Goal: Task Accomplishment & Management: Use online tool/utility

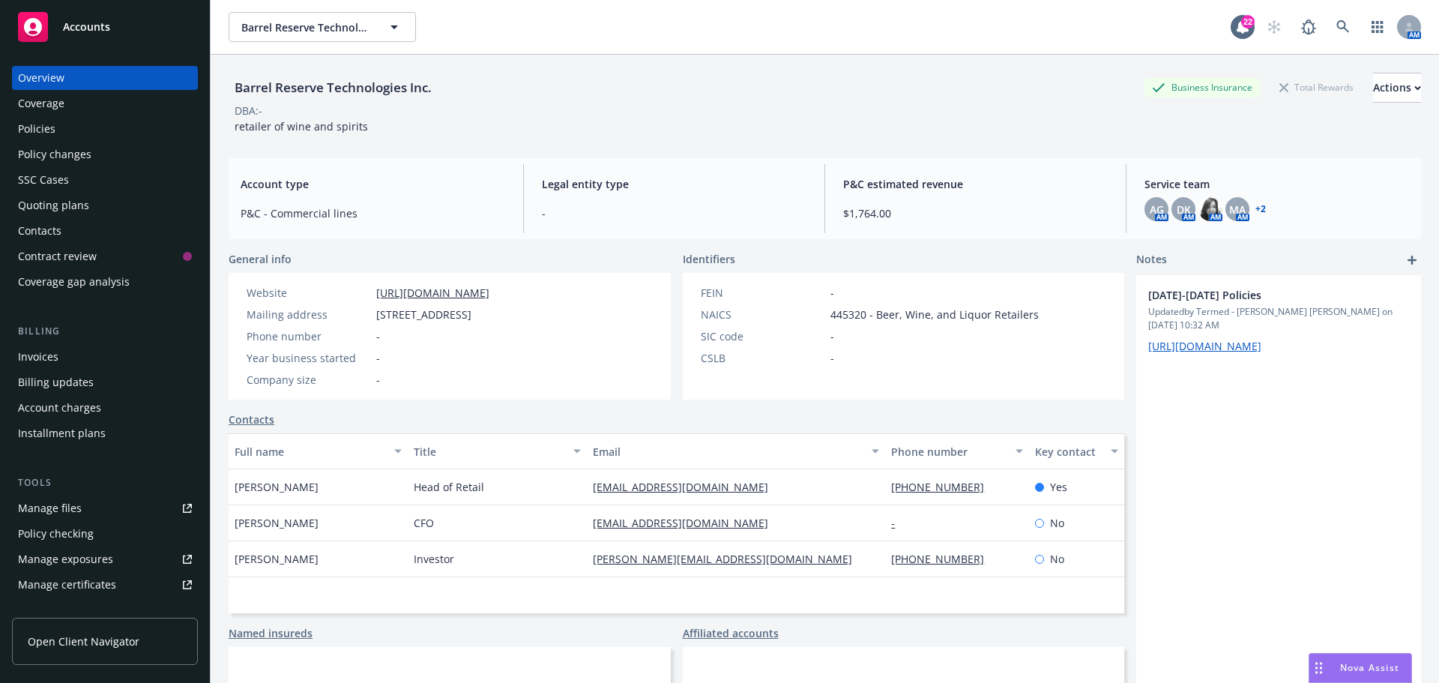
click at [48, 205] on div "Quoting plans" at bounding box center [53, 205] width 71 height 24
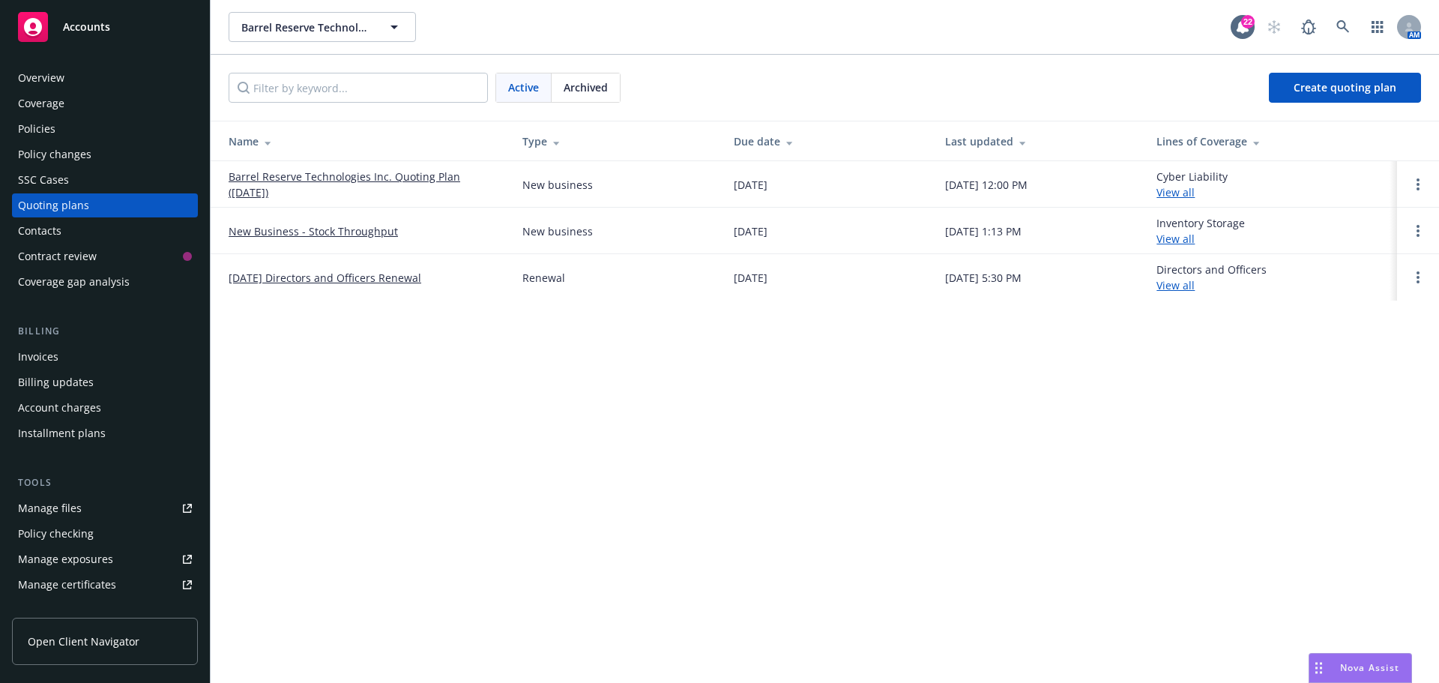
click at [34, 131] on div "Policies" at bounding box center [36, 129] width 37 height 24
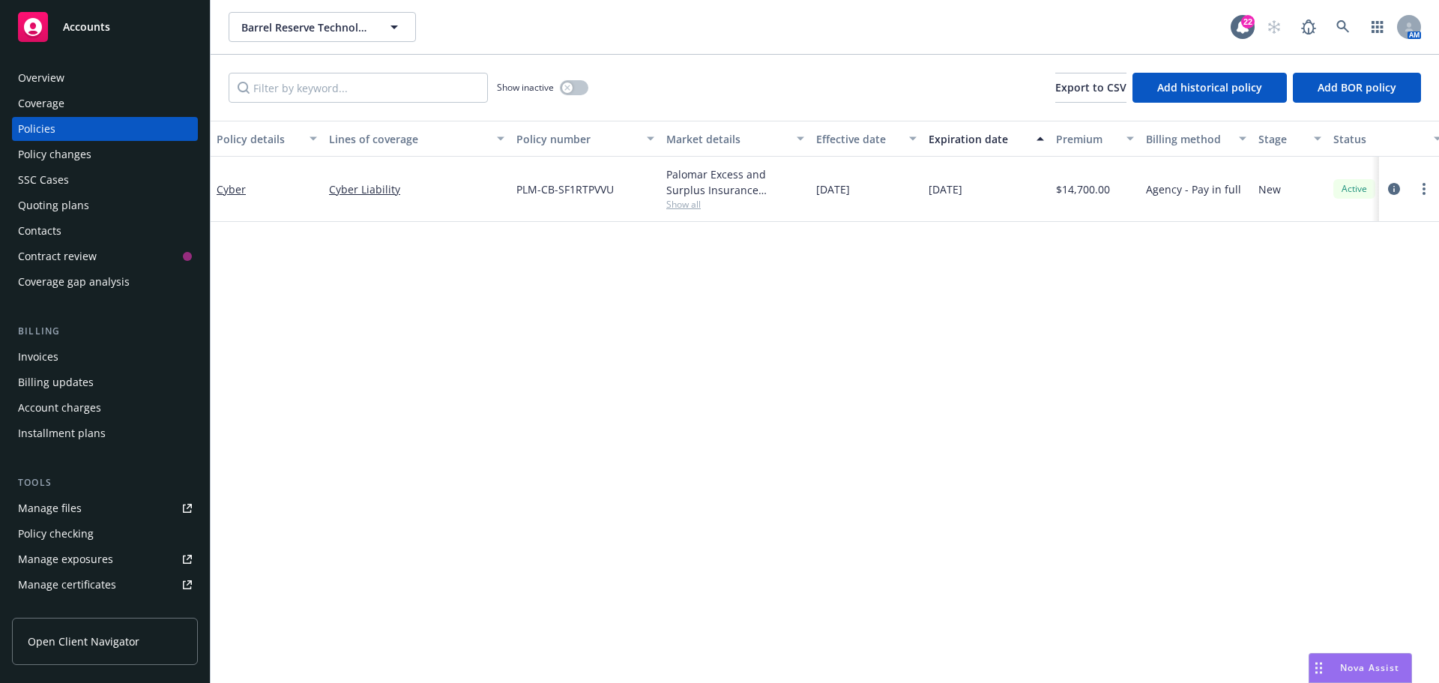
click at [43, 103] on div "Coverage" at bounding box center [41, 103] width 46 height 24
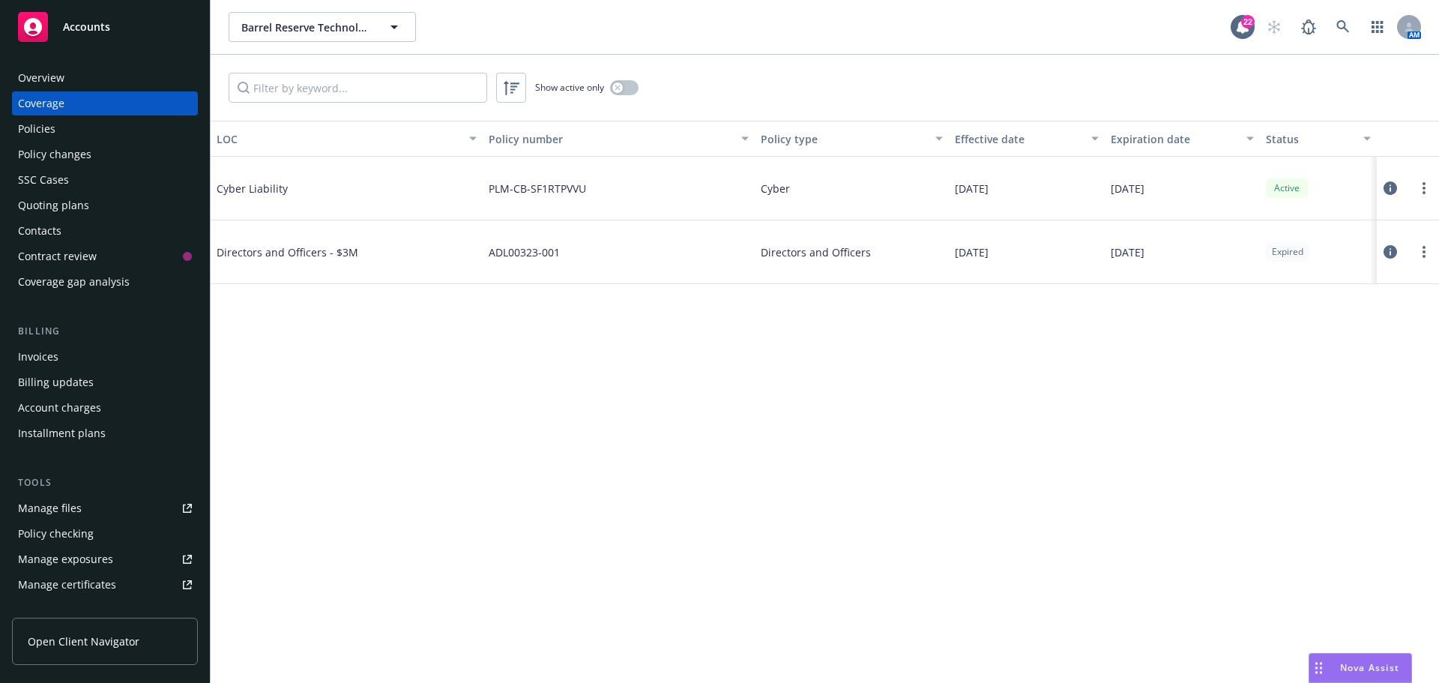
click at [66, 513] on div "Manage files" at bounding box center [50, 508] width 64 height 24
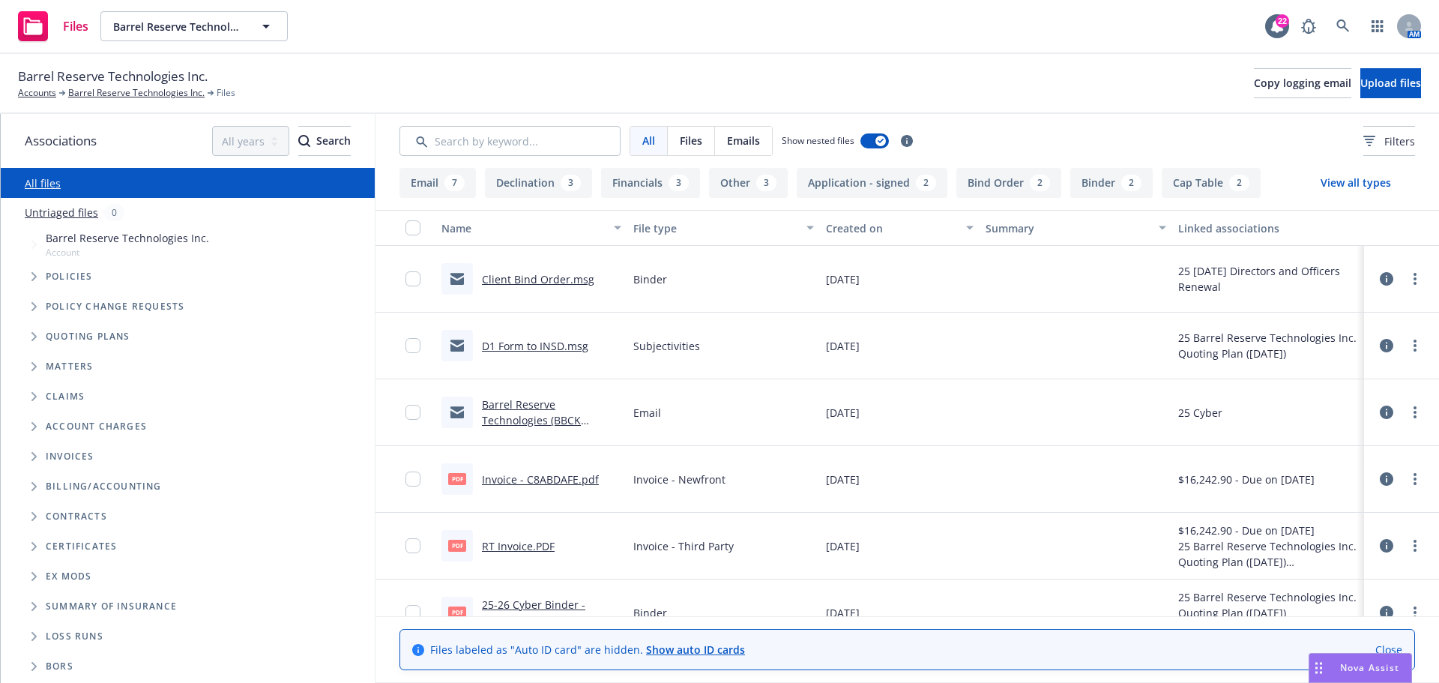
click at [531, 276] on link "Client Bind Order.msg" at bounding box center [538, 279] width 112 height 14
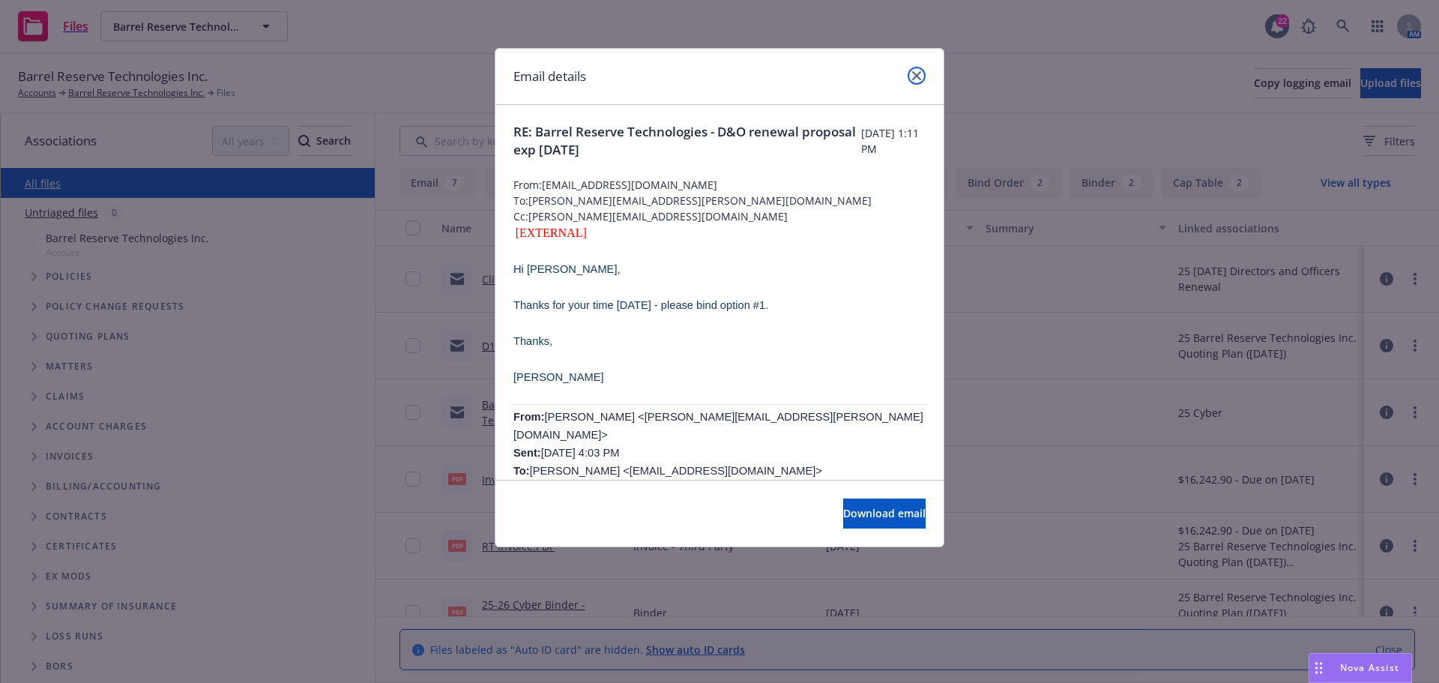
click at [916, 79] on icon "close" at bounding box center [916, 75] width 9 height 9
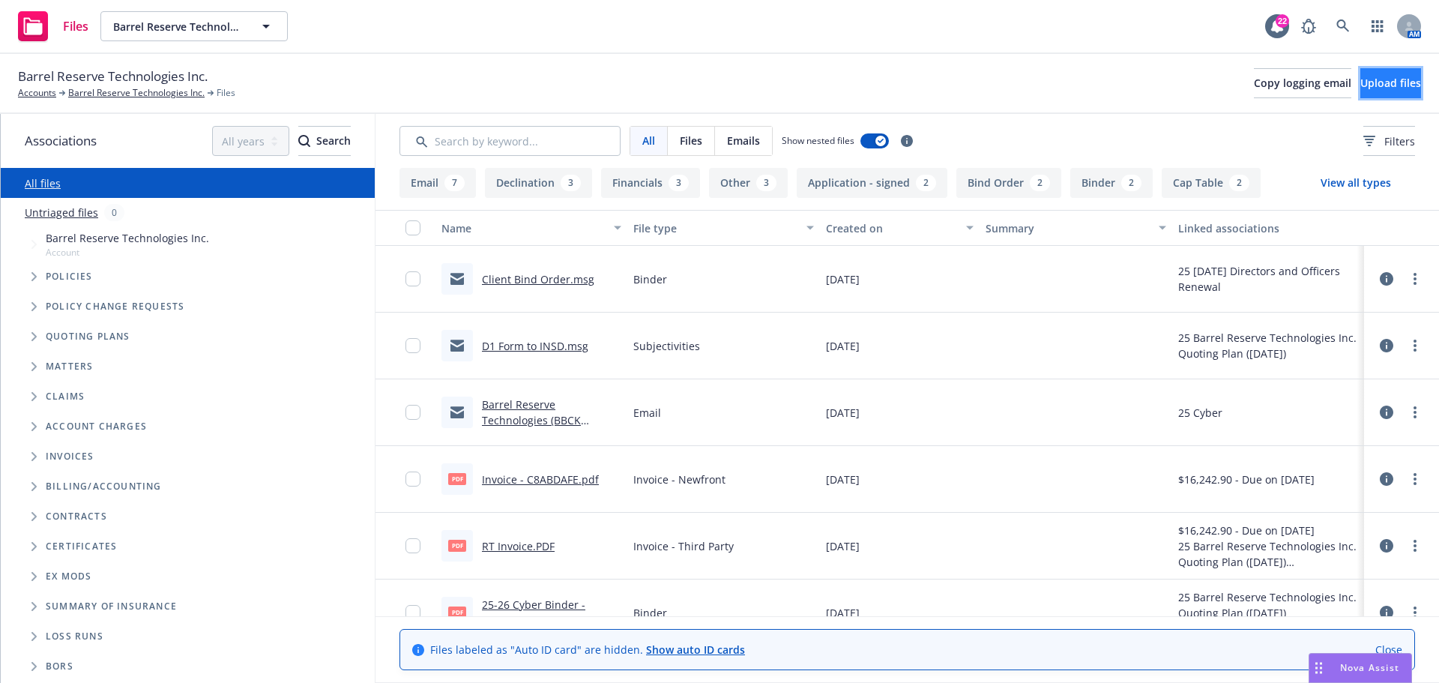
click at [1360, 79] on button "Upload files" at bounding box center [1390, 83] width 61 height 30
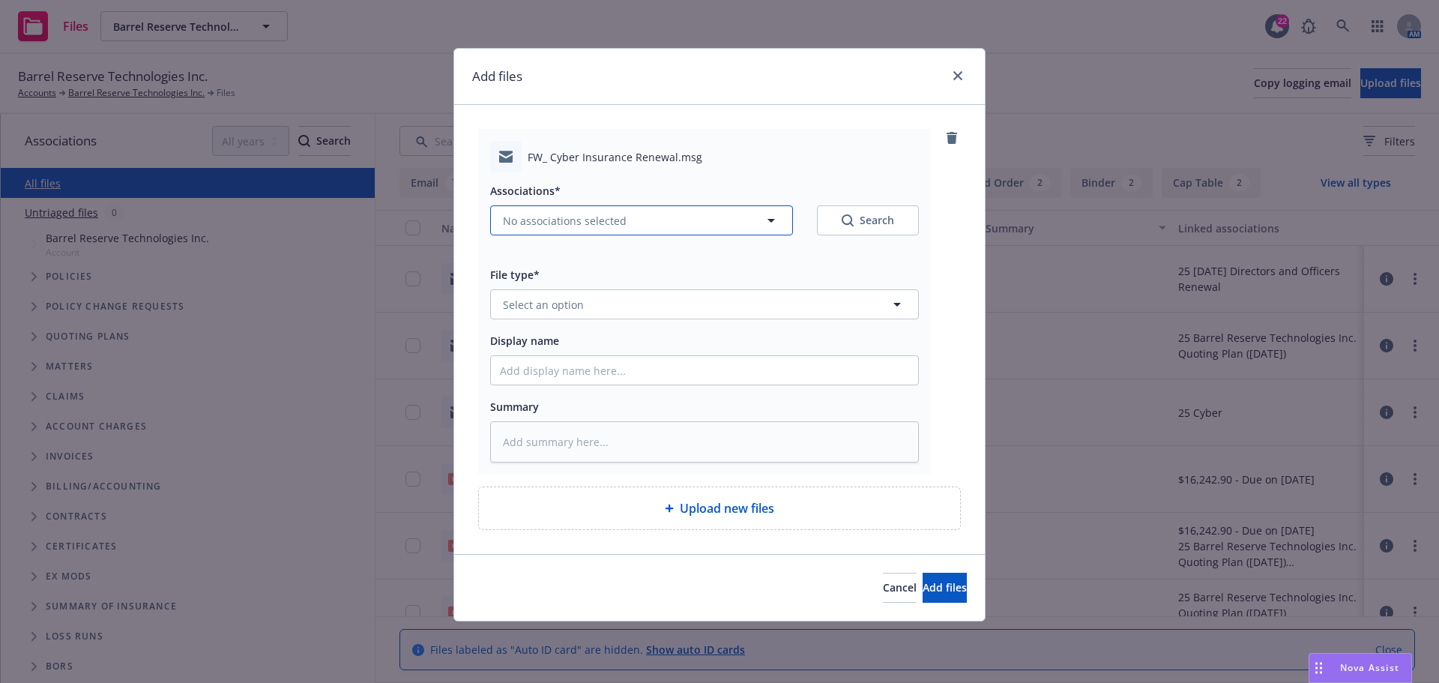
click at [773, 220] on icon "button" at bounding box center [771, 220] width 18 height 18
type textarea "x"
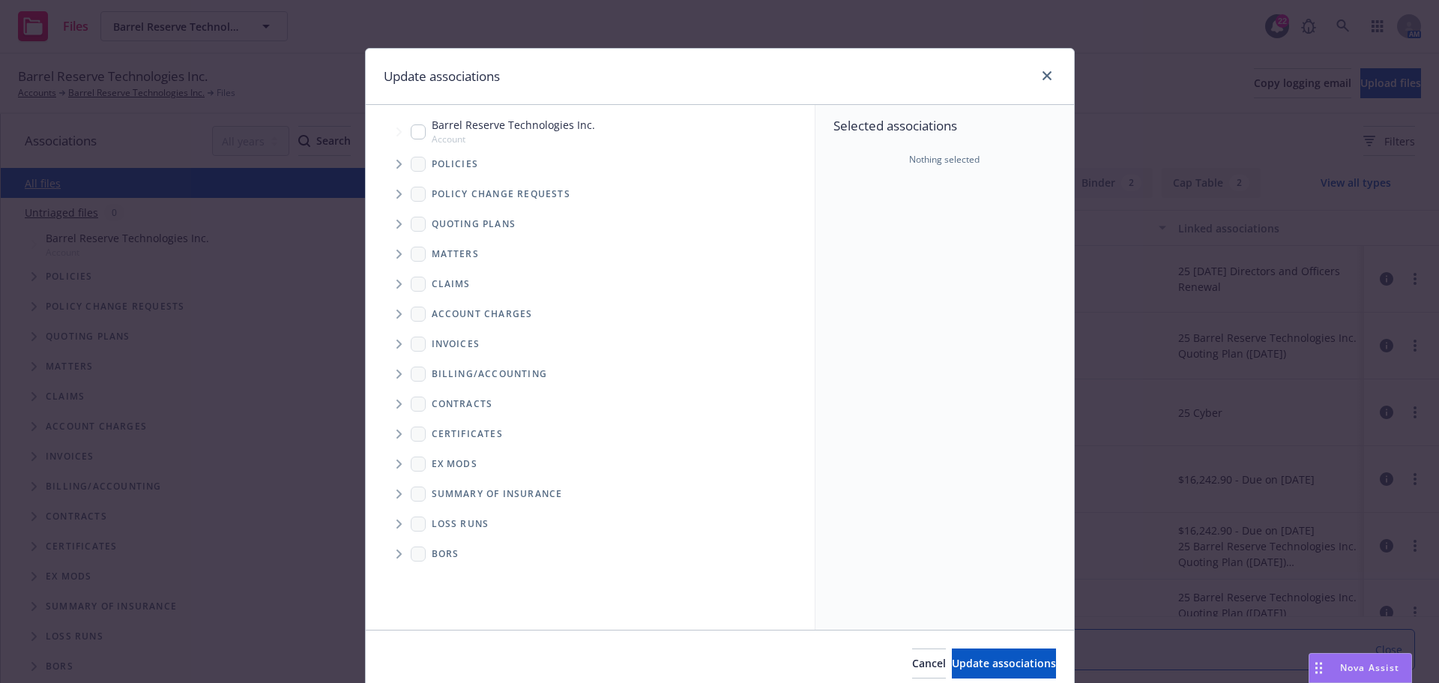
click at [395, 169] on span "Tree Example" at bounding box center [399, 164] width 24 height 24
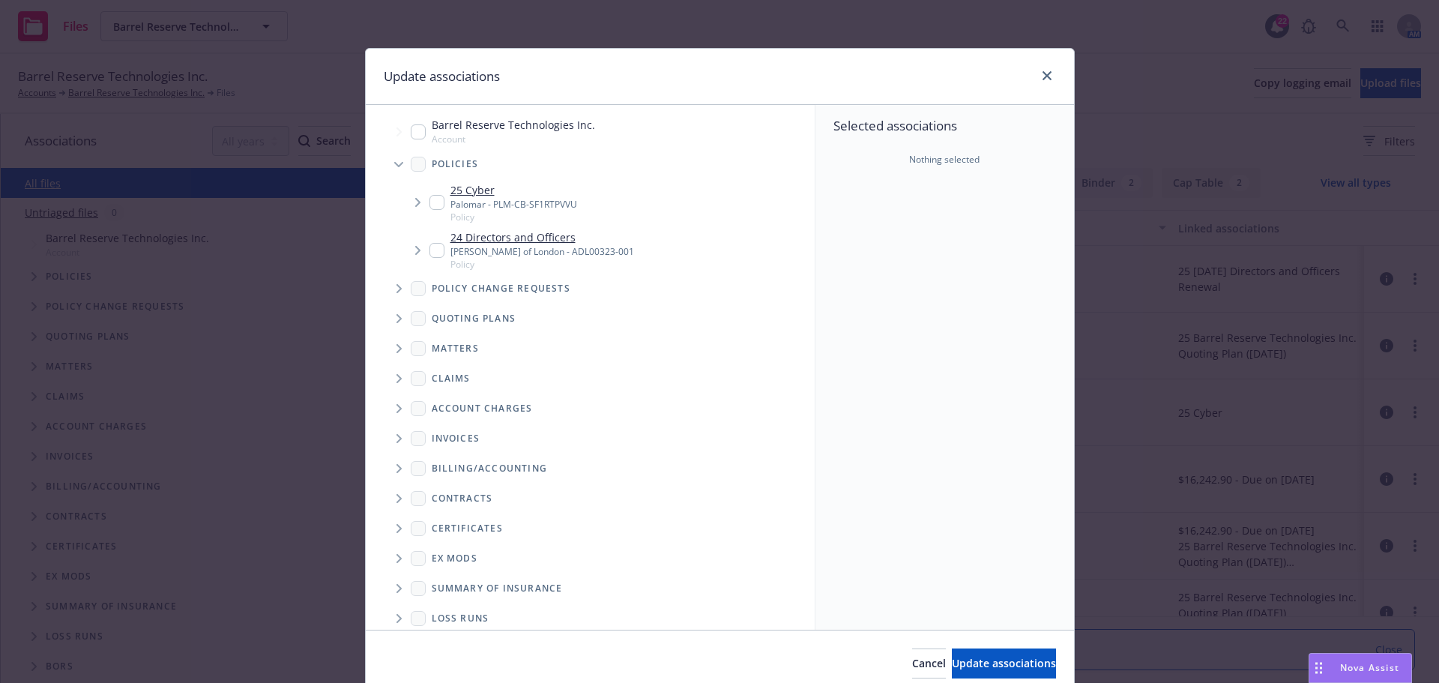
click at [429, 202] on input "Tree Example" at bounding box center [436, 202] width 15 height 15
checkbox input "true"
click at [975, 659] on span "Update associations" at bounding box center [1004, 663] width 104 height 14
type textarea "x"
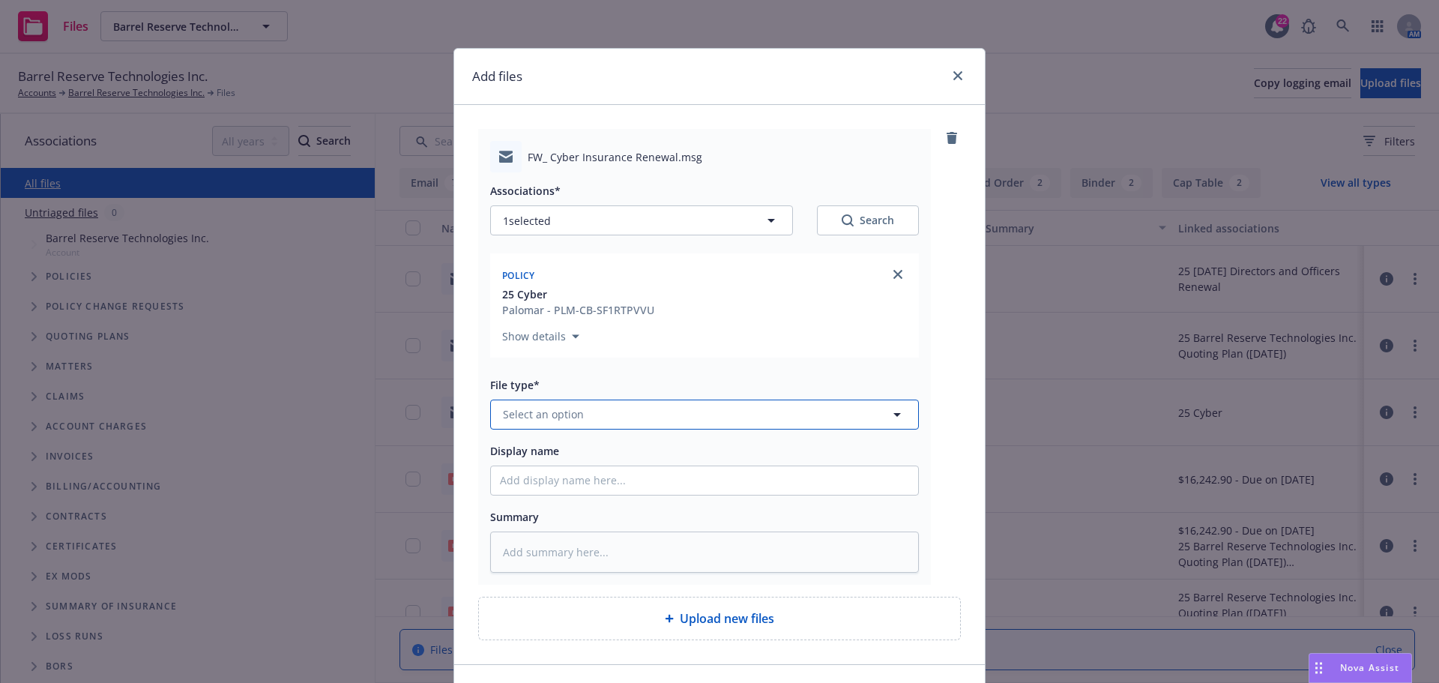
click at [525, 413] on span "Select an option" at bounding box center [543, 414] width 81 height 16
type input "bind"
click at [582, 307] on div "Bind Order" at bounding box center [704, 294] width 427 height 40
click at [537, 477] on input "Display name" at bounding box center [704, 480] width 427 height 28
type textarea "x"
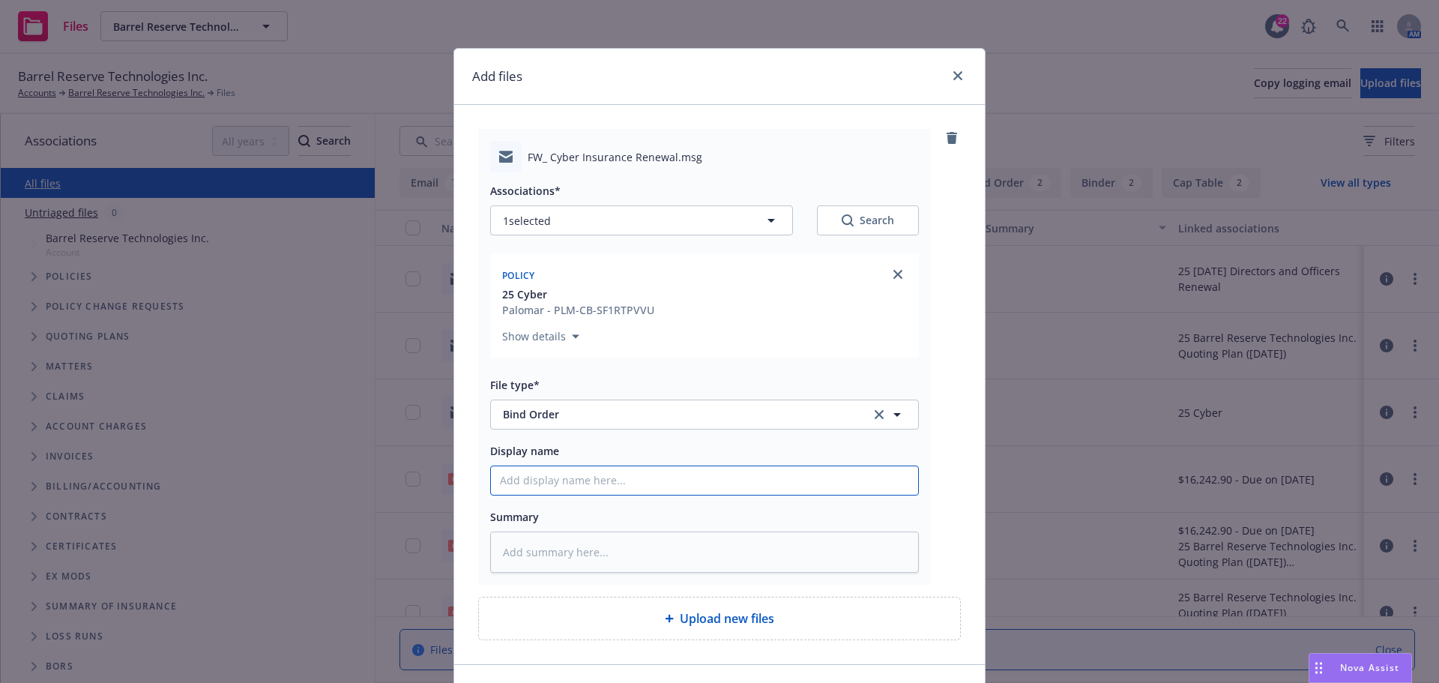
type input "C"
type textarea "x"
type input "Cl"
type textarea "x"
type input "Cli"
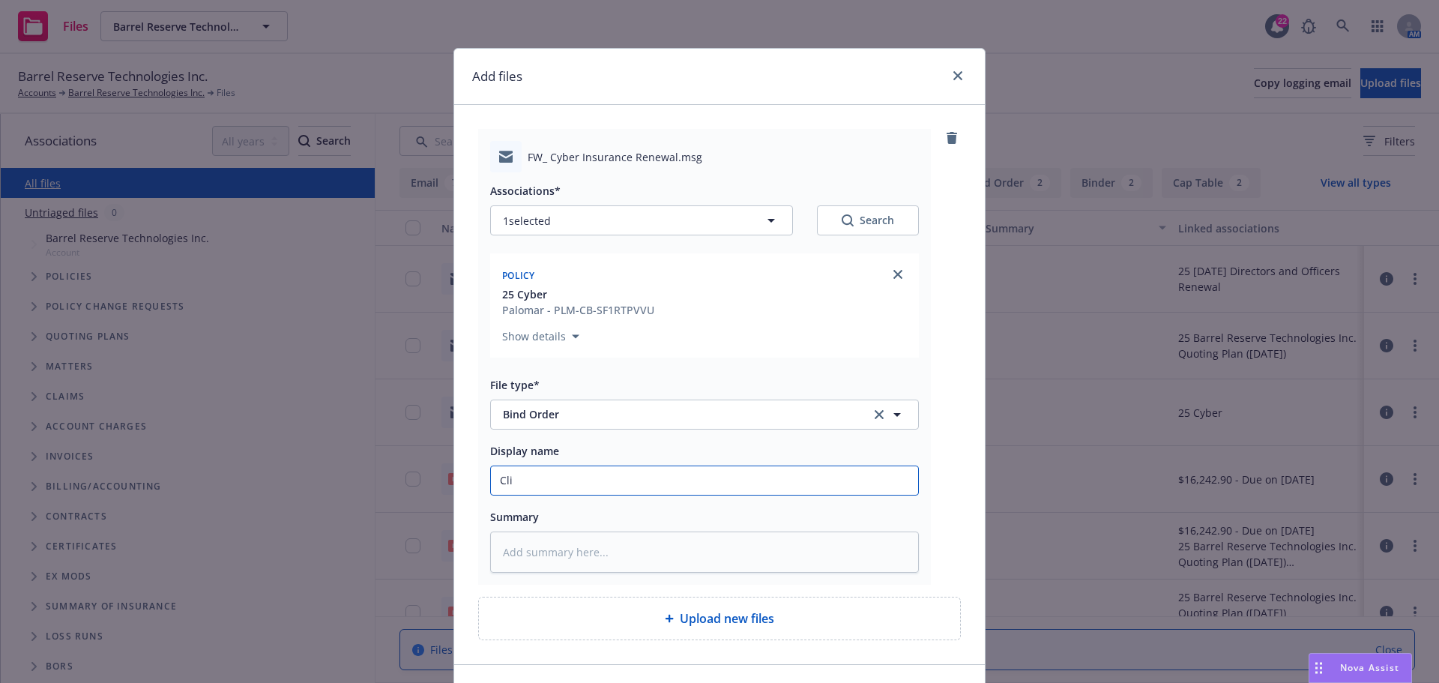
type textarea "x"
type input "Clie"
type textarea "x"
type input "Clien"
type textarea "x"
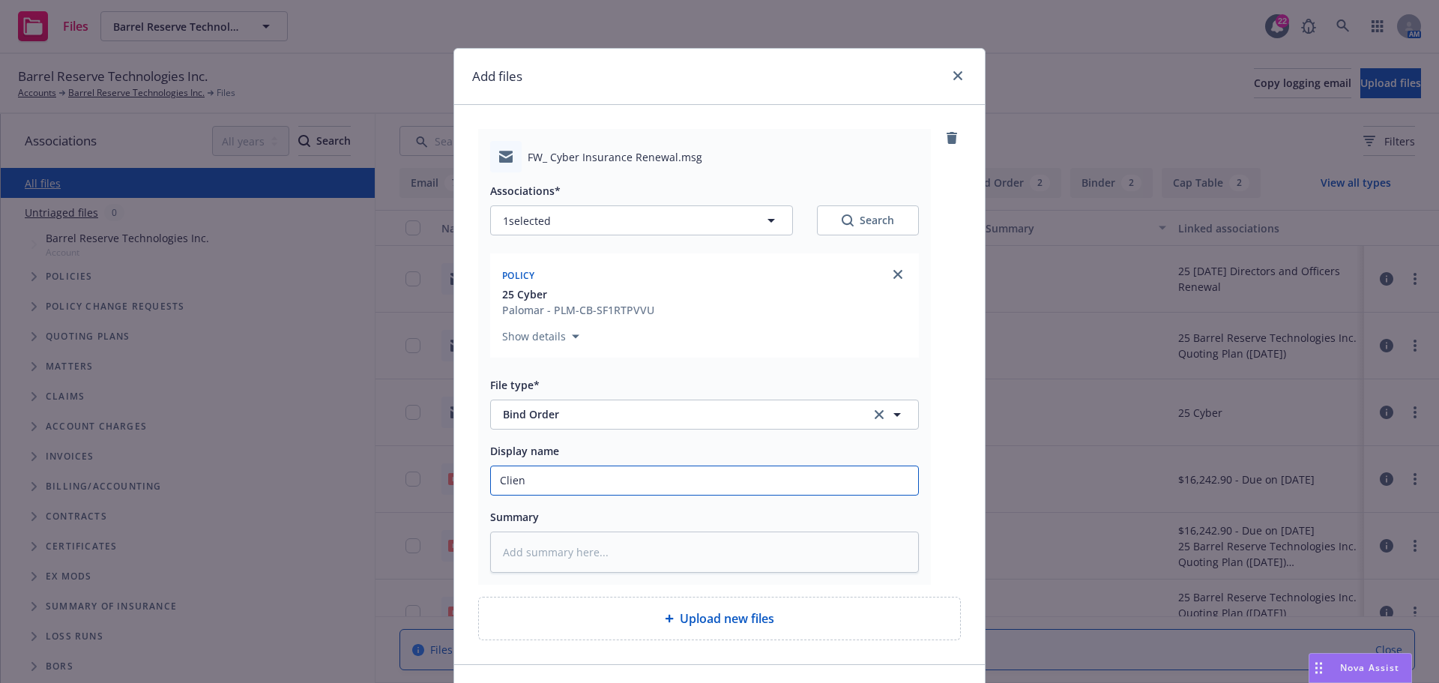
type input "Client"
type textarea "x"
type input "Client"
type textarea "x"
type input "Client b"
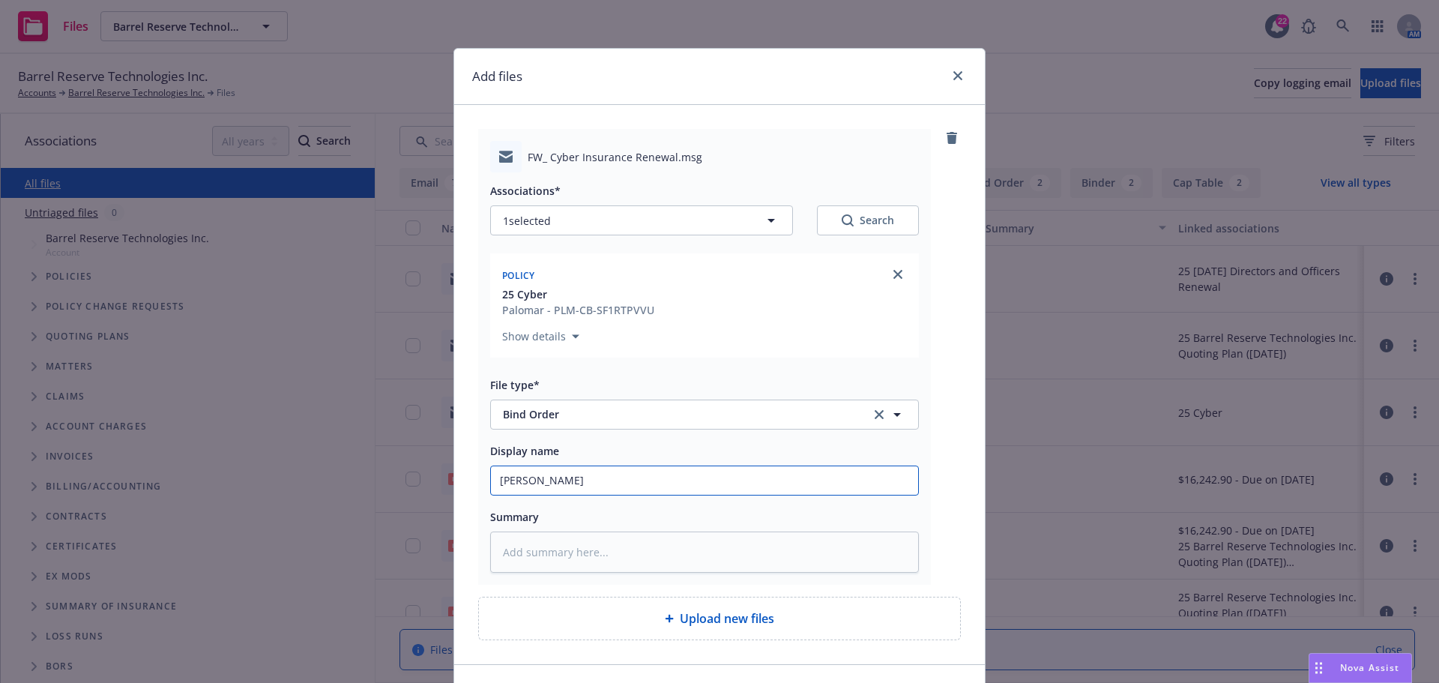
type textarea "x"
type input "Client bi"
type textarea "x"
type input "Client bin"
type textarea "x"
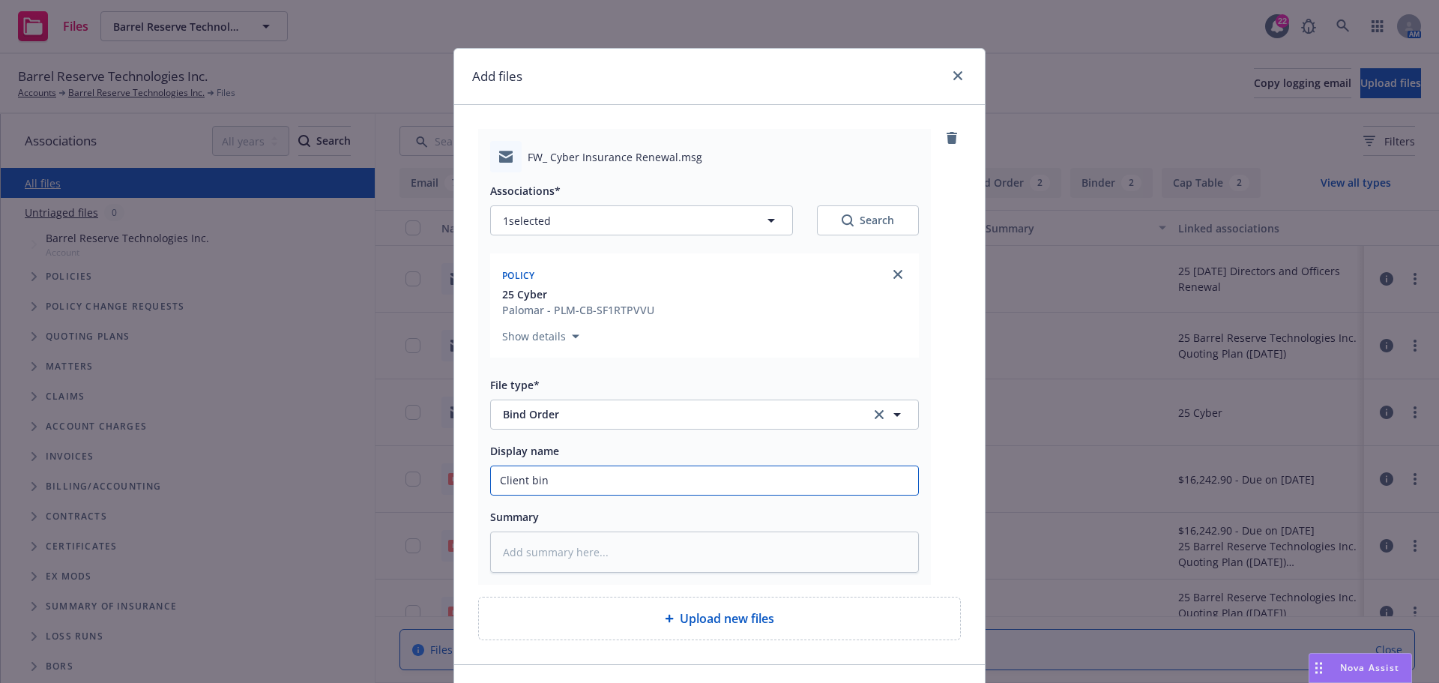
type input "Client bind"
type textarea "x"
type input "Client bind"
type textarea "x"
type input "Client bind o"
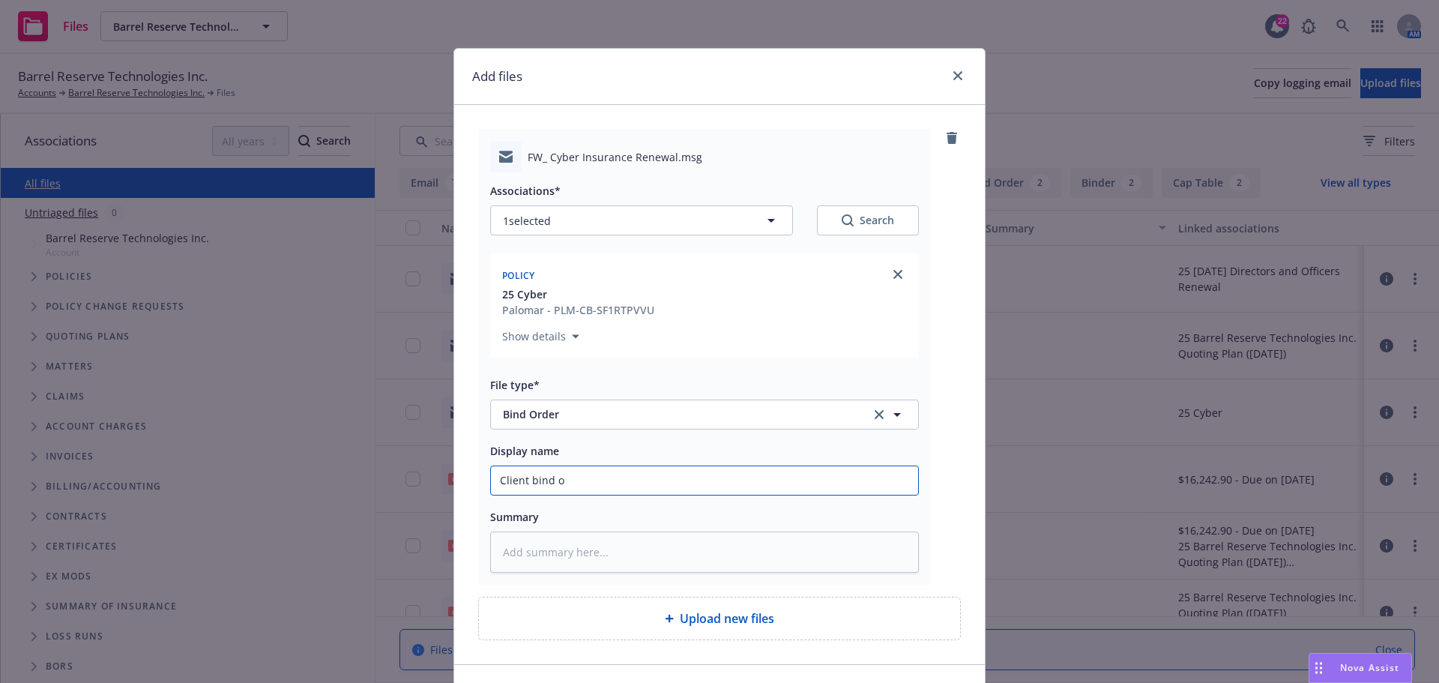
type textarea "x"
type input "Client bind or"
type textarea "x"
type input "Client bind ord"
type textarea "x"
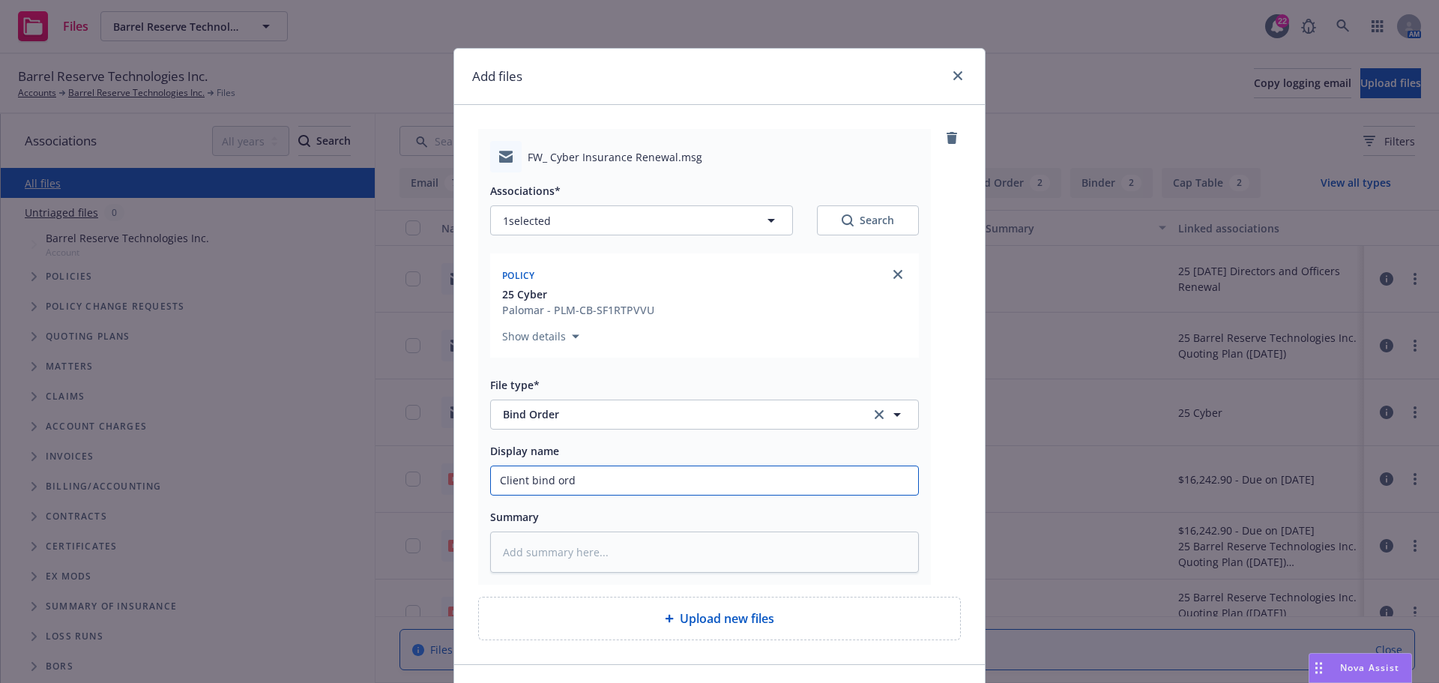
type input "Client bind orde"
type textarea "x"
type input "Client bind order"
type textarea "x"
type input "Client bind order"
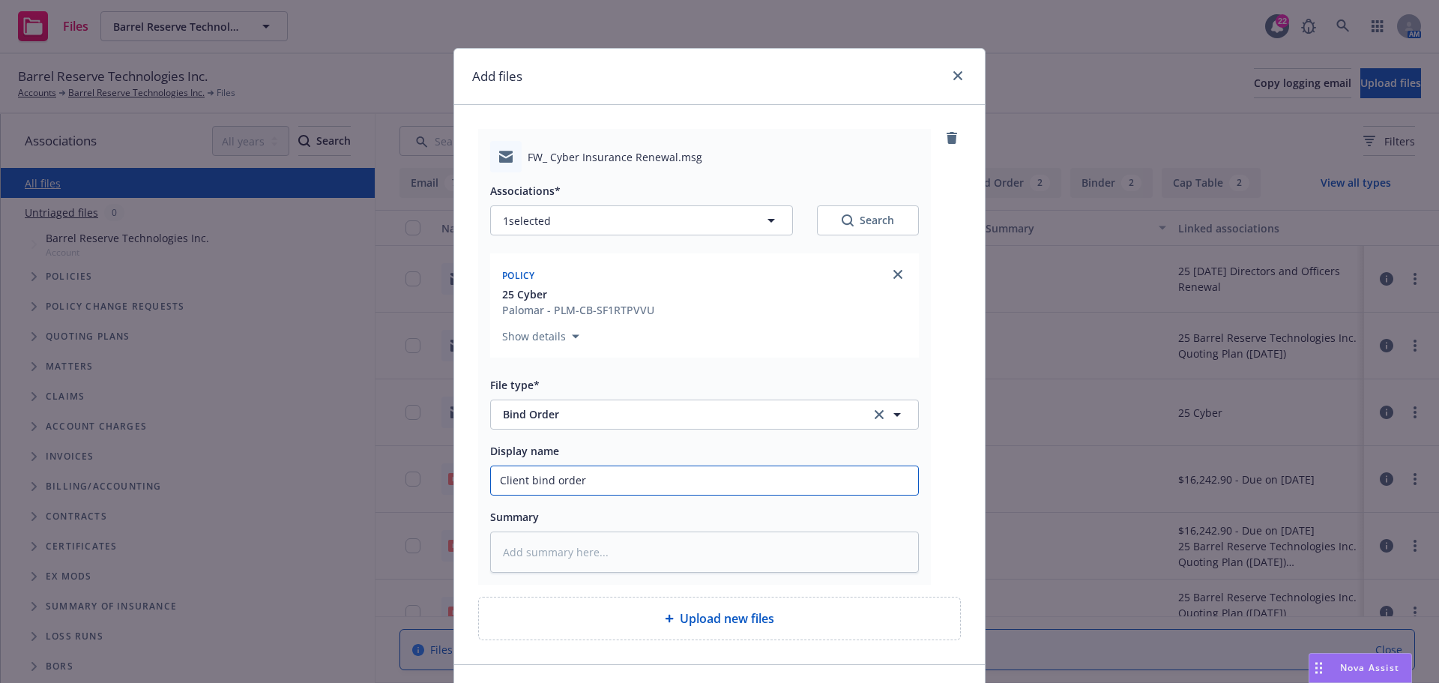
type textarea "x"
type input "Client bind order c"
type textarea "x"
type input "Client bind order cy"
type textarea "x"
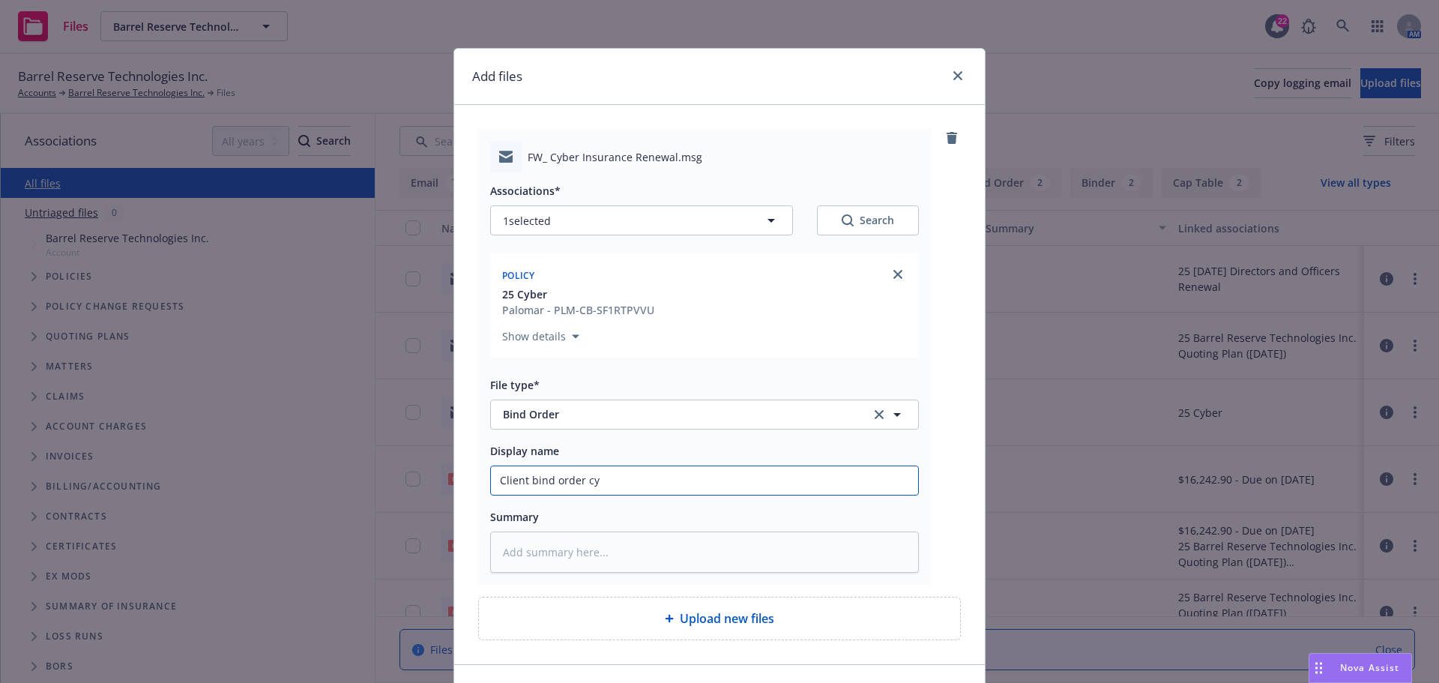
type input "Client bind order cyb"
type textarea "x"
type input "Client bind order cybe"
type textarea "x"
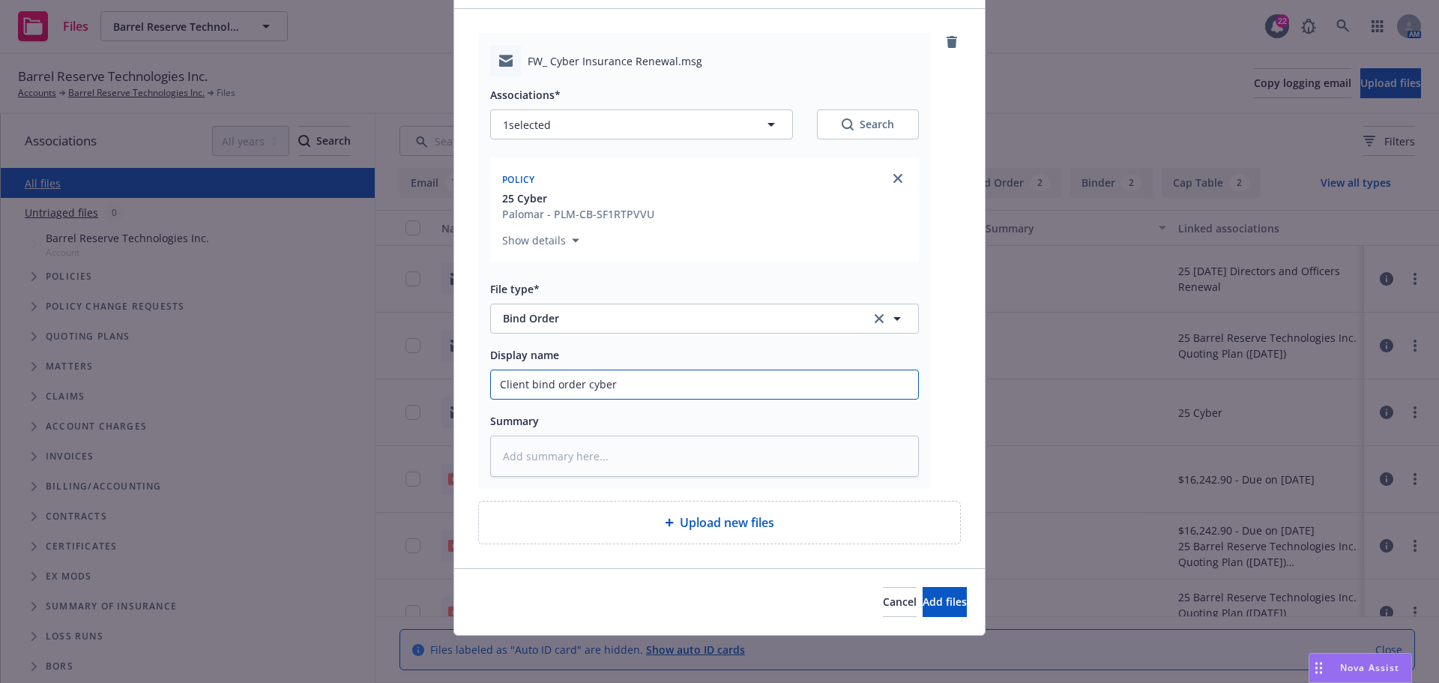
scroll to position [97, 0]
type input "Client bind order cyber"
click at [923, 612] on button "Add files" at bounding box center [945, 601] width 44 height 30
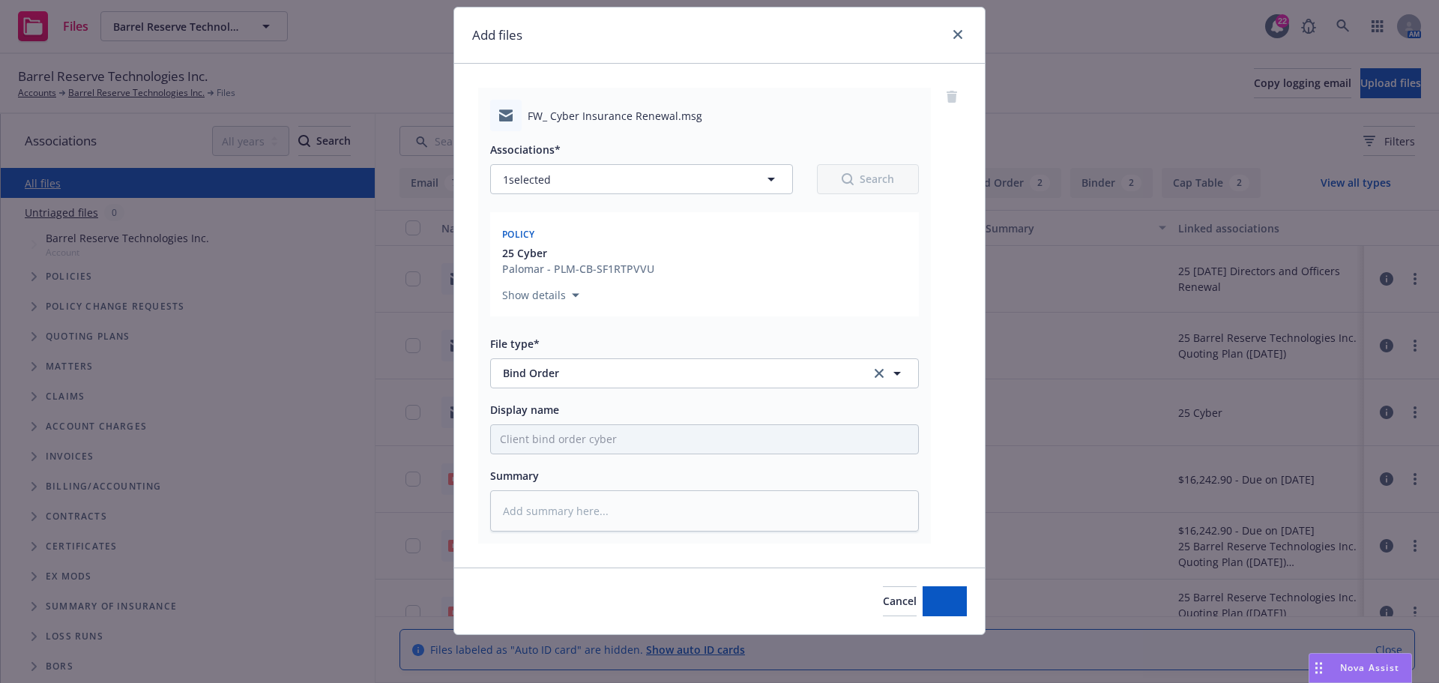
scroll to position [41, 0]
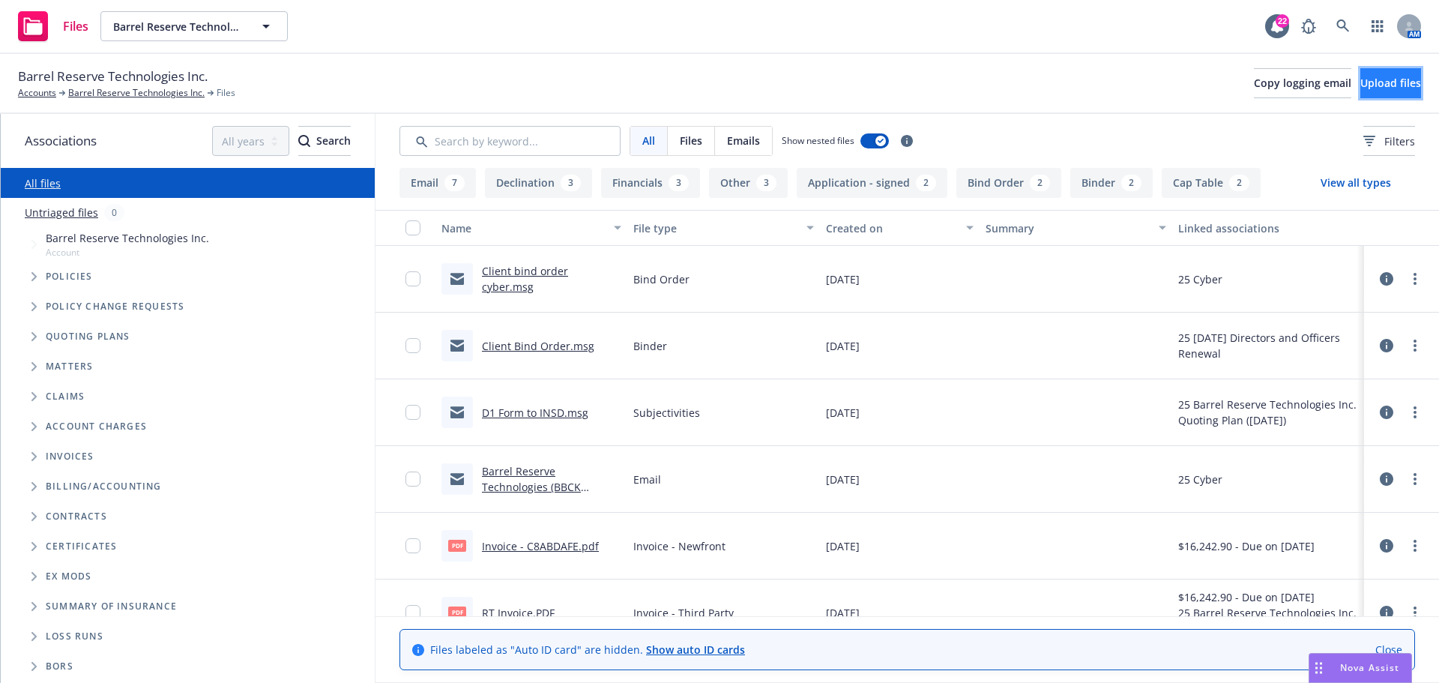
click at [1382, 85] on span "Upload files" at bounding box center [1390, 83] width 61 height 14
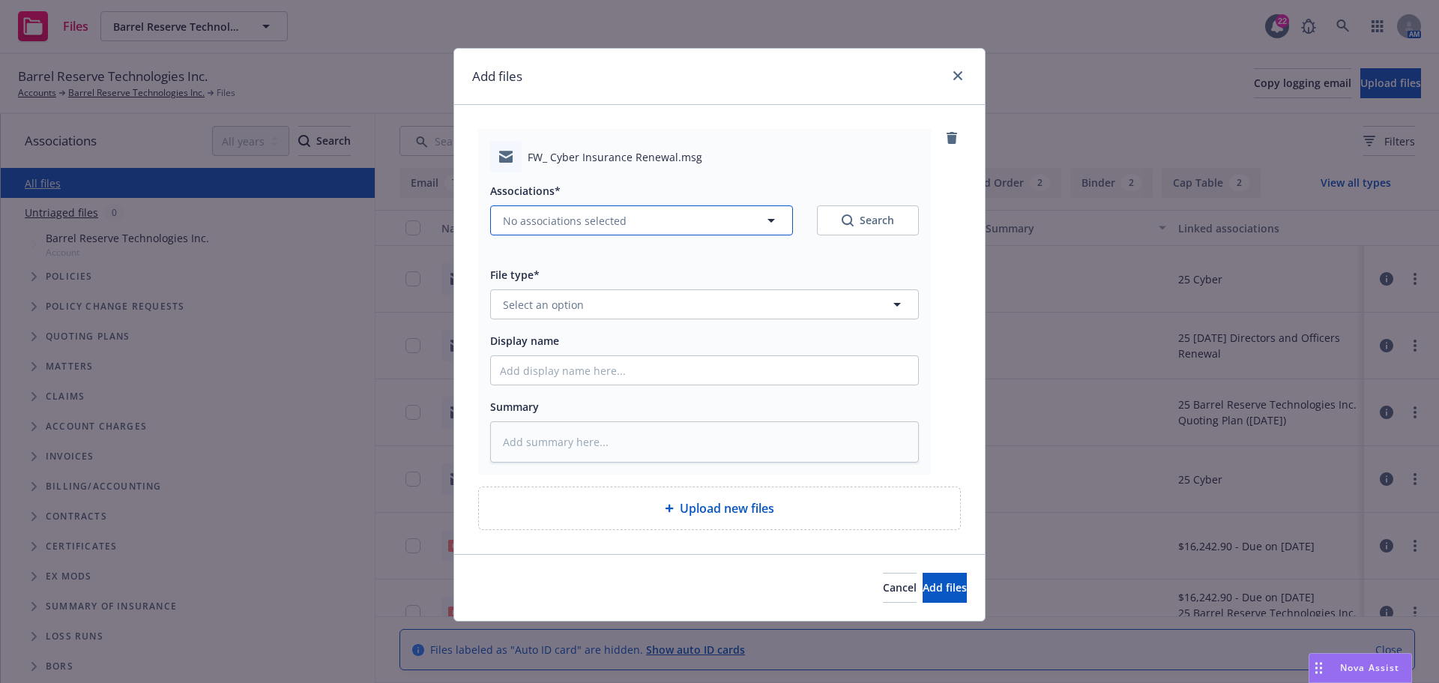
click at [773, 222] on icon "button" at bounding box center [771, 220] width 18 height 18
type textarea "x"
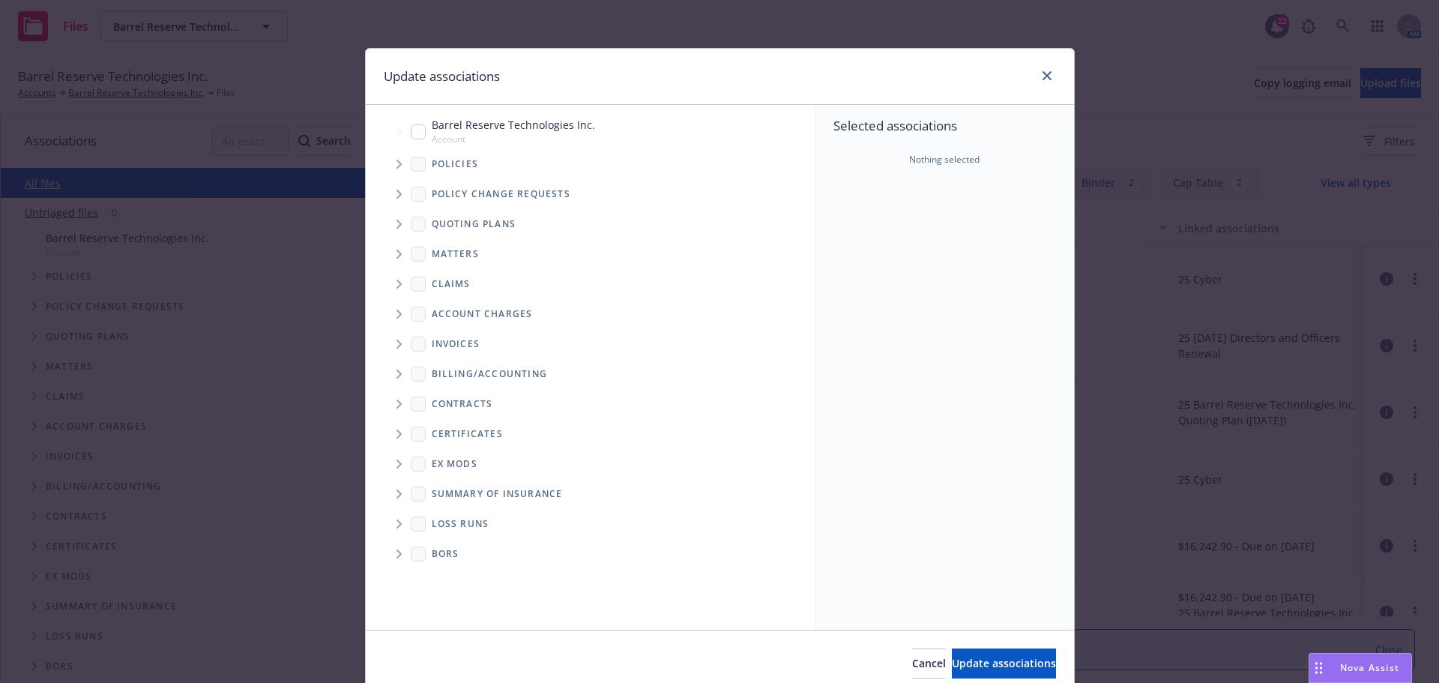
click at [388, 163] on span "Tree Example" at bounding box center [399, 164] width 24 height 24
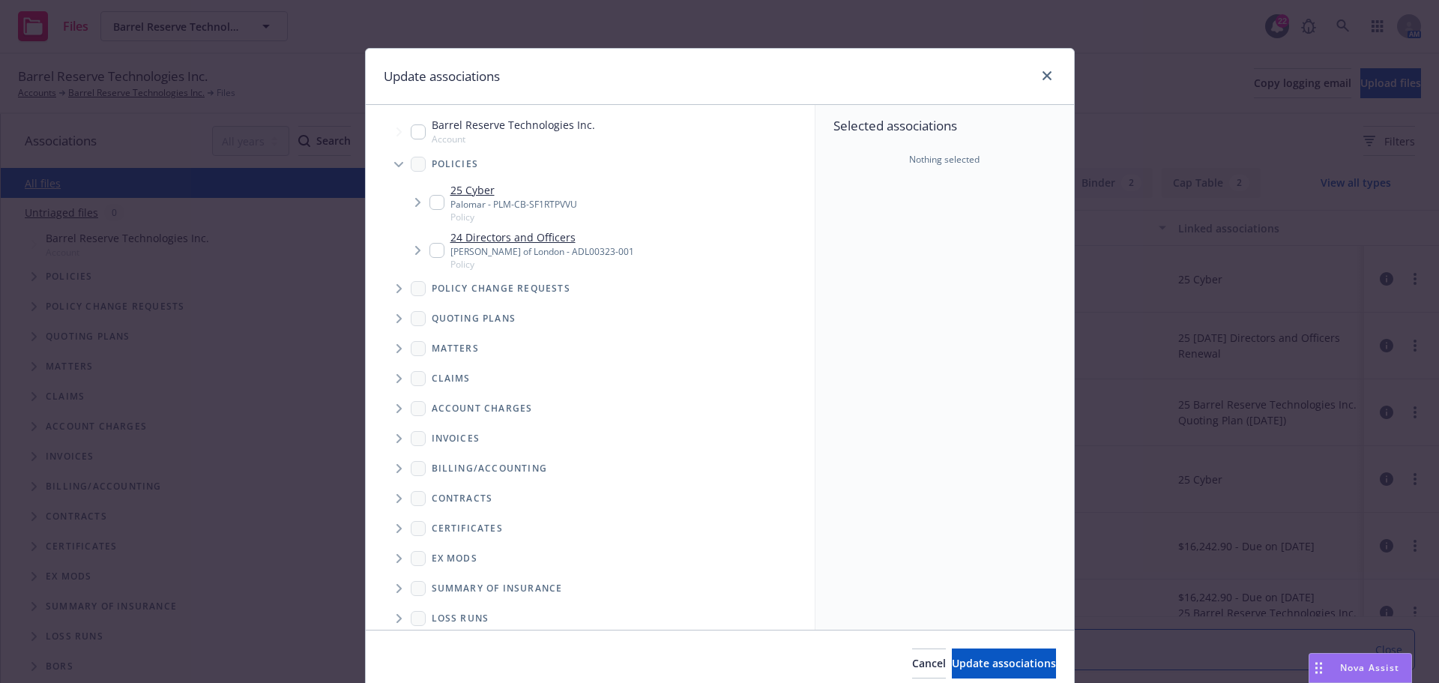
click at [435, 205] on input "Tree Example" at bounding box center [436, 202] width 15 height 15
checkbox input "true"
click at [952, 663] on span "Update associations" at bounding box center [1004, 663] width 104 height 14
type textarea "x"
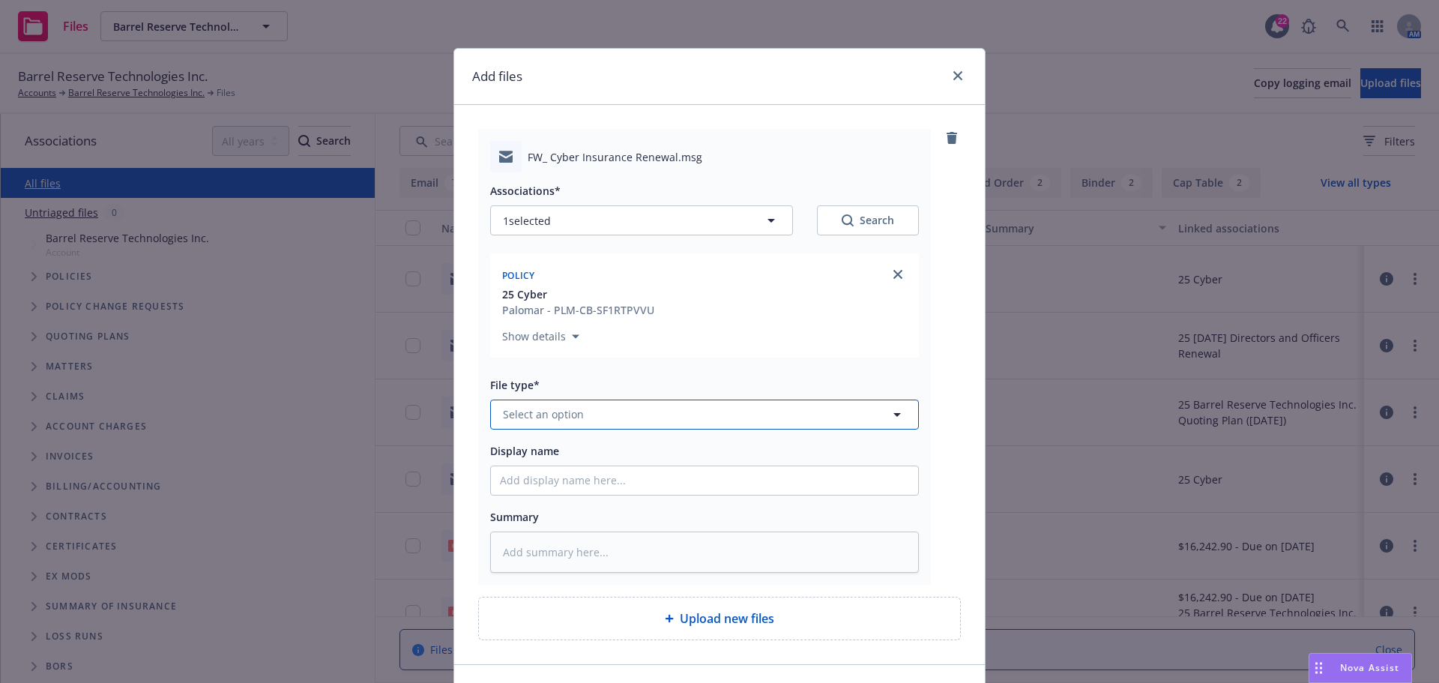
click at [540, 417] on span "Select an option" at bounding box center [543, 414] width 81 height 16
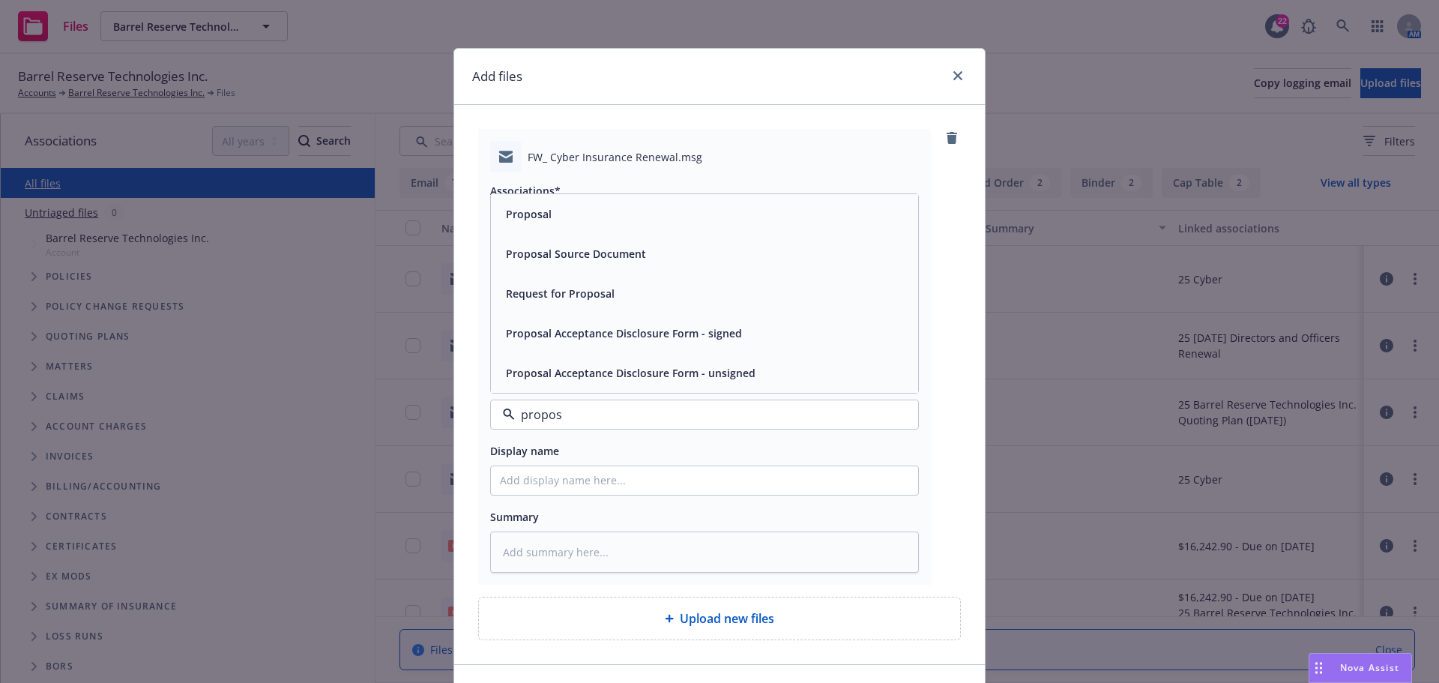
type input "proposa"
click at [544, 204] on div "Proposal" at bounding box center [527, 214] width 55 height 22
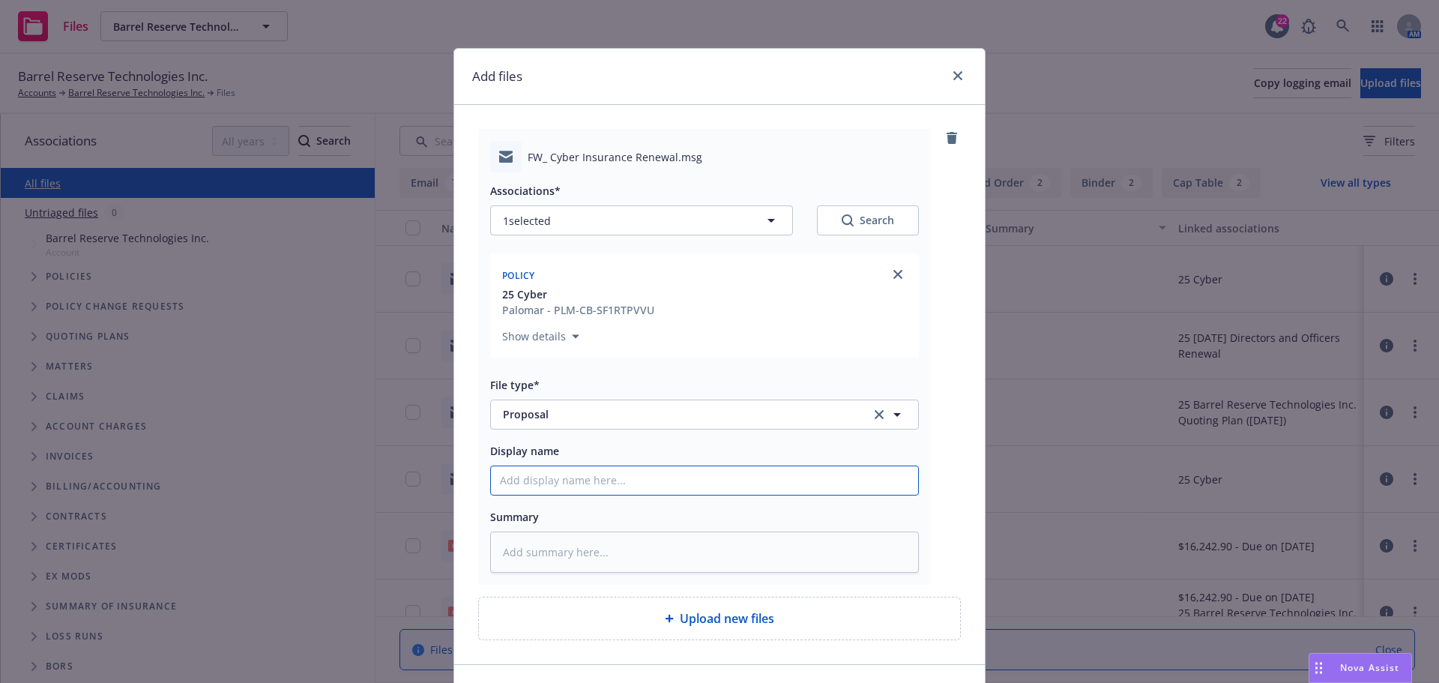
click at [567, 479] on input "Display name" at bounding box center [704, 480] width 427 height 28
paste input "Cyber Insurance Renewal"
type textarea "x"
type input "Cyber Insurance Renewal"
type textarea "x"
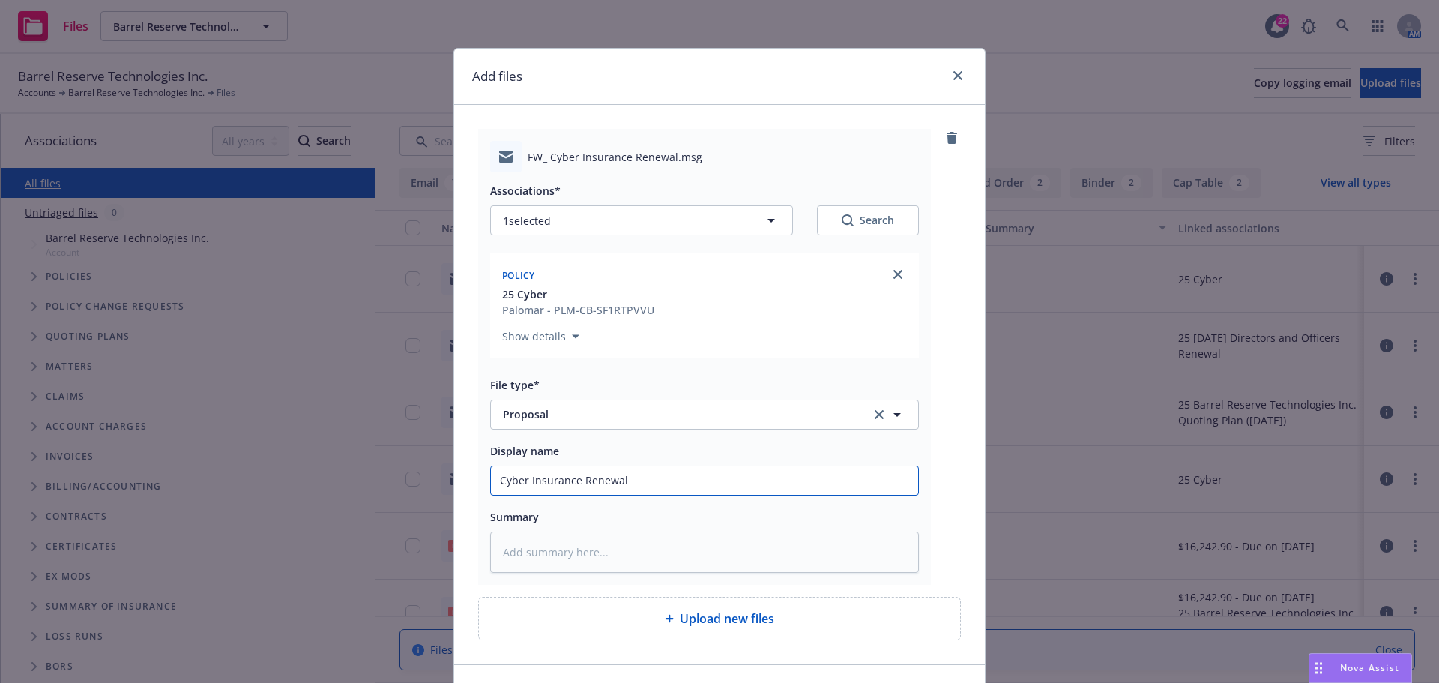
type input "Cyber Insurance Renewal"
type textarea "x"
type input "Cyber Insurance Renewal P"
type textarea "x"
type input "Cyber Insurance Renewal Pr"
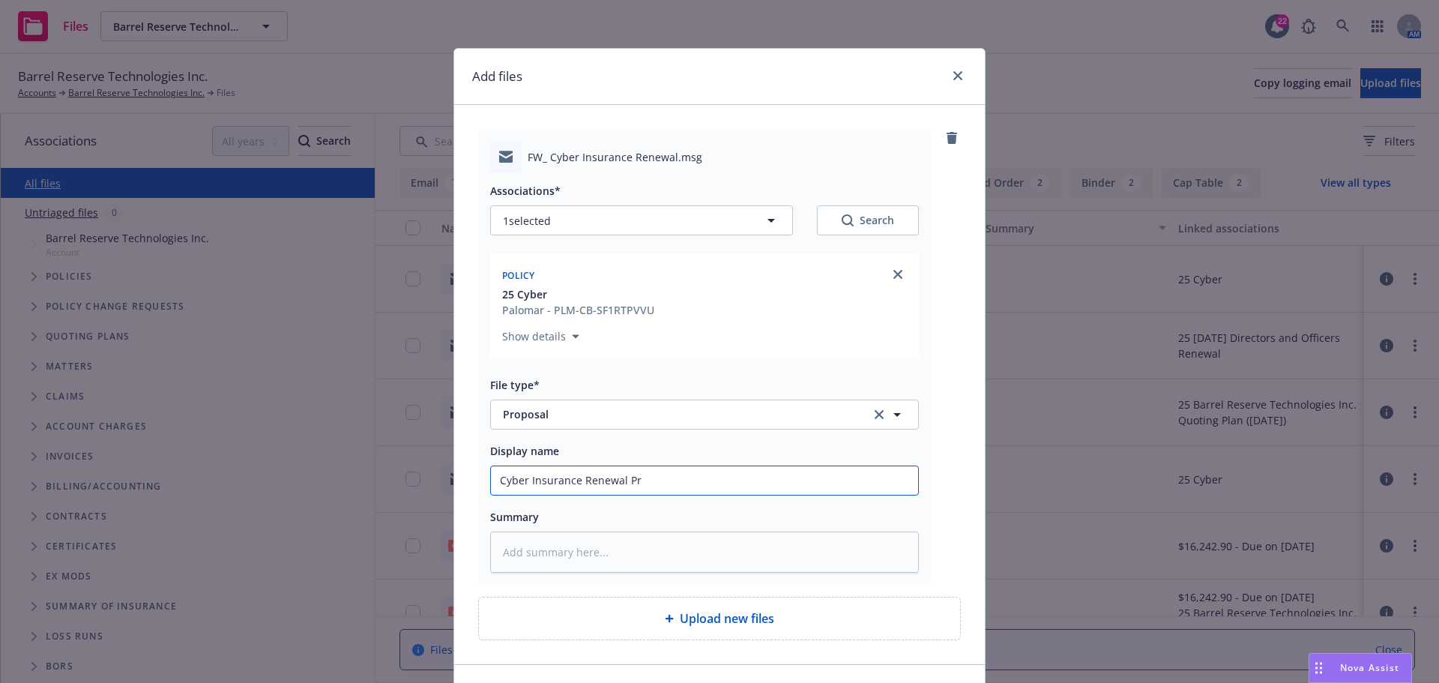
type textarea "x"
type input "Cyber Insurance Renewal Pro"
type textarea "x"
type input "Cyber Insurance Renewal Prop"
type textarea "x"
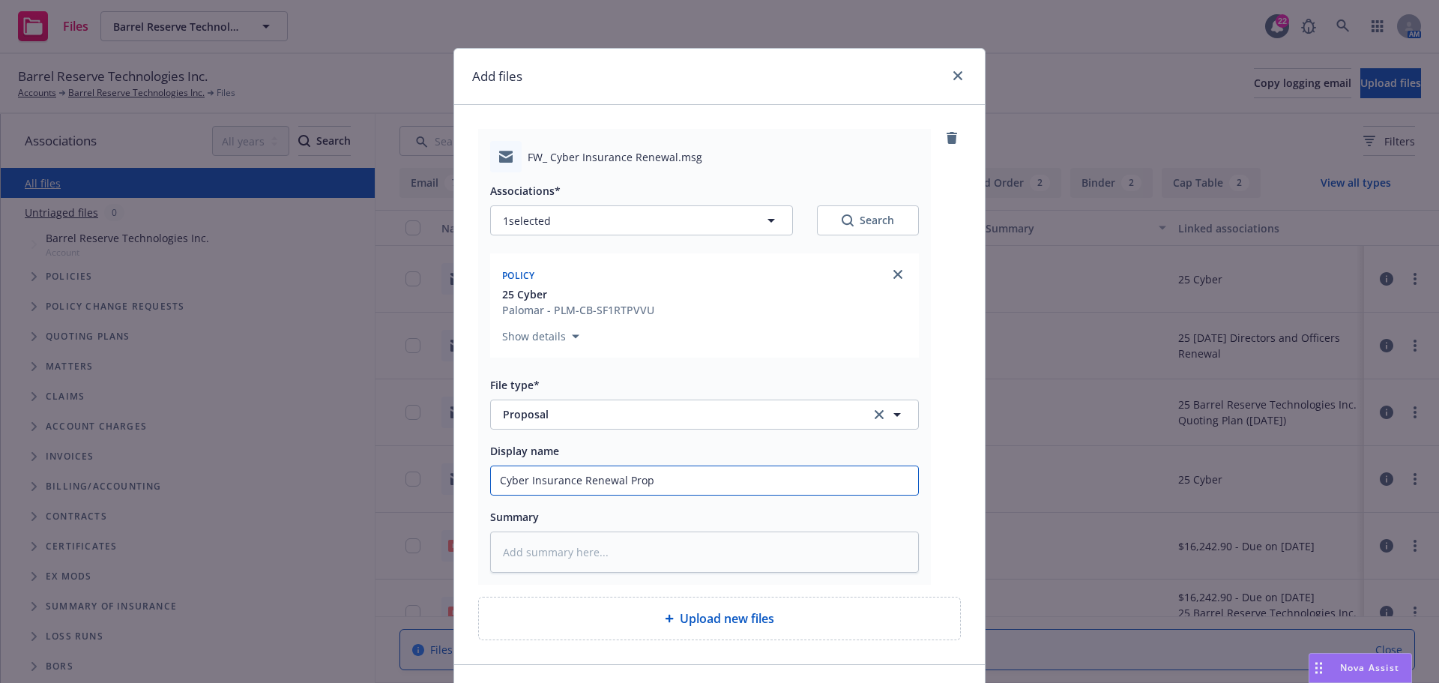
type input "Cyber Insurance Renewal Propo"
type textarea "x"
type input "Cyber Insurance Renewal Propos"
type textarea "x"
type input "Cyber Insurance Renewal Proposa"
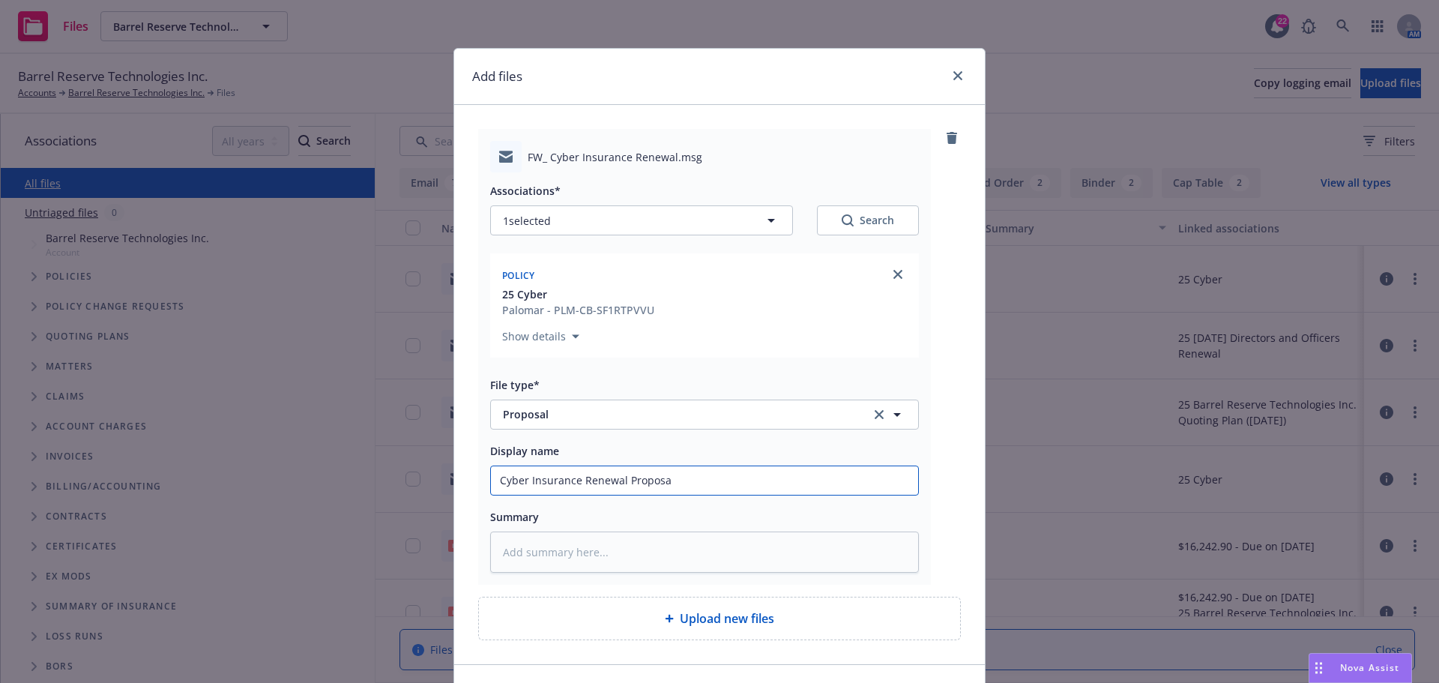
type textarea "x"
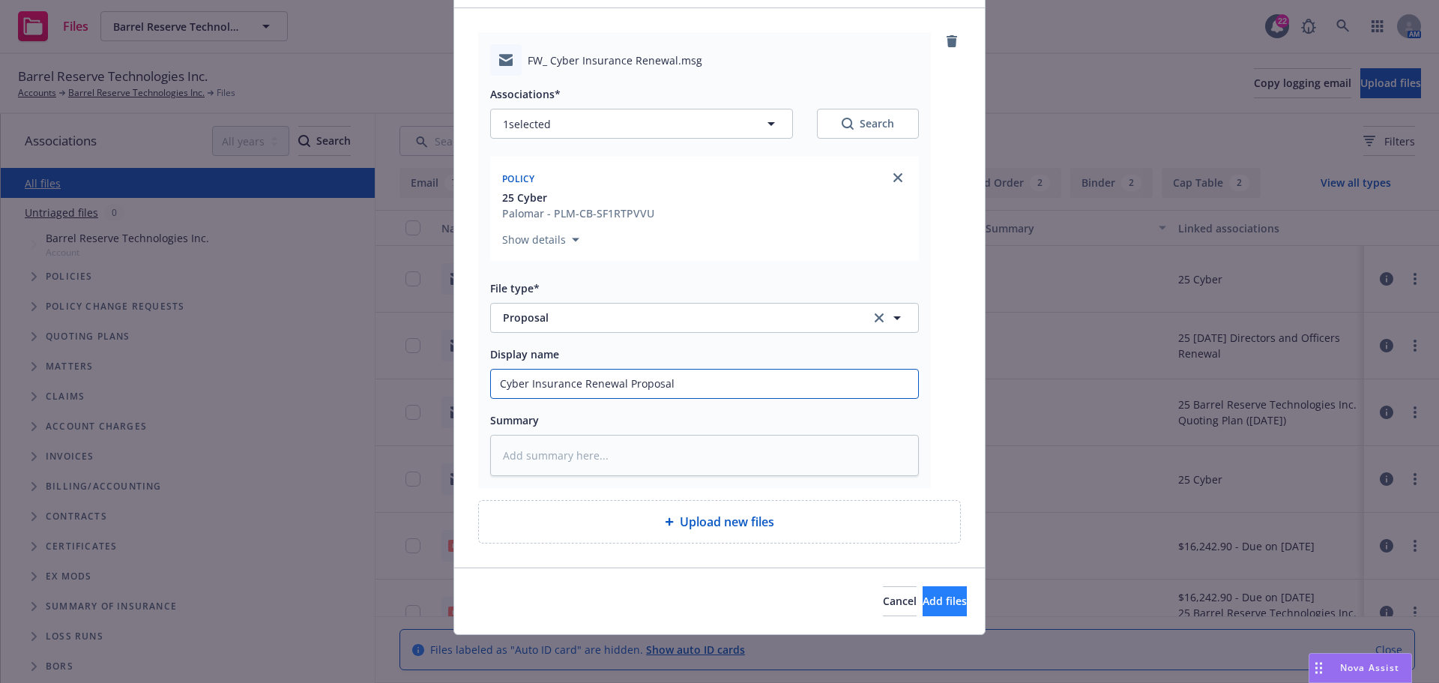
type input "Cyber Insurance Renewal Proposal"
click at [923, 601] on span "Add files" at bounding box center [945, 601] width 44 height 14
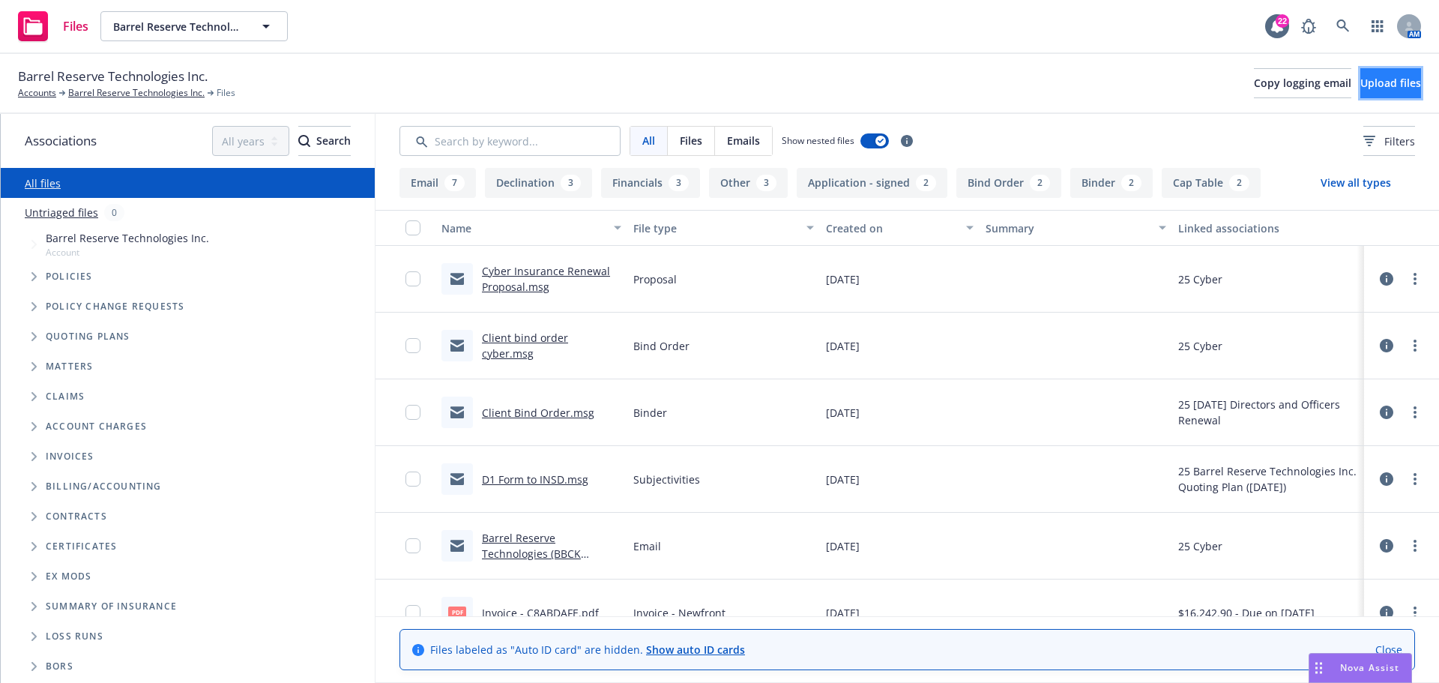
click at [1383, 85] on span "Upload files" at bounding box center [1390, 83] width 61 height 14
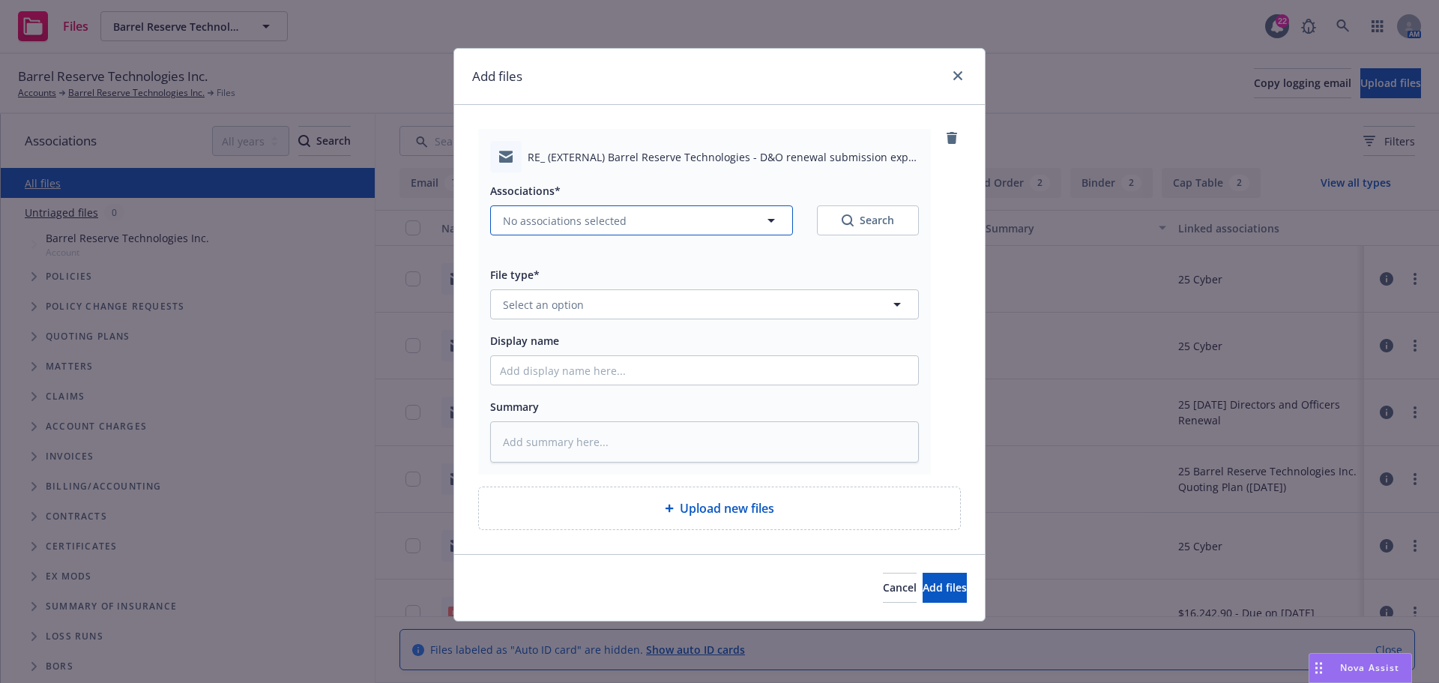
click at [628, 213] on button "No associations selected" at bounding box center [641, 220] width 303 height 30
type textarea "x"
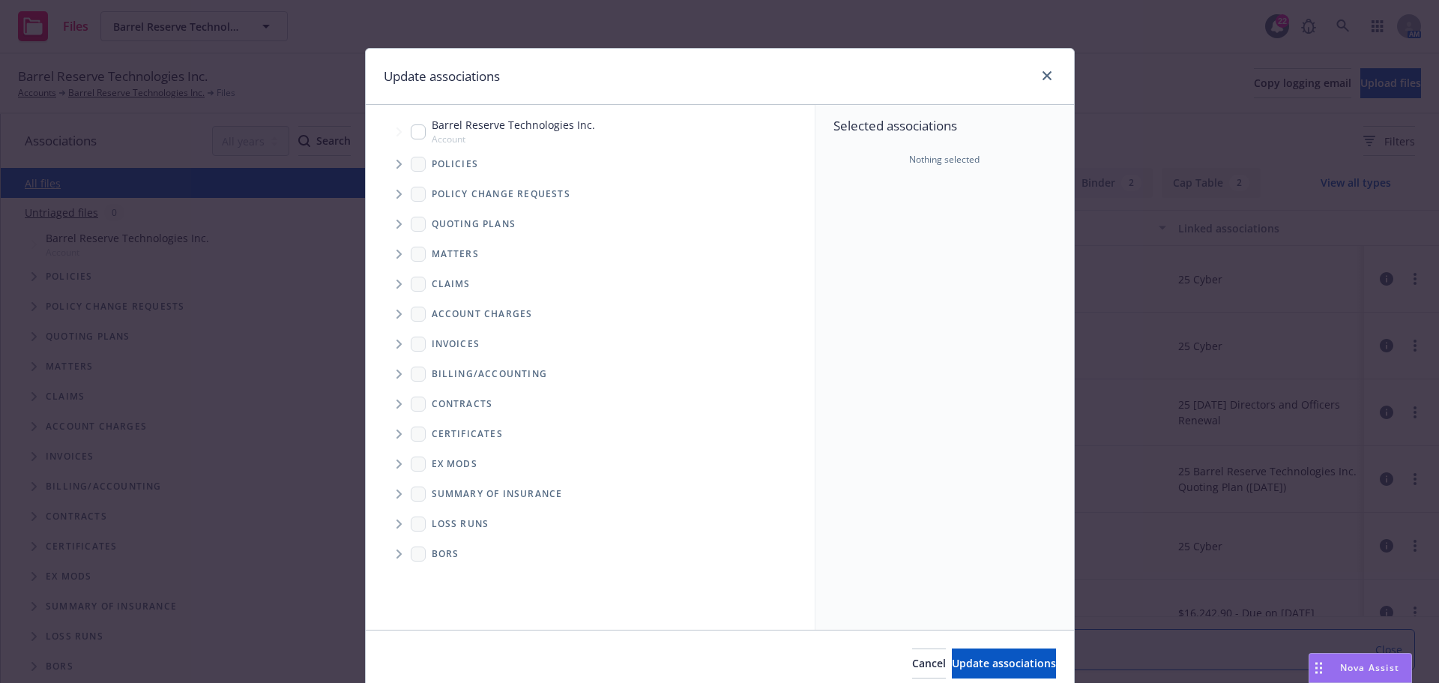
click at [396, 166] on icon "Tree Example" at bounding box center [399, 164] width 6 height 9
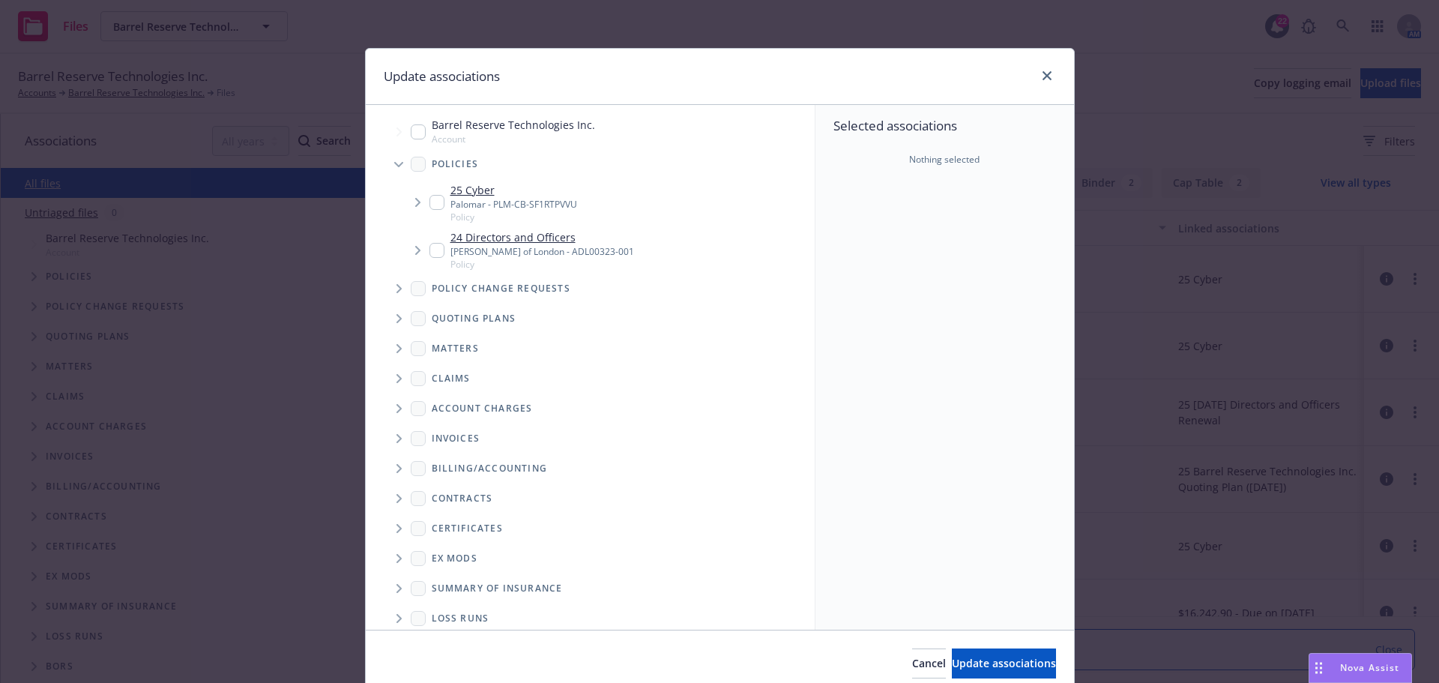
click at [430, 247] on input "Tree Example" at bounding box center [436, 250] width 15 height 15
checkbox input "true"
click at [390, 316] on span "Tree Example" at bounding box center [399, 319] width 24 height 24
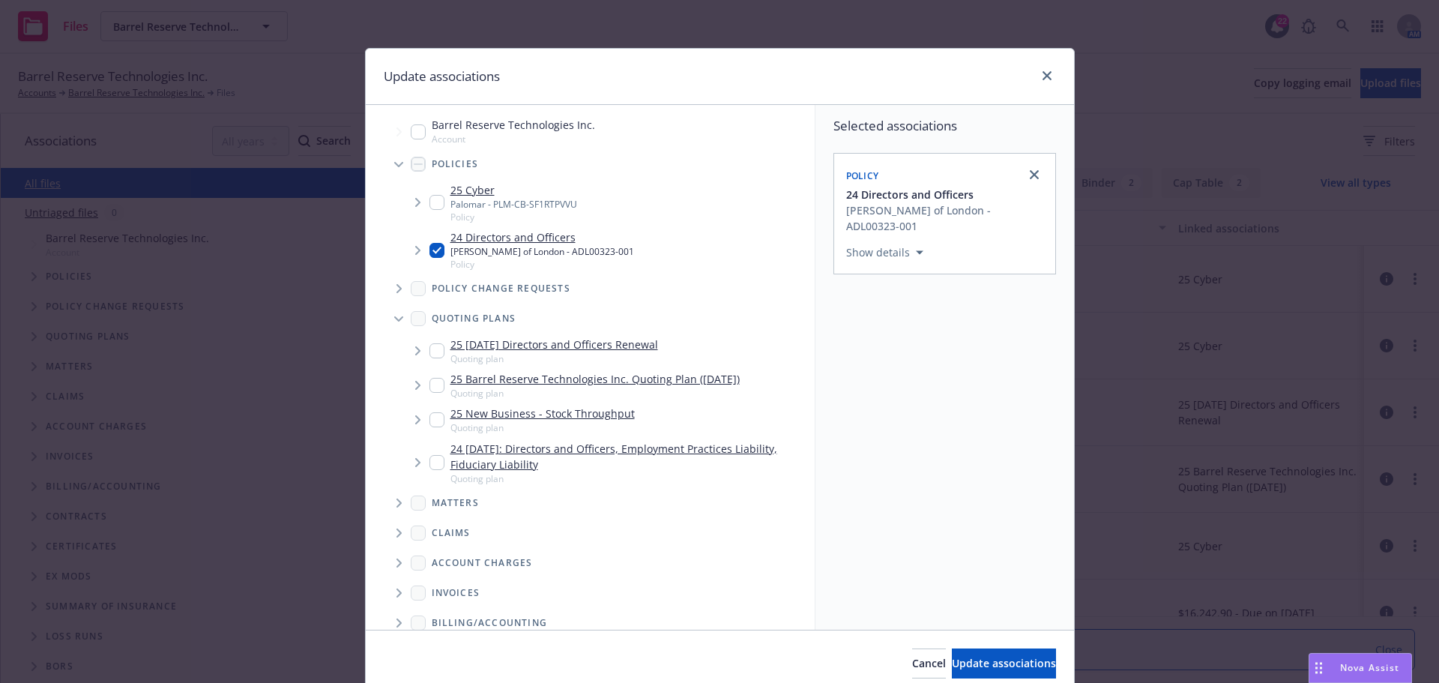
click at [429, 349] on input "Tree Example" at bounding box center [436, 350] width 15 height 15
checkbox input "true"
click at [980, 668] on span "Update associations" at bounding box center [1004, 663] width 104 height 14
type textarea "x"
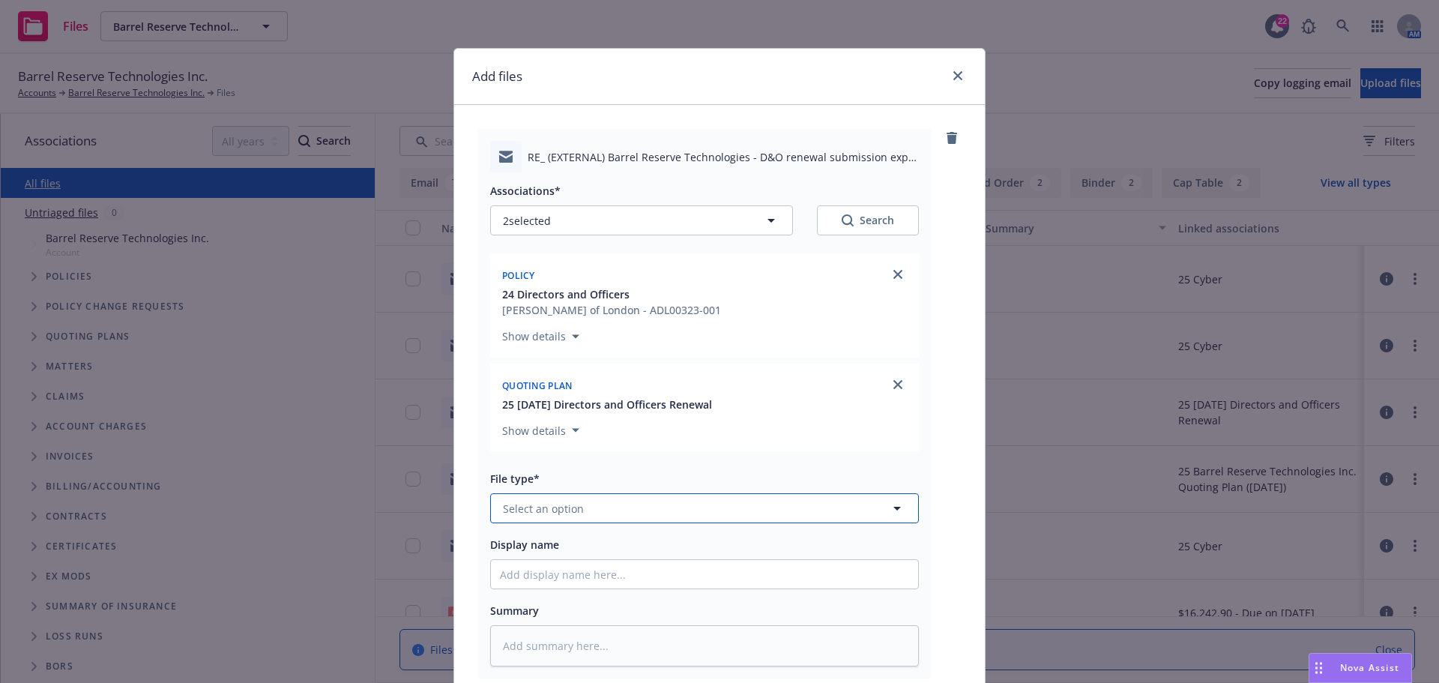
click at [534, 509] on span "Select an option" at bounding box center [543, 509] width 81 height 16
type input "quotes"
click at [540, 516] on input "quotes" at bounding box center [701, 508] width 373 height 18
type input "quote"
click at [546, 432] on div "Quote" at bounding box center [704, 427] width 409 height 22
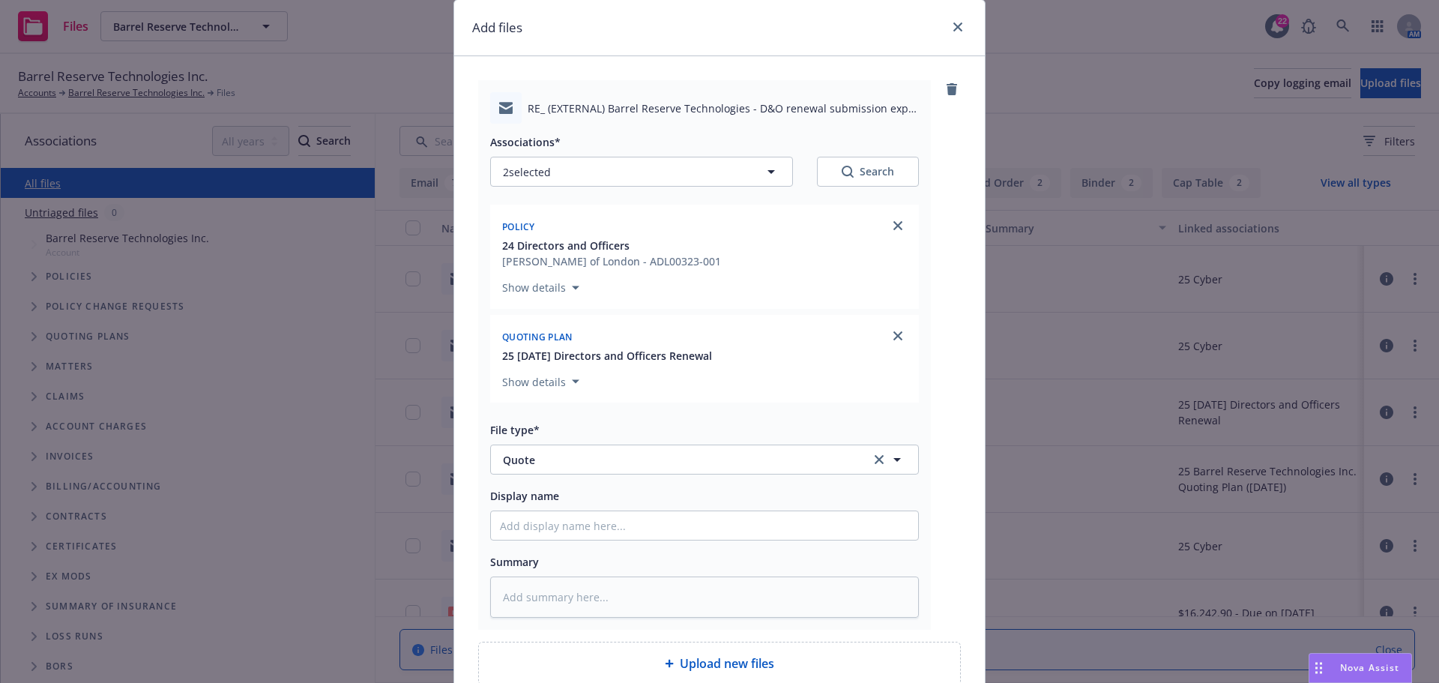
scroll to position [75, 0]
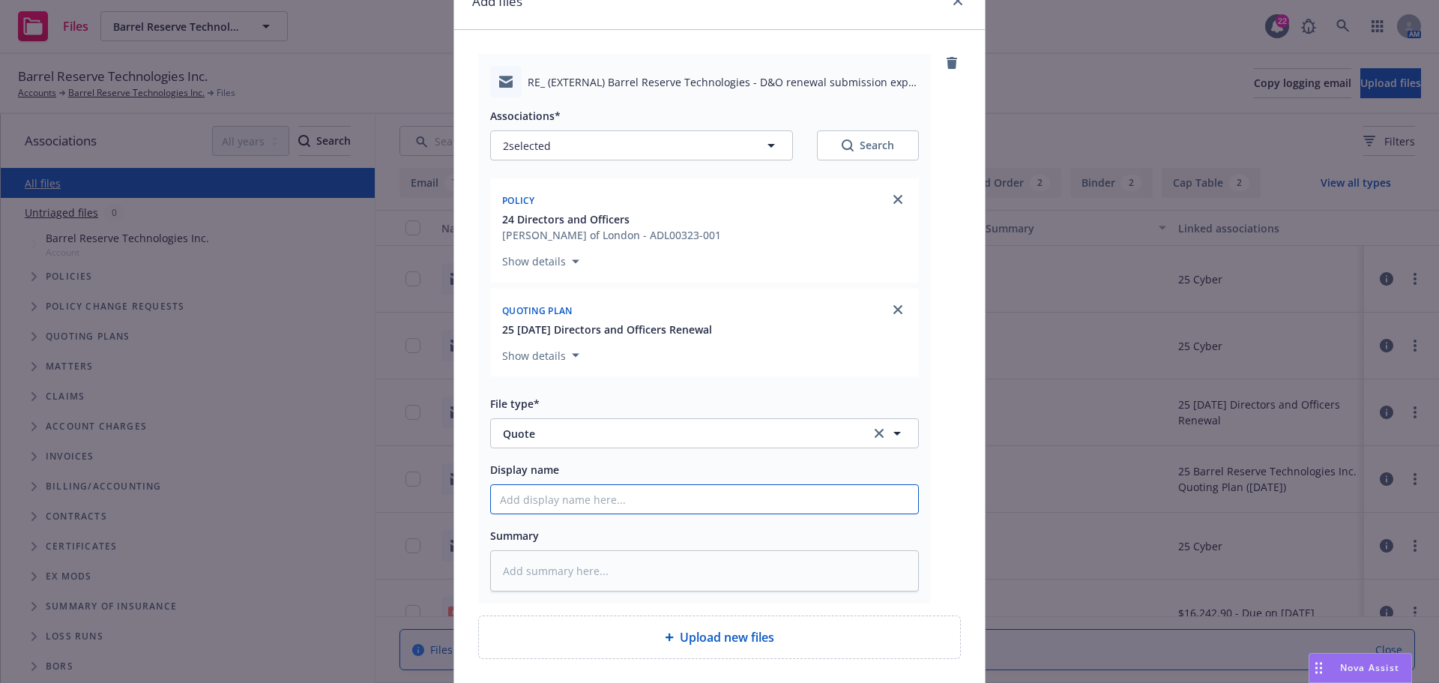
click at [549, 504] on input "Display name" at bounding box center [704, 499] width 427 height 28
paste input "Barrel Reserve Technologies - D&O renewal submission exp 8/28 (quotes by 7/28)"
type textarea "x"
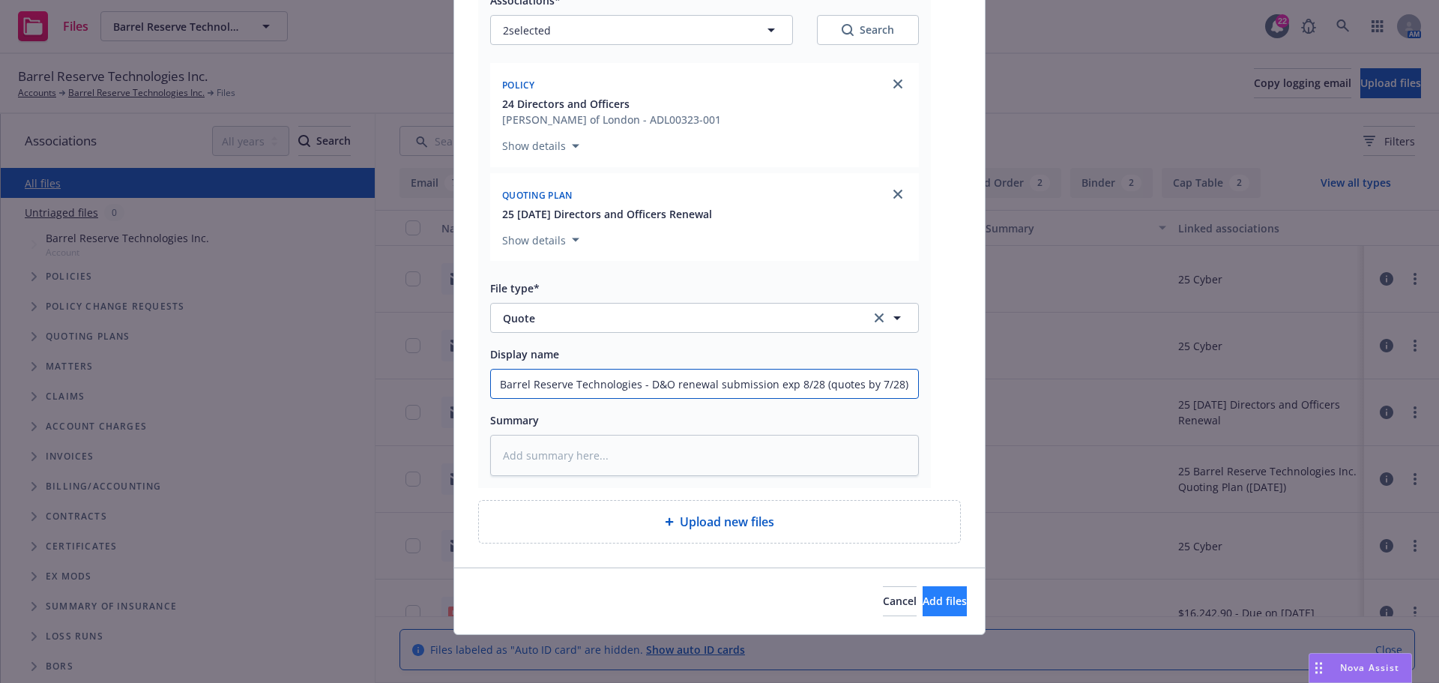
type input "Barrel Reserve Technologies - D&O renewal submission exp 8/28 (quotes by 7/28)"
drag, startPoint x: 929, startPoint y: 600, endPoint x: 932, endPoint y: 609, distance: 9.5
click at [929, 599] on span "Add files" at bounding box center [945, 601] width 44 height 14
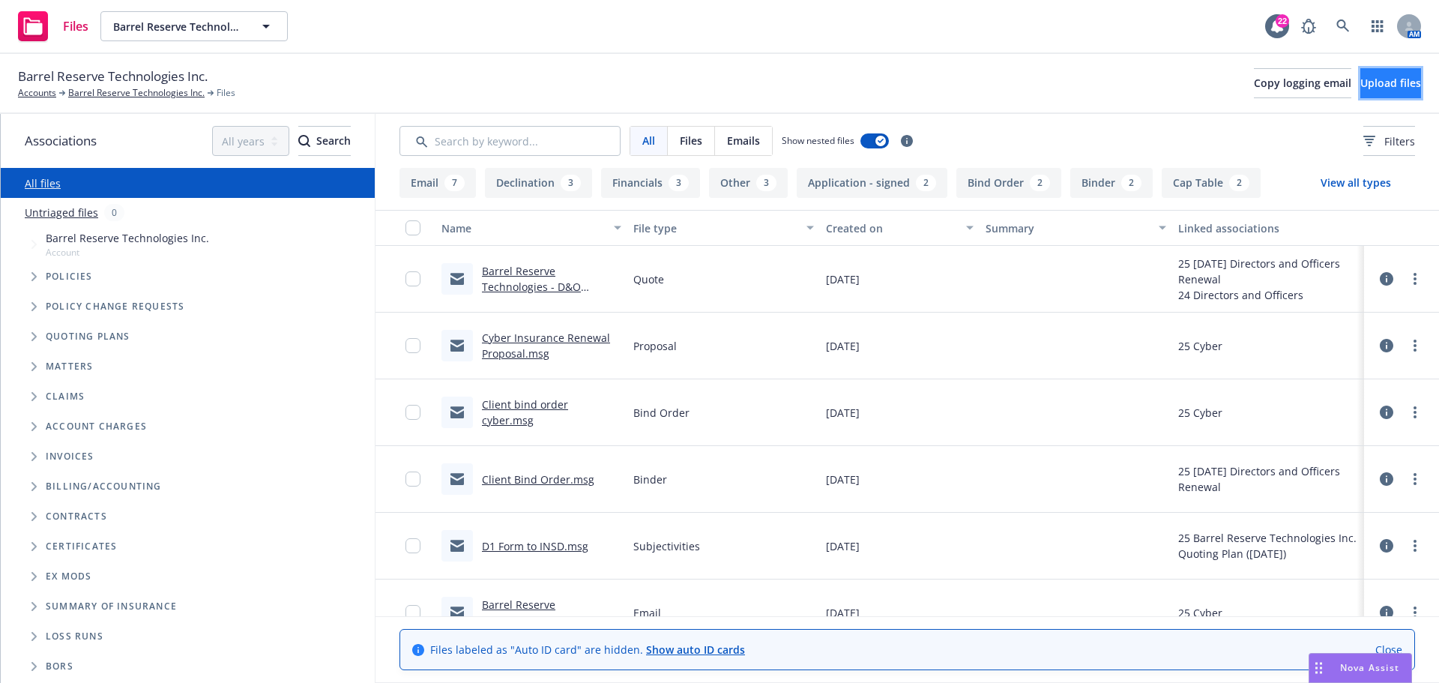
click at [1360, 84] on span "Upload files" at bounding box center [1390, 83] width 61 height 14
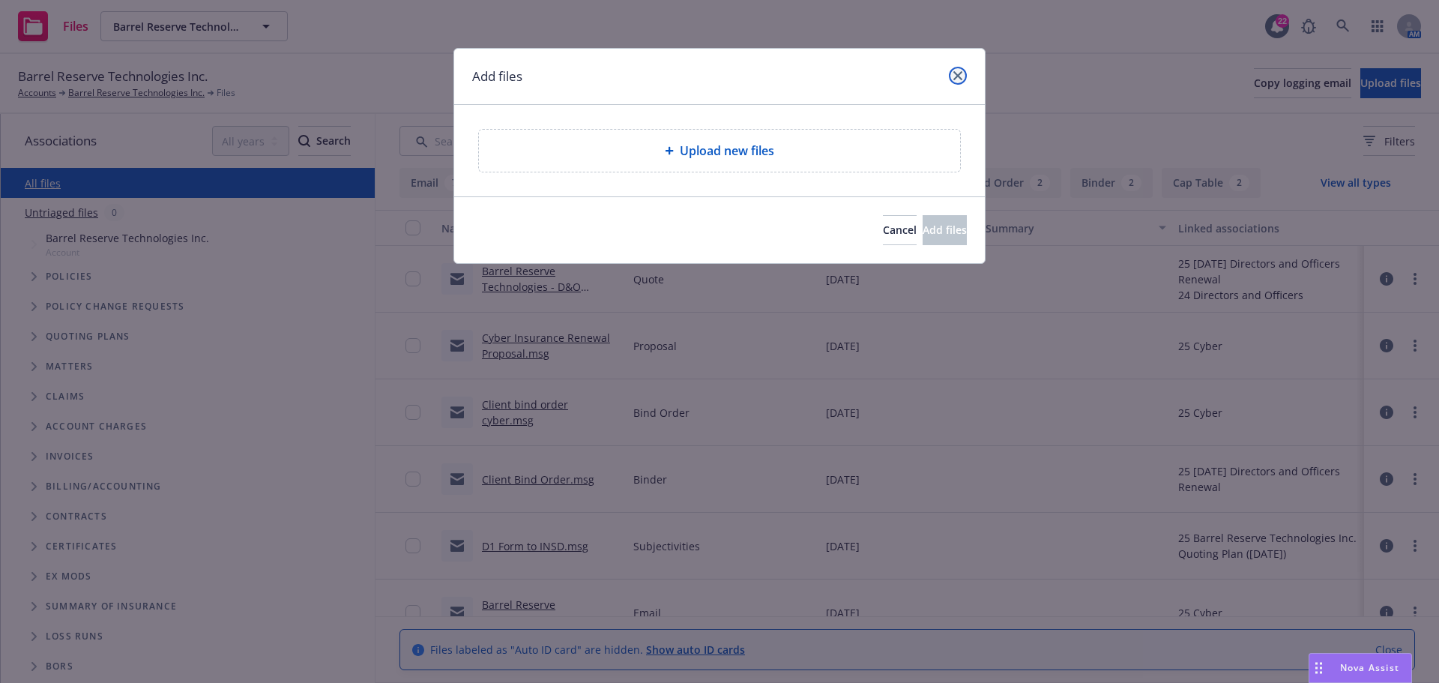
click at [965, 73] on link "close" at bounding box center [958, 76] width 18 height 18
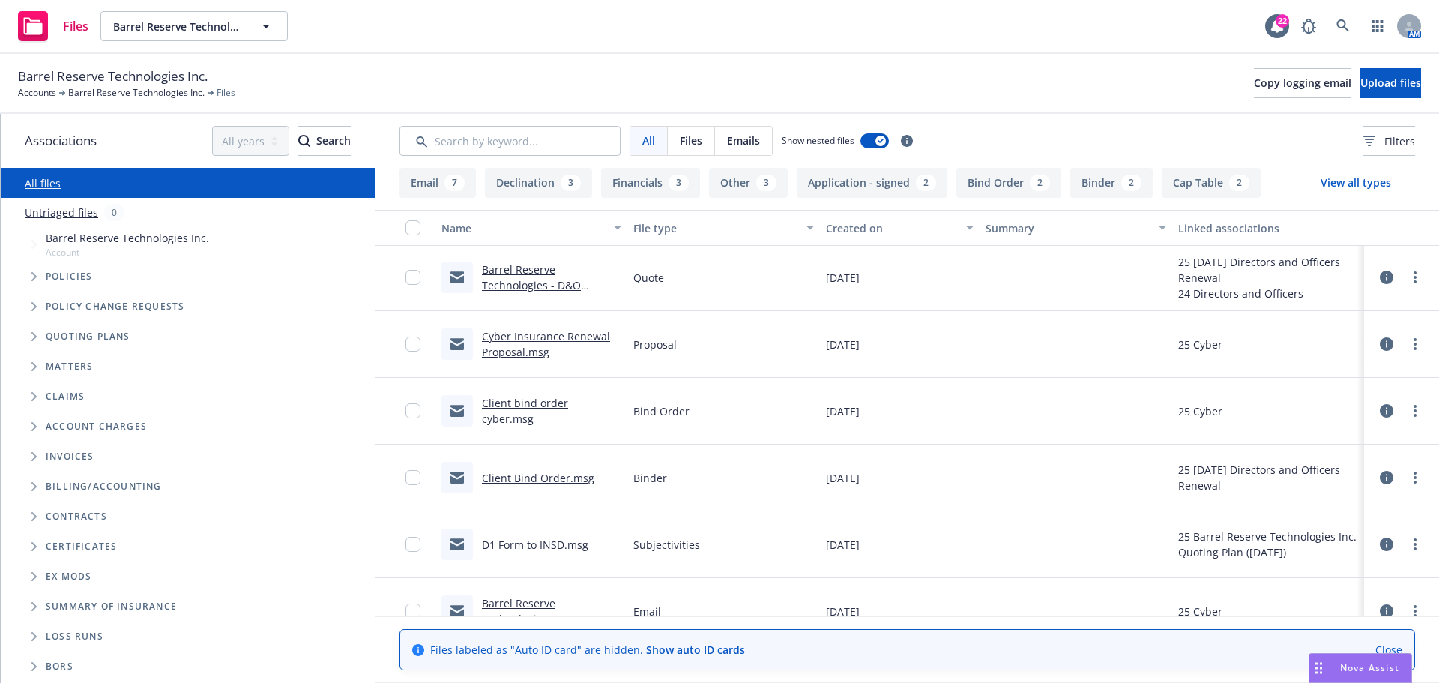
scroll to position [0, 0]
click at [1360, 89] on span "Upload files" at bounding box center [1390, 83] width 61 height 14
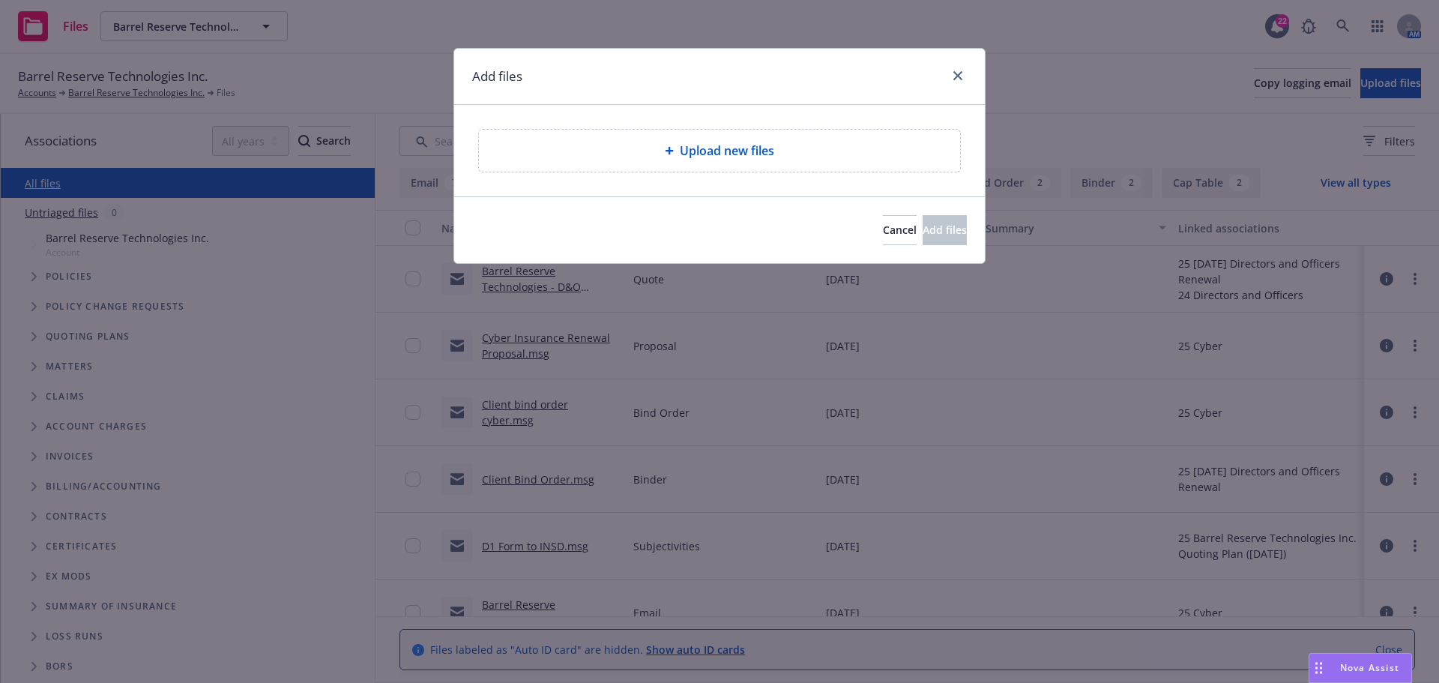
type textarea "x"
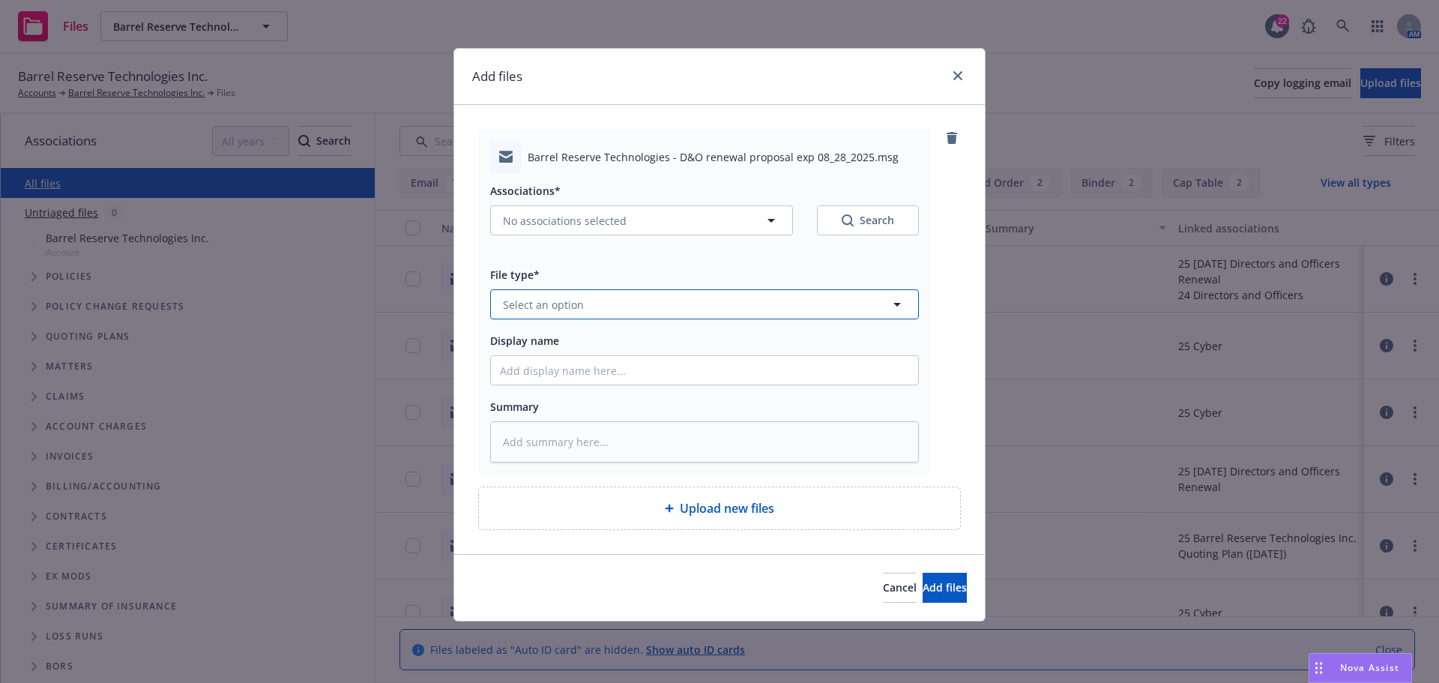
click at [581, 309] on span "Select an option" at bounding box center [543, 305] width 81 height 16
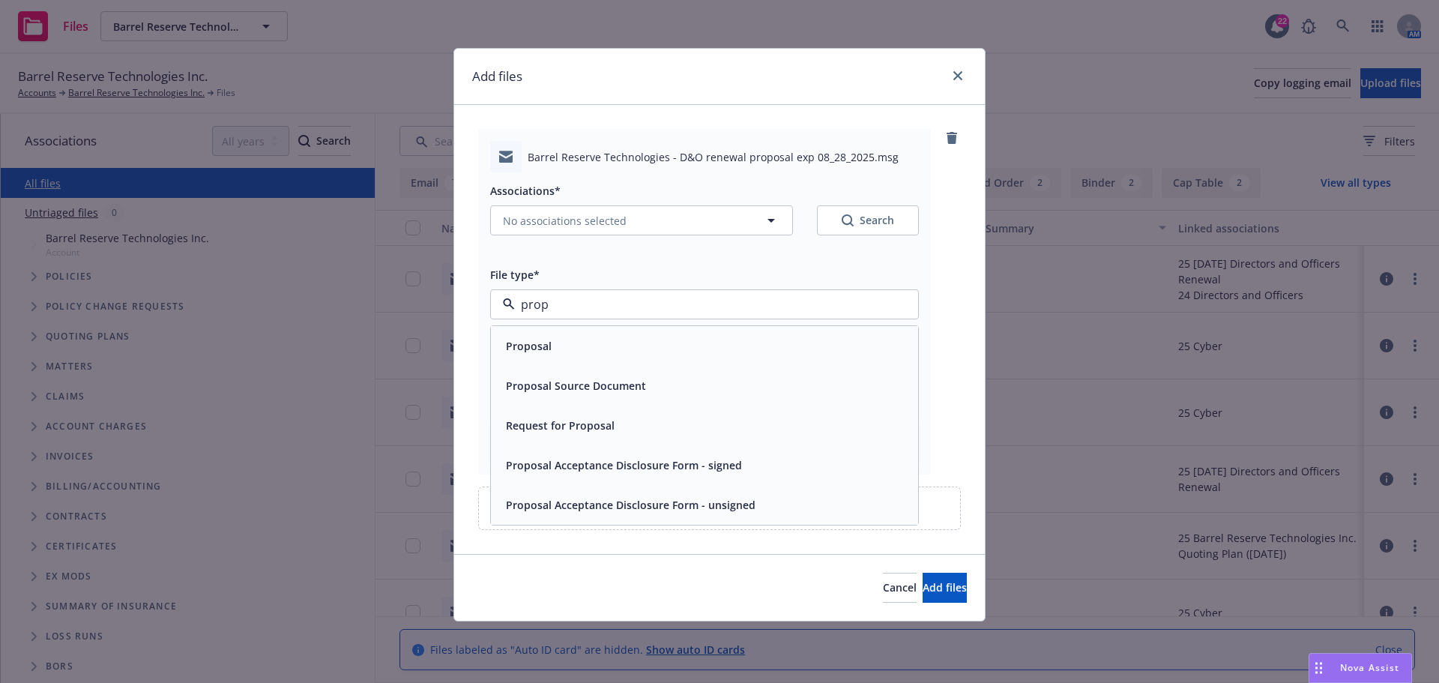
type input "propo"
click at [548, 350] on span "Proposal" at bounding box center [529, 346] width 46 height 16
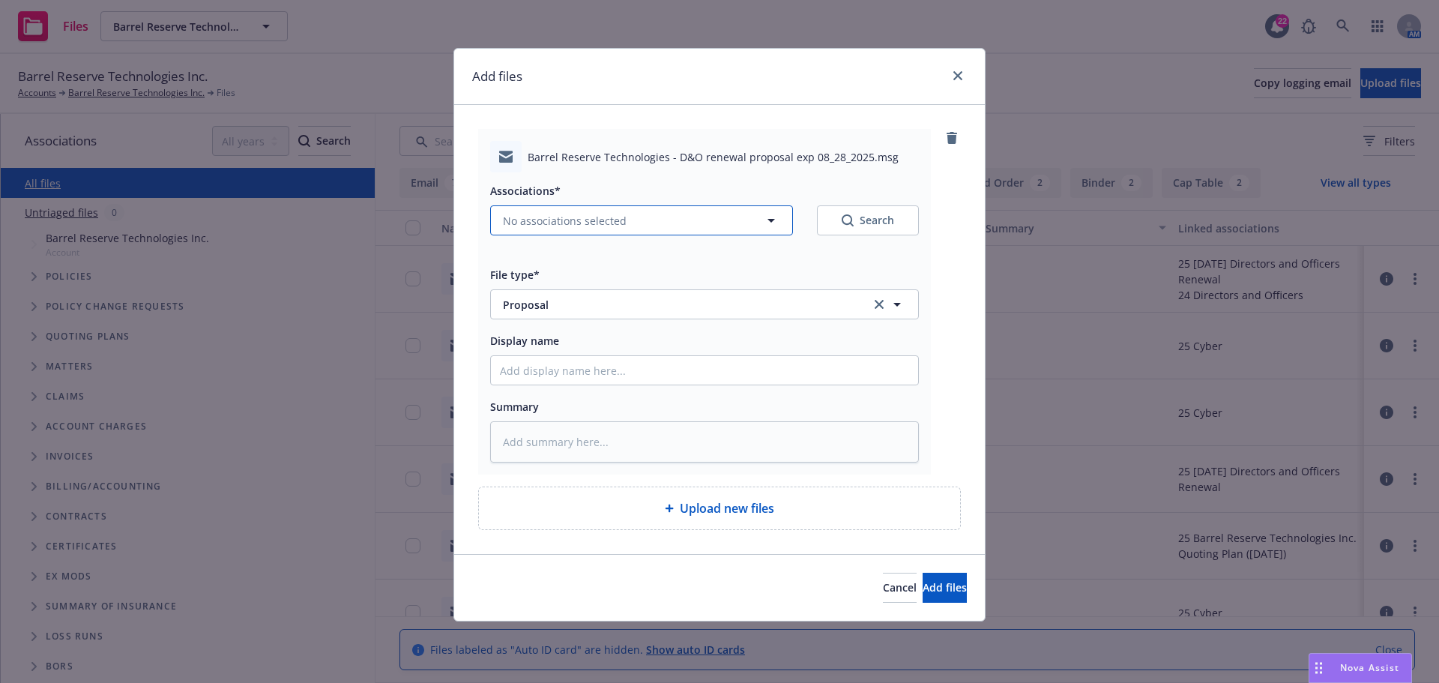
click at [716, 226] on button "No associations selected" at bounding box center [641, 220] width 303 height 30
type textarea "x"
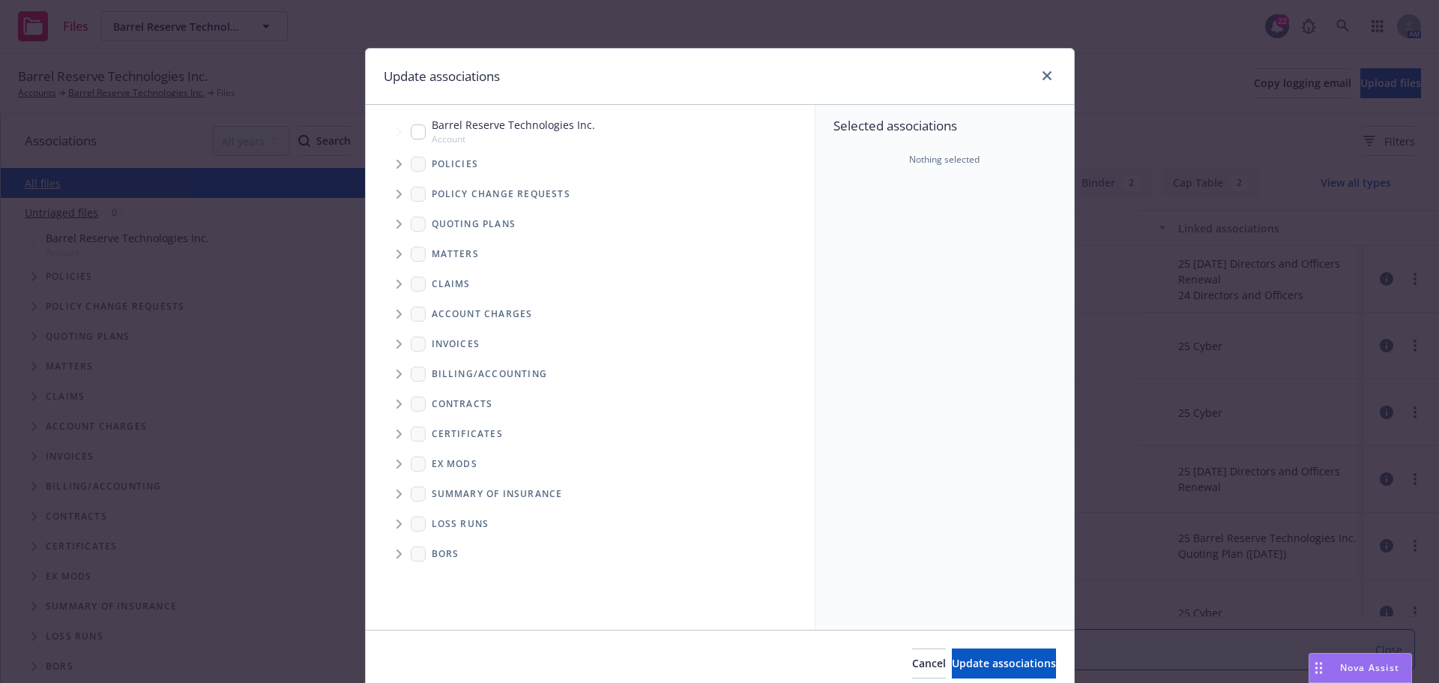
click at [390, 164] on span "Tree Example" at bounding box center [399, 164] width 24 height 24
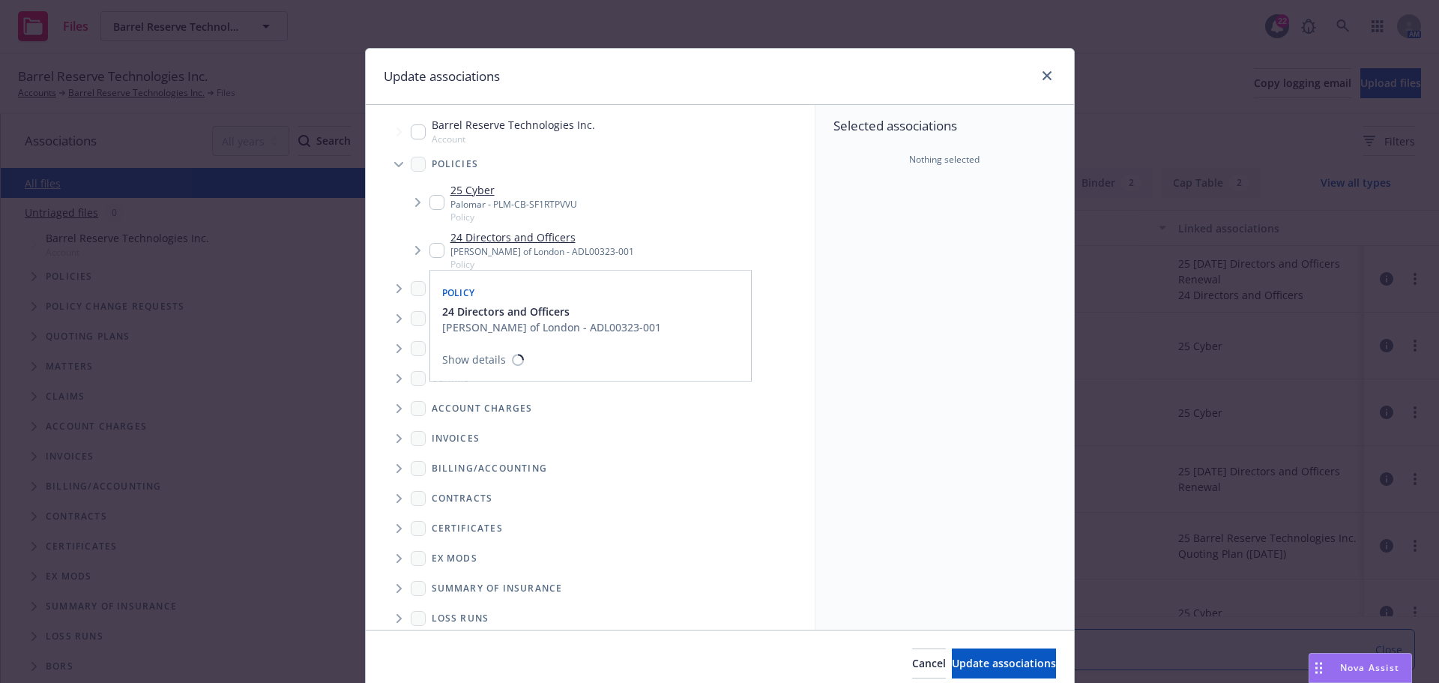
click at [429, 250] on input "Tree Example" at bounding box center [436, 250] width 15 height 15
checkbox input "true"
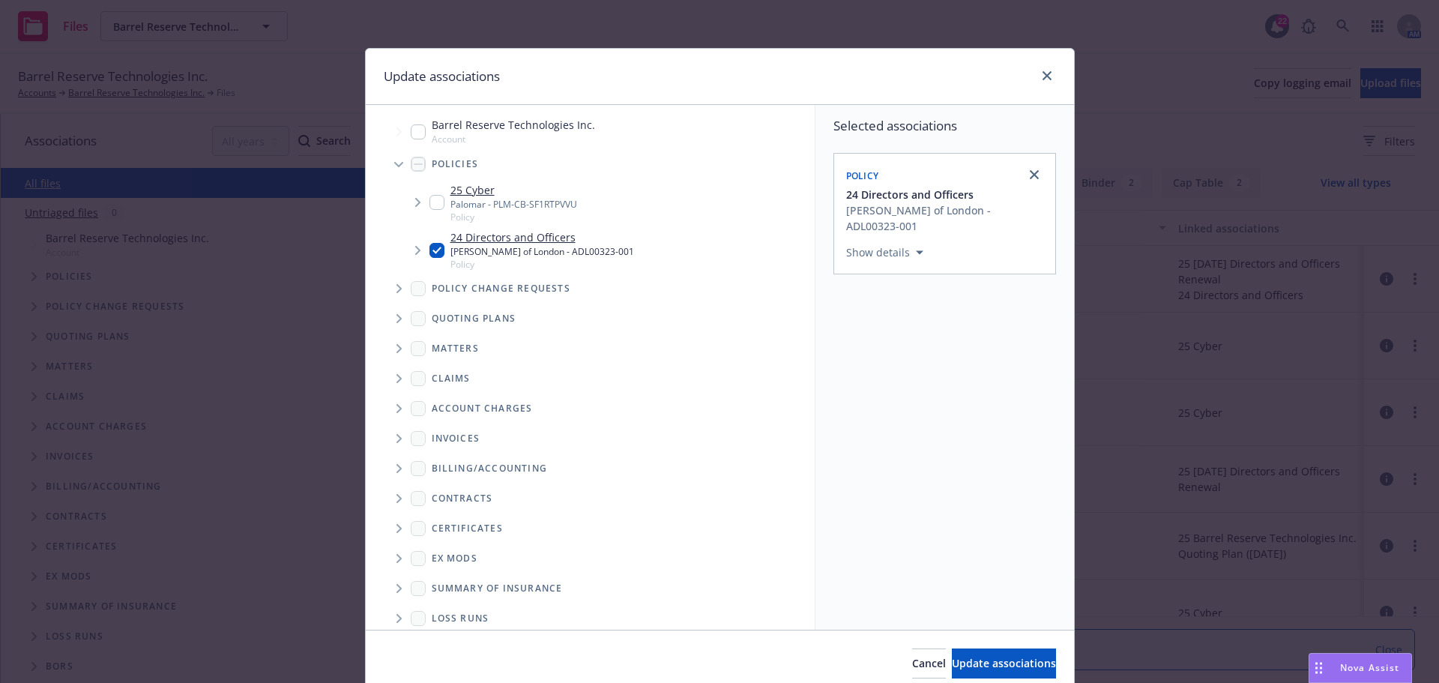
click at [396, 318] on icon "Tree Example" at bounding box center [399, 318] width 6 height 9
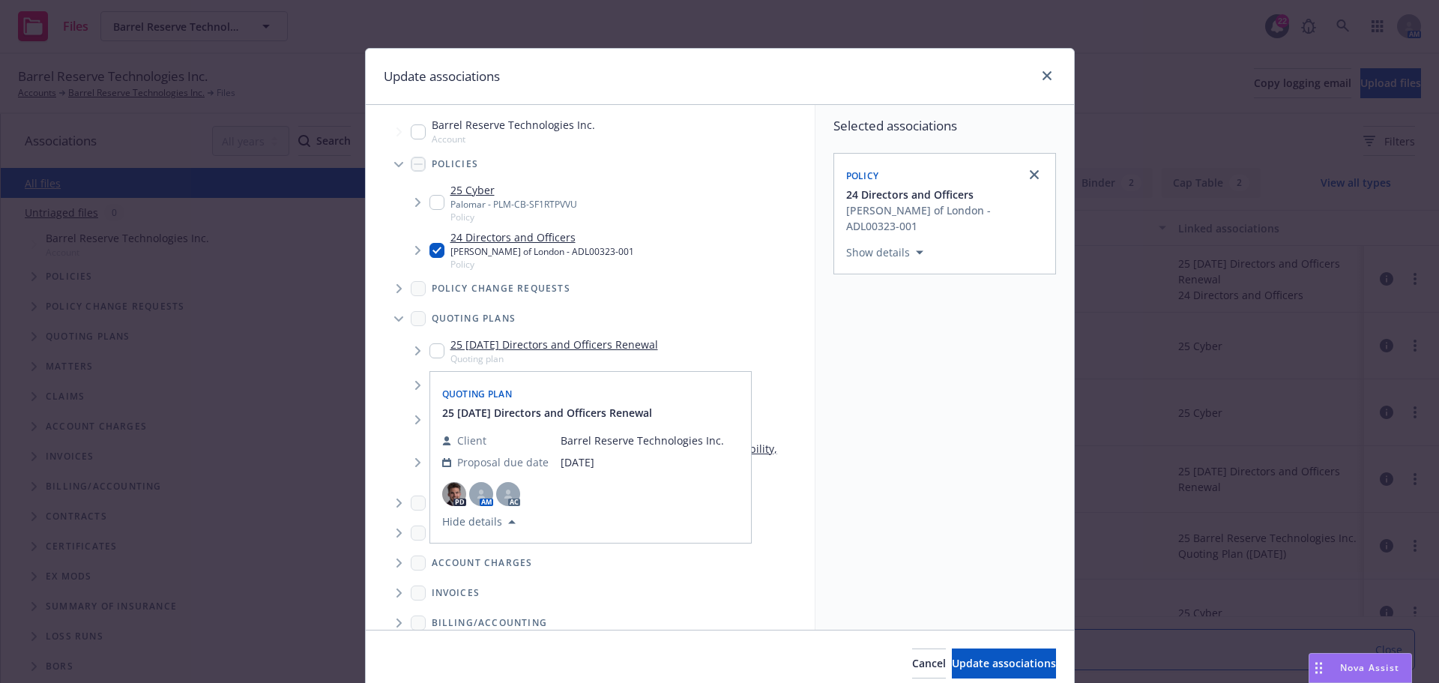
click at [429, 349] on input "Tree Example" at bounding box center [436, 350] width 15 height 15
checkbox input "true"
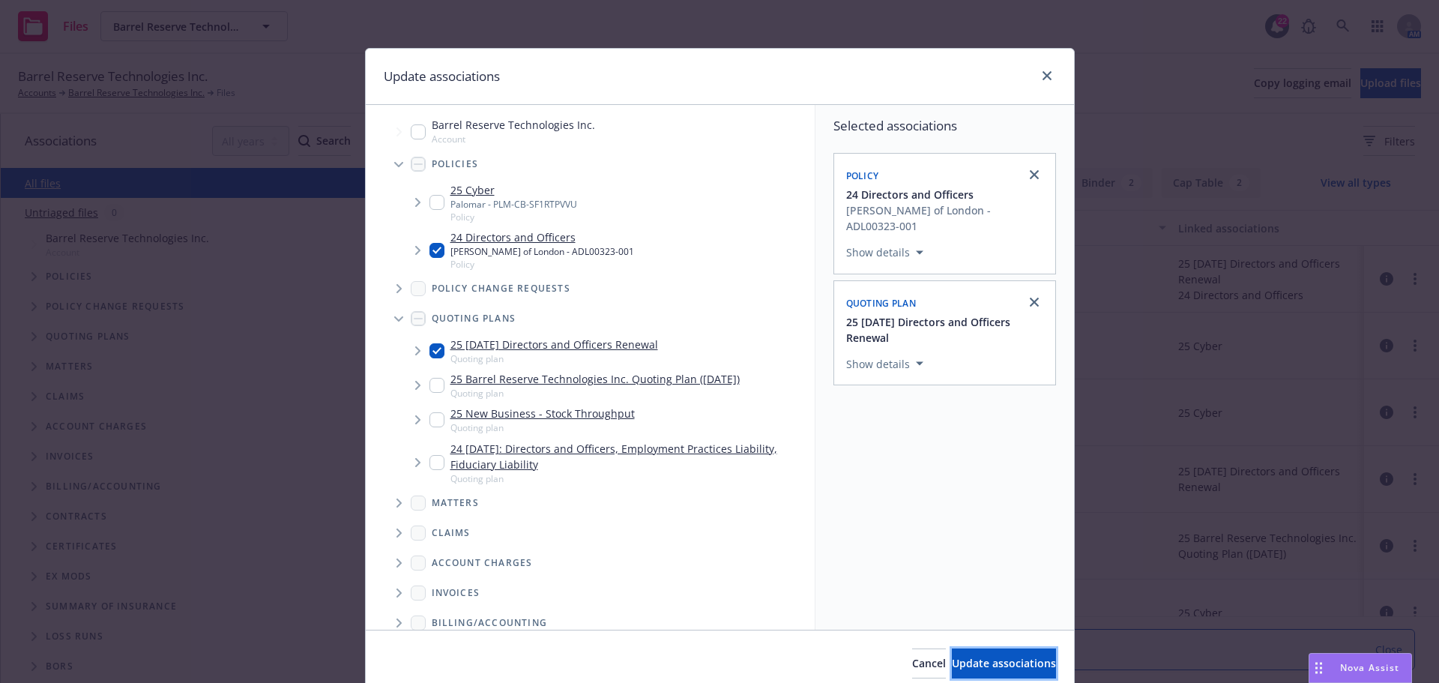
click at [952, 654] on button "Update associations" at bounding box center [1004, 663] width 104 height 30
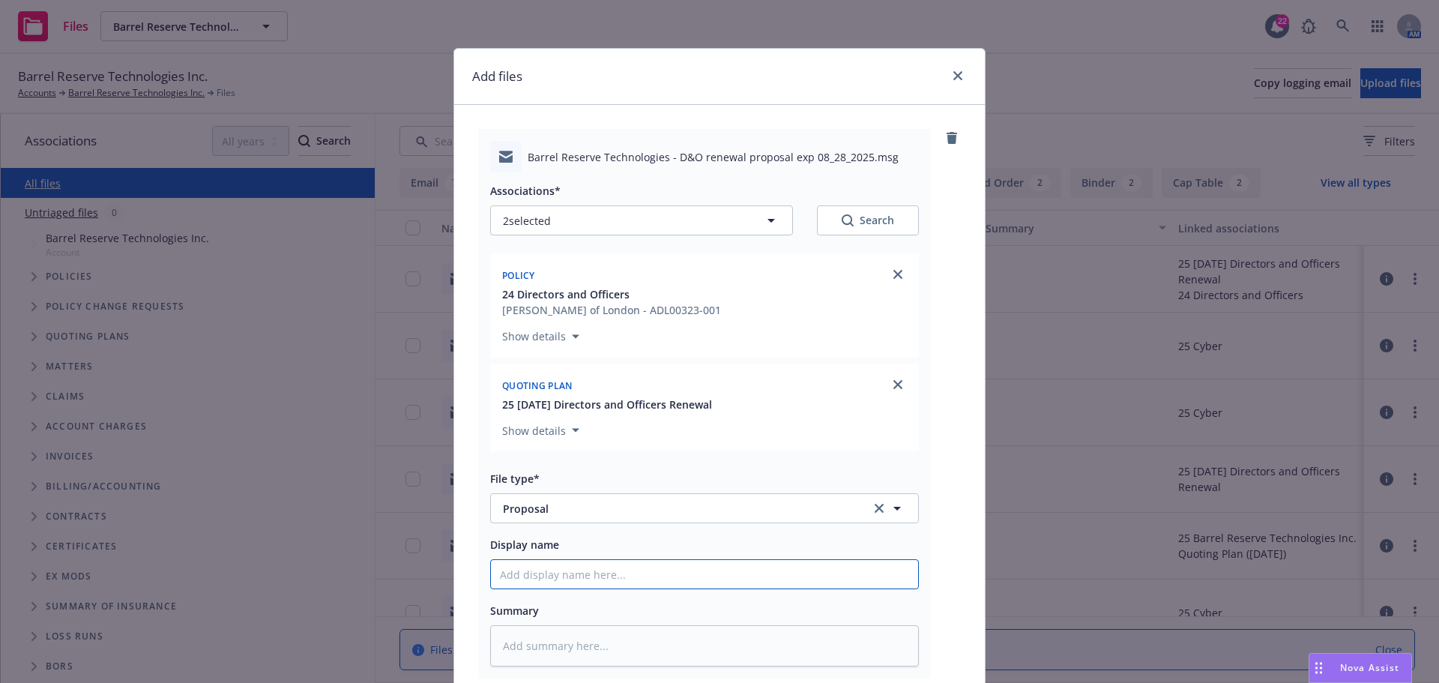
click at [528, 569] on input "Display name" at bounding box center [704, 574] width 427 height 28
paste input "Barrel Reserve Technologies - D&O renewal proposal exp 08.28.2025"
type textarea "x"
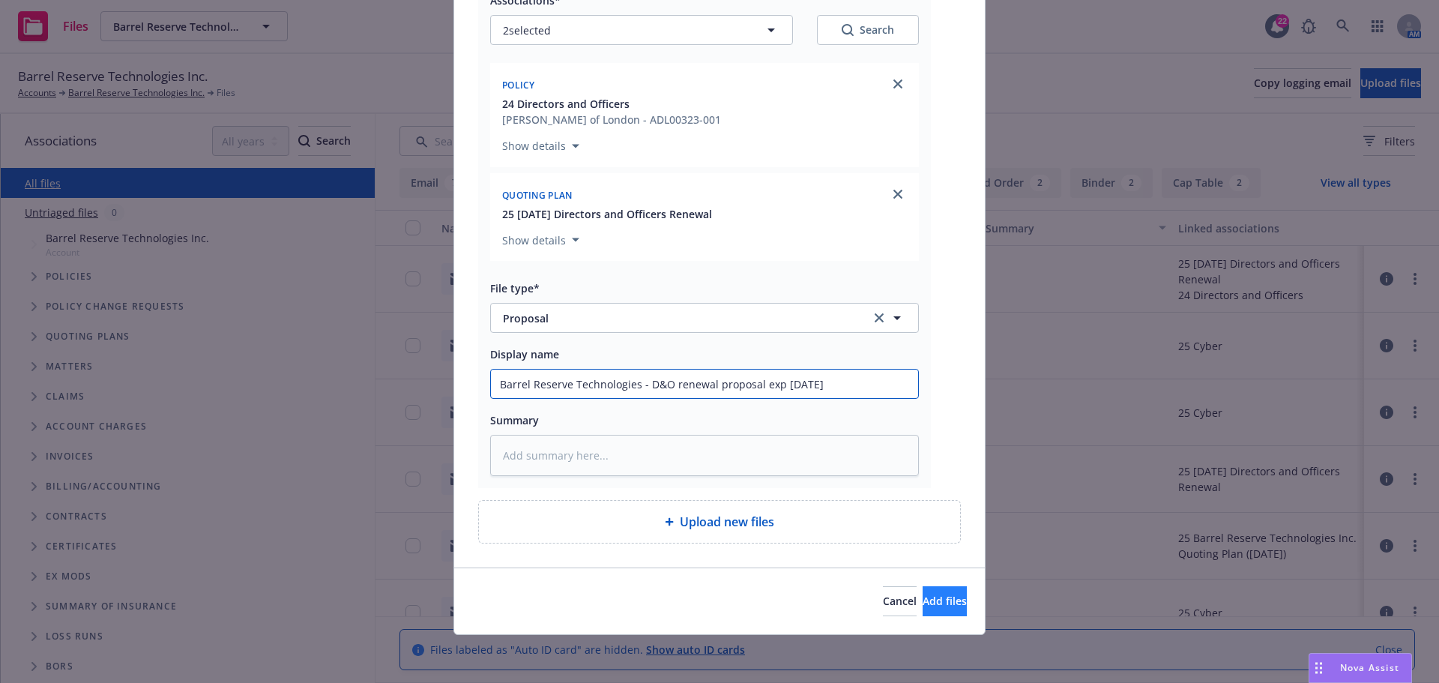
type input "Barrel Reserve Technologies - D&O renewal proposal exp 08.28.2025"
click at [926, 606] on span "Add files" at bounding box center [945, 601] width 44 height 14
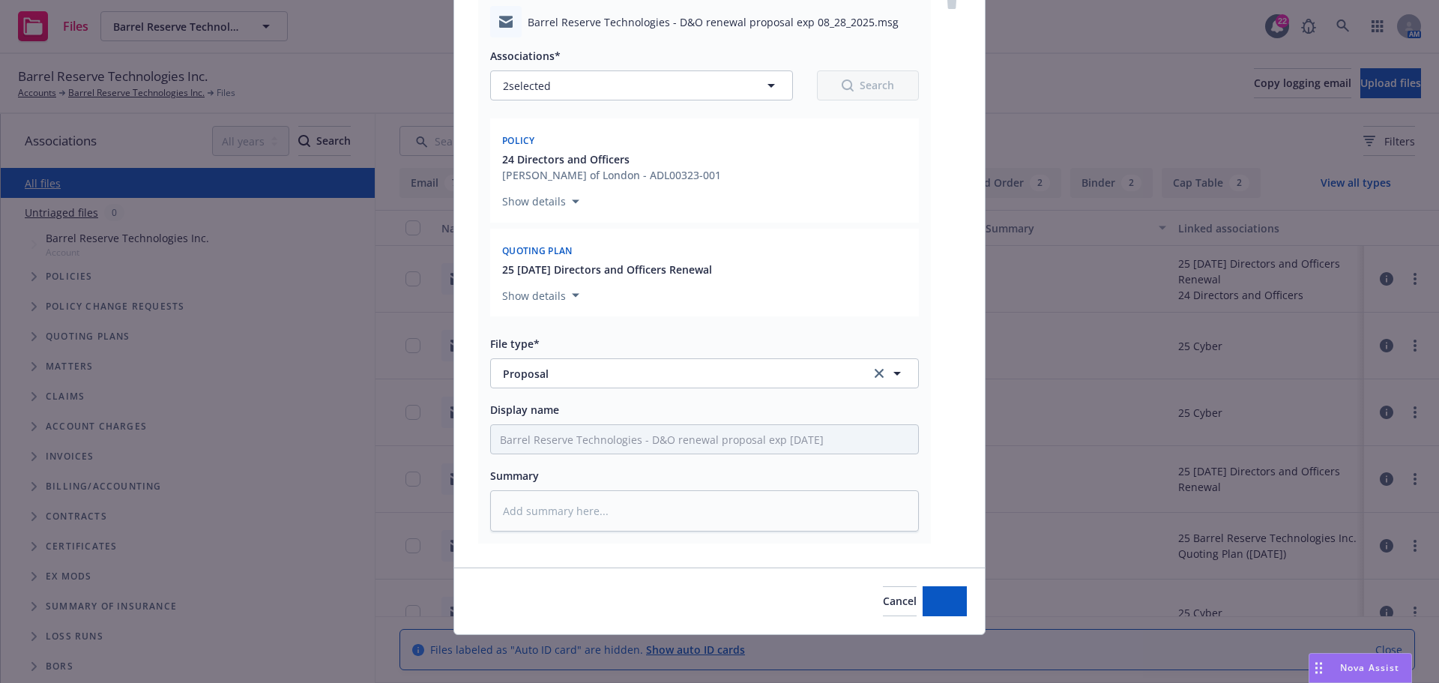
scroll to position [135, 0]
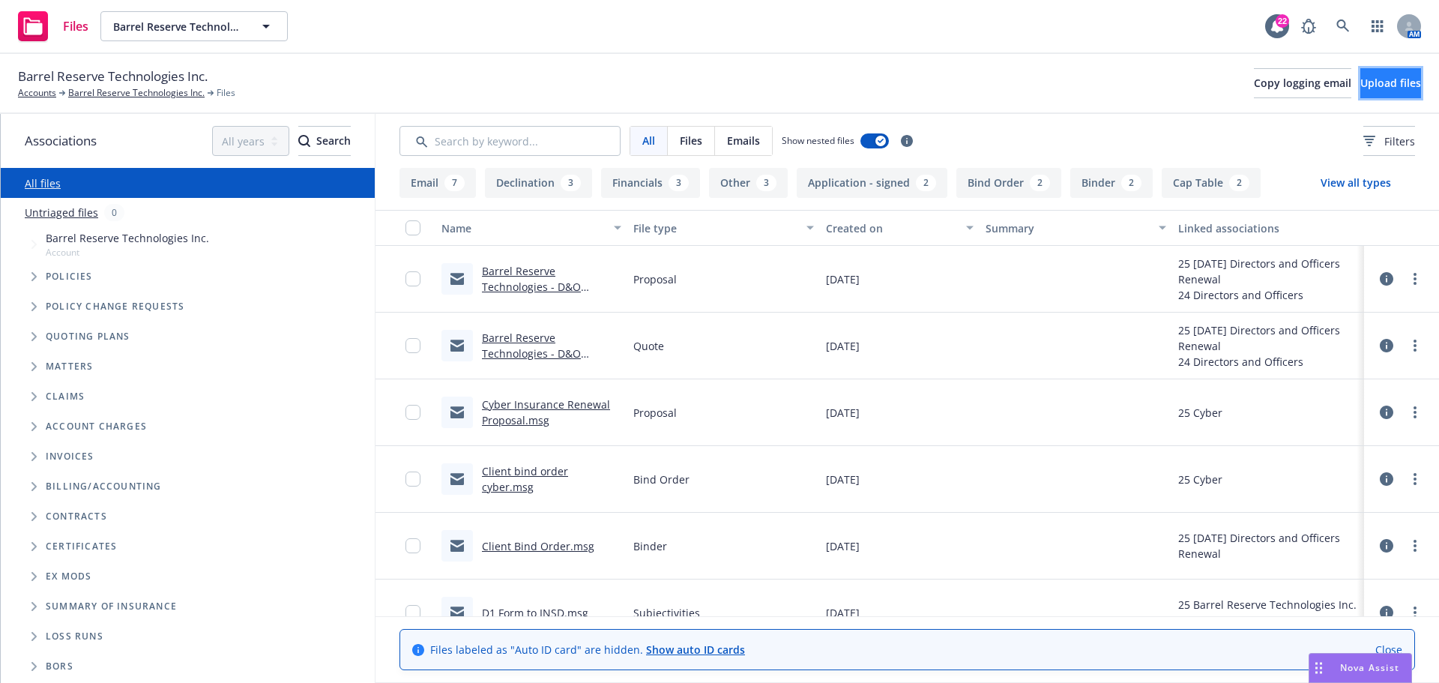
click at [1360, 81] on span "Upload files" at bounding box center [1390, 83] width 61 height 14
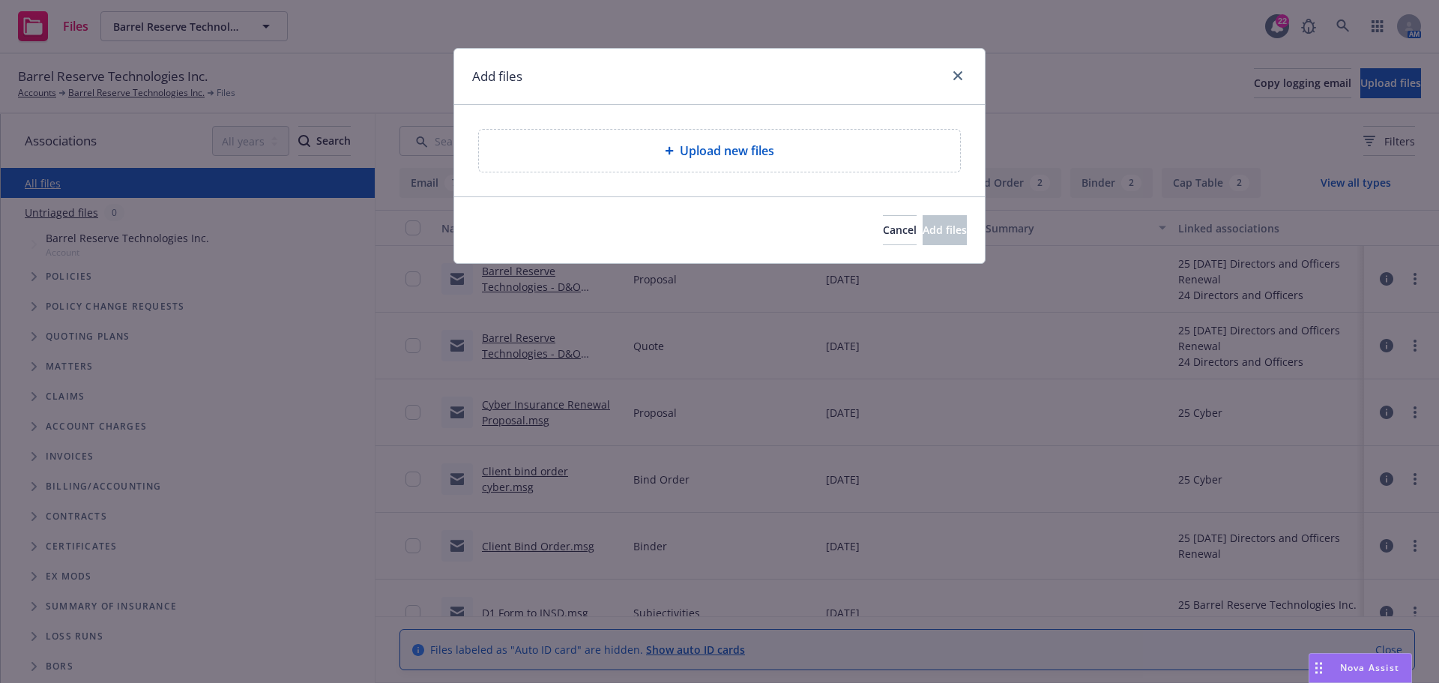
type textarea "x"
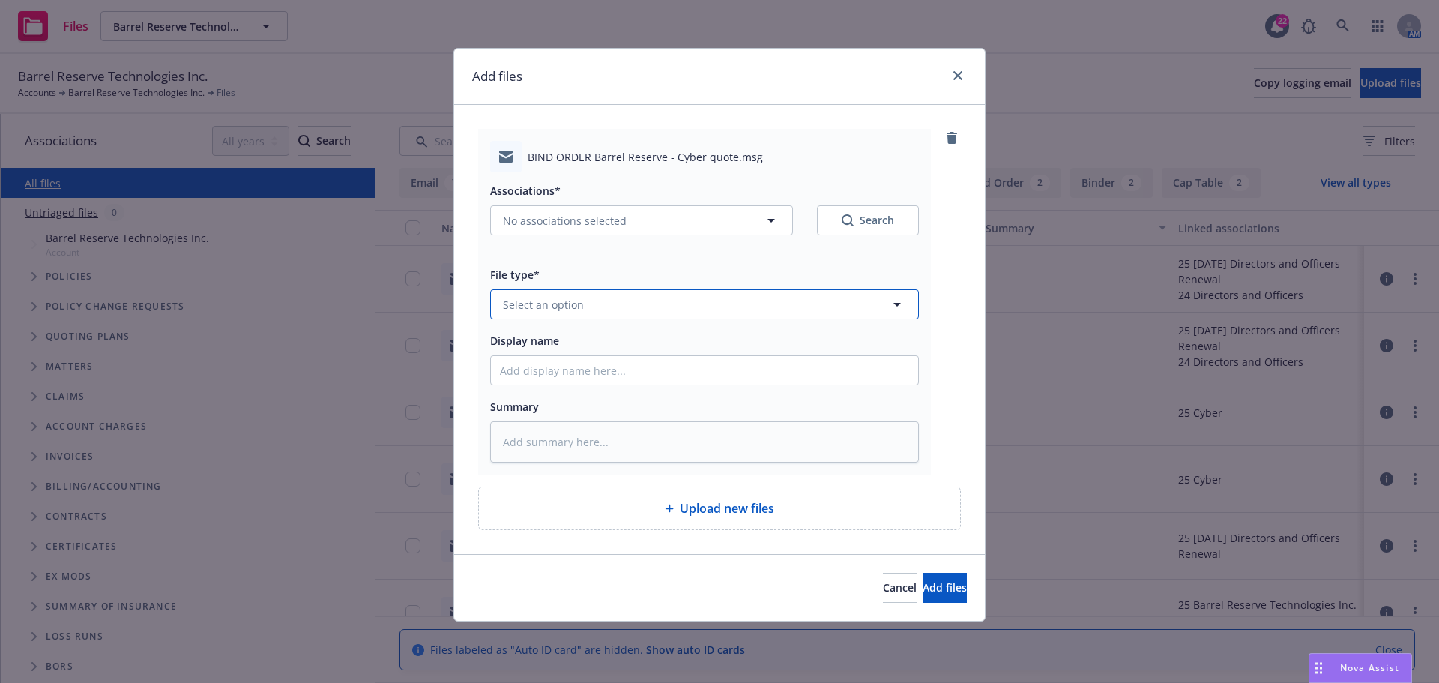
click at [563, 306] on span "Select an option" at bounding box center [543, 305] width 81 height 16
type input "bind"
click at [550, 381] on span "Bind Order" at bounding box center [534, 386] width 56 height 16
click at [773, 215] on icon "button" at bounding box center [771, 220] width 18 height 18
type textarea "x"
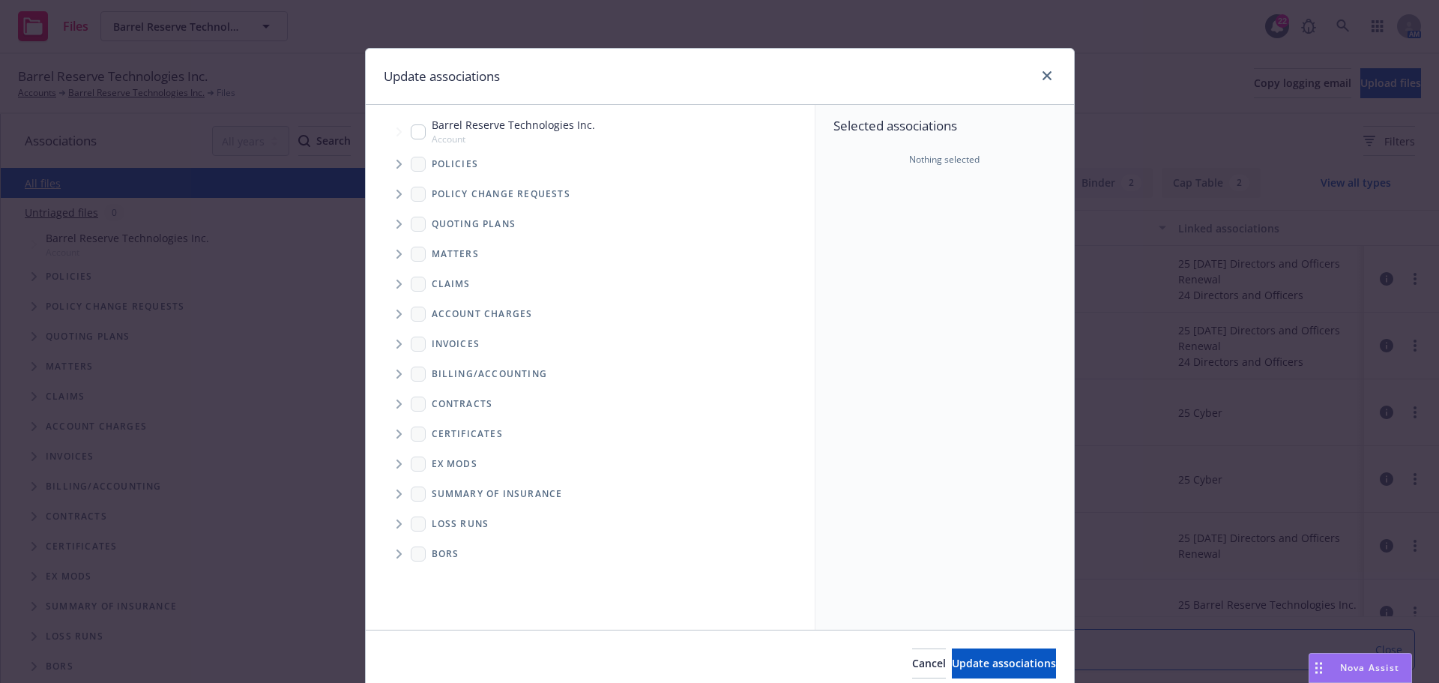
click at [396, 164] on icon "Tree Example" at bounding box center [399, 164] width 6 height 9
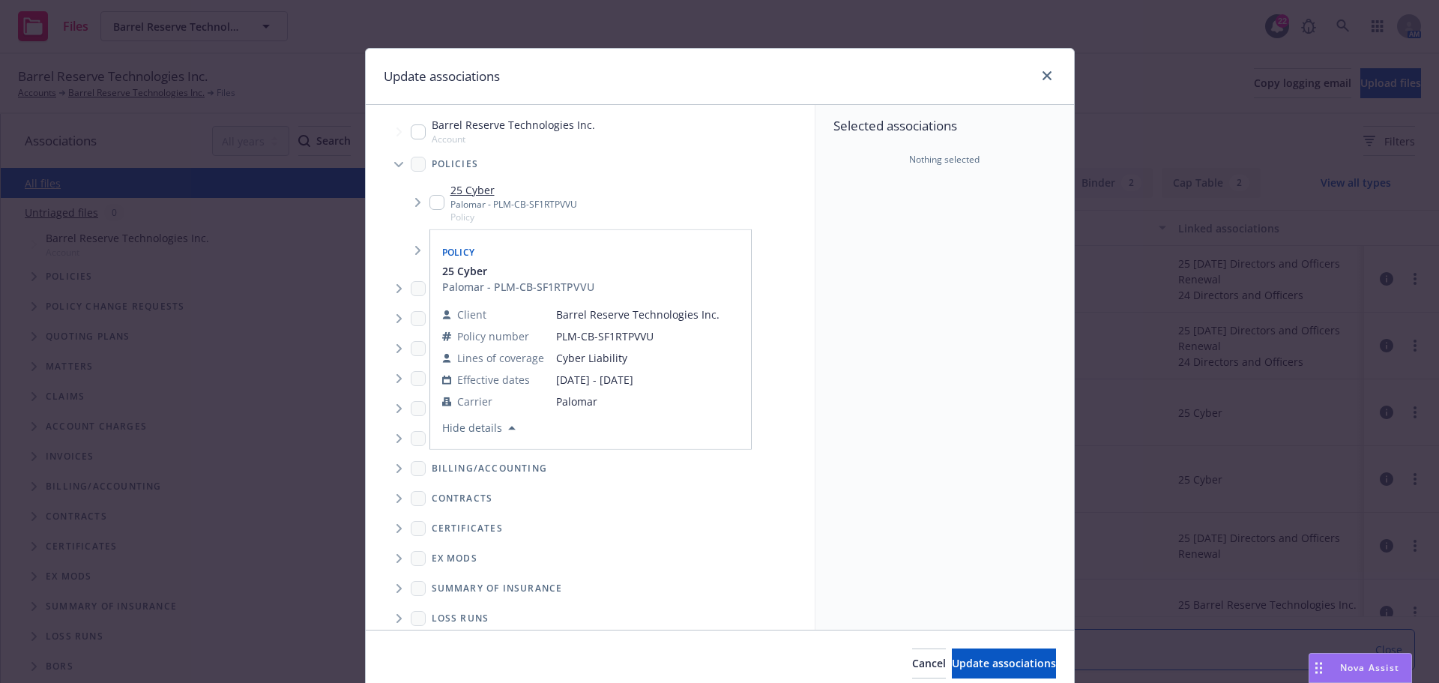
click at [429, 199] on input "Tree Example" at bounding box center [436, 202] width 15 height 15
checkbox input "true"
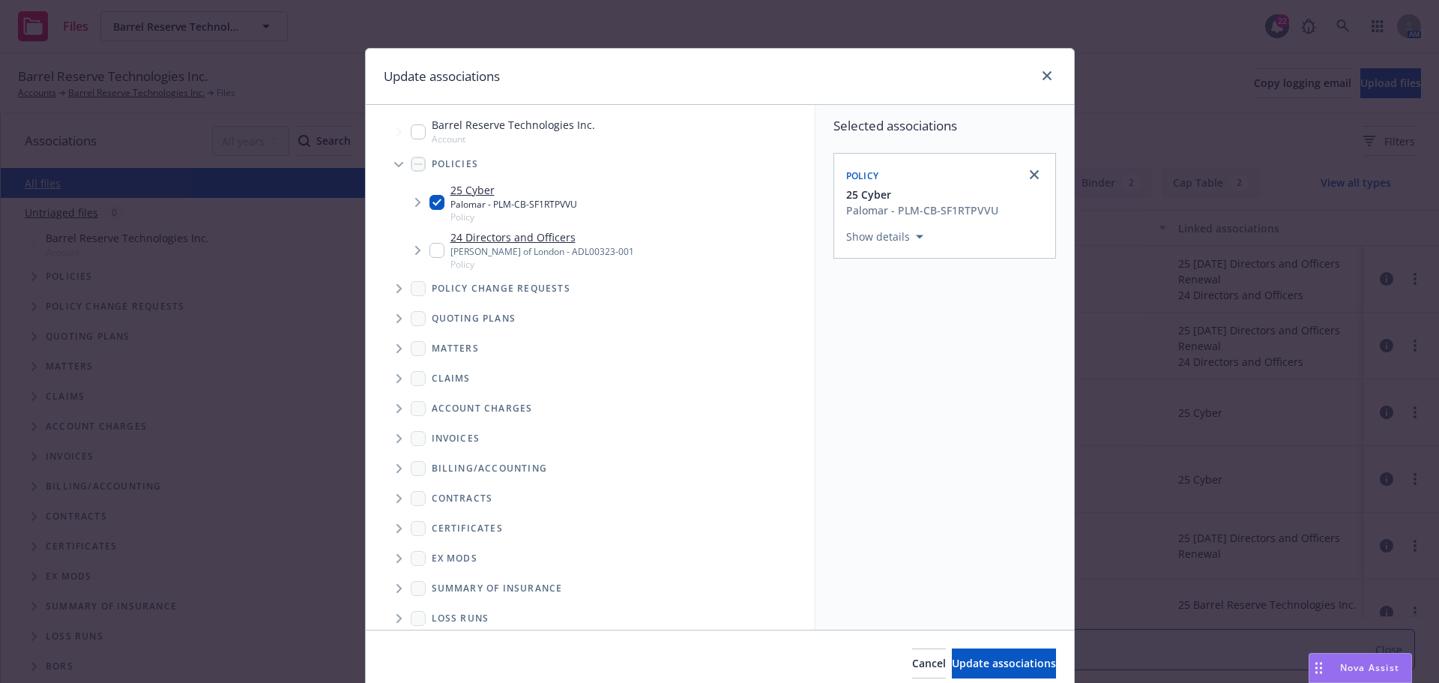
click at [390, 319] on span "Tree Example" at bounding box center [399, 319] width 24 height 24
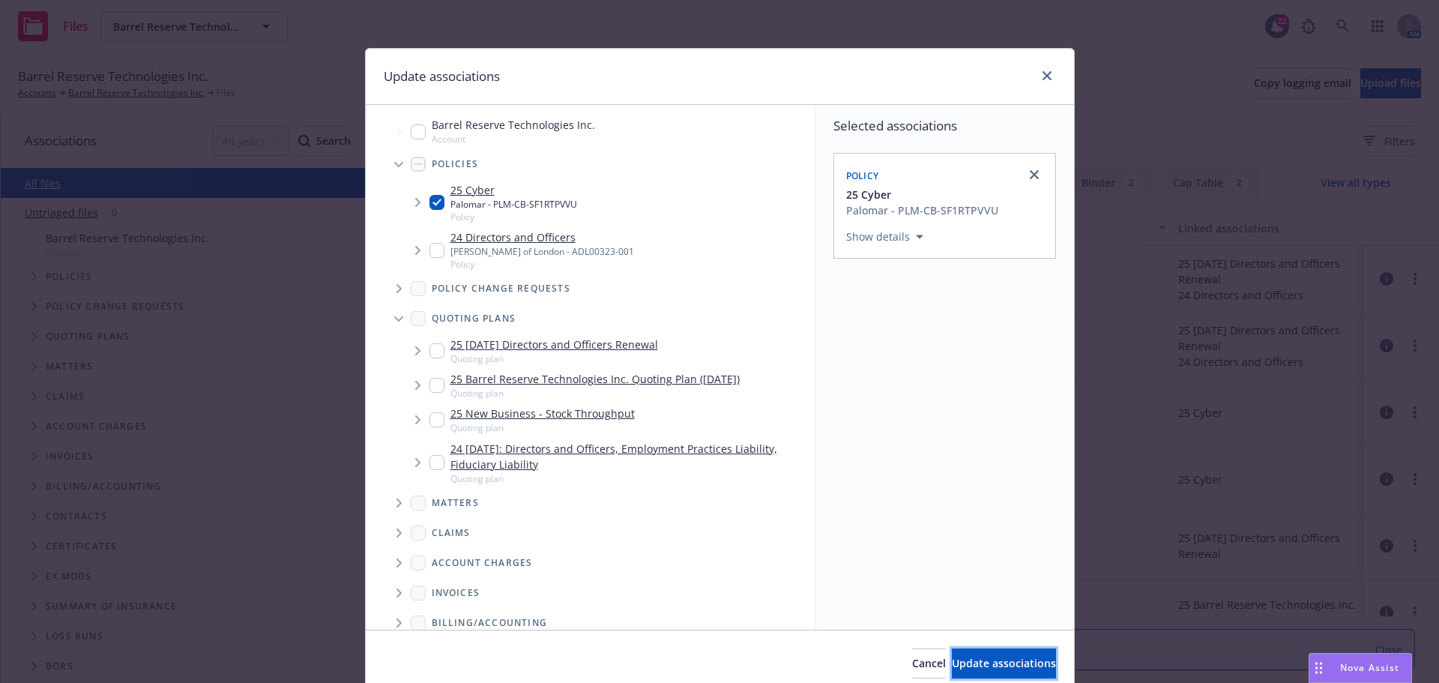
click at [985, 656] on span "Update associations" at bounding box center [1004, 663] width 104 height 14
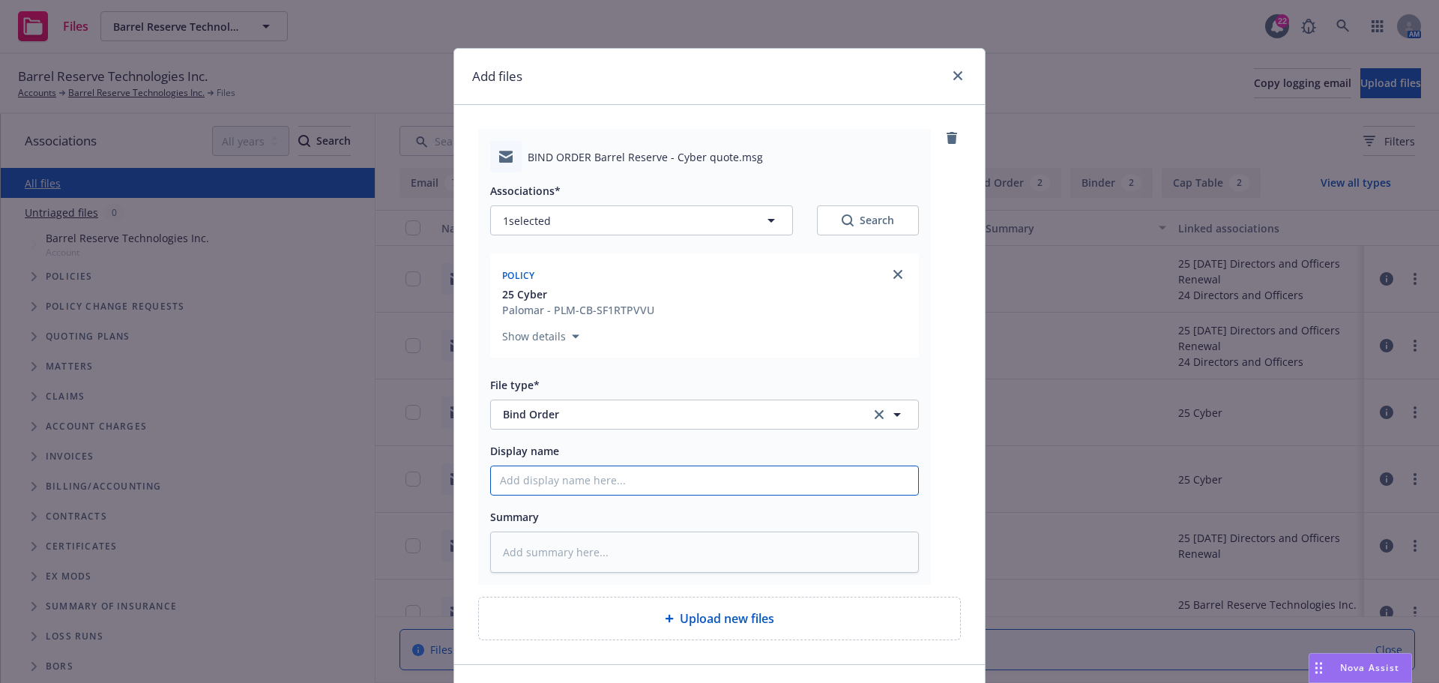
click at [546, 477] on input "Display name" at bounding box center [704, 480] width 427 height 28
type textarea "x"
type input "C"
type textarea "x"
type input "Ca"
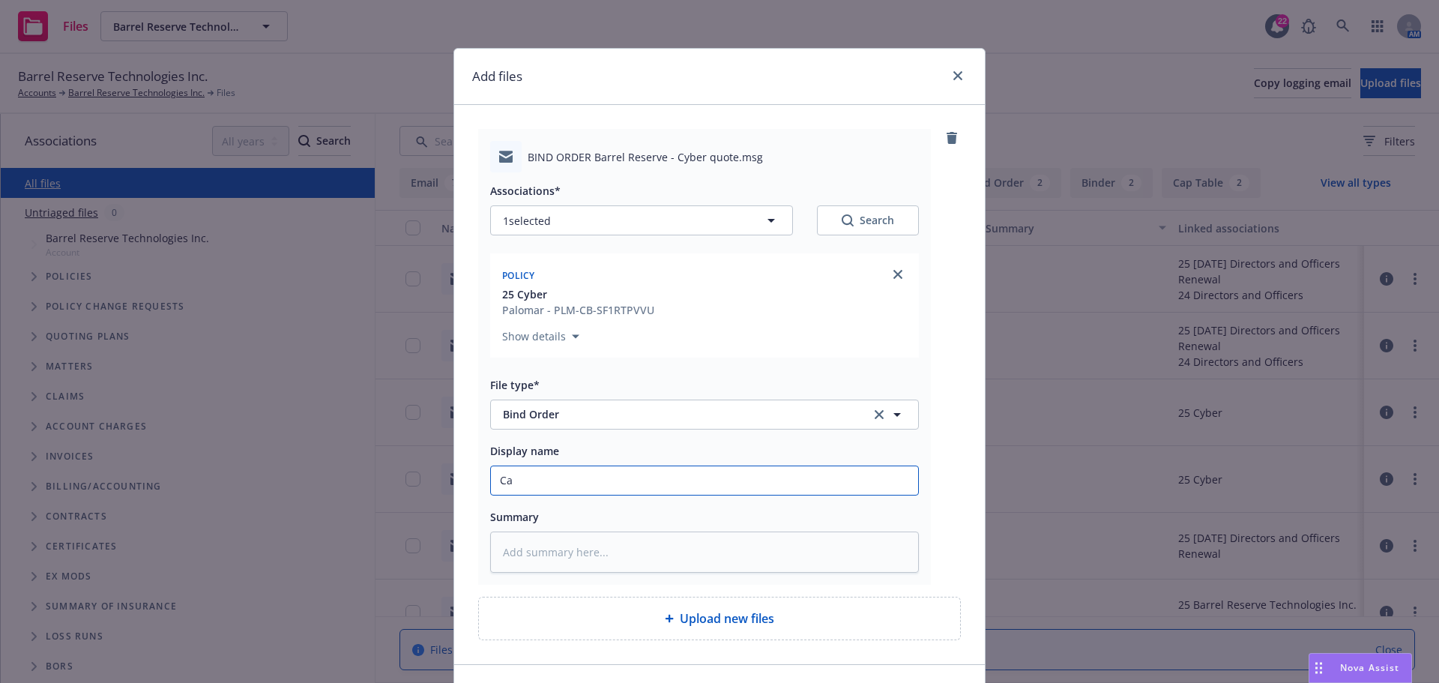
type textarea "x"
type input "Car"
type textarea "x"
type input "Carr"
type textarea "x"
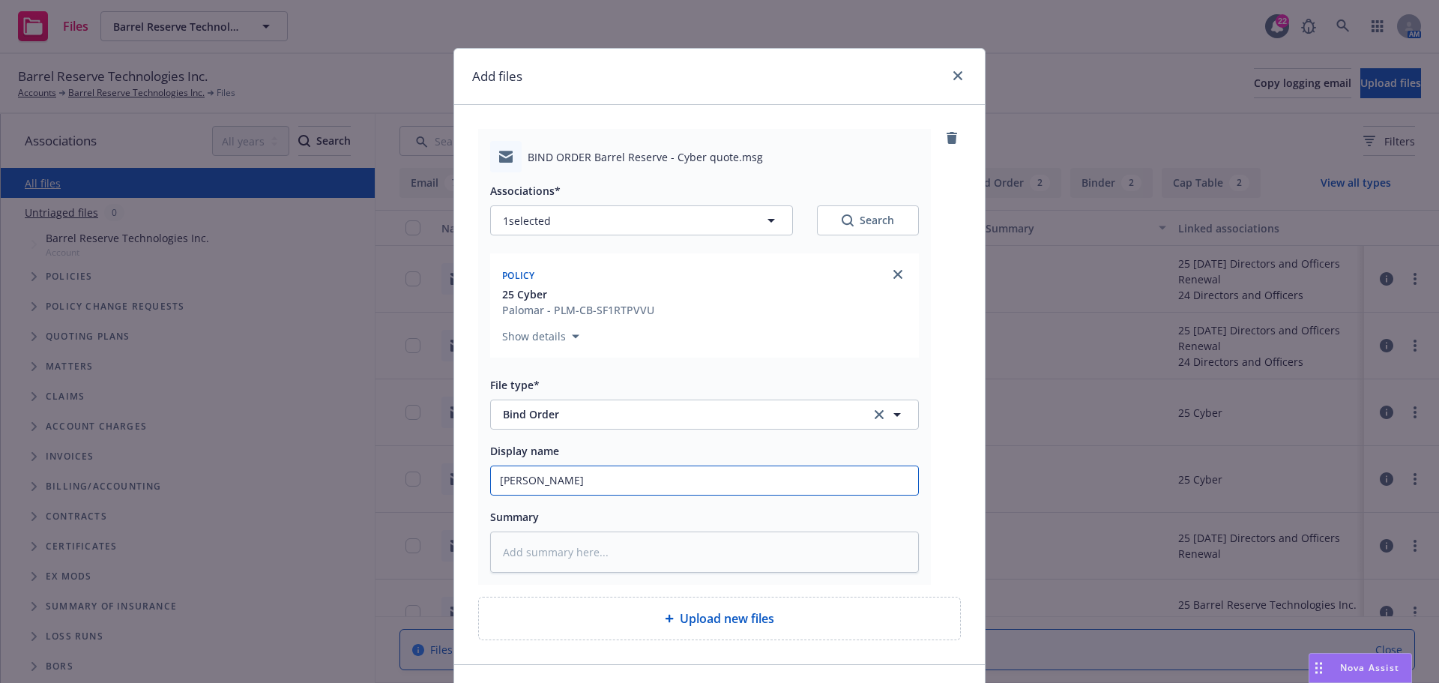
type input "Carri"
type textarea "x"
type input "Carrie"
type textarea "x"
type input "Carrier"
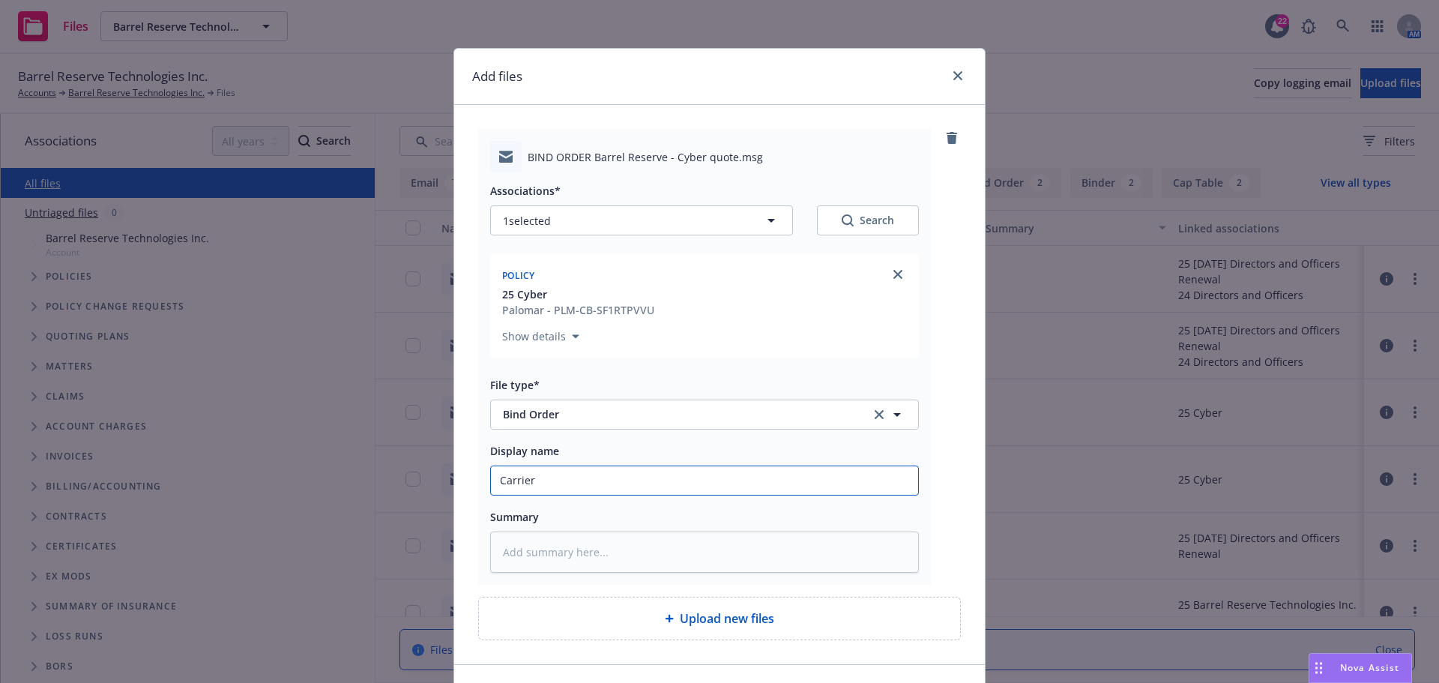
type textarea "x"
type input "Carrier"
type textarea "x"
type input "Carrier b"
type textarea "x"
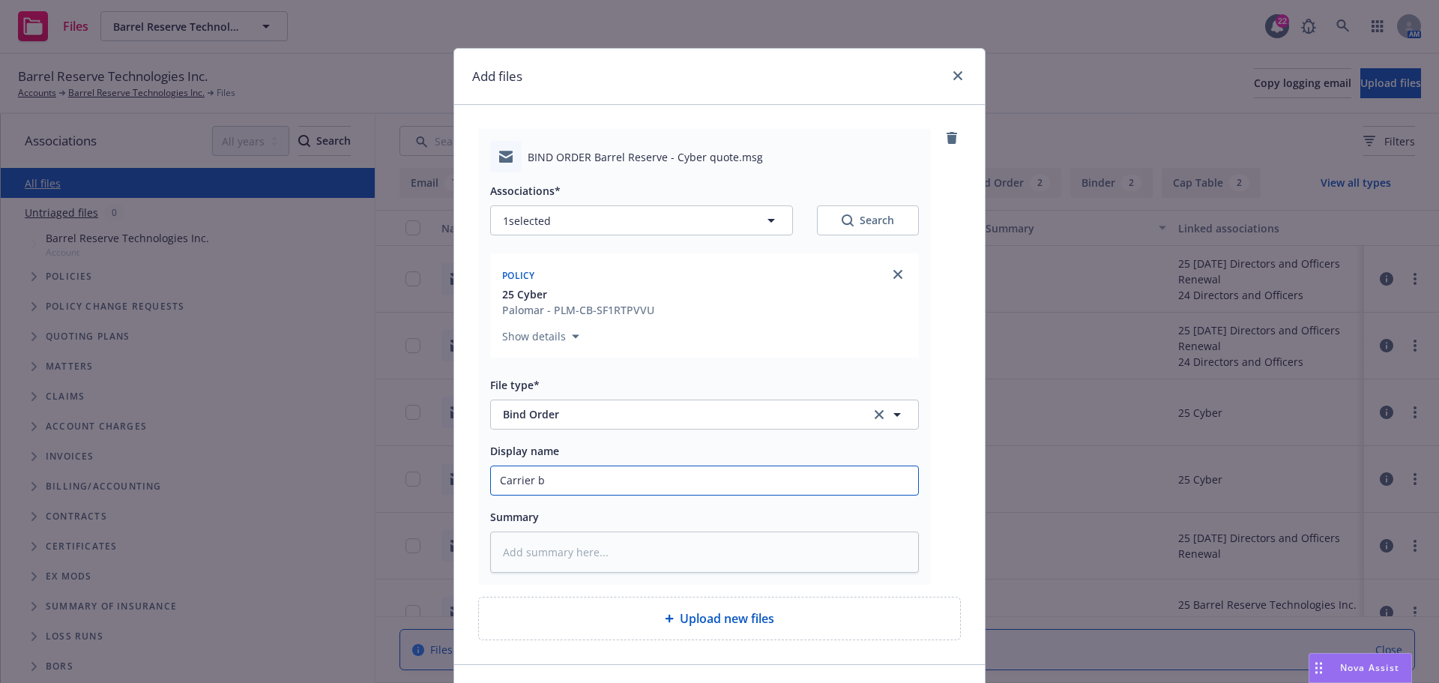
type input "Carrier bi"
type textarea "x"
type input "Carrier bin"
type textarea "x"
type input "Carrier bind"
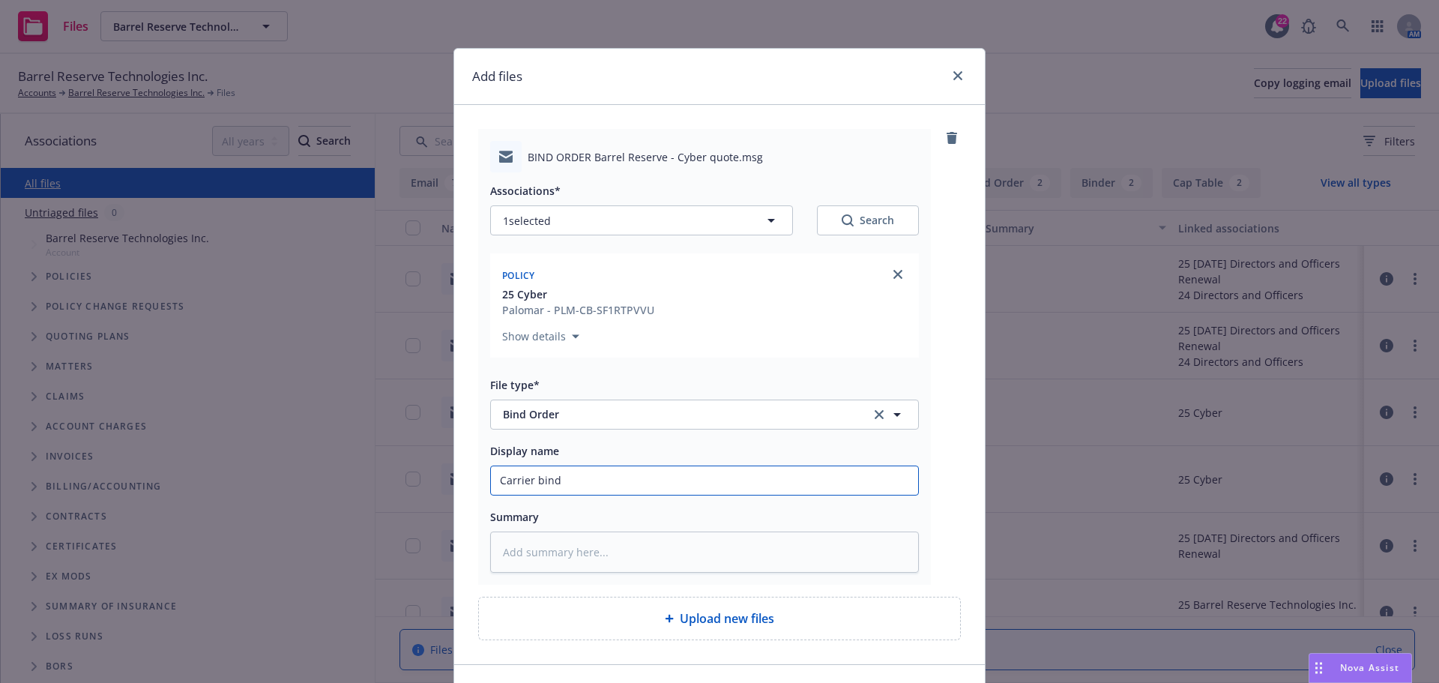
type textarea "x"
type input "Carrier bind"
type textarea "x"
type input "Carrier bind o"
type textarea "x"
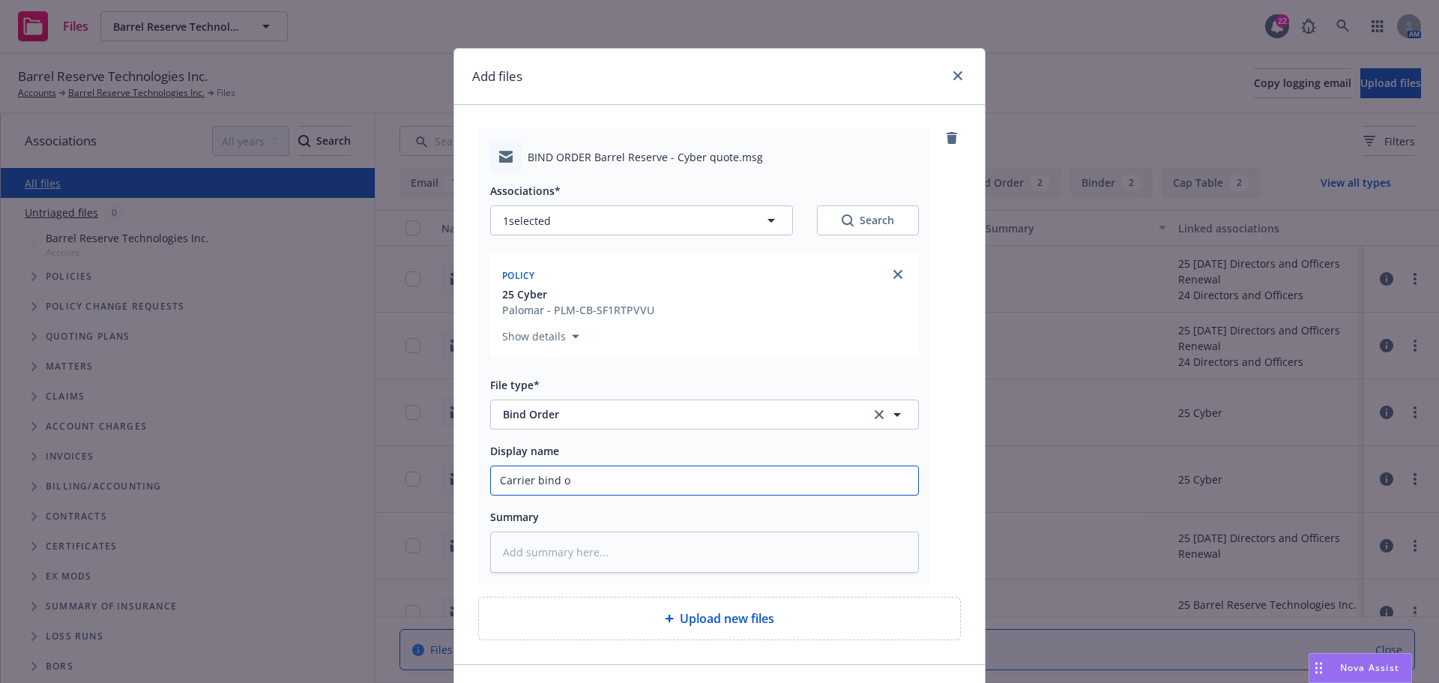
type input "Carrier bind or"
type textarea "x"
type input "Carrier bind ord"
type textarea "x"
type input "Carrier bind orde"
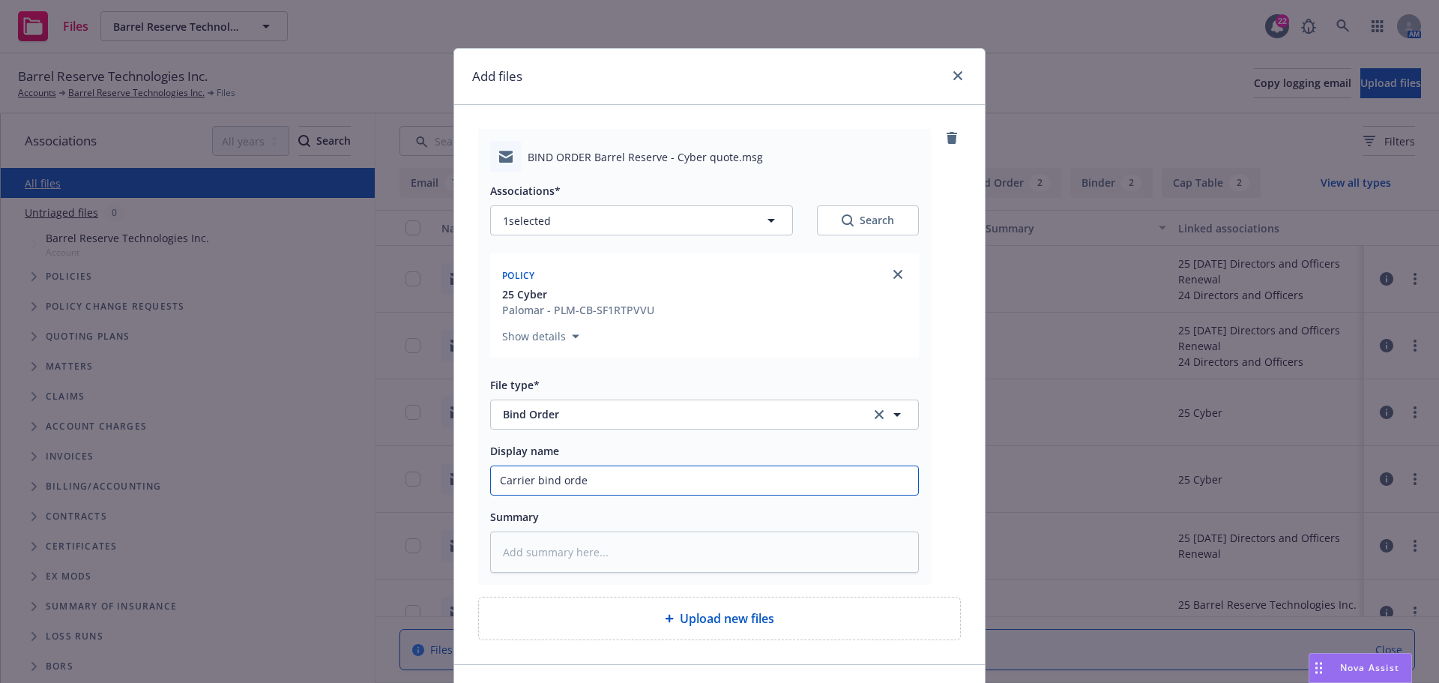
type textarea "x"
type input "Carrier bind order"
type textarea "x"
type input "Carrier bind order"
type textarea "x"
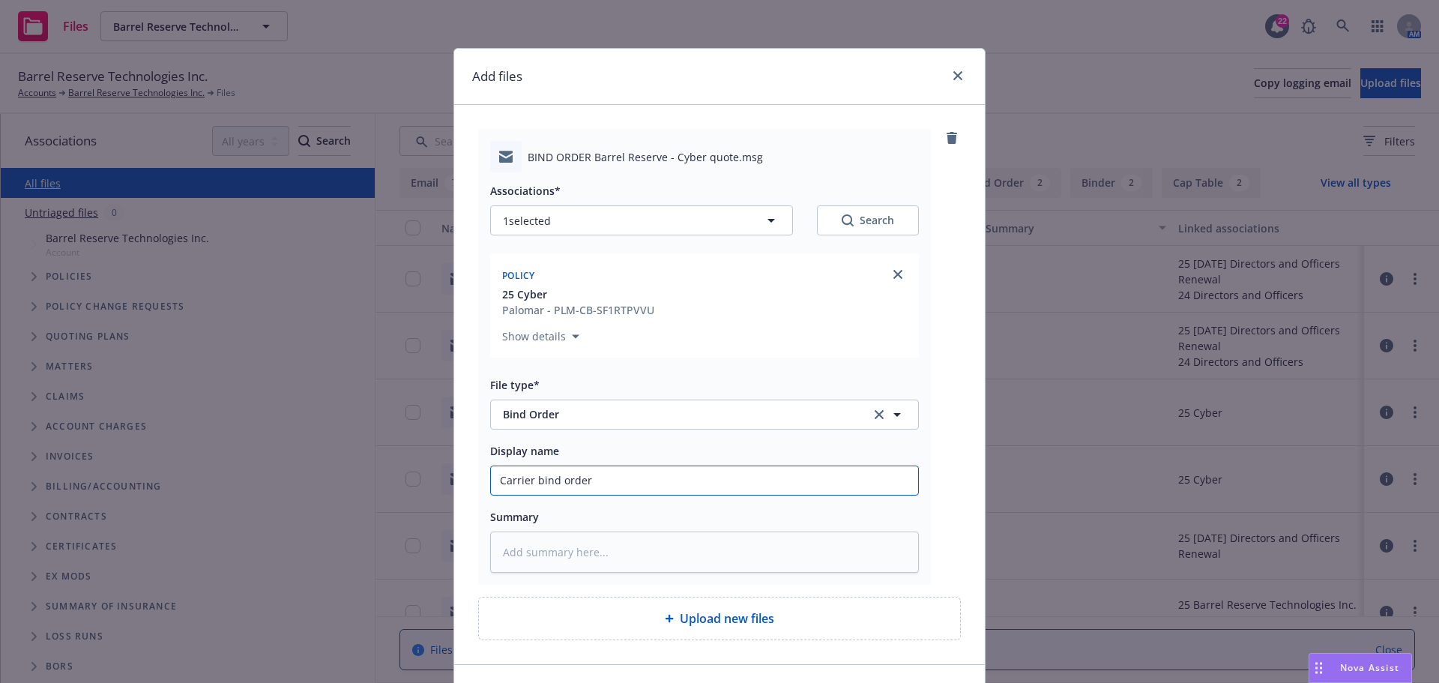
type input "Carrier bind order C"
type textarea "x"
type input "Carrier bind order Cy"
type textarea "x"
type input "Carrier bind order Cyb"
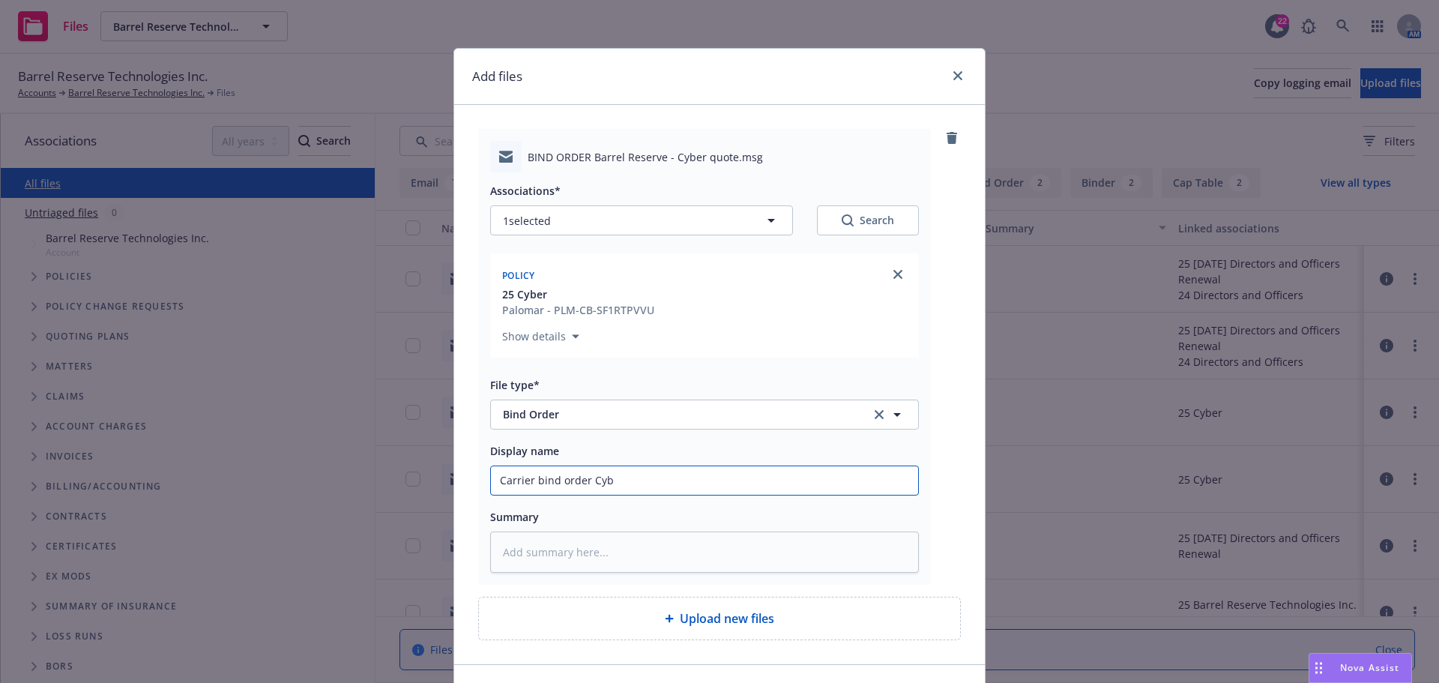
type textarea "x"
type input "Carrier bind order Cybe"
type textarea "x"
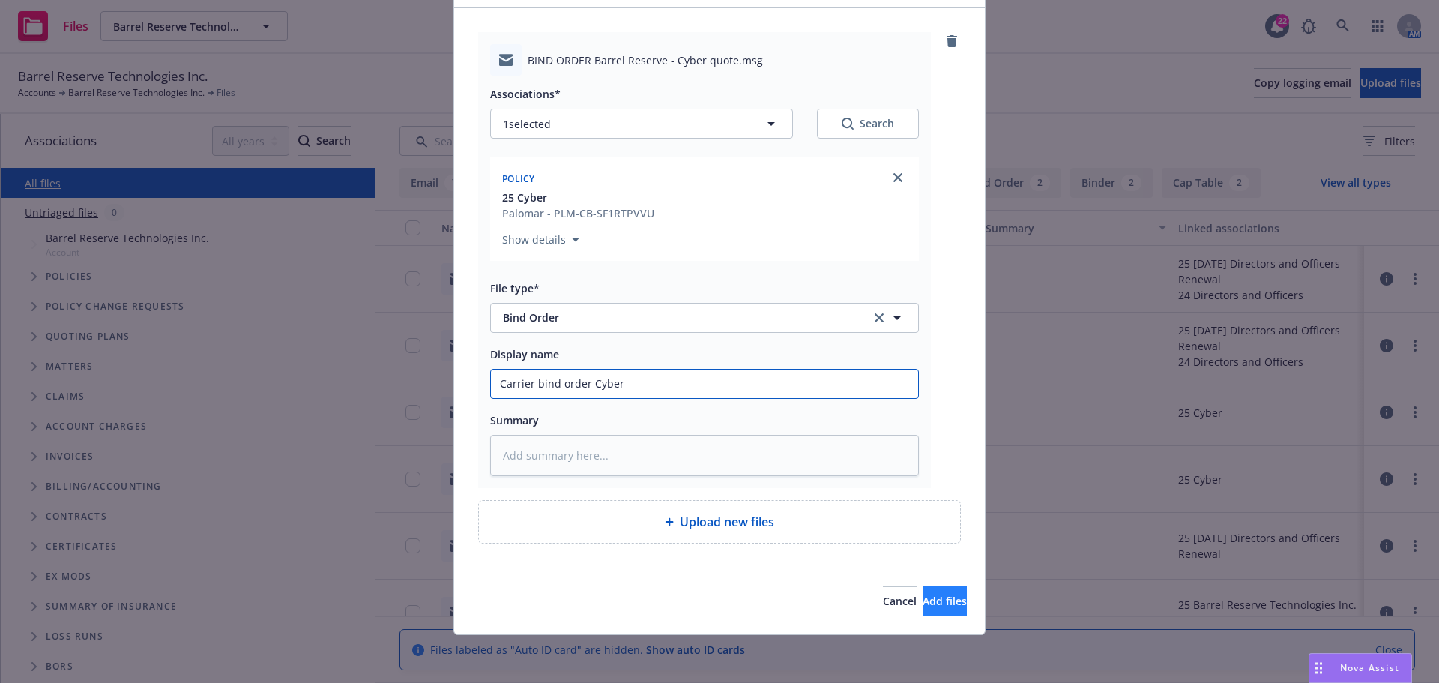
type input "Carrier bind order Cyber"
click at [923, 609] on button "Add files" at bounding box center [945, 601] width 44 height 30
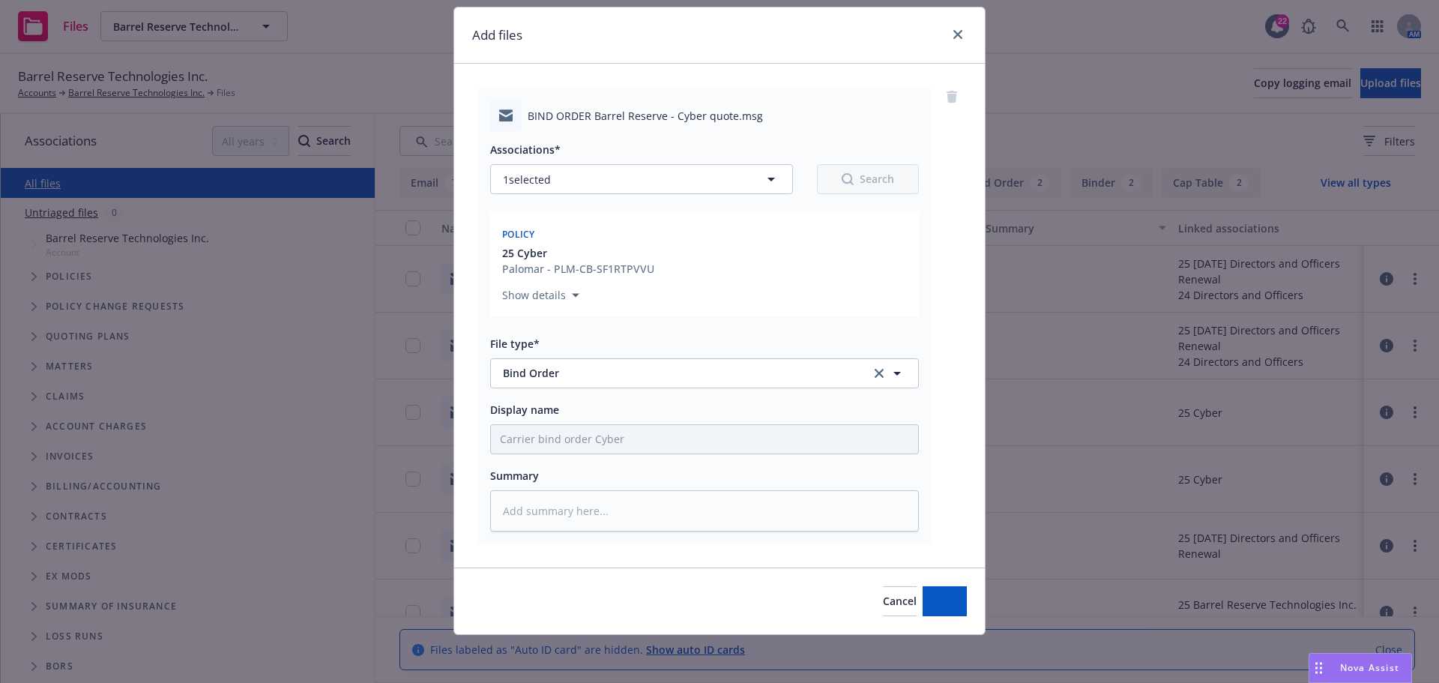
scroll to position [41, 0]
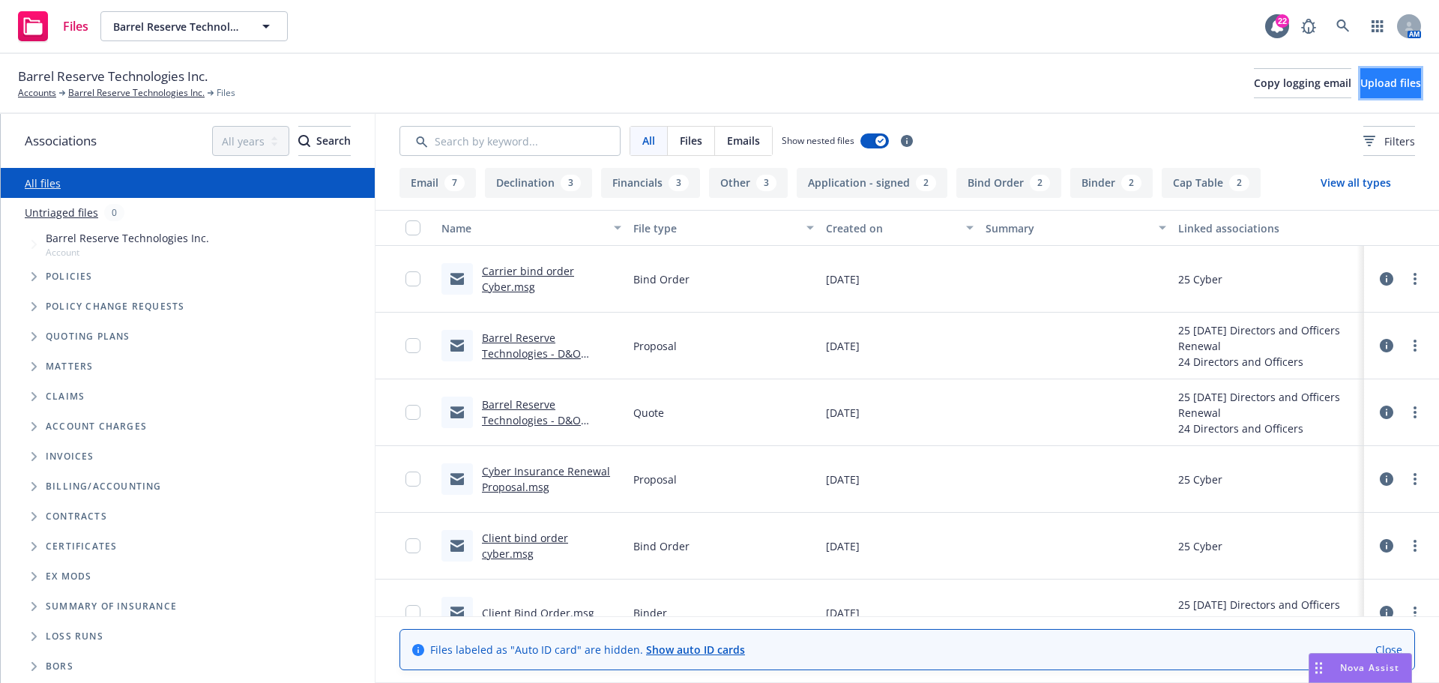
click at [1374, 88] on span "Upload files" at bounding box center [1390, 83] width 61 height 14
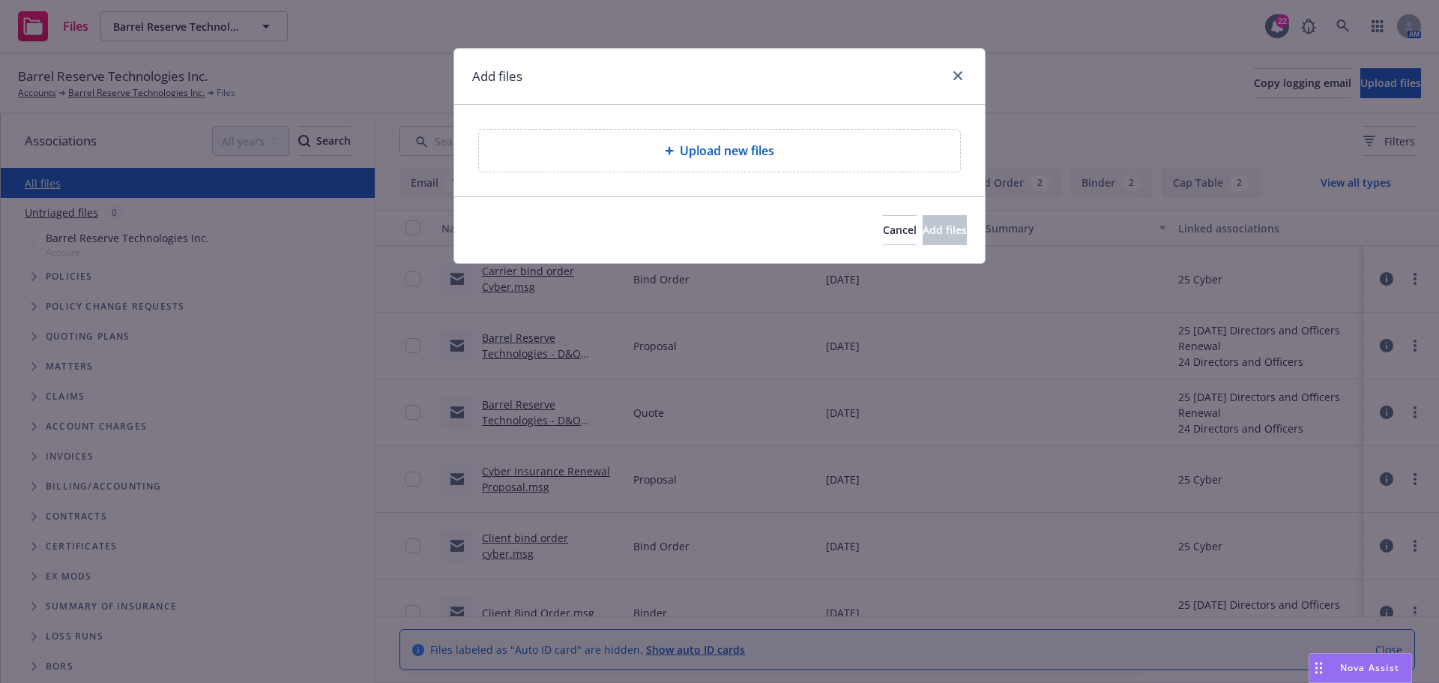
type textarea "x"
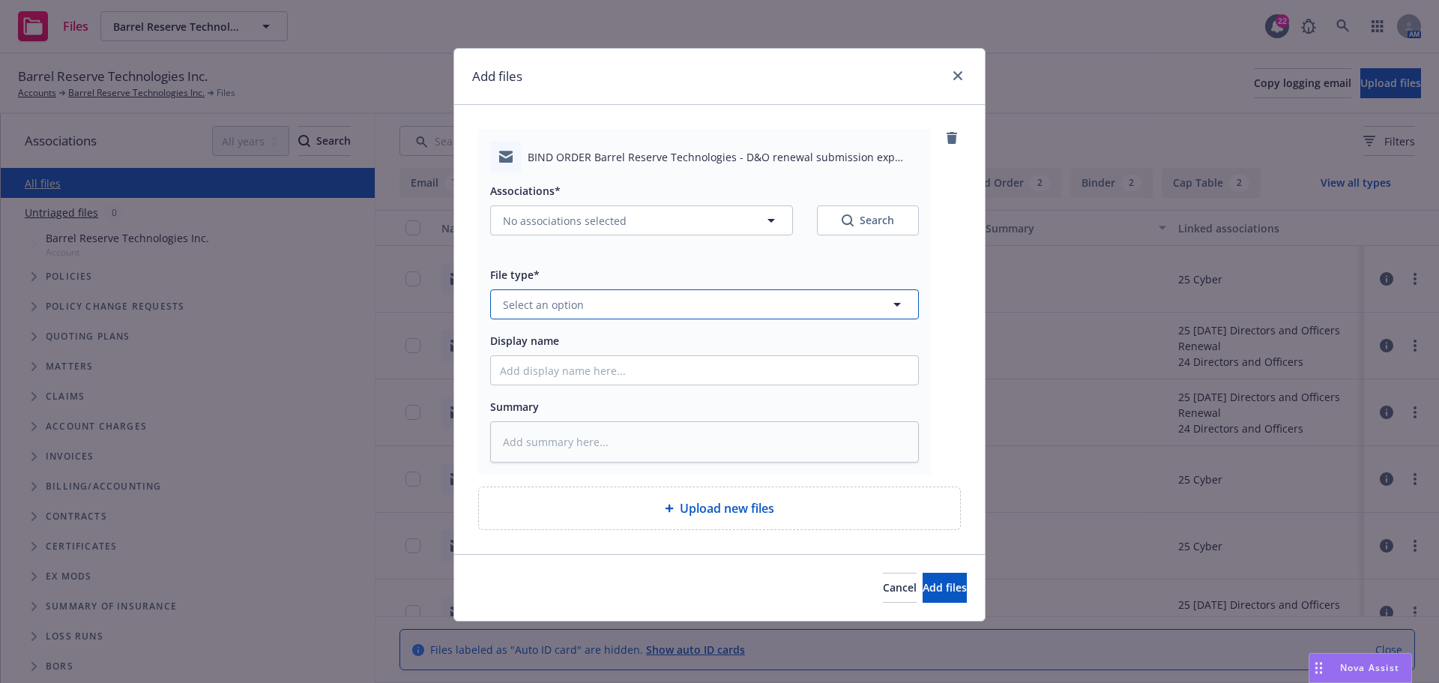
click at [584, 304] on button "Select an option" at bounding box center [704, 304] width 429 height 30
type input "bind"
click at [548, 386] on span "Bind Order" at bounding box center [534, 386] width 56 height 16
click at [540, 367] on input "Display name" at bounding box center [704, 370] width 427 height 28
drag, startPoint x: 542, startPoint y: 373, endPoint x: 557, endPoint y: 380, distance: 16.4
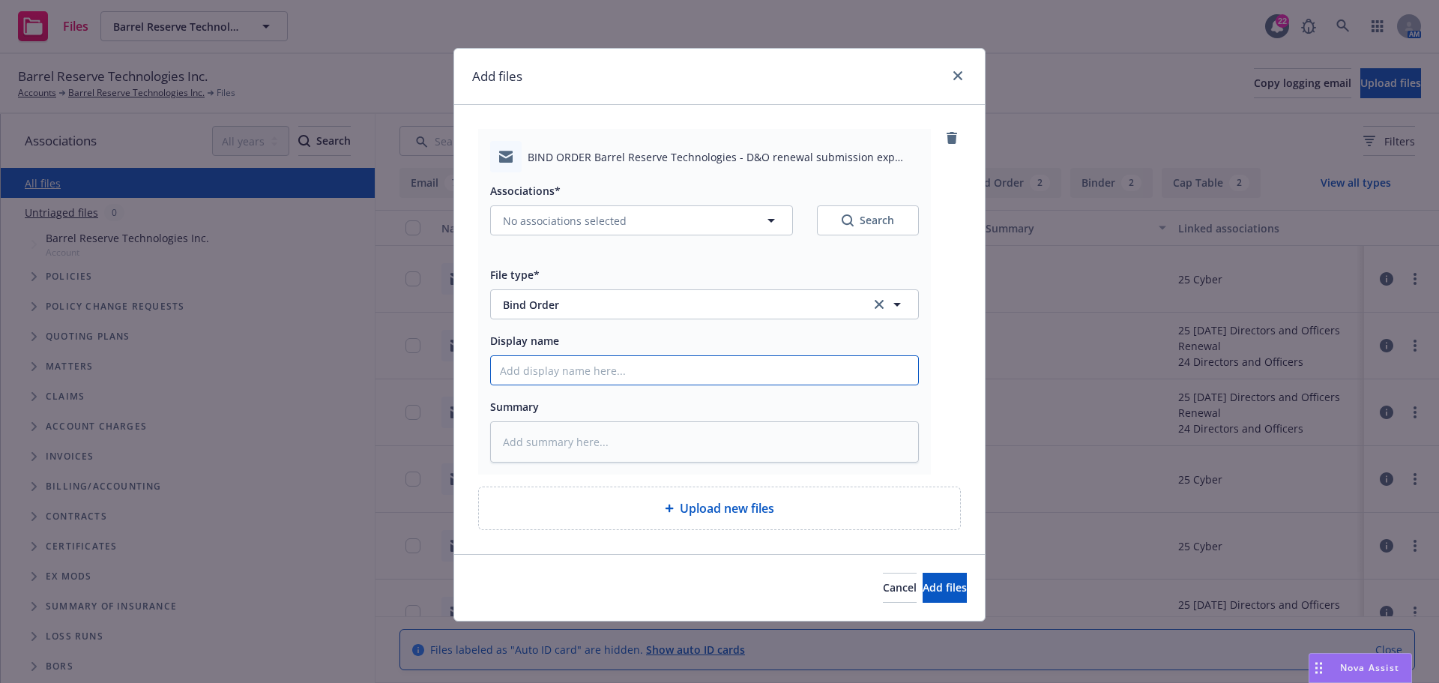
click at [542, 373] on input "Display name" at bounding box center [704, 370] width 427 height 28
paste input "BIND ORDER Barrel Reserve Technologies - D&O renewal submission exp 8/28"
type textarea "x"
type input "BIND ORDER Barrel Reserve Technologies - D&O renewal submission exp 8/28"
click at [775, 222] on icon "button" at bounding box center [771, 220] width 18 height 18
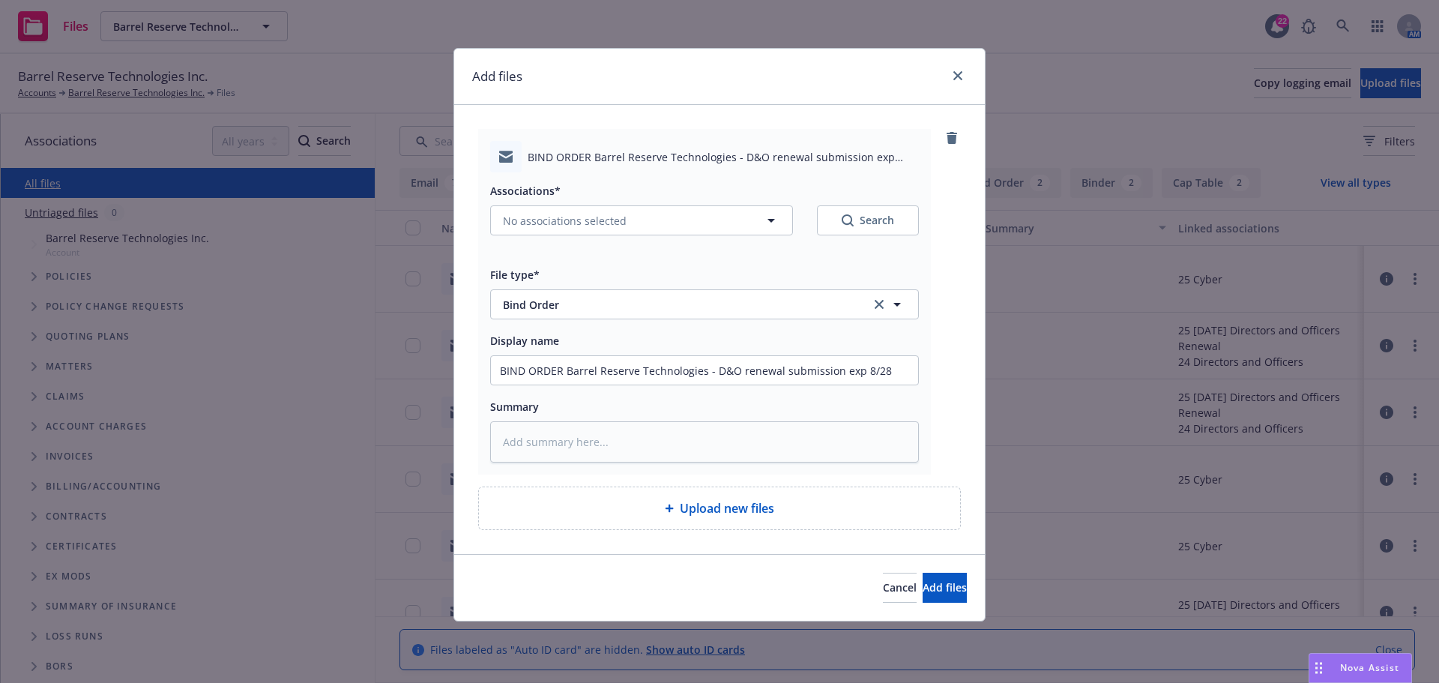
type textarea "x"
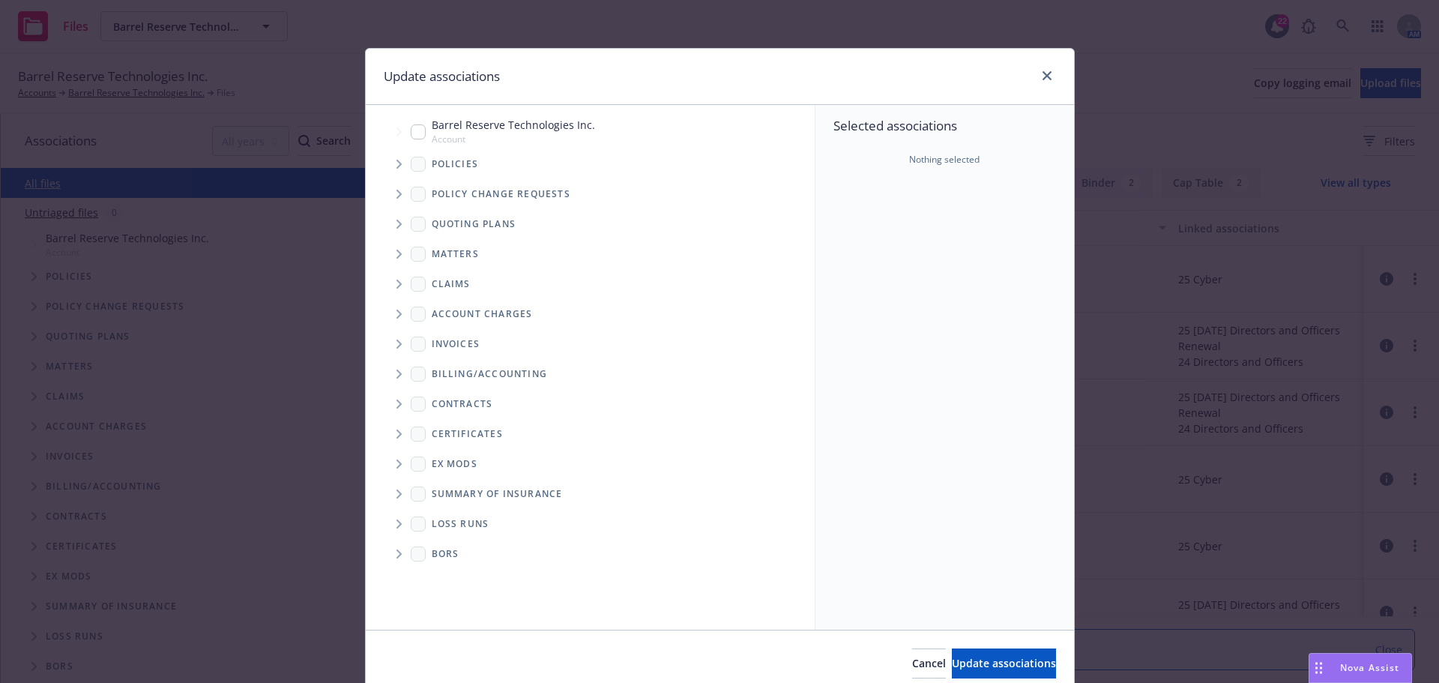
click at [388, 166] on span "Tree Example" at bounding box center [399, 164] width 24 height 24
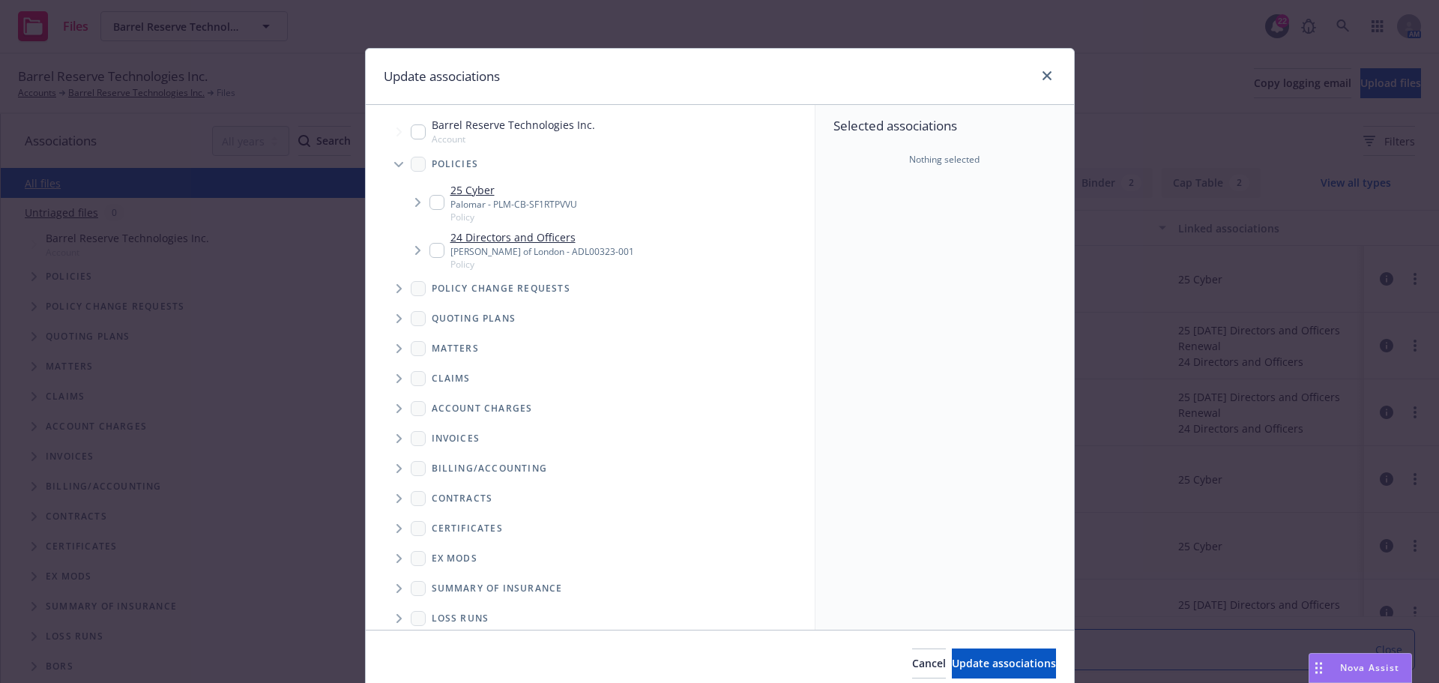
drag, startPoint x: 430, startPoint y: 248, endPoint x: 419, endPoint y: 253, distance: 12.4
click at [431, 248] on input "Tree Example" at bounding box center [436, 250] width 15 height 15
checkbox input "true"
click at [396, 319] on icon "Tree Example" at bounding box center [399, 318] width 6 height 9
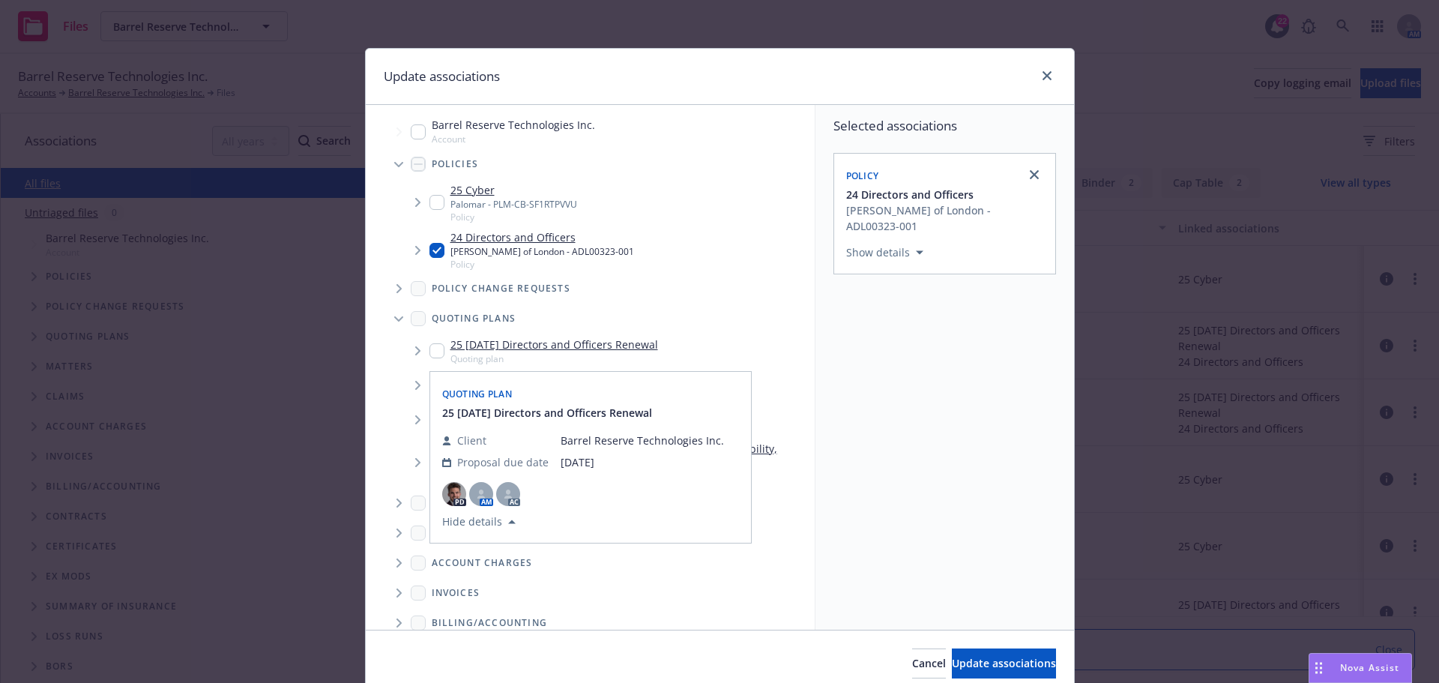
click at [434, 350] on input "Tree Example" at bounding box center [436, 350] width 15 height 15
checkbox input "true"
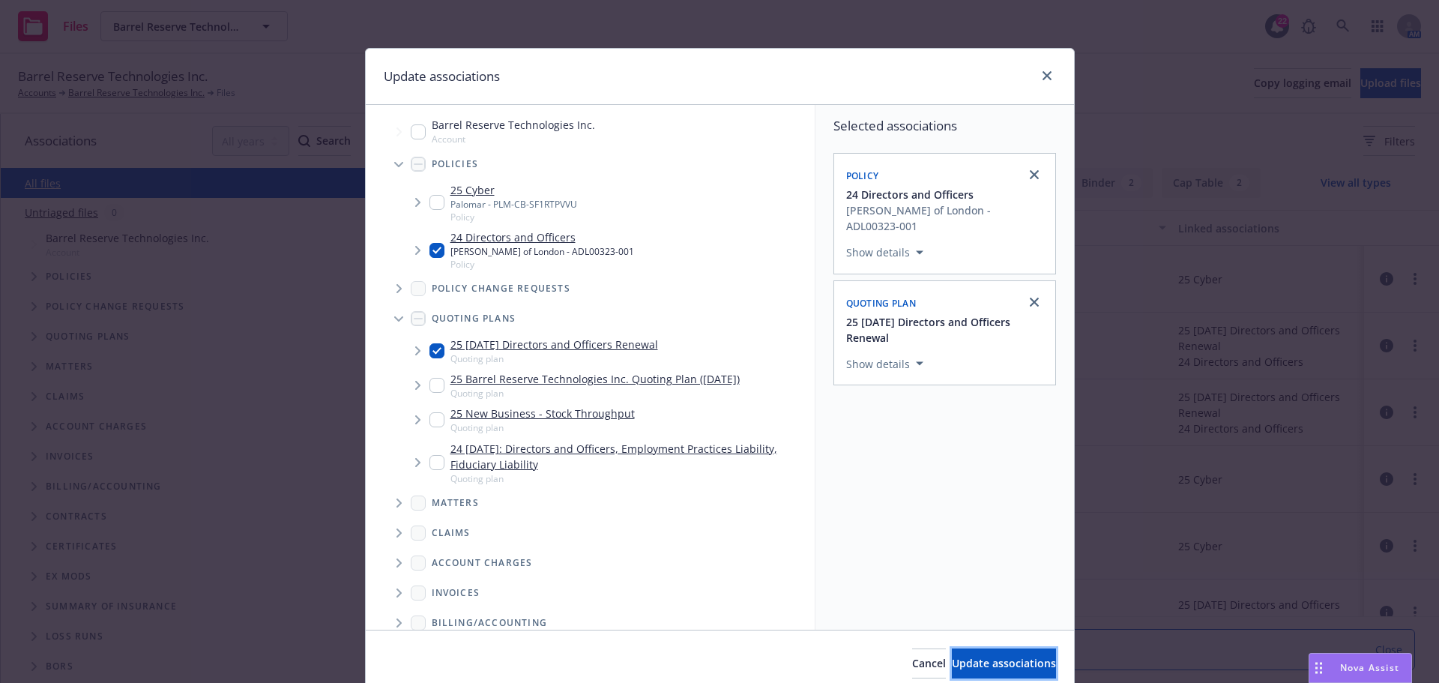
drag, startPoint x: 970, startPoint y: 663, endPoint x: 950, endPoint y: 677, distance: 24.3
click at [970, 665] on span "Update associations" at bounding box center [1004, 663] width 104 height 14
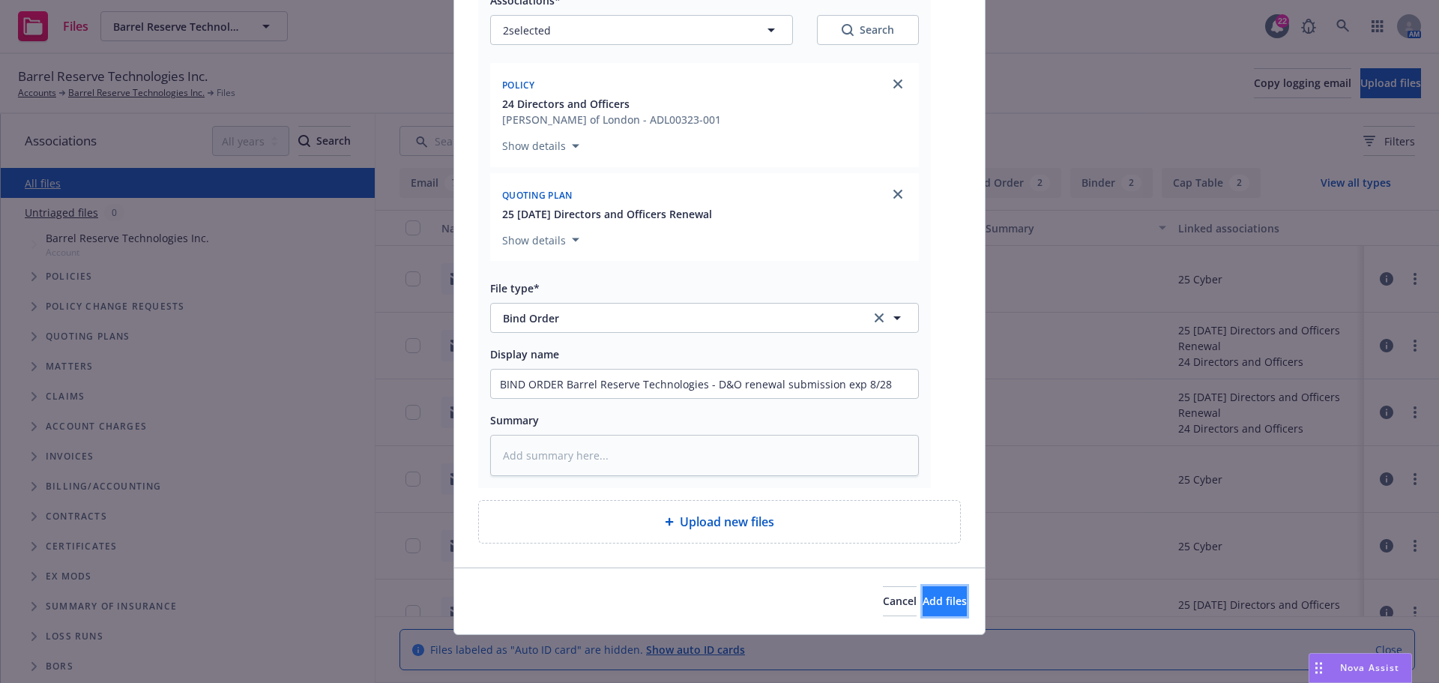
click at [923, 606] on span "Add files" at bounding box center [945, 601] width 44 height 14
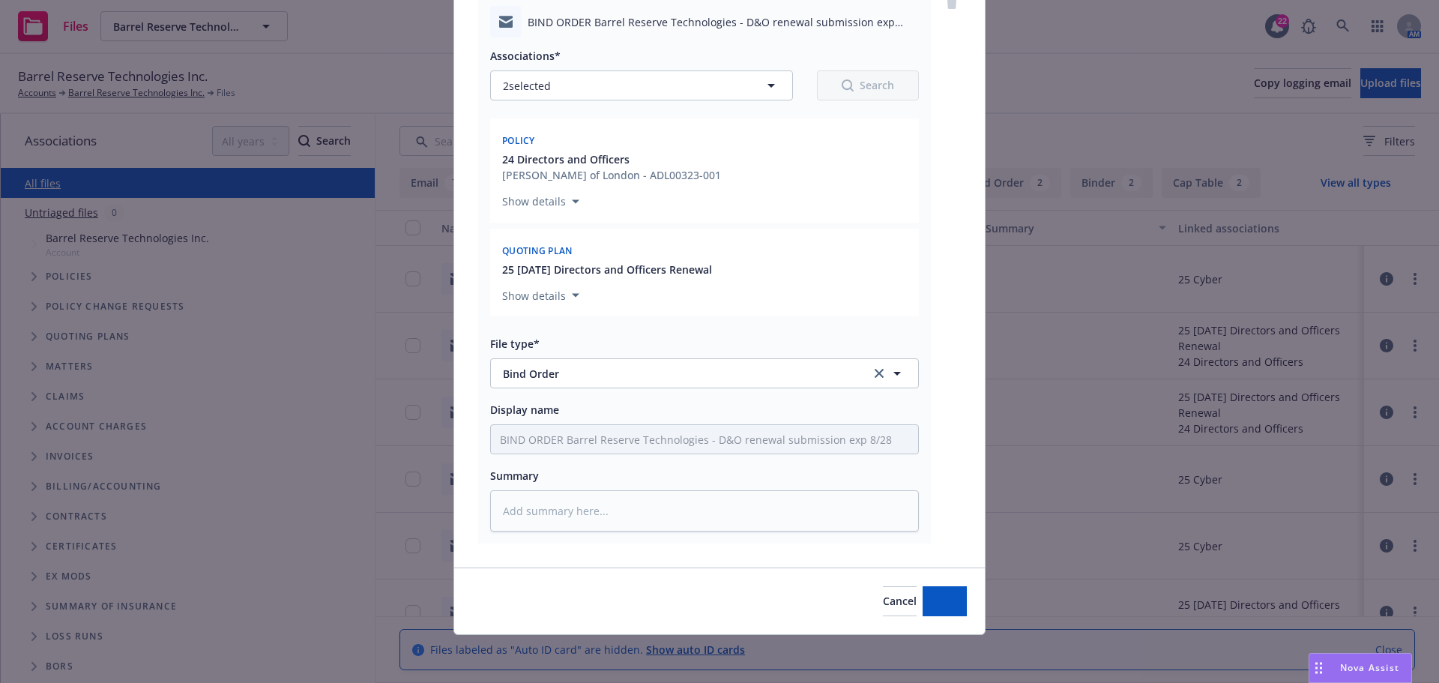
scroll to position [135, 0]
type textarea "x"
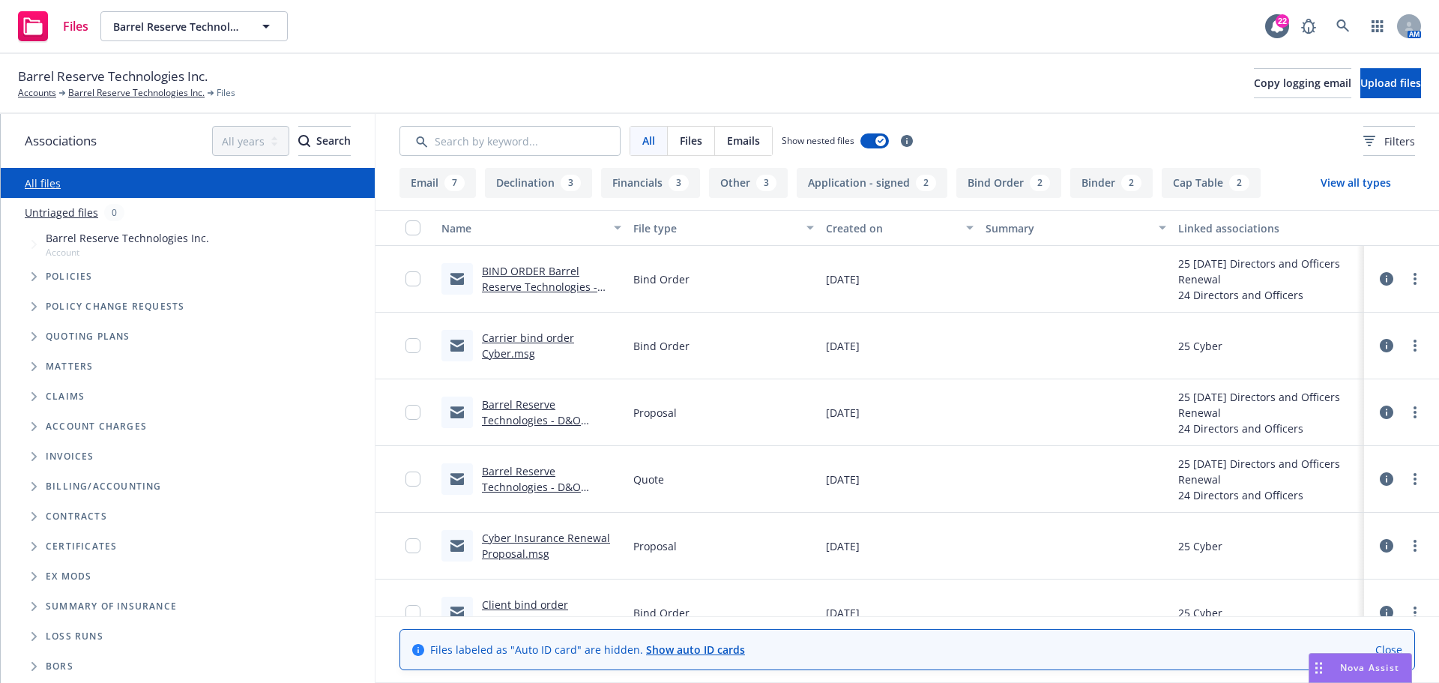
drag, startPoint x: 338, startPoint y: 579, endPoint x: 339, endPoint y: 588, distance: 9.0
click at [338, 579] on div "Ex Mods" at bounding box center [207, 576] width 323 height 9
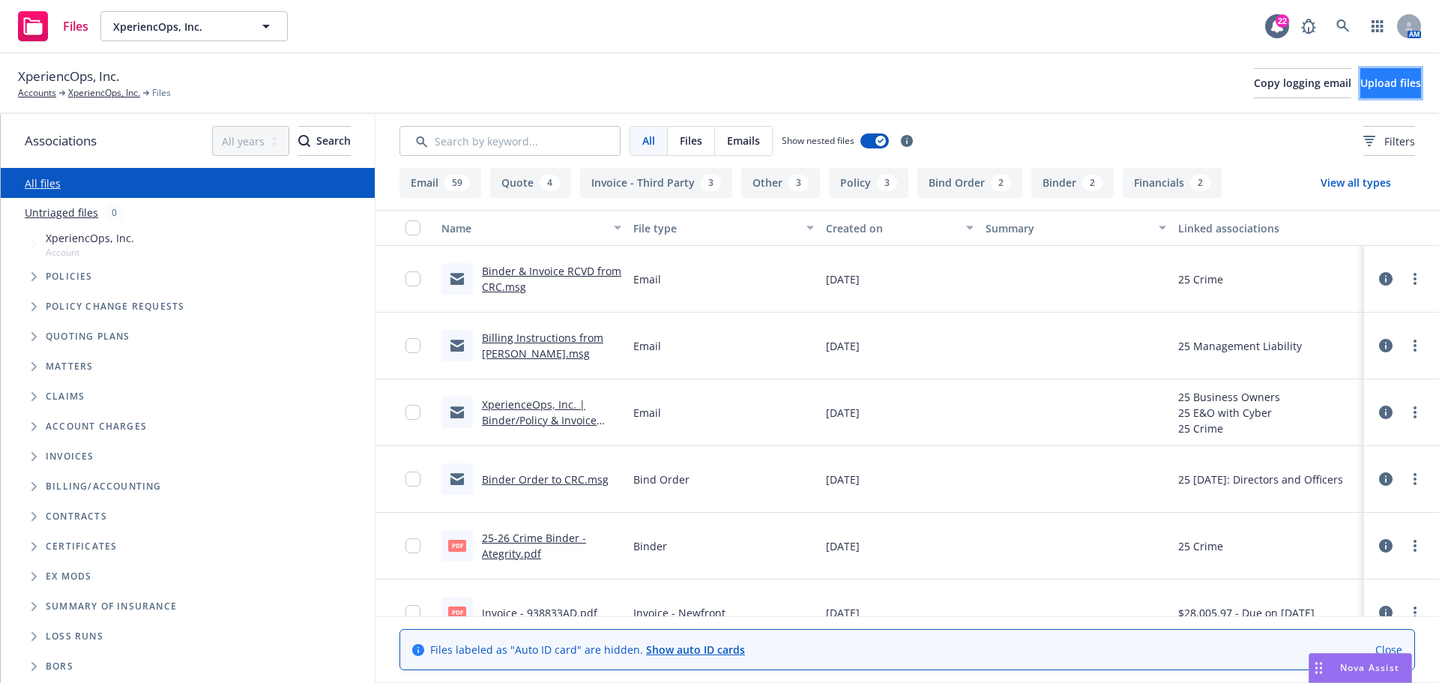
click at [1389, 90] on button "Upload files" at bounding box center [1390, 83] width 61 height 30
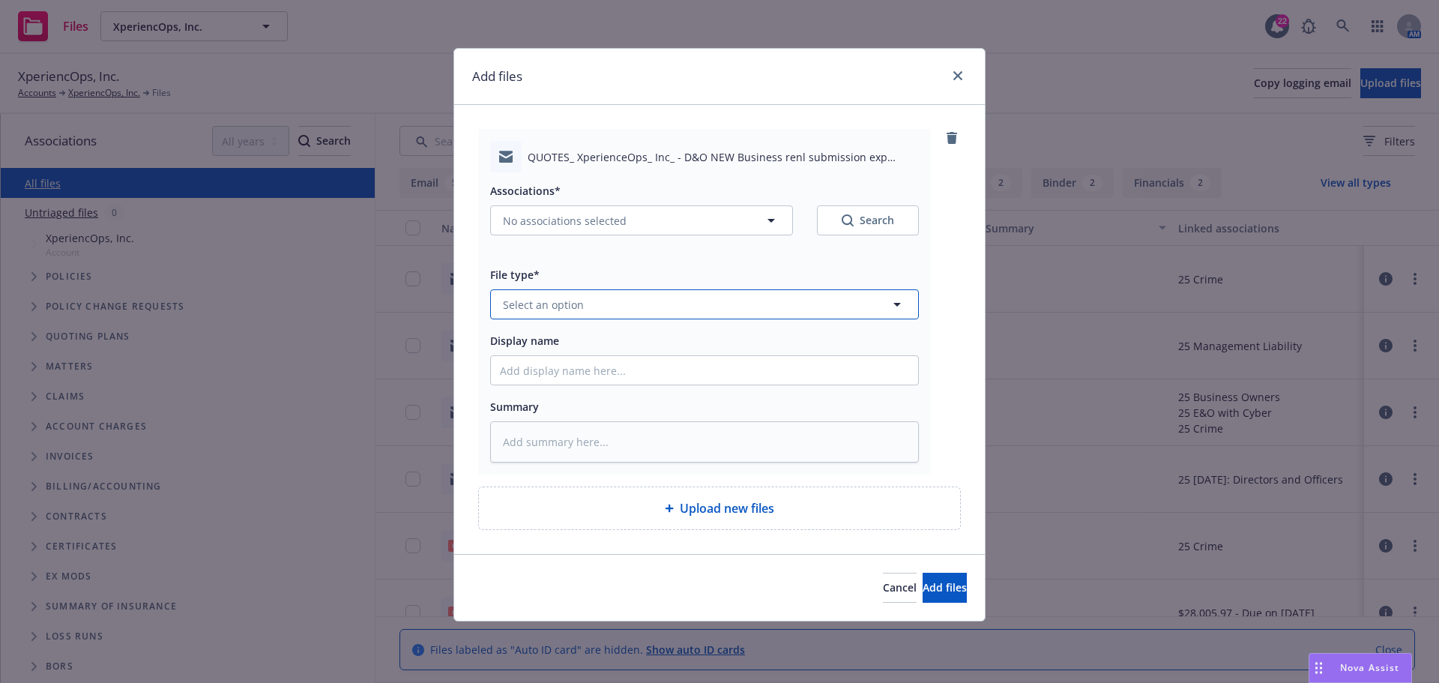
click at [573, 313] on button "Select an option" at bounding box center [704, 304] width 429 height 30
type input "quotes"
type textarea "x"
type input "quote"
click at [536, 349] on span "Quote" at bounding box center [522, 346] width 32 height 16
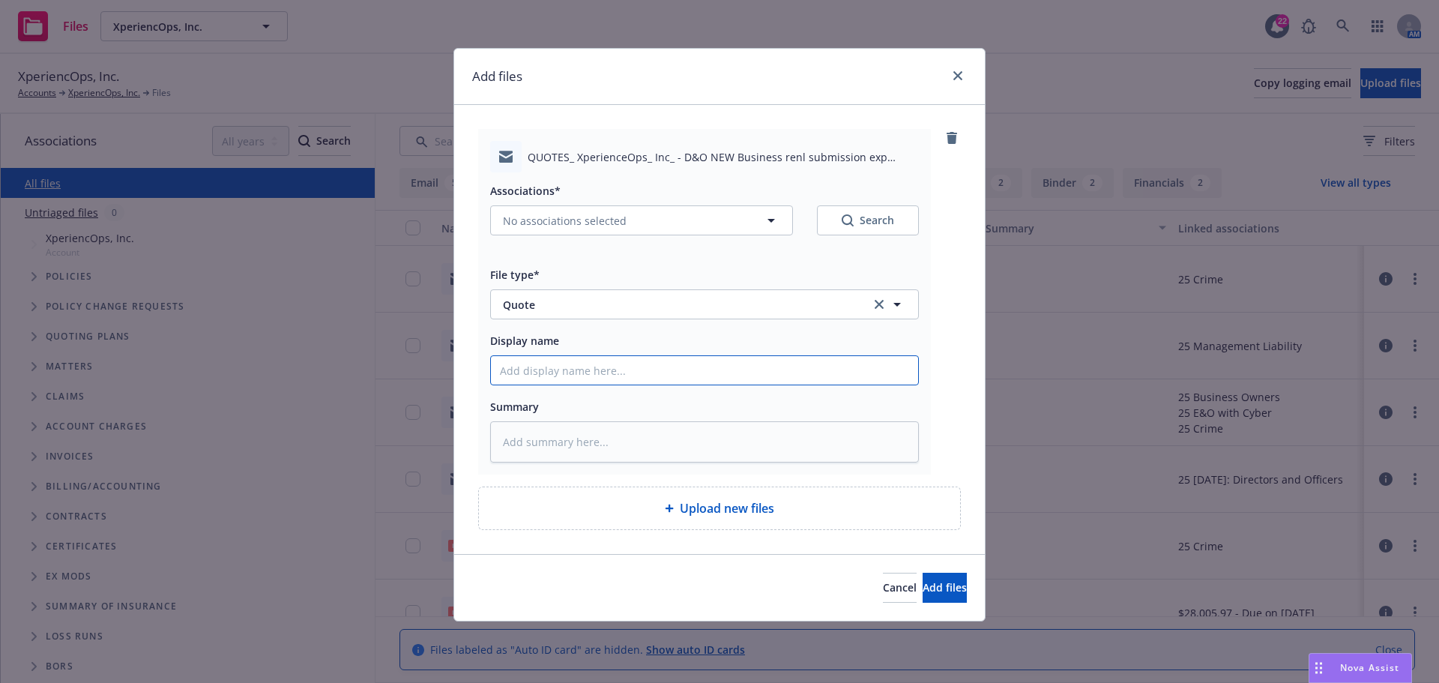
click at [516, 365] on input "Display name" at bounding box center [704, 370] width 427 height 28
paste input "QUOTES: XperienceOps, Inc. - D&O NEW Business"
type textarea "x"
type input "QUOTES: XperienceOps, Inc. - D&O NEW Business"
click at [767, 218] on icon "button" at bounding box center [771, 220] width 18 height 18
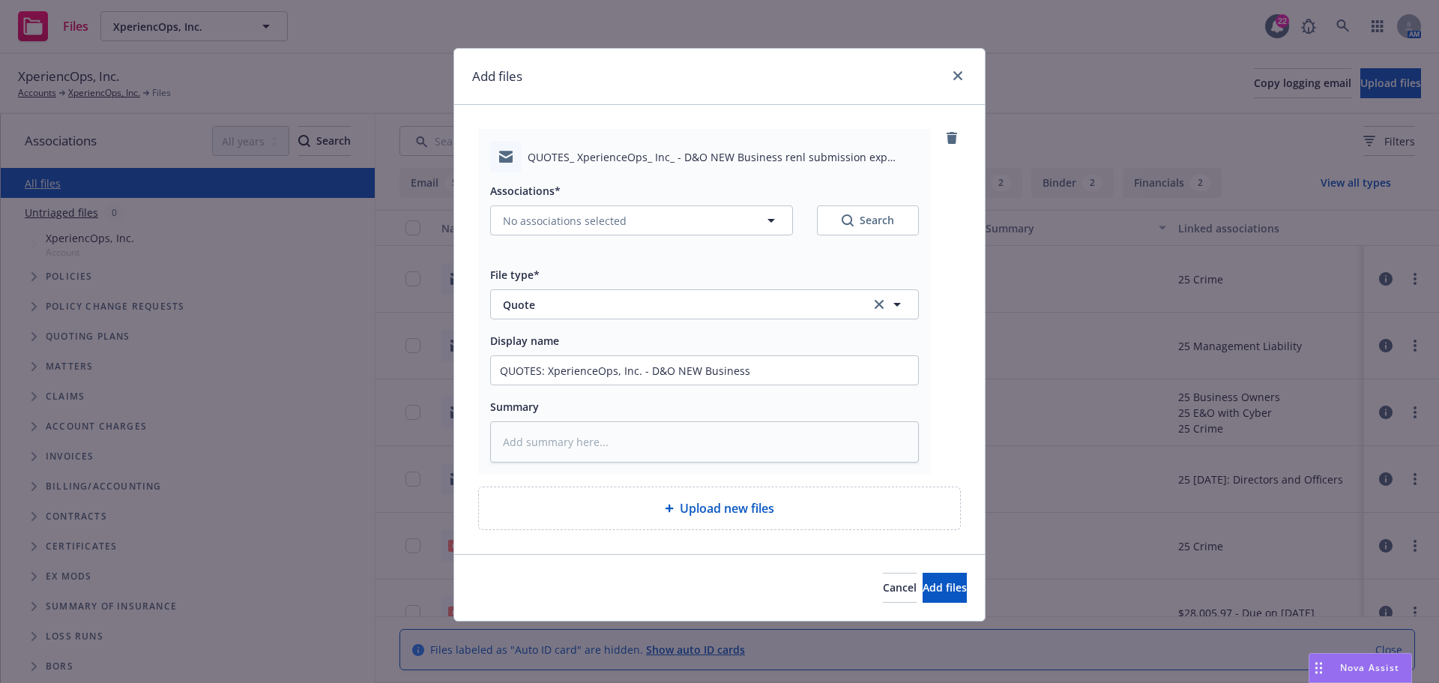
type textarea "x"
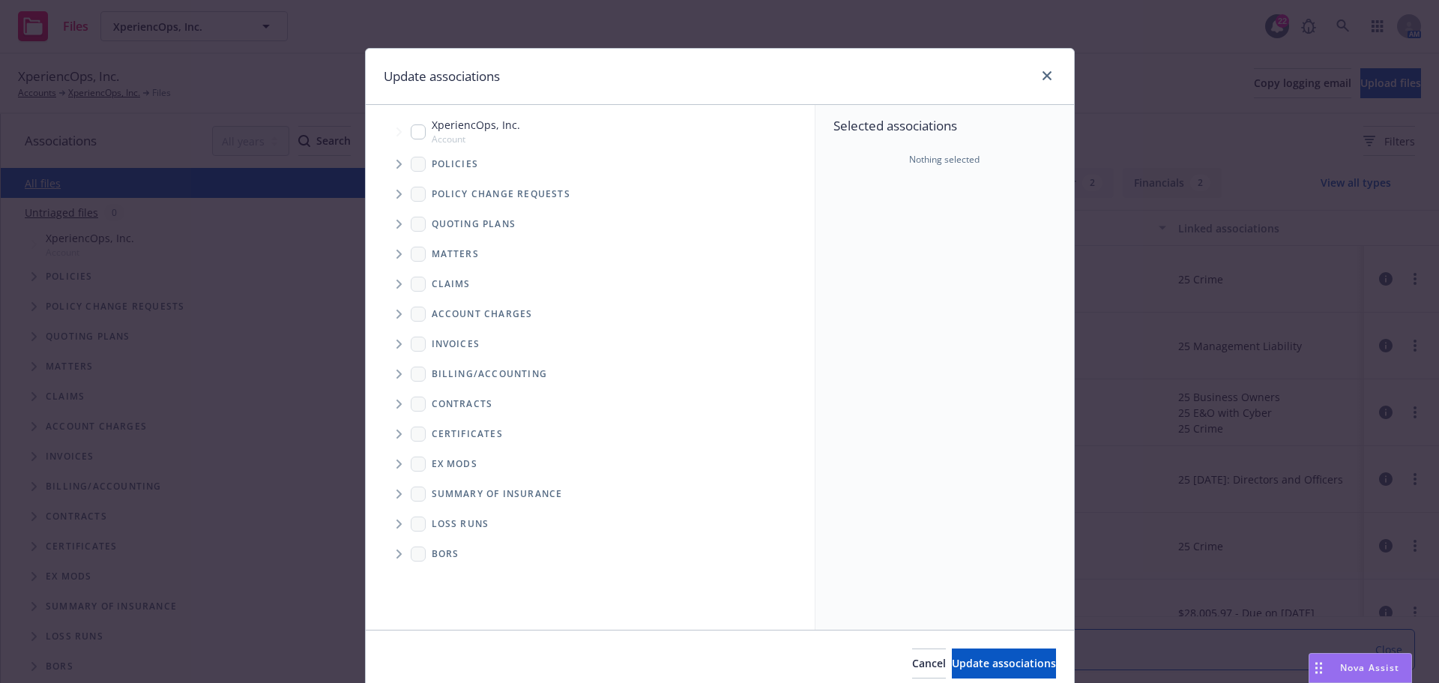
click at [396, 224] on icon "Tree Example" at bounding box center [399, 224] width 6 height 9
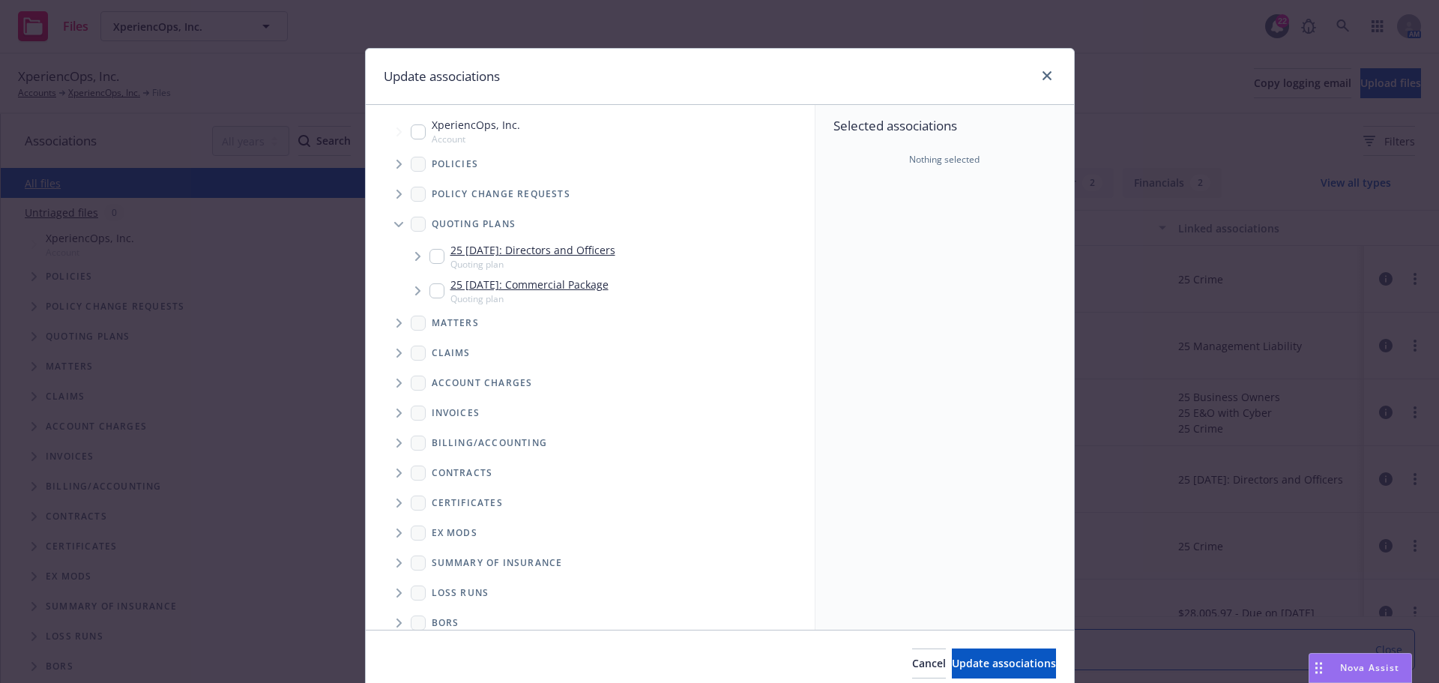
click at [429, 258] on input "Tree Example" at bounding box center [436, 256] width 15 height 15
checkbox input "true"
click at [390, 163] on span "Tree Example" at bounding box center [399, 164] width 24 height 24
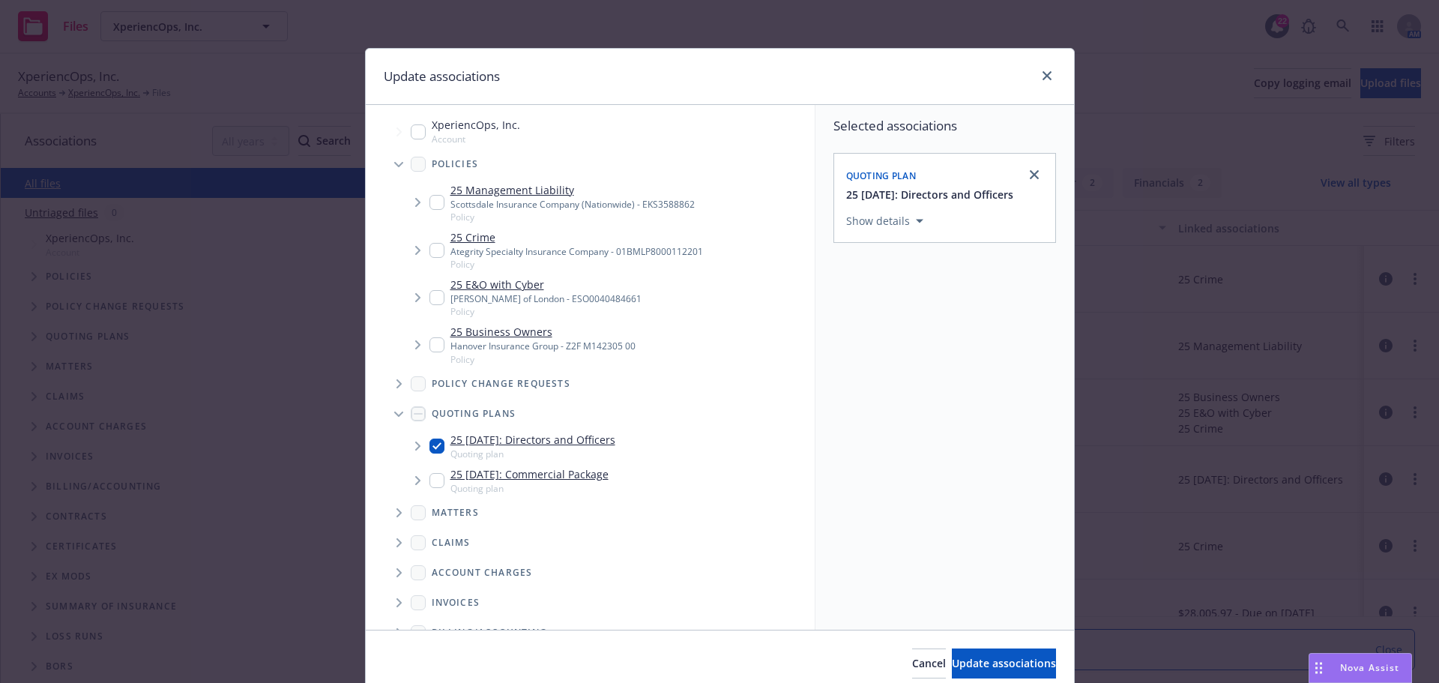
drag, startPoint x: 426, startPoint y: 196, endPoint x: 426, endPoint y: 208, distance: 12.0
click at [429, 196] on input "Tree Example" at bounding box center [436, 202] width 15 height 15
checkbox input "true"
drag, startPoint x: 953, startPoint y: 663, endPoint x: 963, endPoint y: 668, distance: 10.7
click at [953, 664] on span "Update associations" at bounding box center [1004, 663] width 104 height 14
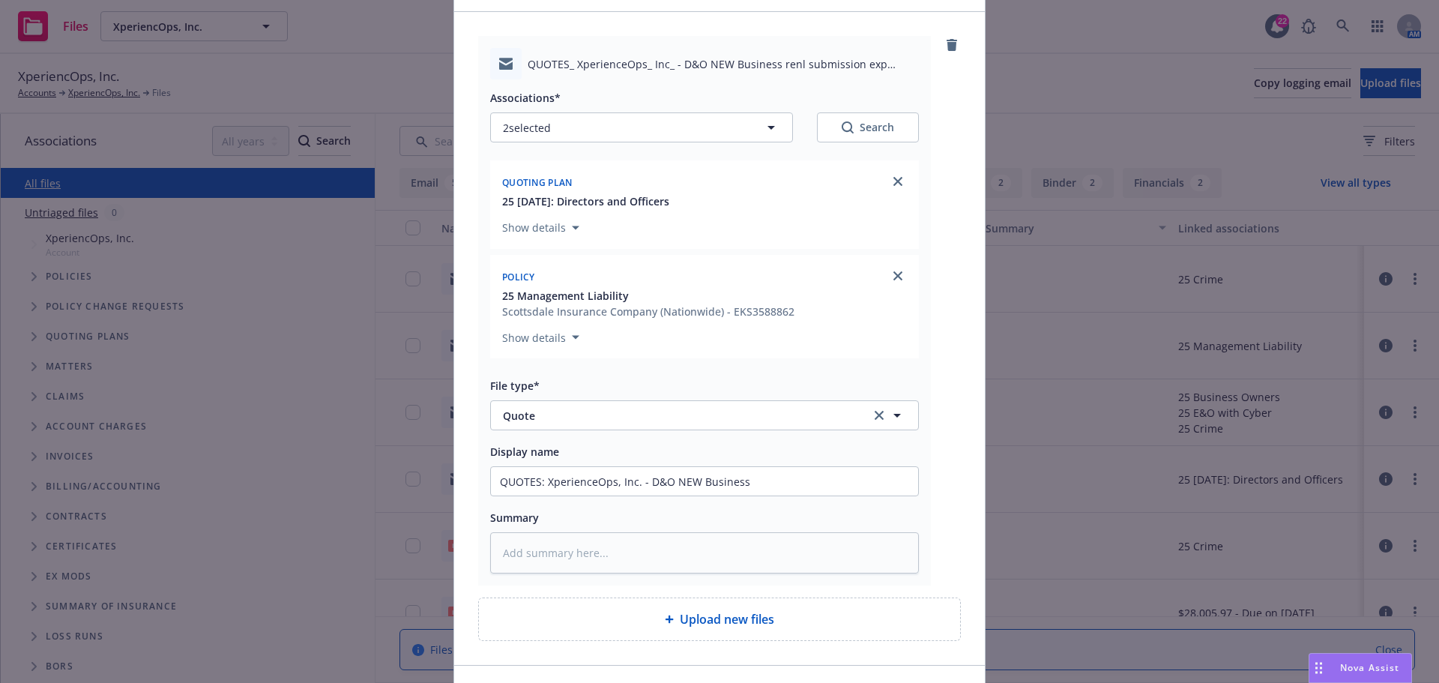
scroll to position [190, 0]
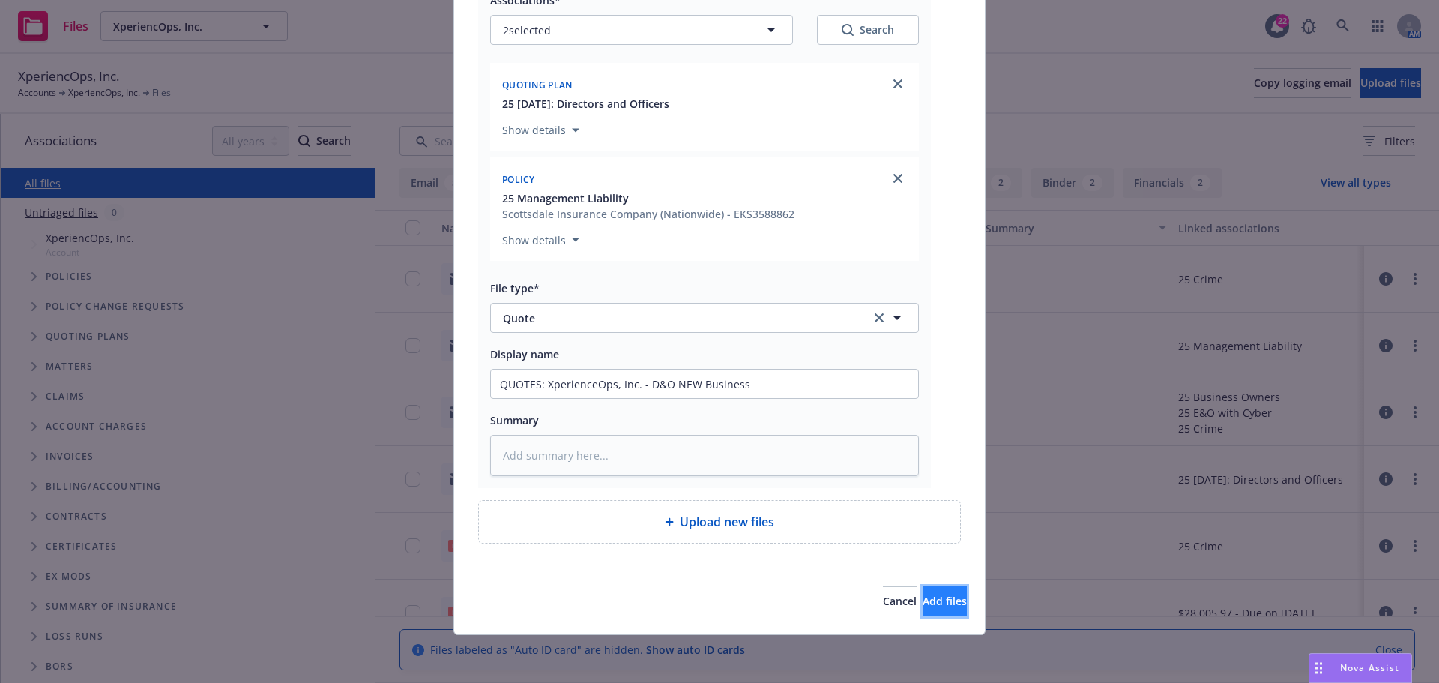
click at [923, 600] on span "Add files" at bounding box center [945, 601] width 44 height 14
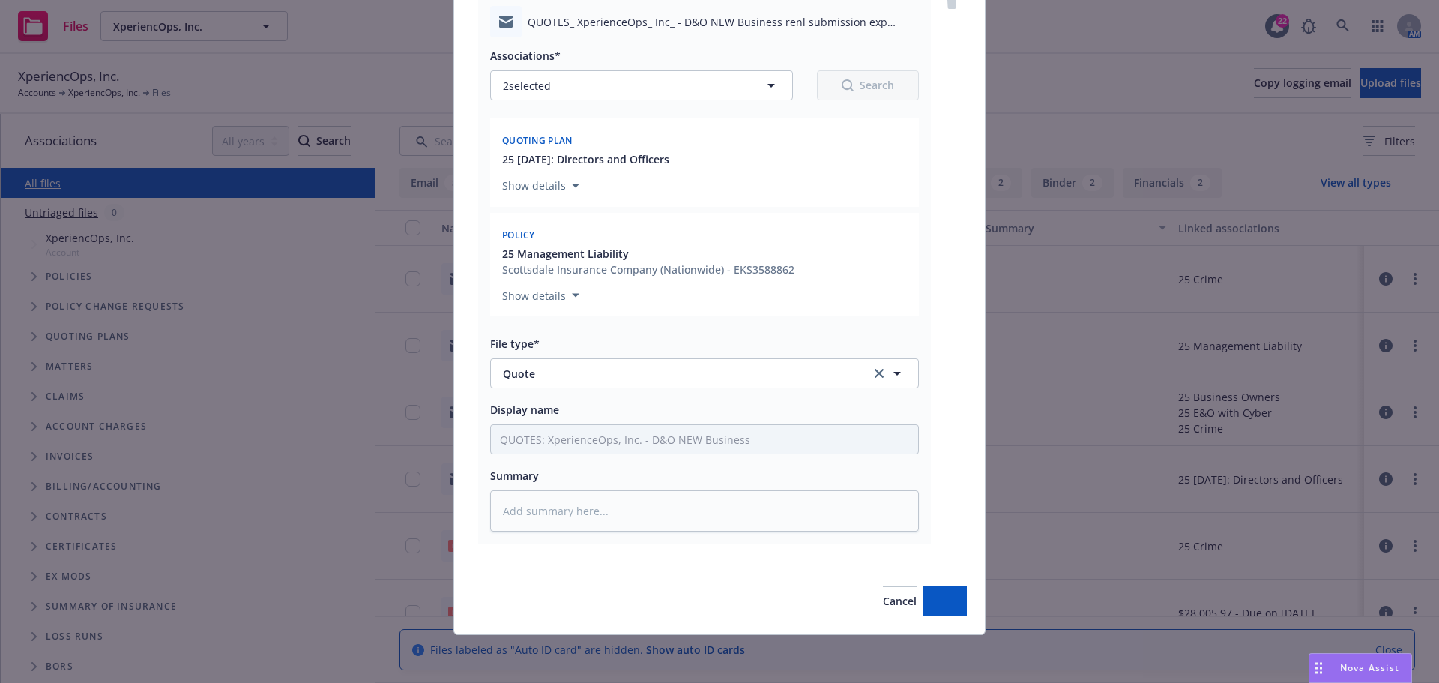
scroll to position [135, 0]
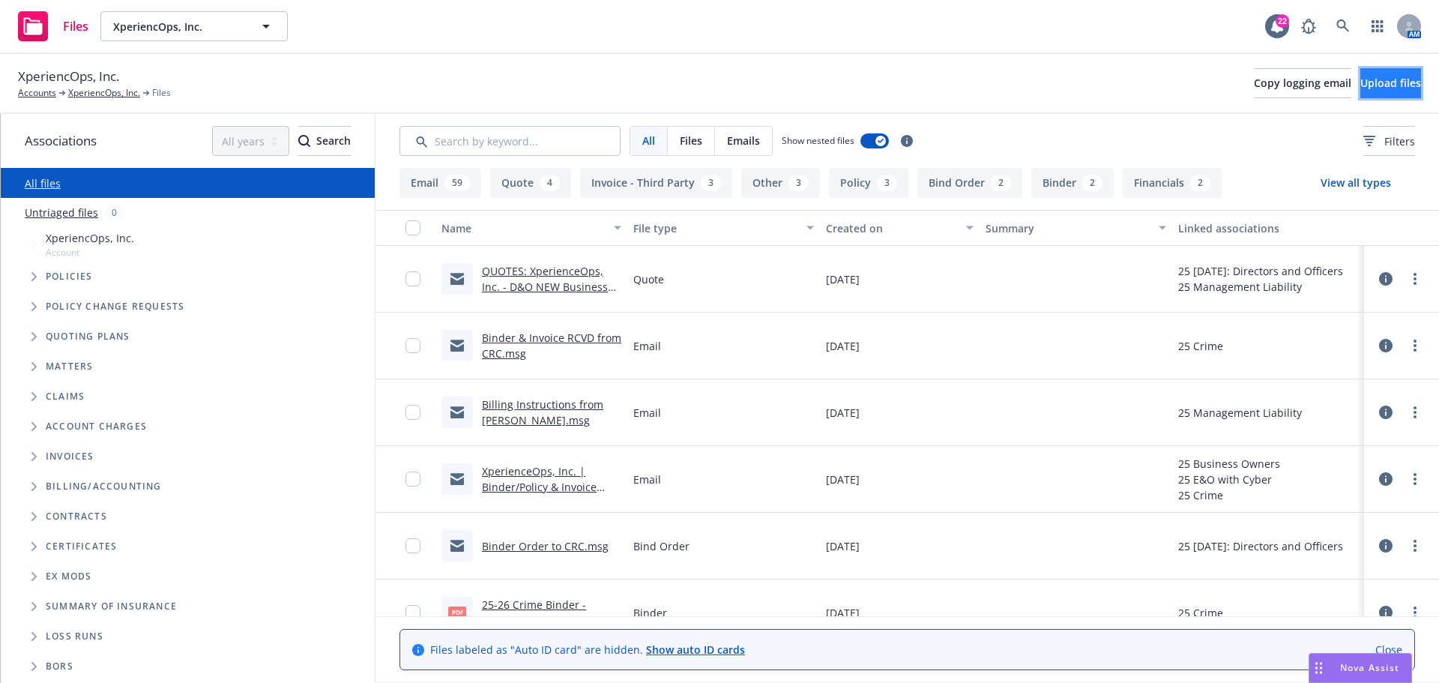
click at [1360, 86] on span "Upload files" at bounding box center [1390, 83] width 61 height 14
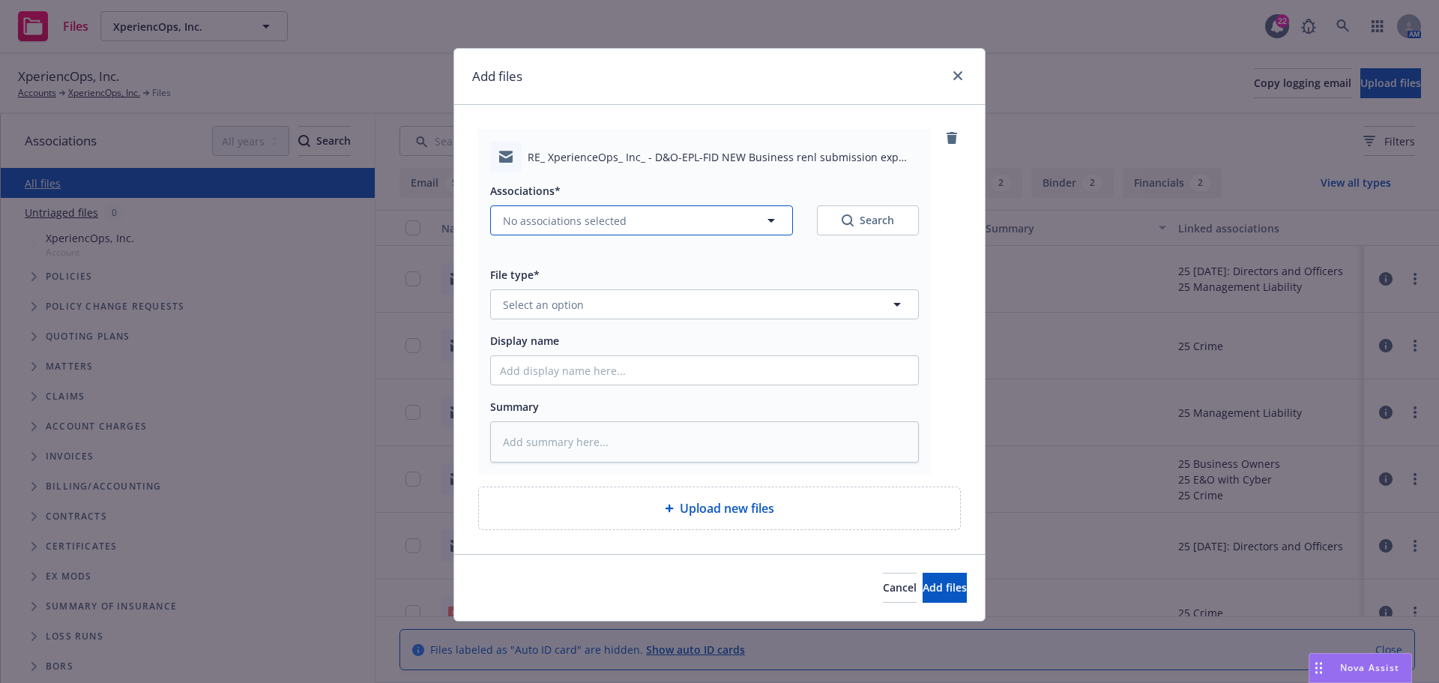
click at [570, 226] on span "No associations selected" at bounding box center [565, 221] width 124 height 16
type textarea "x"
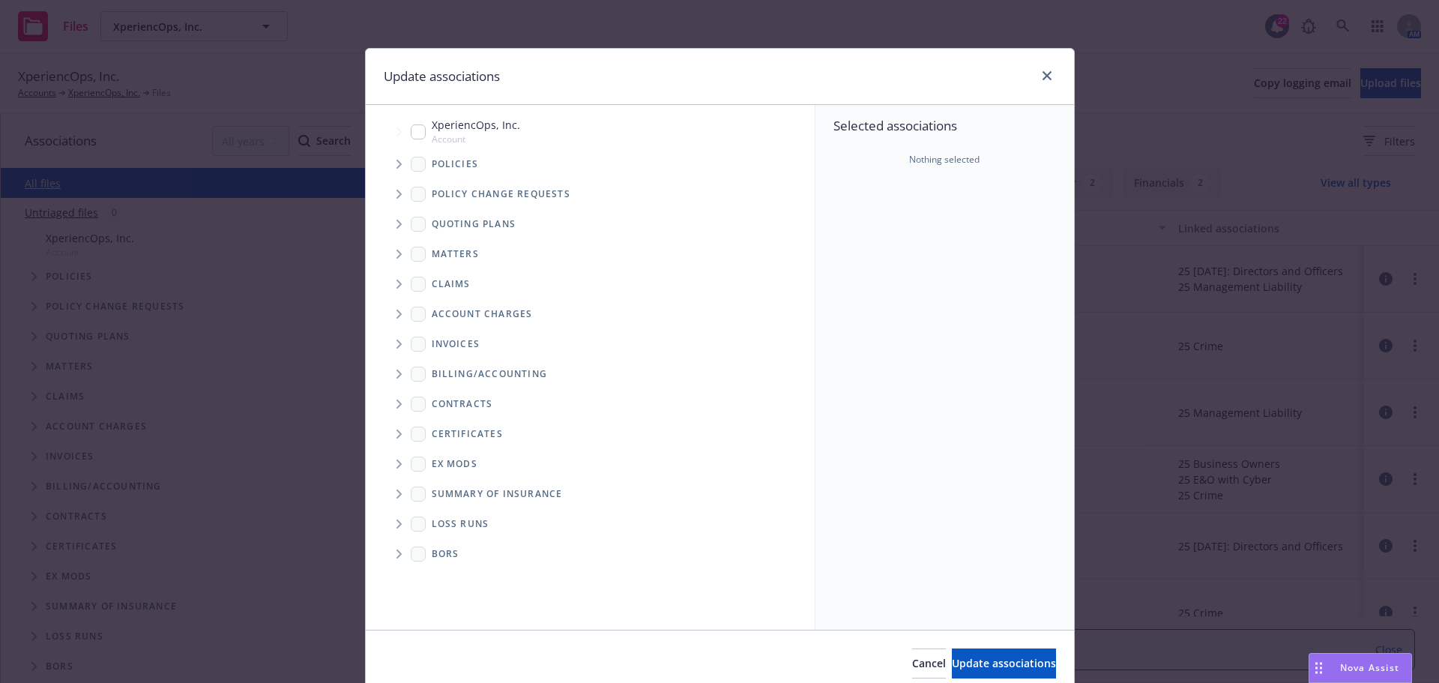
click at [396, 226] on icon "Tree Example" at bounding box center [399, 224] width 6 height 9
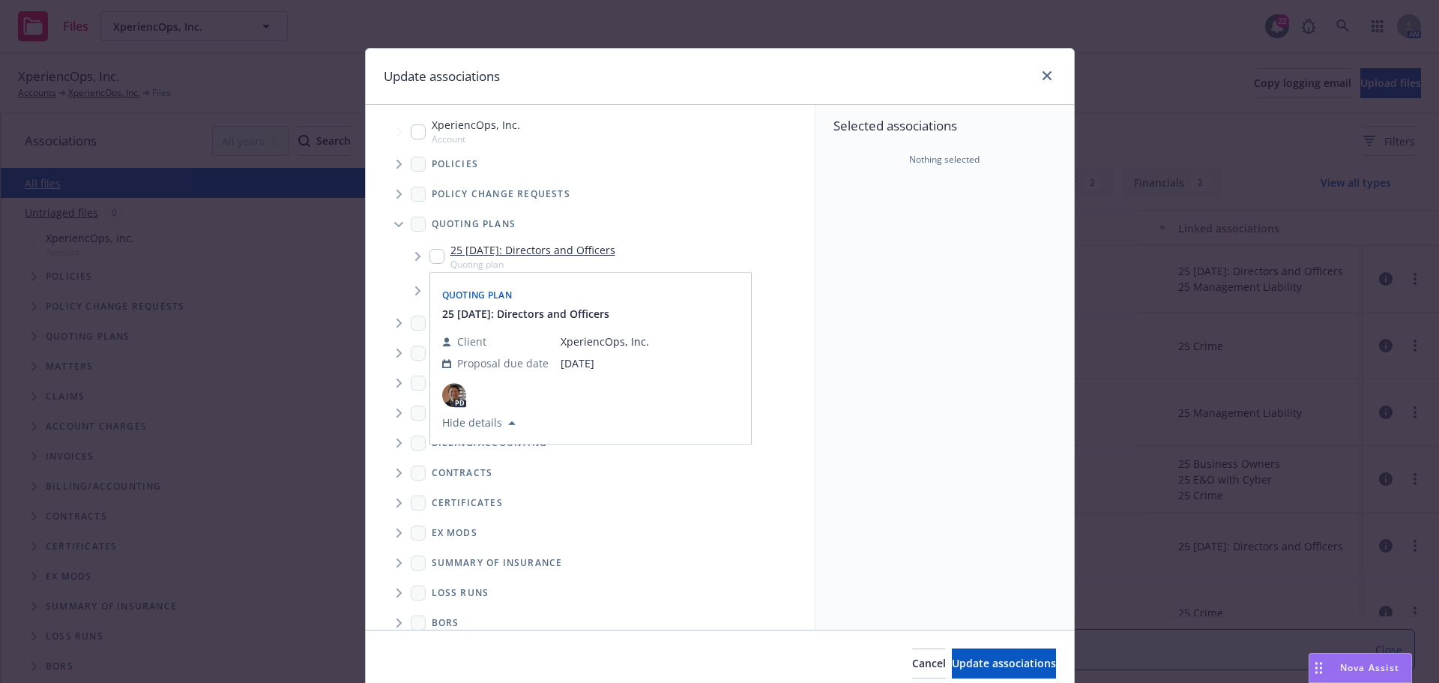
click at [430, 252] on input "Tree Example" at bounding box center [436, 256] width 15 height 15
checkbox input "true"
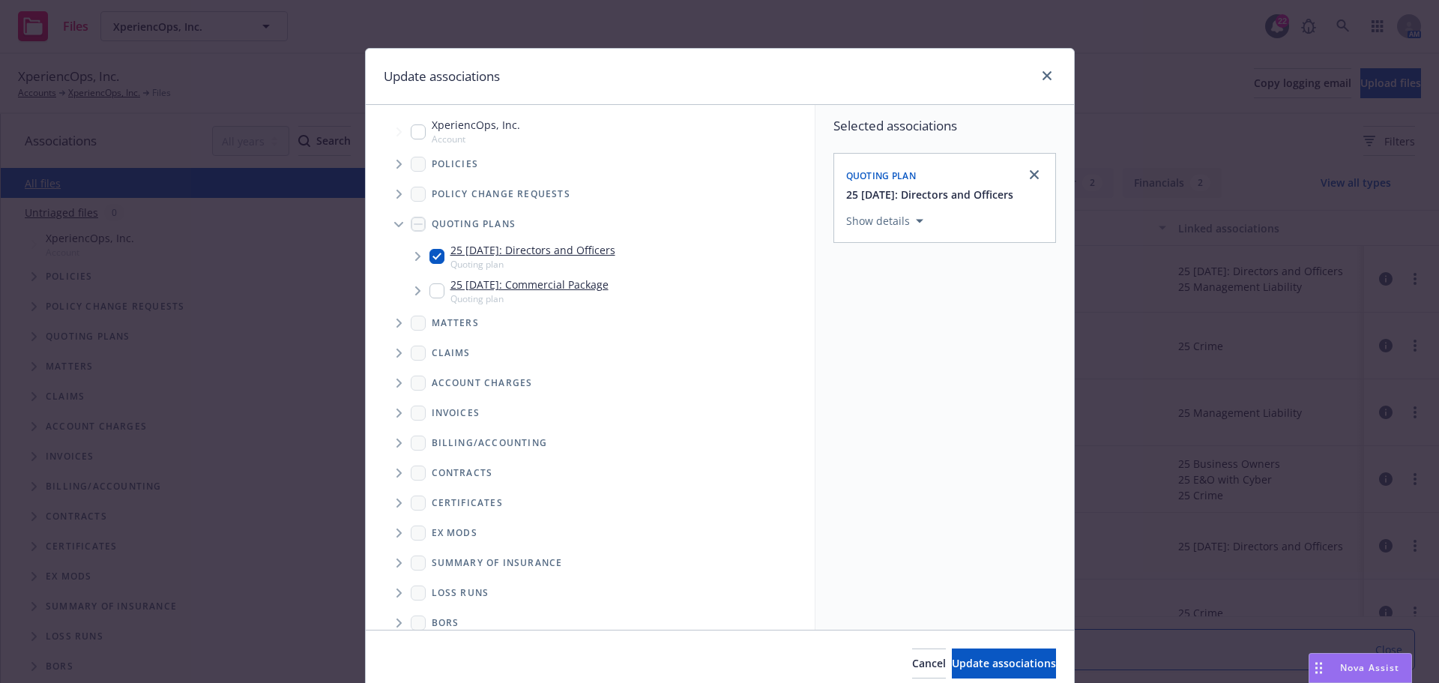
click at [396, 161] on icon "Tree Example" at bounding box center [399, 164] width 6 height 9
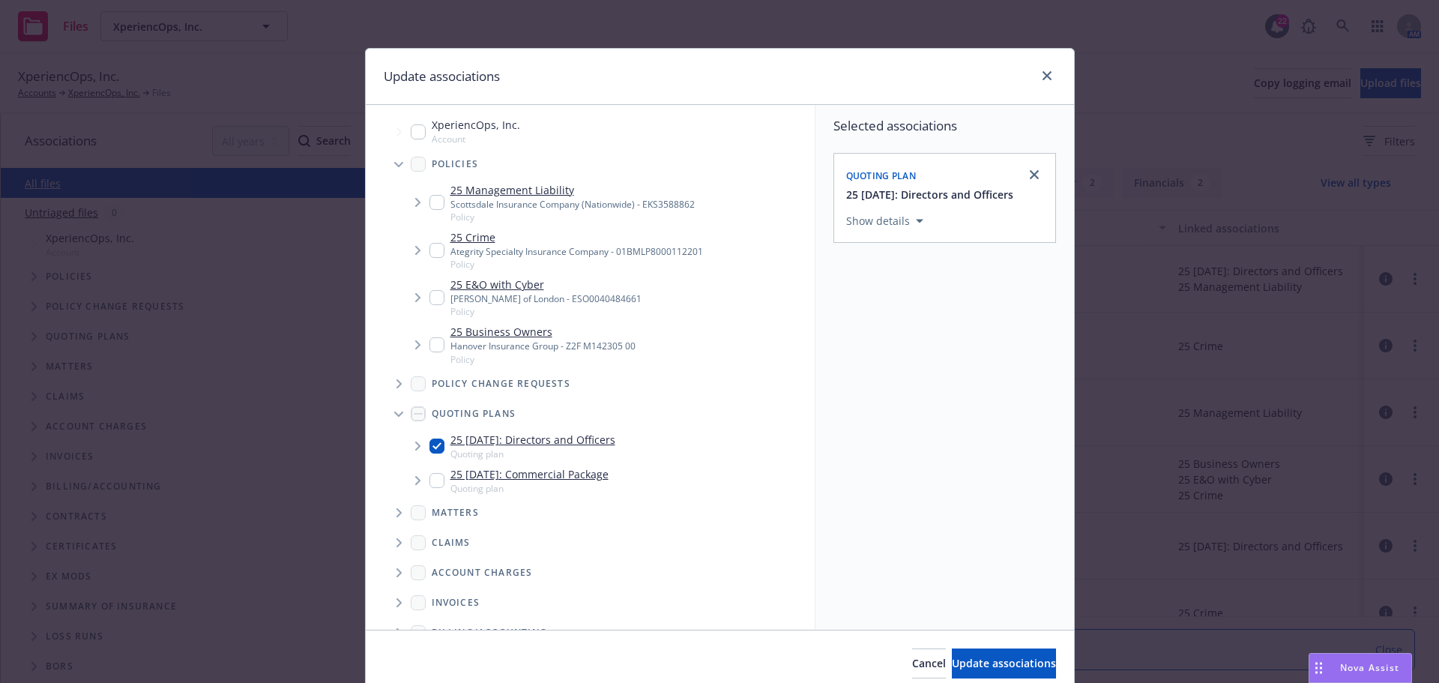
click at [432, 200] on input "Tree Example" at bounding box center [436, 202] width 15 height 15
checkbox input "true"
click at [979, 664] on span "Update associations" at bounding box center [1004, 663] width 104 height 14
type textarea "x"
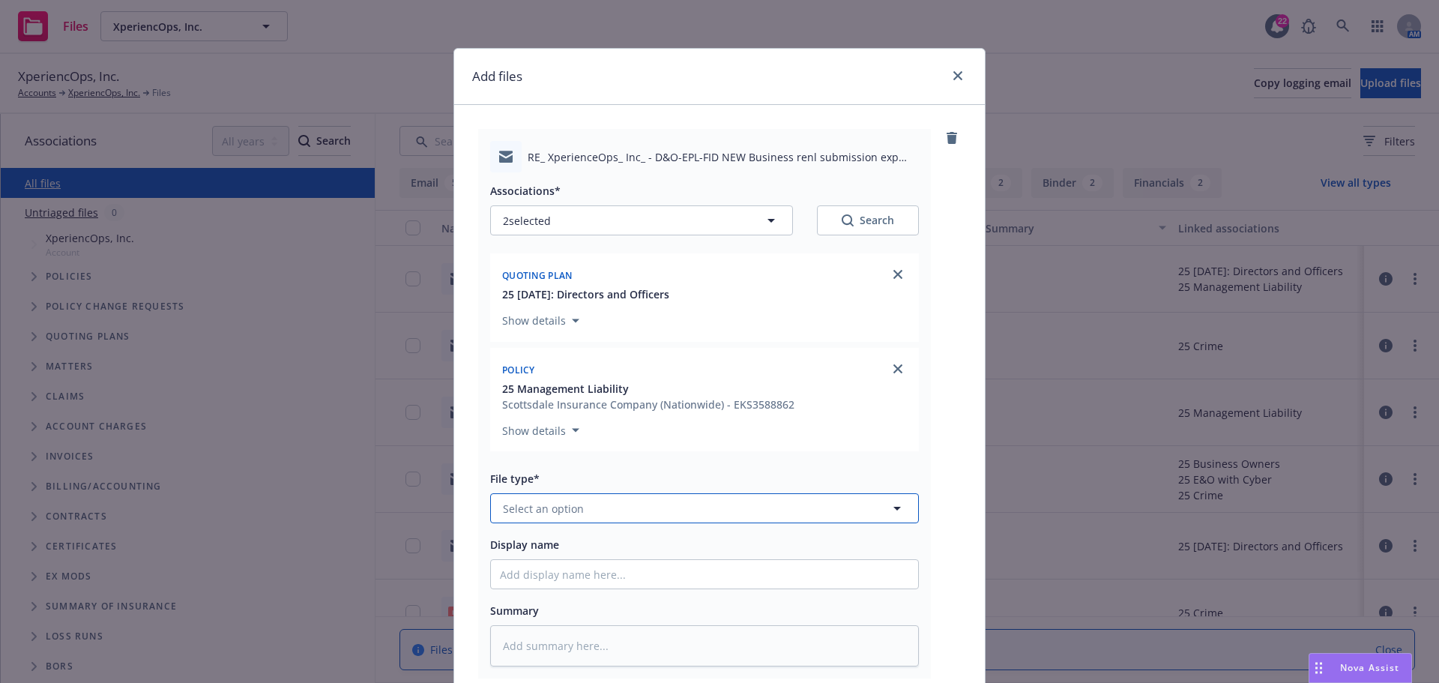
click at [583, 507] on button "Select an option" at bounding box center [704, 508] width 429 height 30
type input "quote"
click at [607, 435] on div "Quote" at bounding box center [704, 427] width 409 height 22
click at [571, 574] on input "Display name" at bounding box center [704, 574] width 427 height 28
paste input "RE: XperienceOps, Inc. - D&O-EPL-FID NEW Business renl submission exp 8-31-2025"
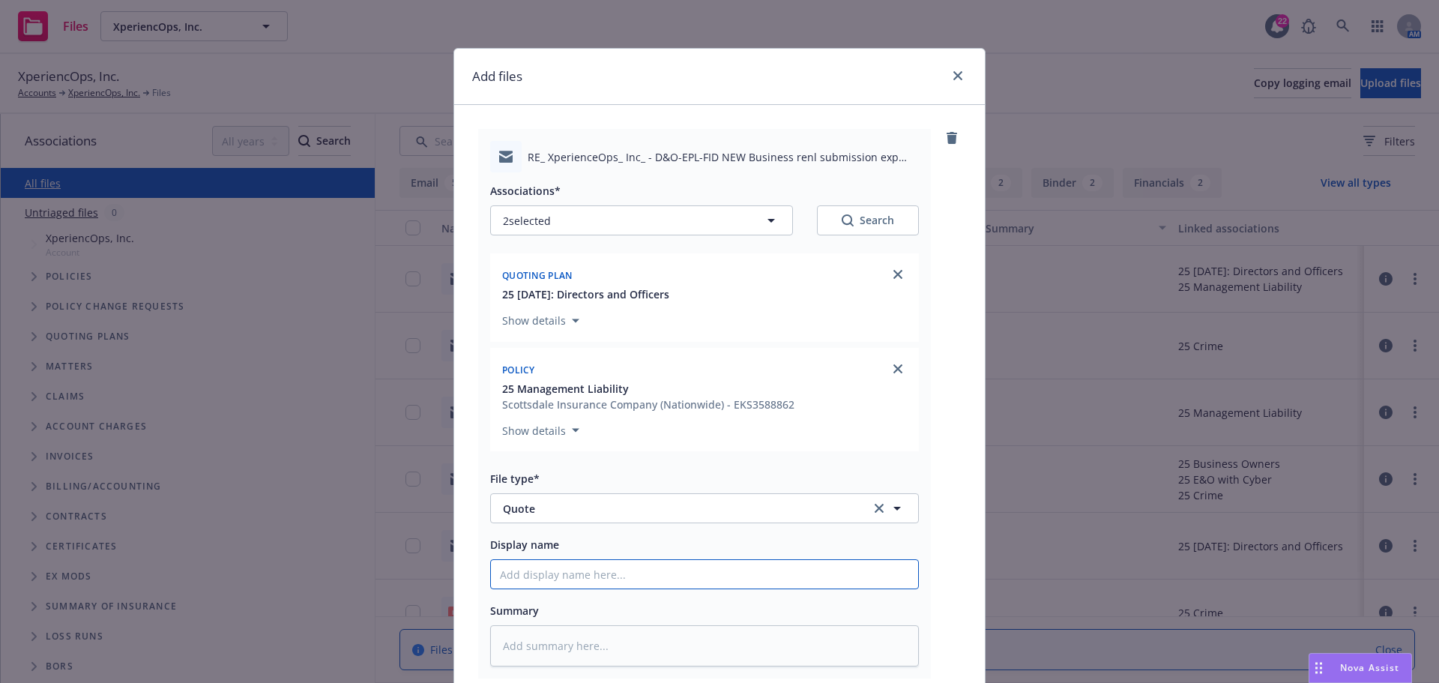
type textarea "x"
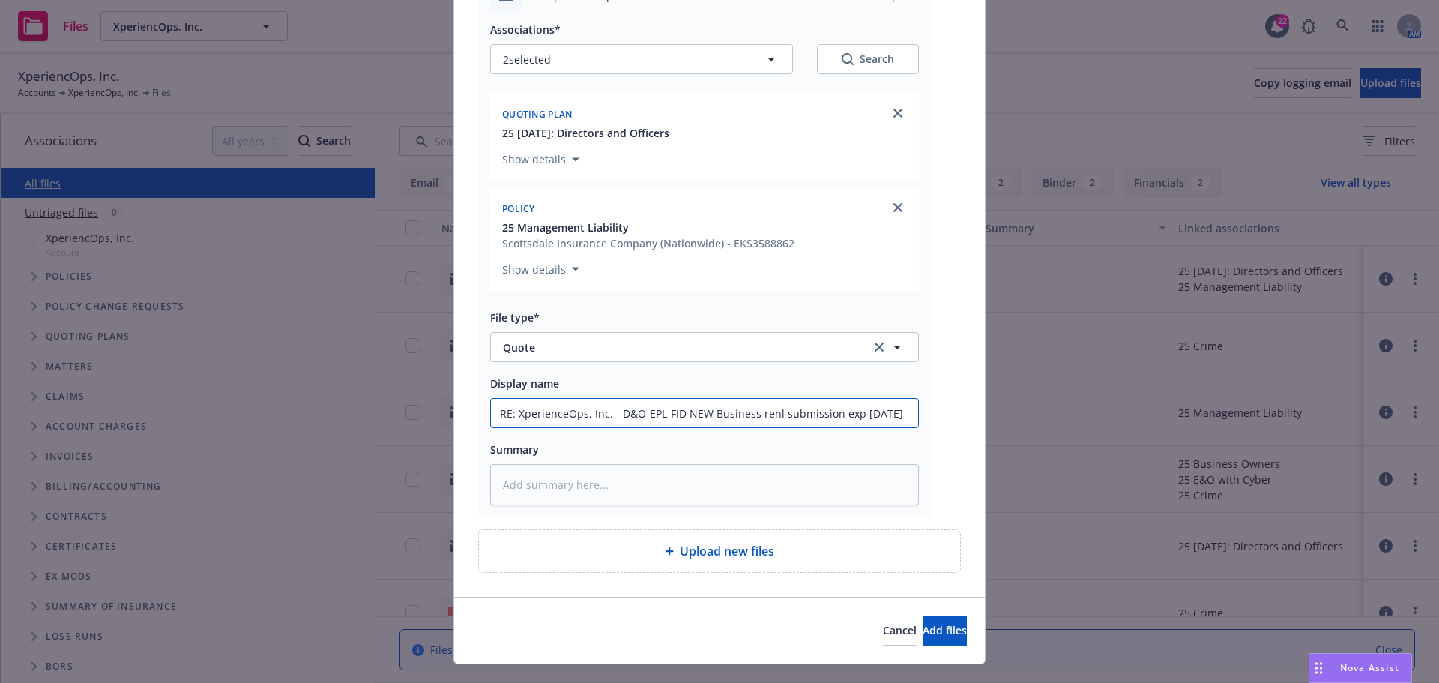
scroll to position [190, 0]
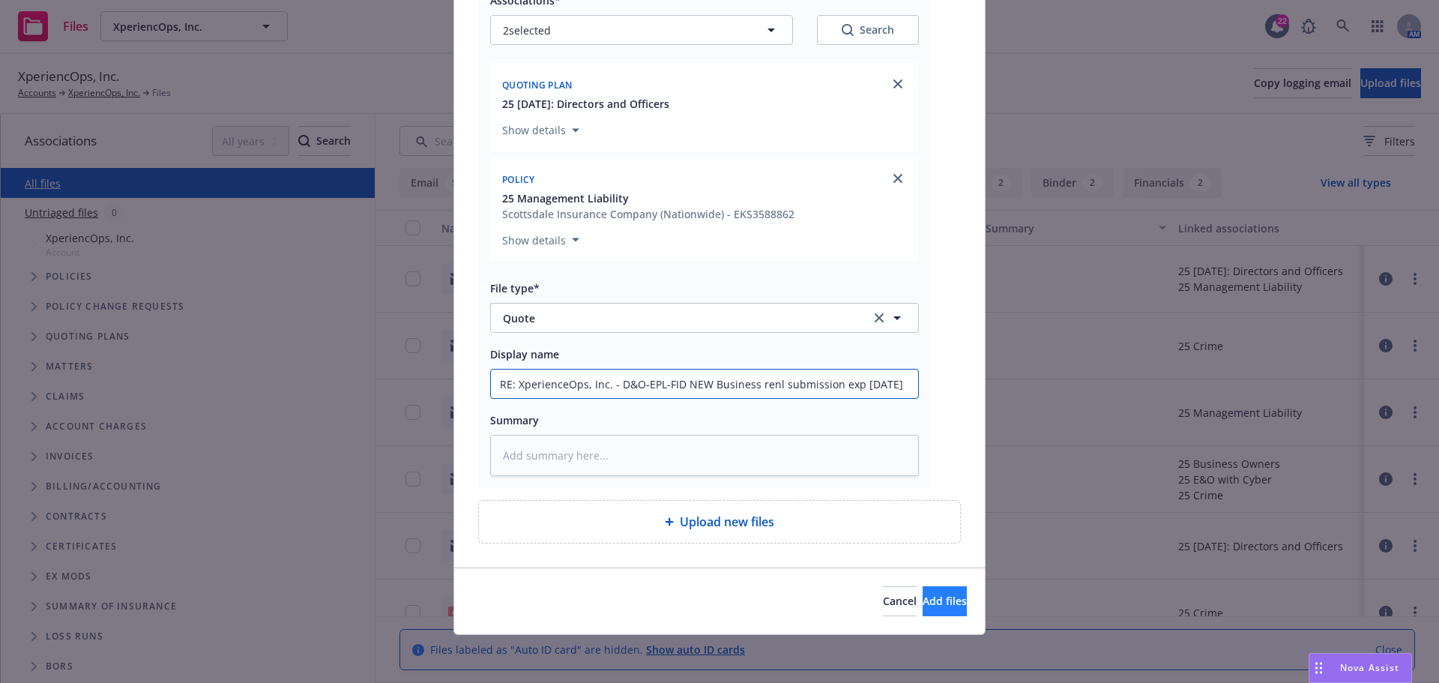
type input "RE: XperienceOps, Inc. - D&O-EPL-FID NEW Business renl submission exp 8-31-2025"
click at [923, 600] on span "Add files" at bounding box center [945, 601] width 44 height 14
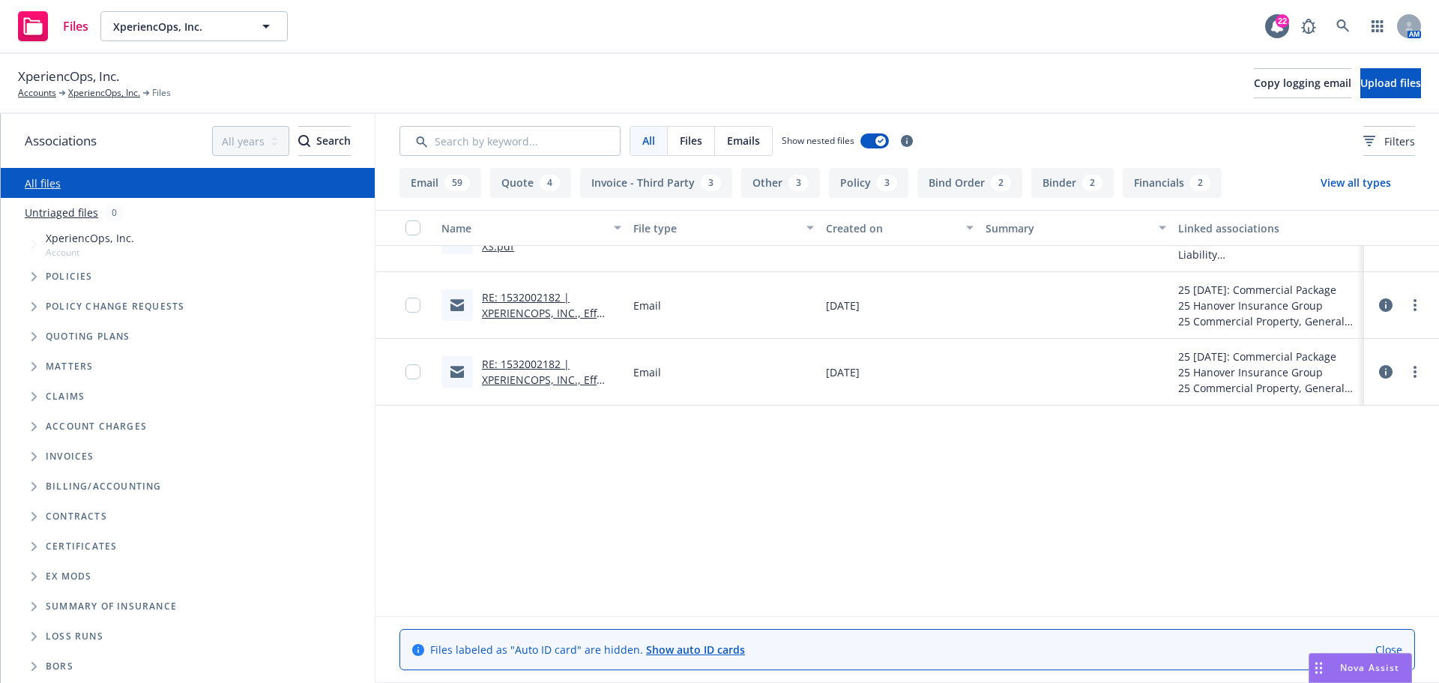
scroll to position [3297, 0]
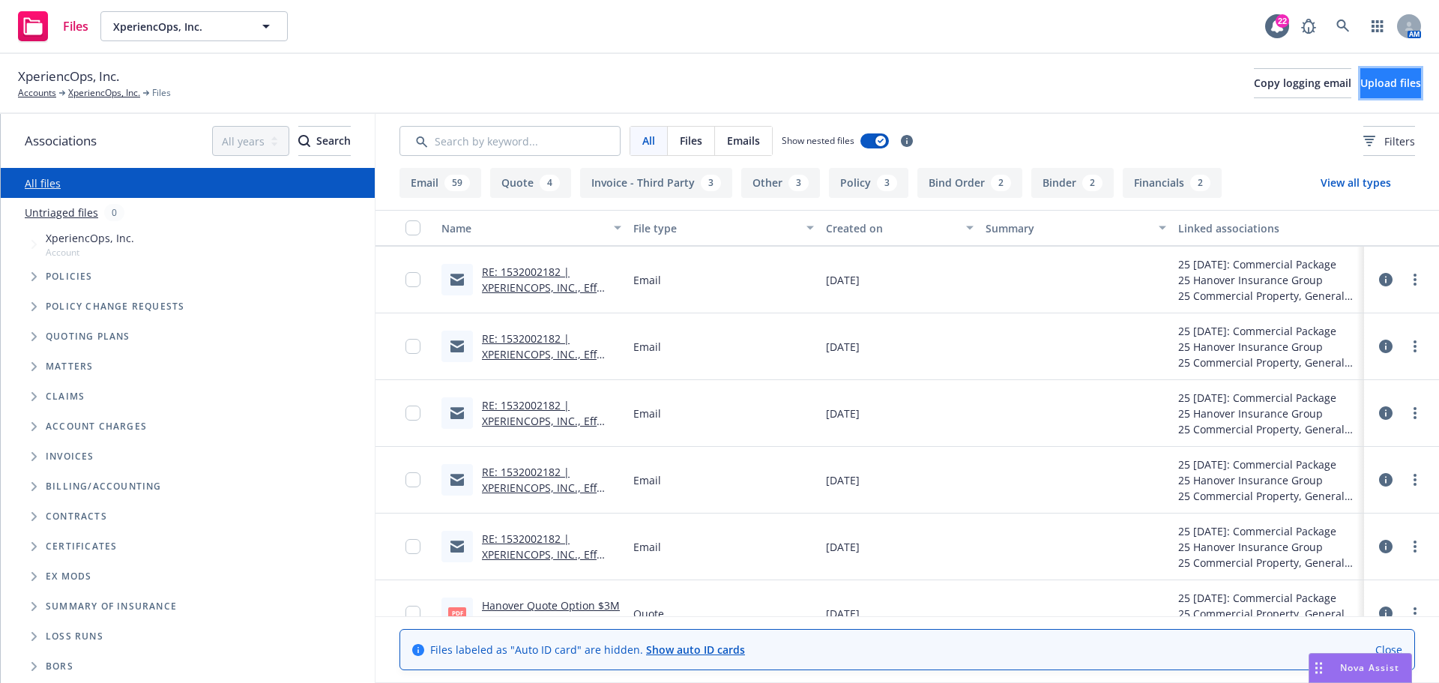
click at [1360, 88] on span "Upload files" at bounding box center [1390, 83] width 61 height 14
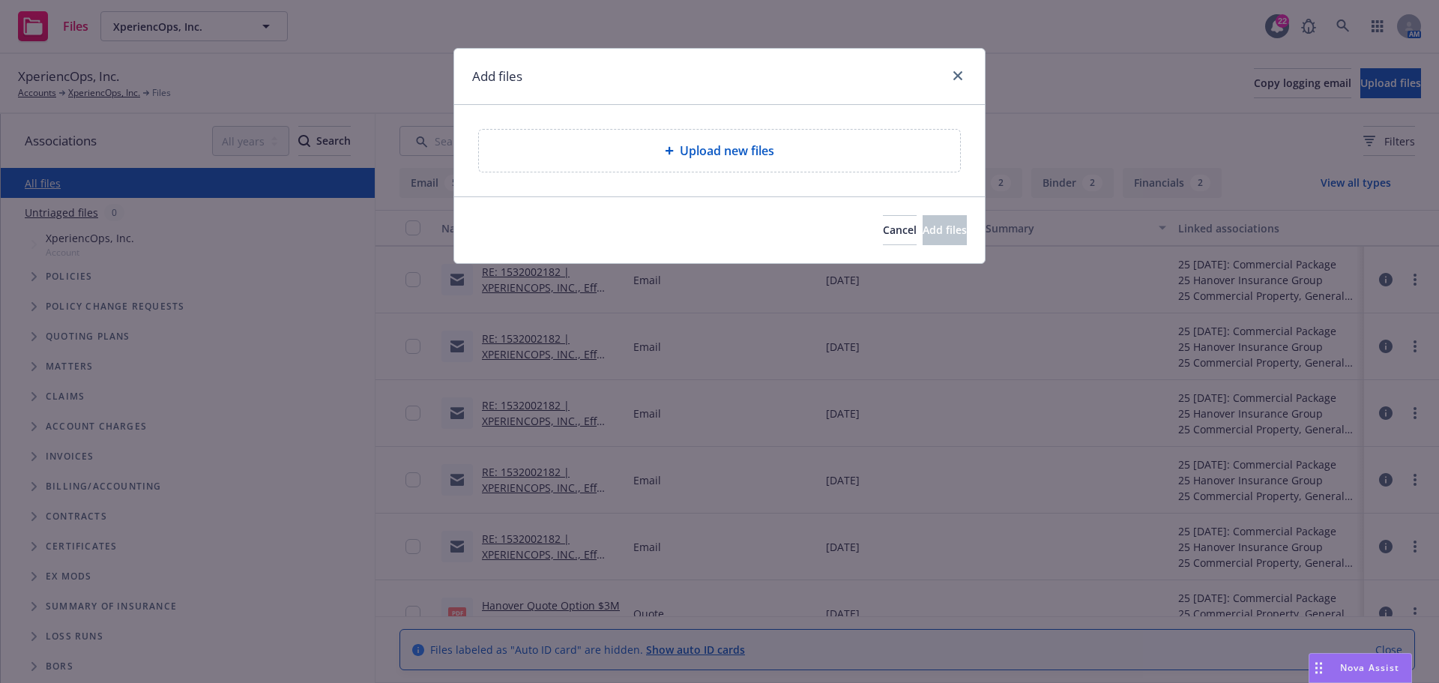
type textarea "x"
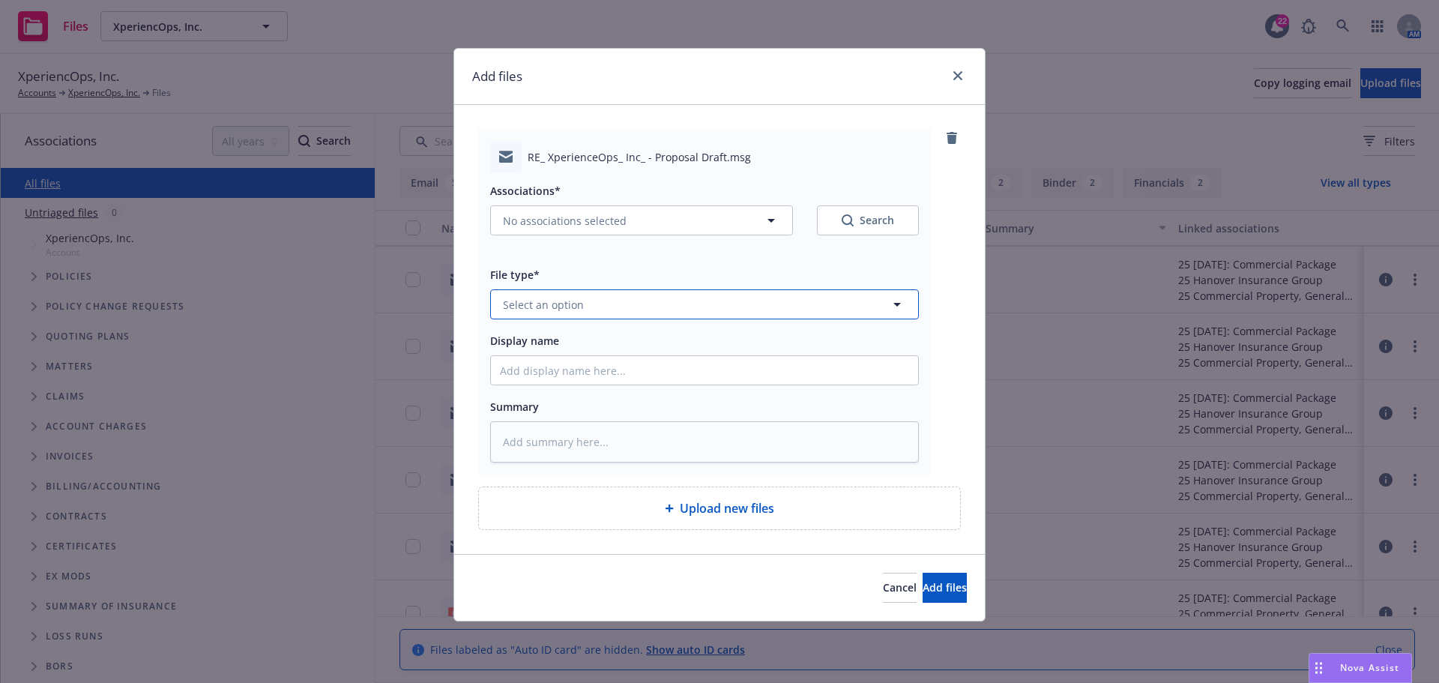
click at [541, 300] on span "Select an option" at bounding box center [543, 305] width 81 height 16
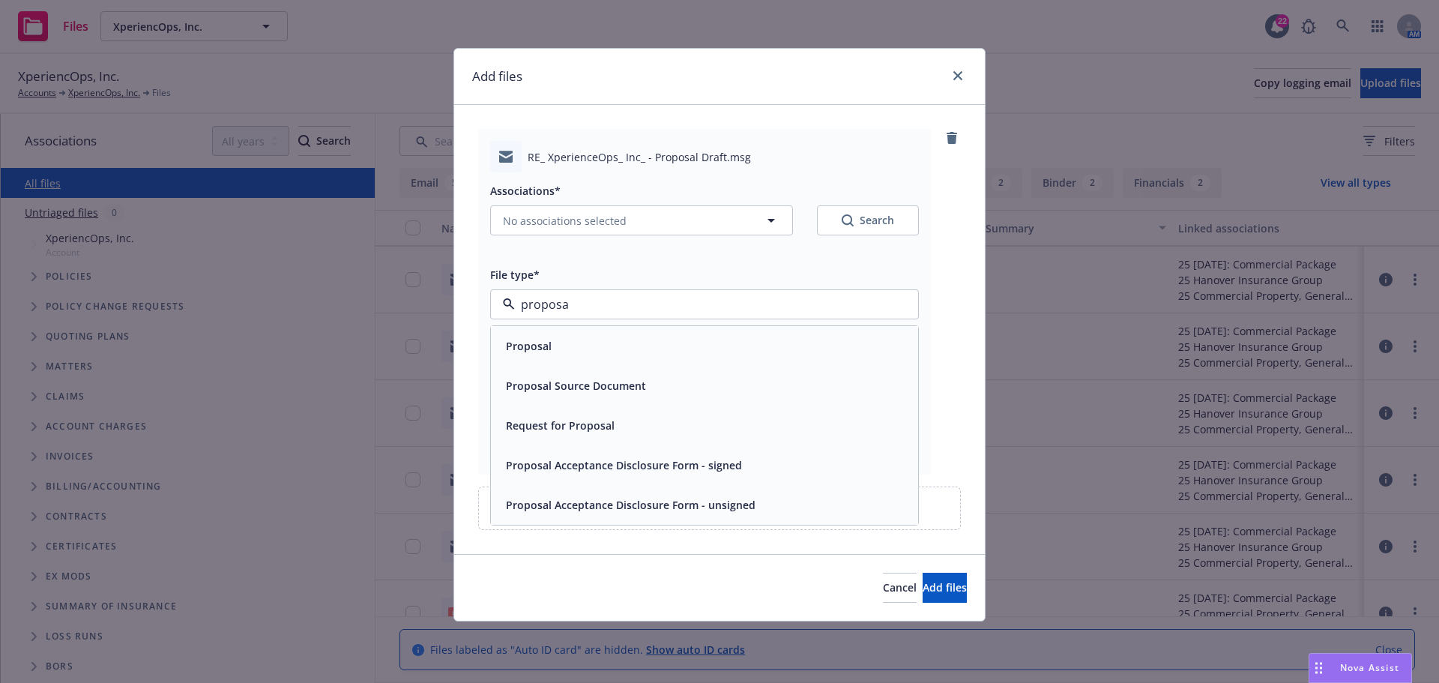
type input "proposal"
click at [590, 361] on div "Proposal" at bounding box center [704, 346] width 427 height 40
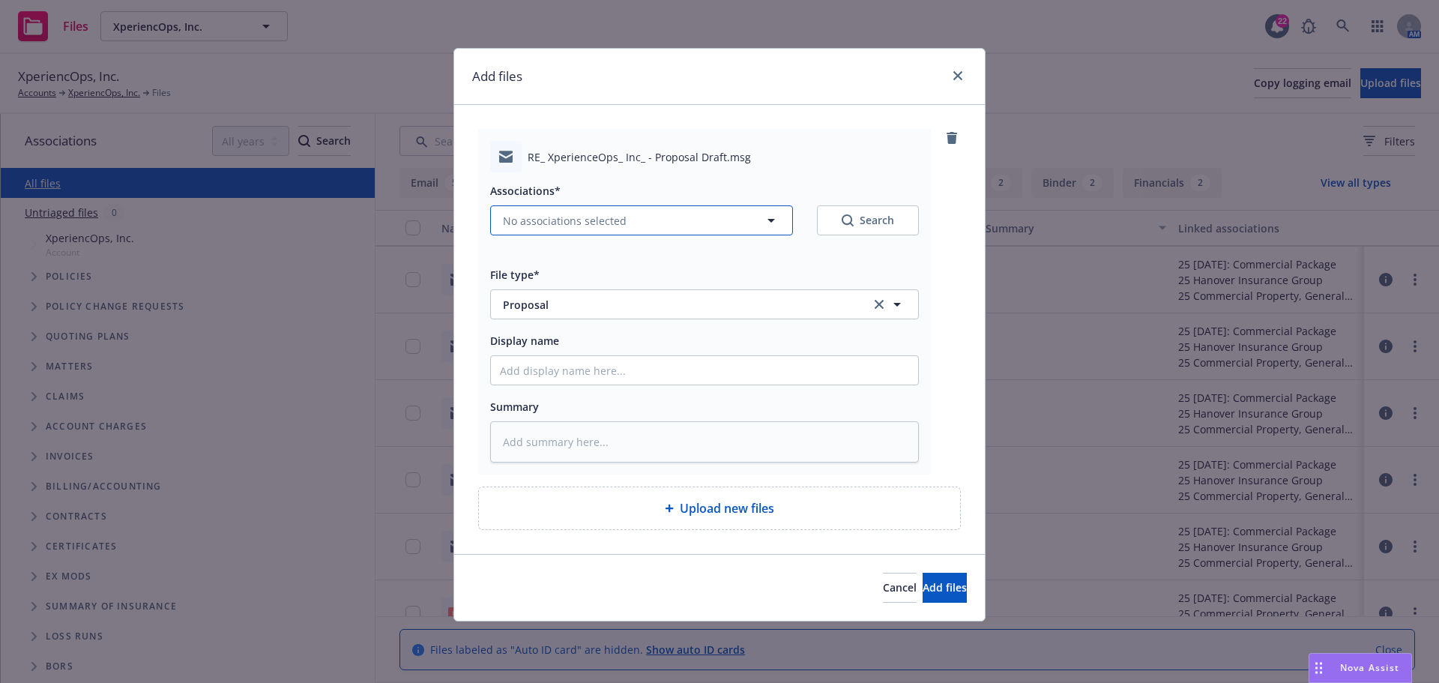
click at [773, 221] on icon "button" at bounding box center [770, 221] width 7 height 4
type textarea "x"
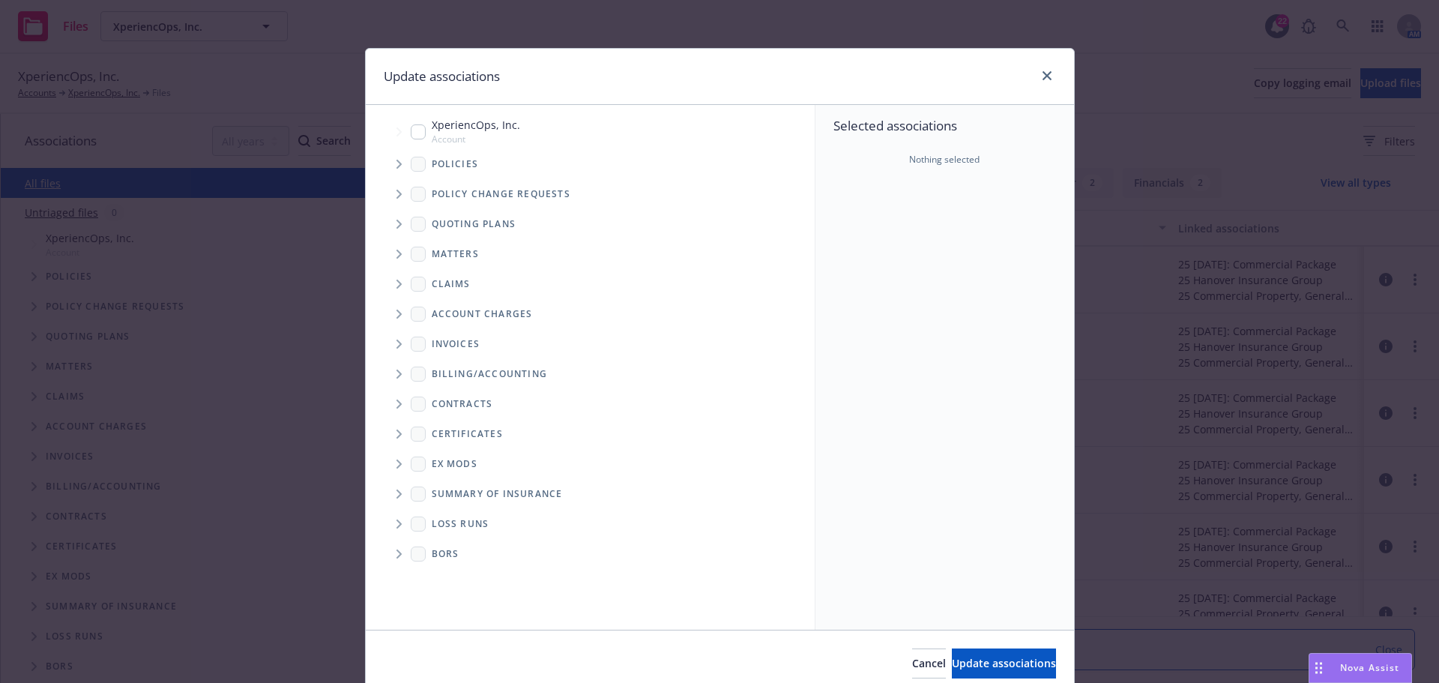
click at [396, 166] on icon "Tree Example" at bounding box center [398, 164] width 5 height 9
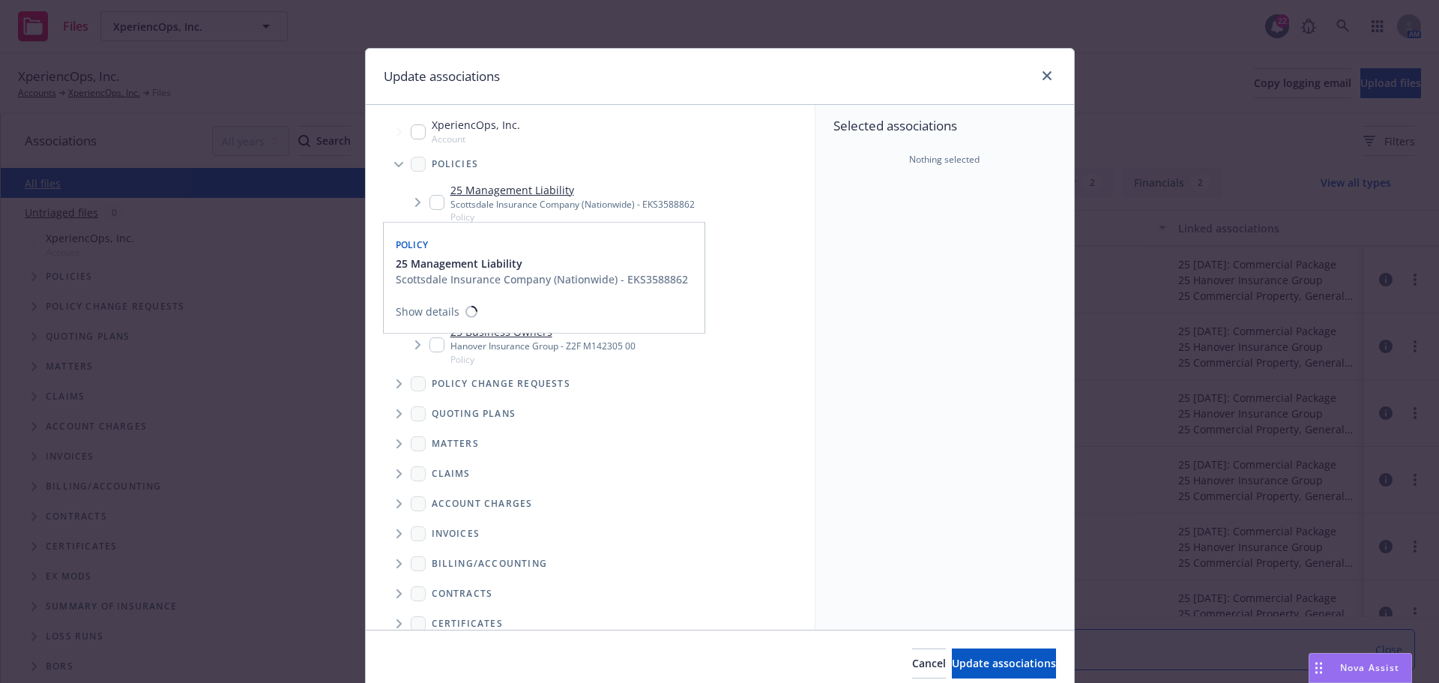
click at [429, 202] on input "Tree Example" at bounding box center [436, 202] width 15 height 15
checkbox input "true"
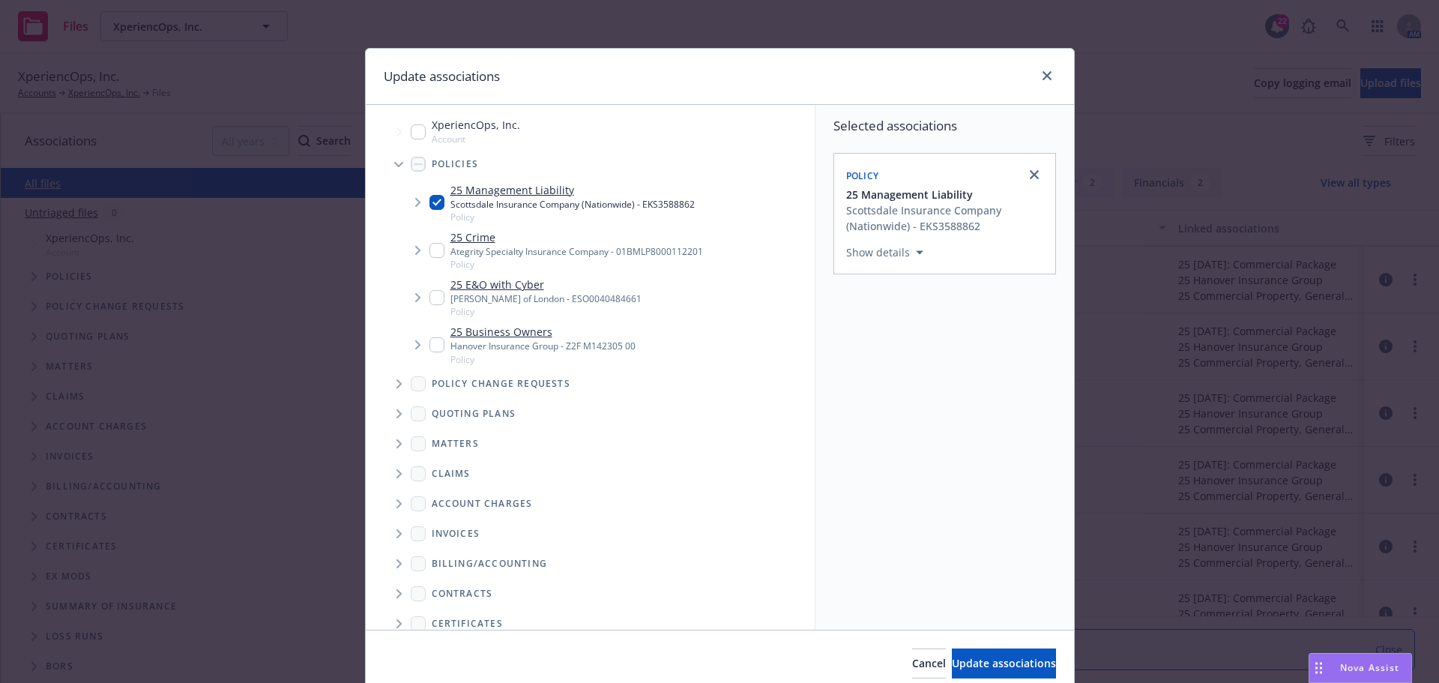
click at [630, 519] on div "Invoices" at bounding box center [598, 534] width 434 height 30
click at [390, 413] on span "Tree Example" at bounding box center [399, 414] width 24 height 24
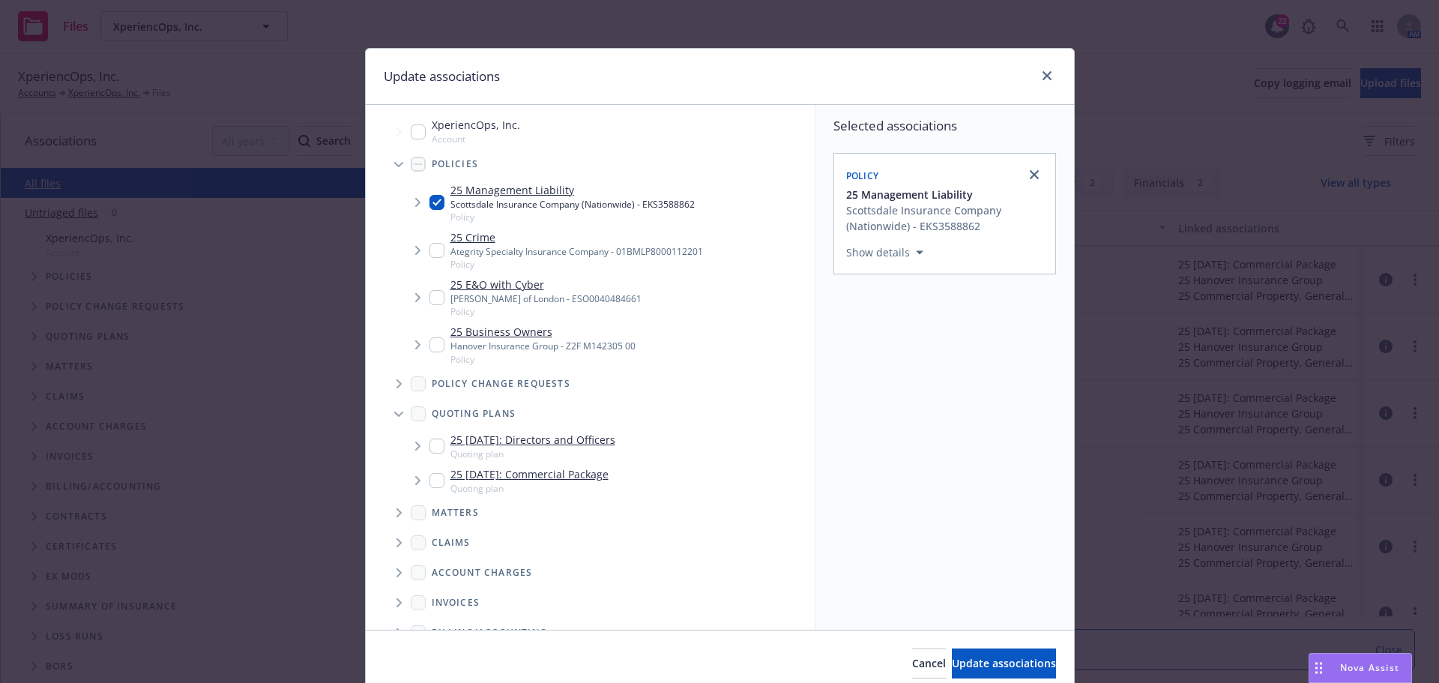
click at [432, 444] on input "Tree Example" at bounding box center [436, 445] width 15 height 15
checkbox input "true"
click at [981, 664] on span "Update associations" at bounding box center [1004, 663] width 104 height 14
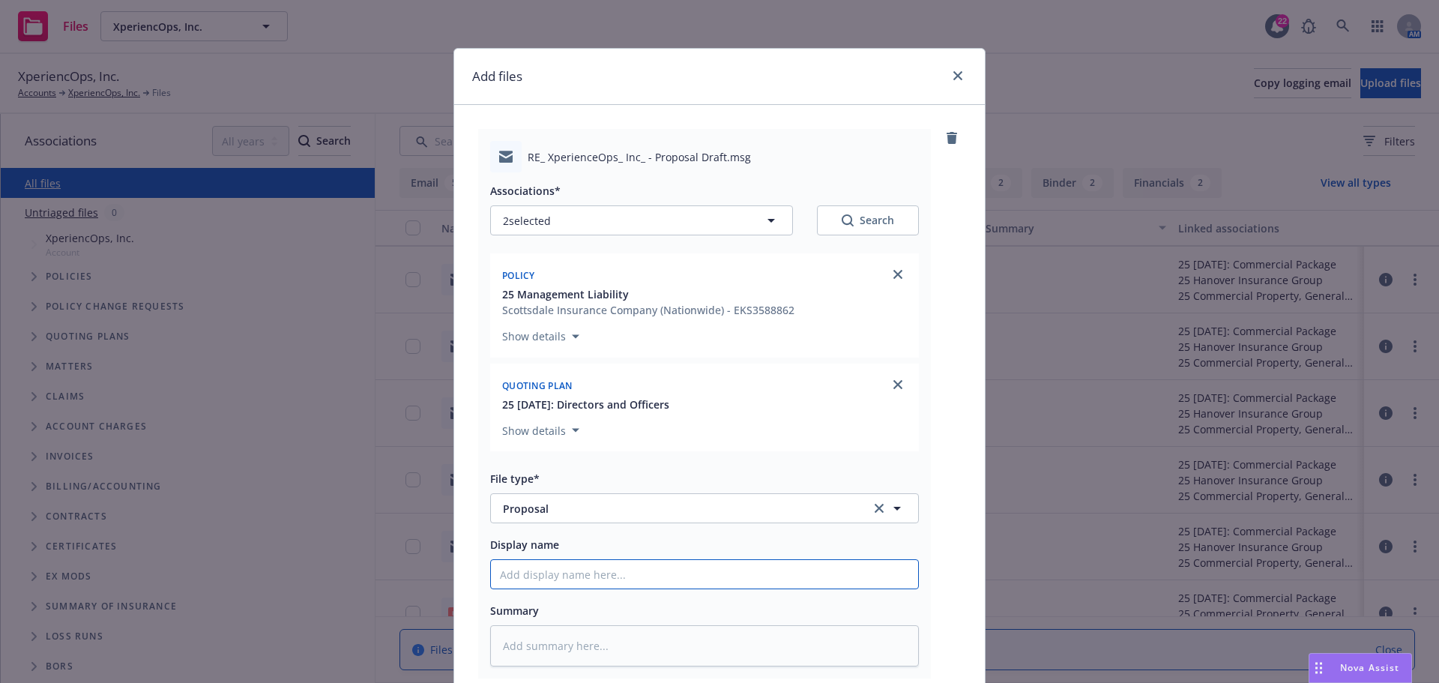
click at [565, 574] on input "Display name" at bounding box center [704, 574] width 427 height 28
paste input "RE: XperienceOps, Inc. - Proposal Draft"
type textarea "x"
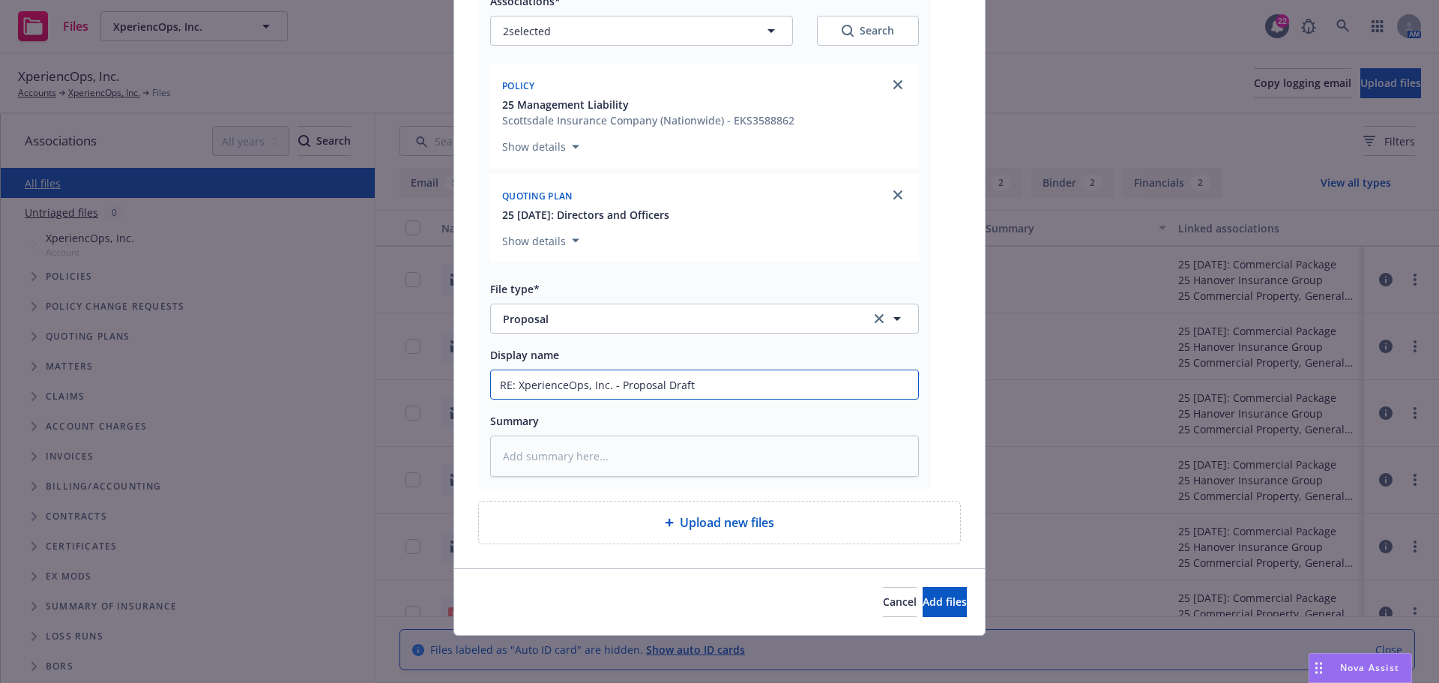
scroll to position [190, 0]
type input "RE: XperienceOps, Inc. - Proposal Draft"
click at [923, 608] on span "Add files" at bounding box center [945, 601] width 44 height 14
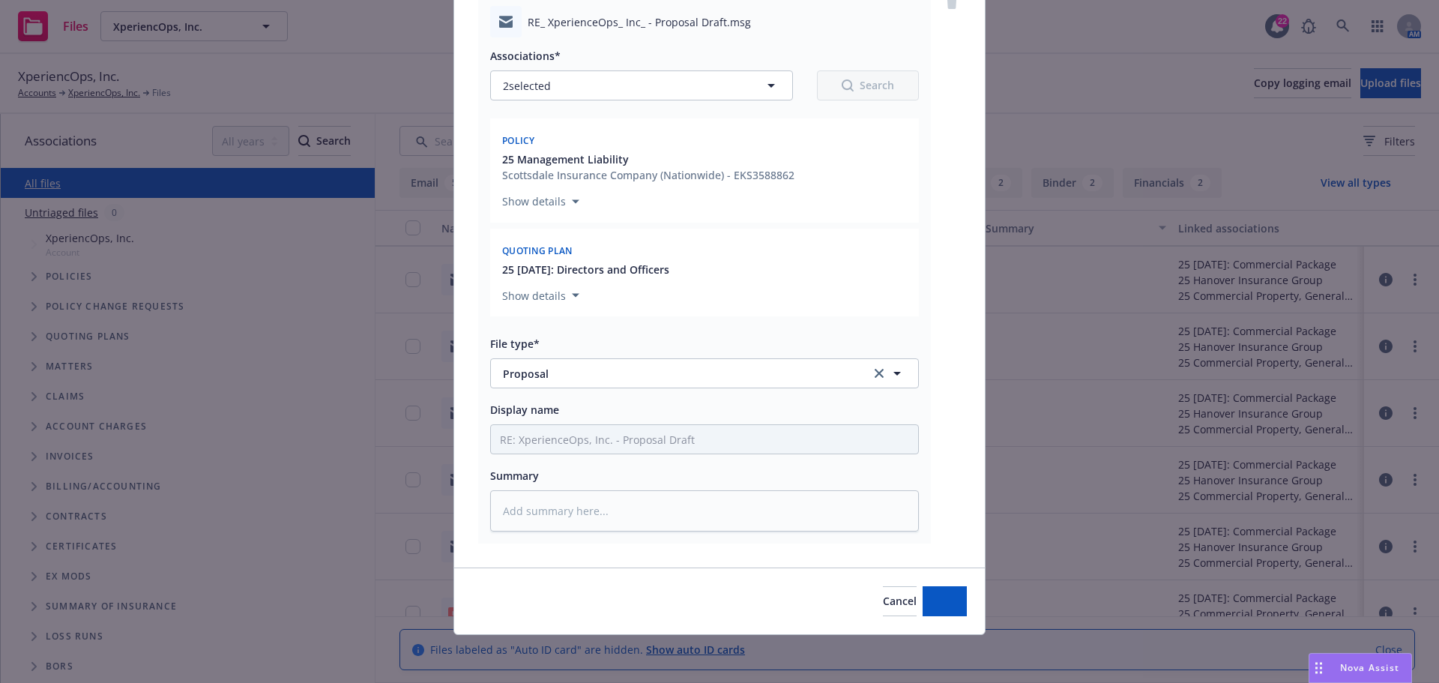
scroll to position [135, 0]
type textarea "x"
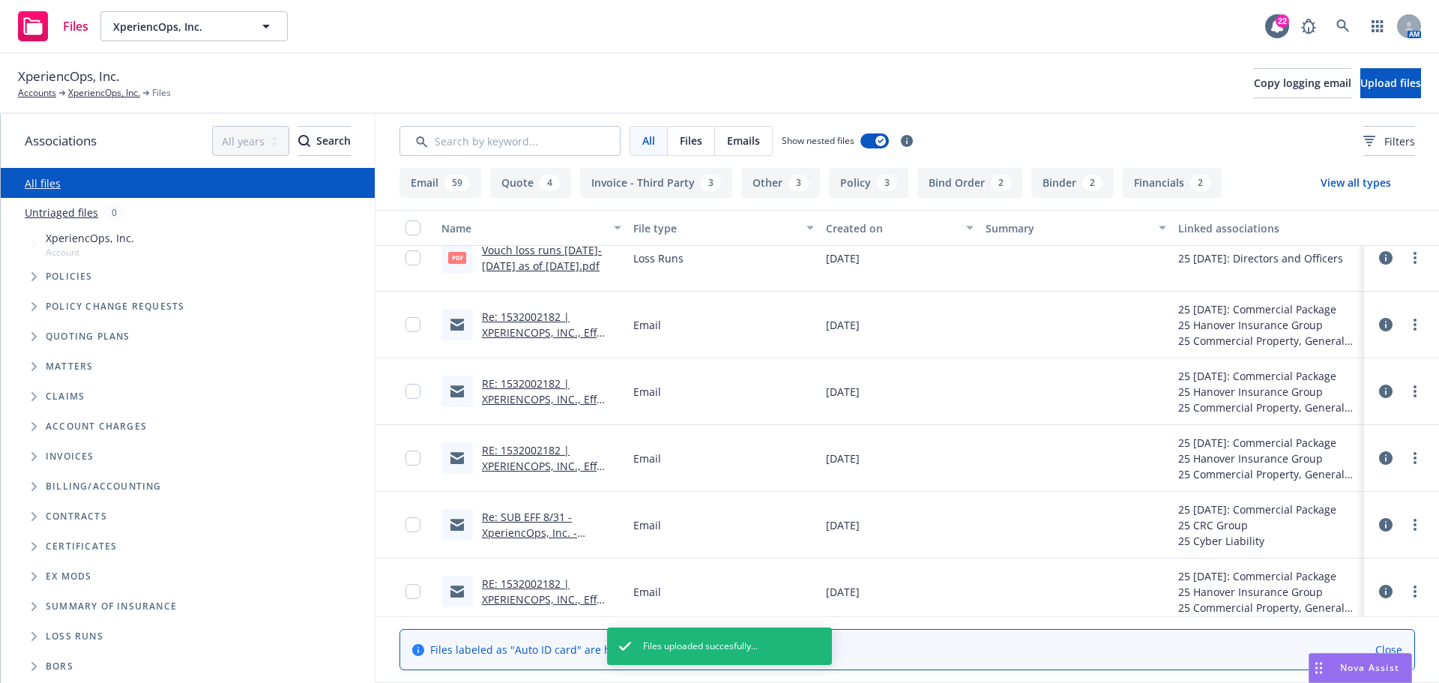
scroll to position [891, 0]
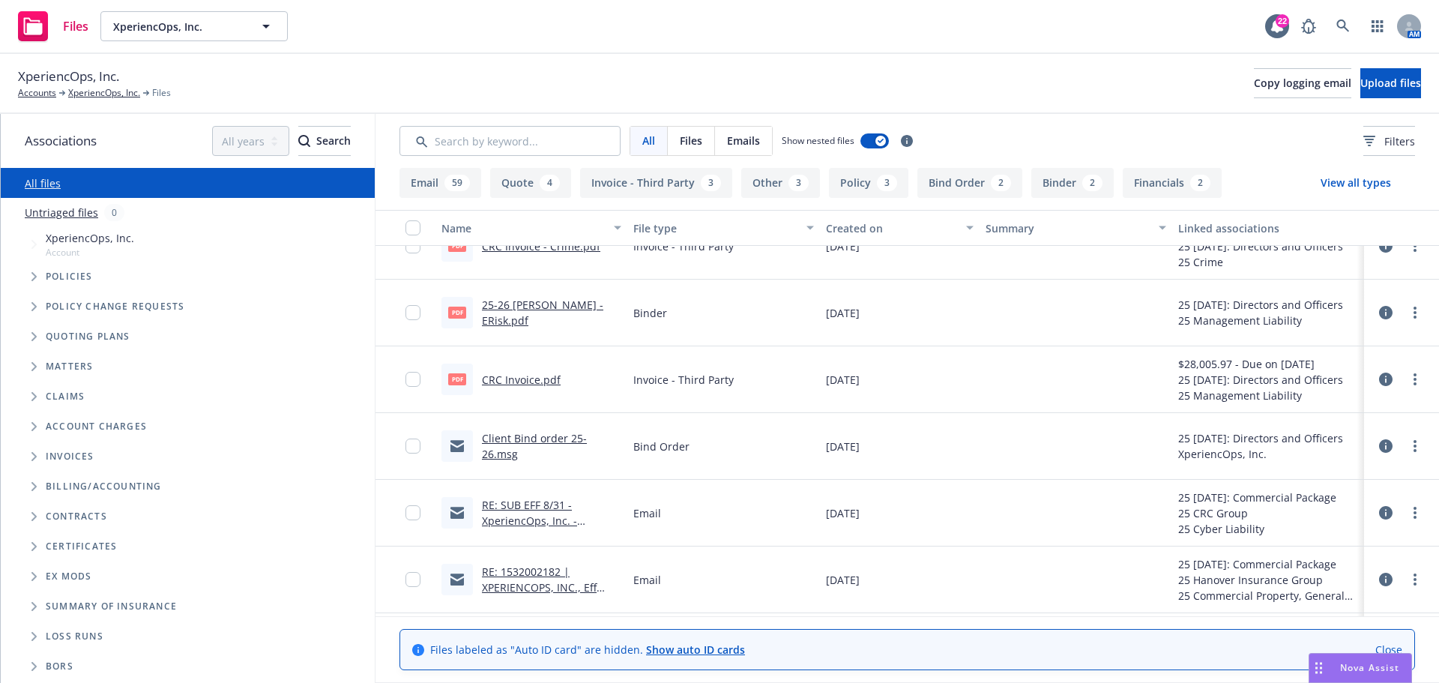
click at [536, 444] on link "Client Bind order 25-26.msg" at bounding box center [534, 446] width 105 height 30
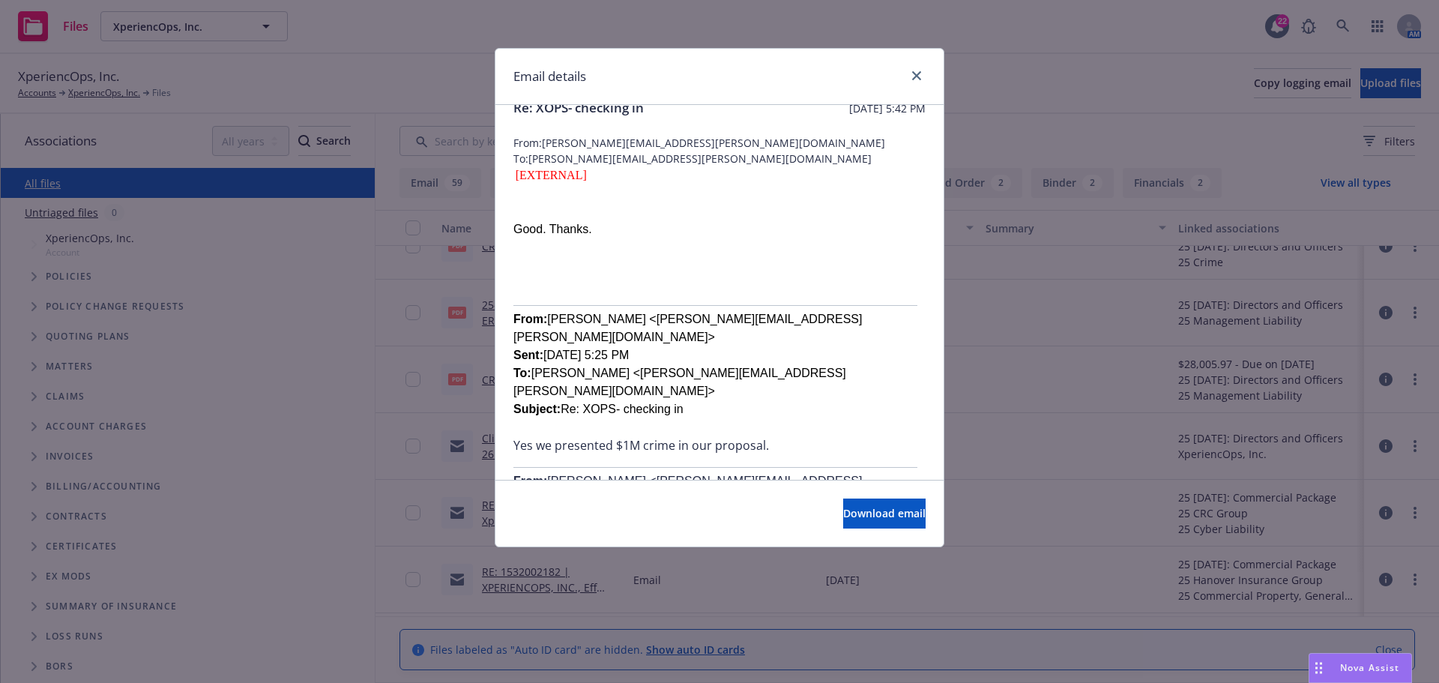
scroll to position [0, 0]
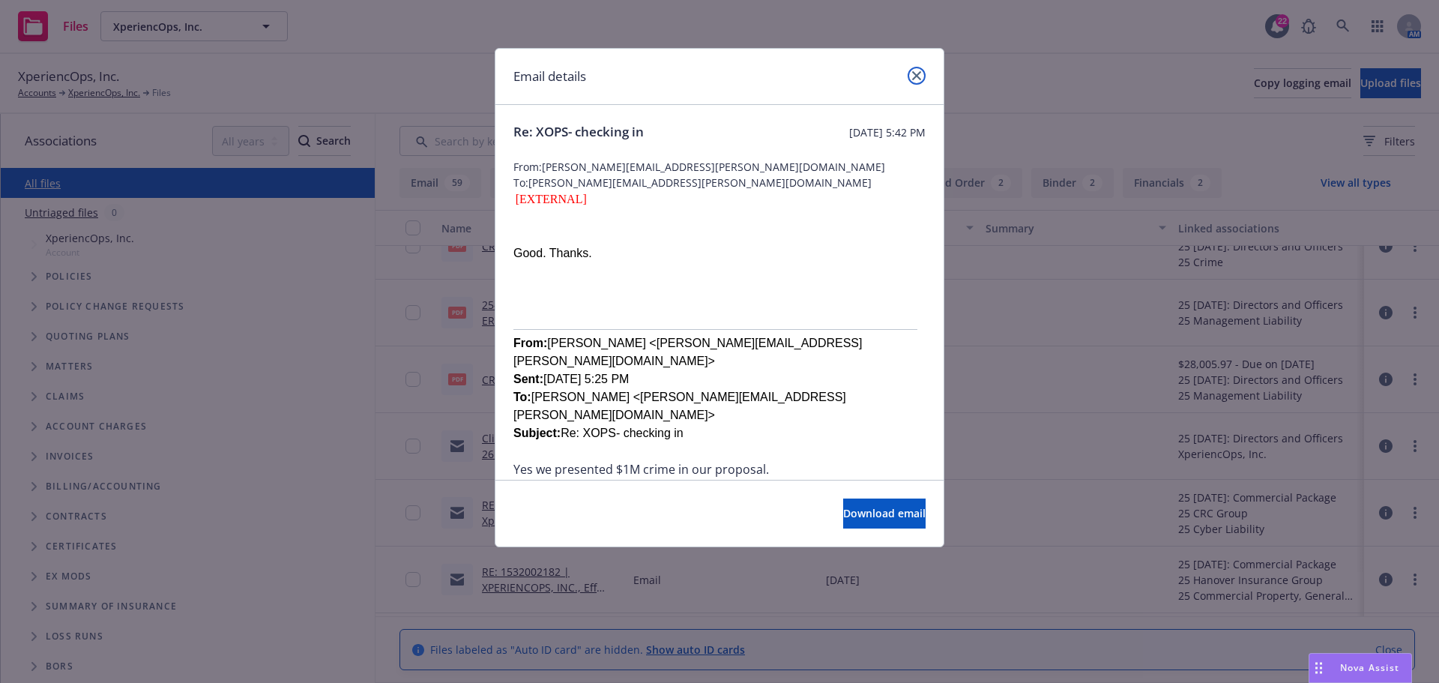
click at [918, 76] on icon "close" at bounding box center [916, 75] width 9 height 9
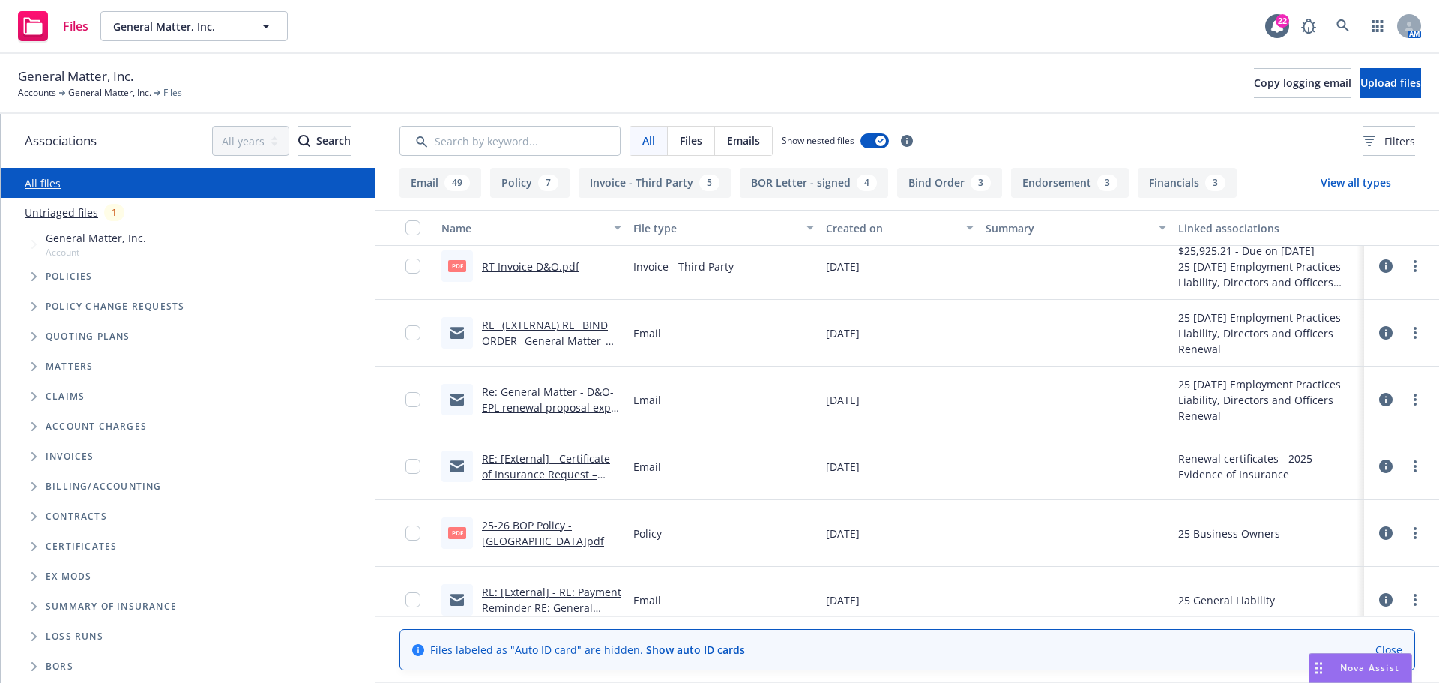
scroll to position [225, 0]
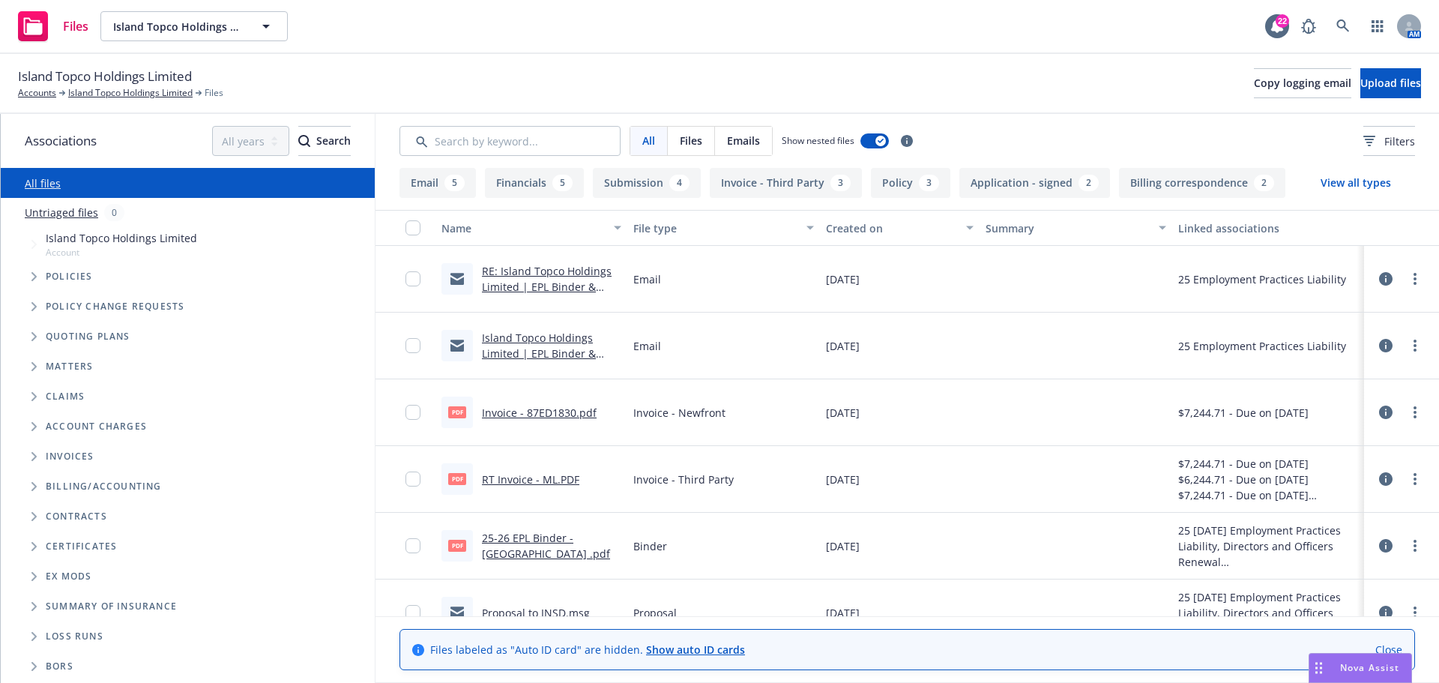
click at [551, 287] on link "RE: Island Topco Holdings Limited | EPL Binder & Invoice Delivery" at bounding box center [547, 287] width 130 height 46
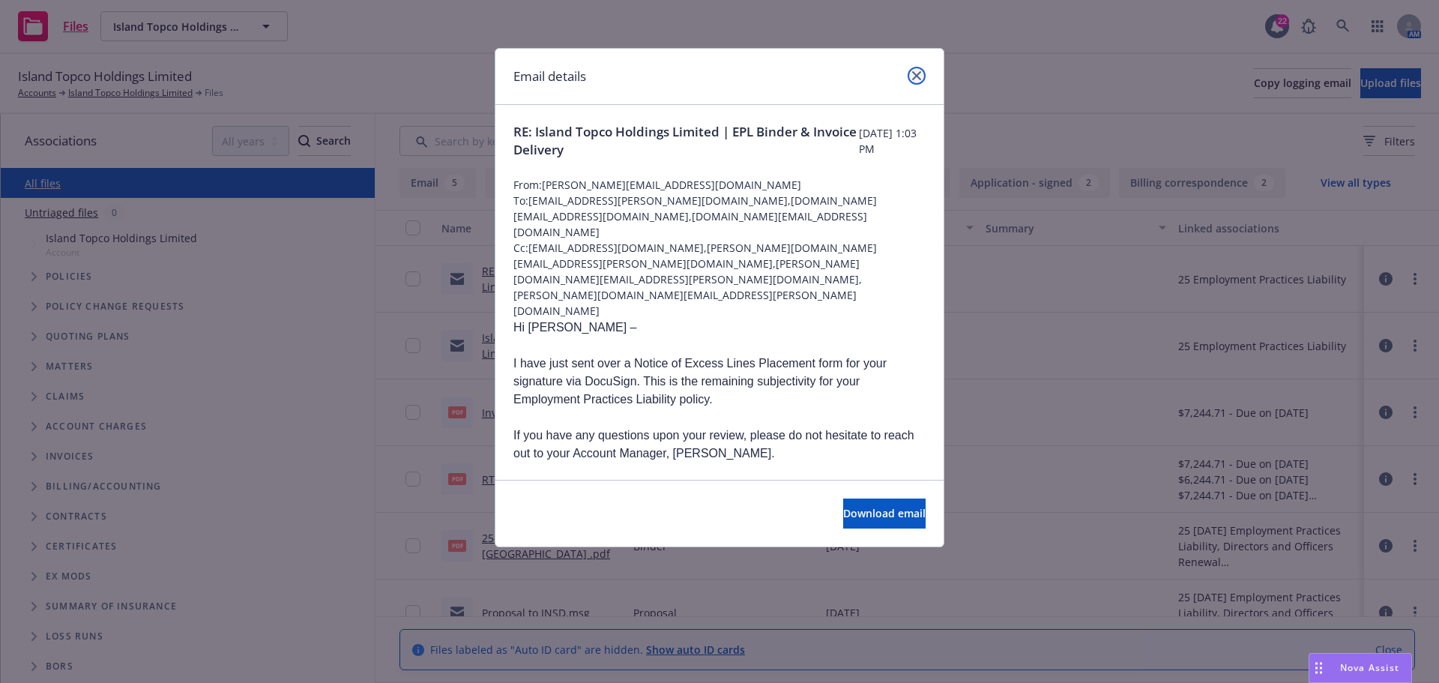
click at [914, 76] on icon "close" at bounding box center [916, 75] width 9 height 9
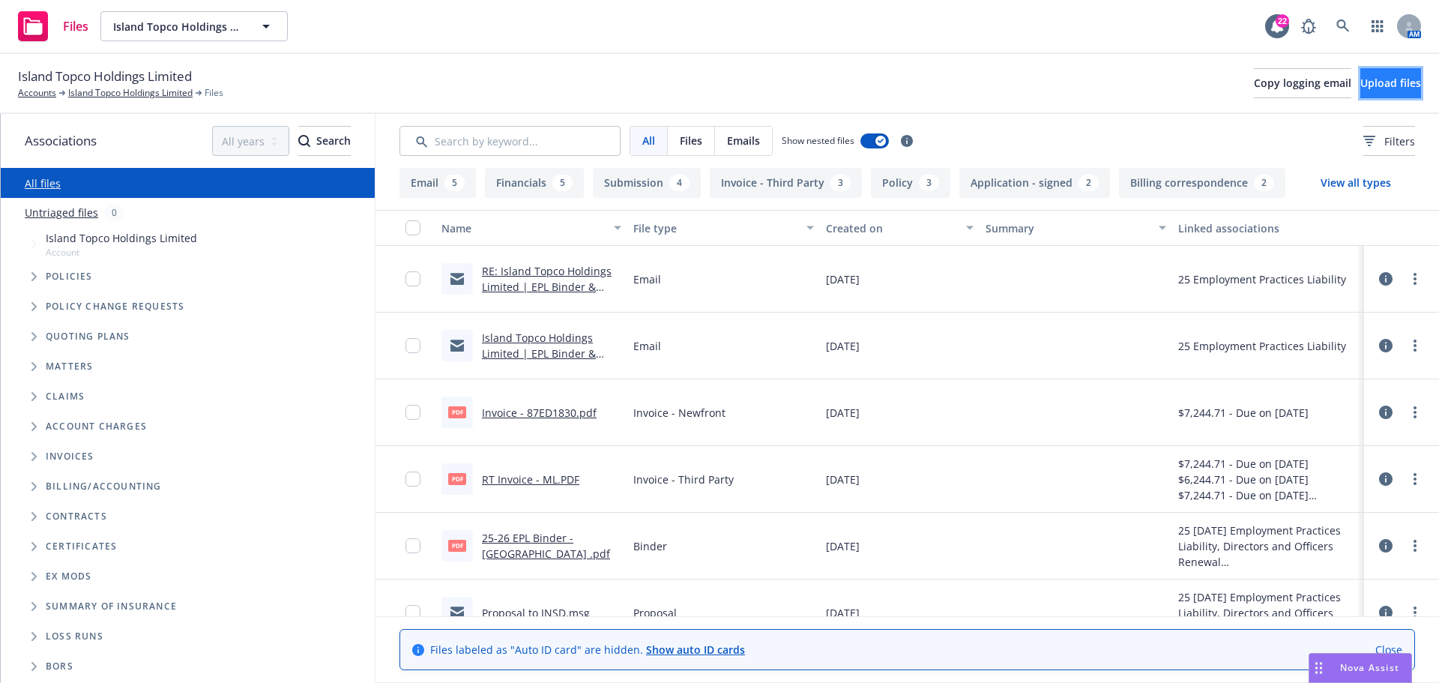
click at [1374, 90] on button "Upload files" at bounding box center [1390, 83] width 61 height 30
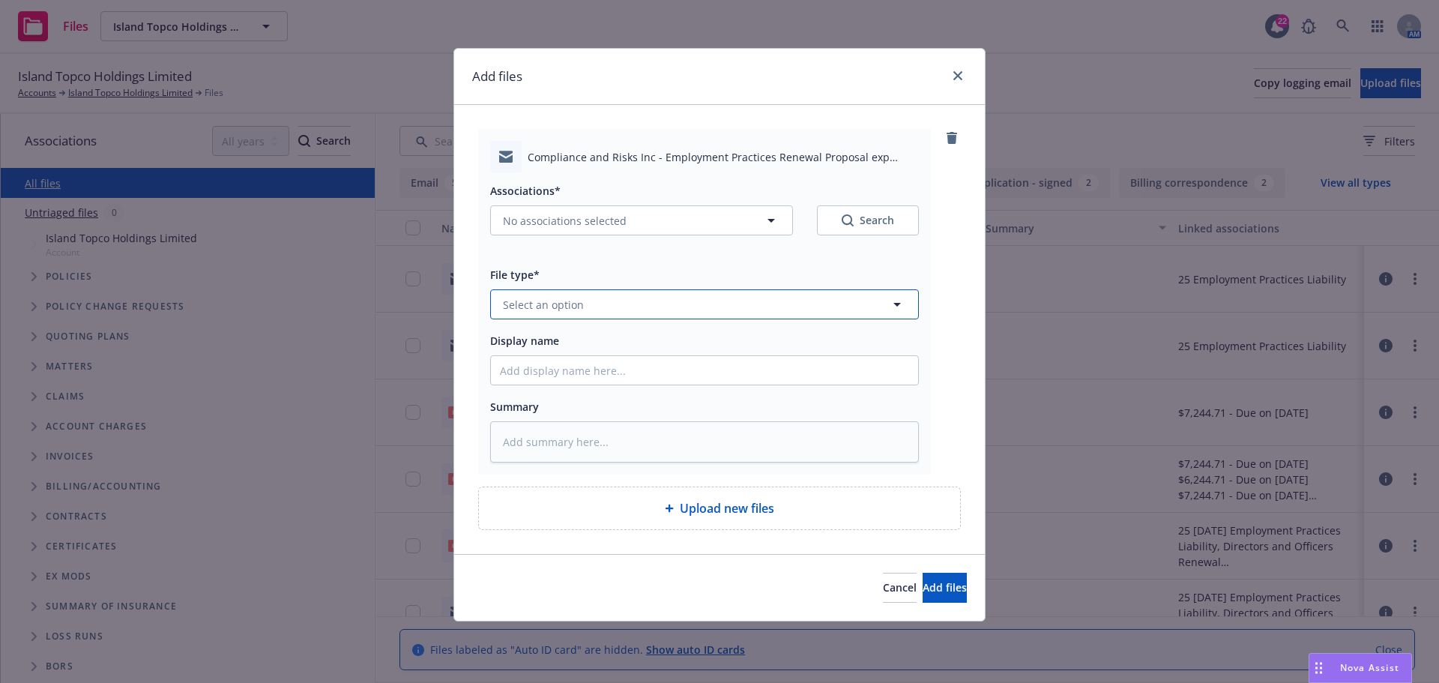
click at [552, 307] on span "Select an option" at bounding box center [543, 305] width 81 height 16
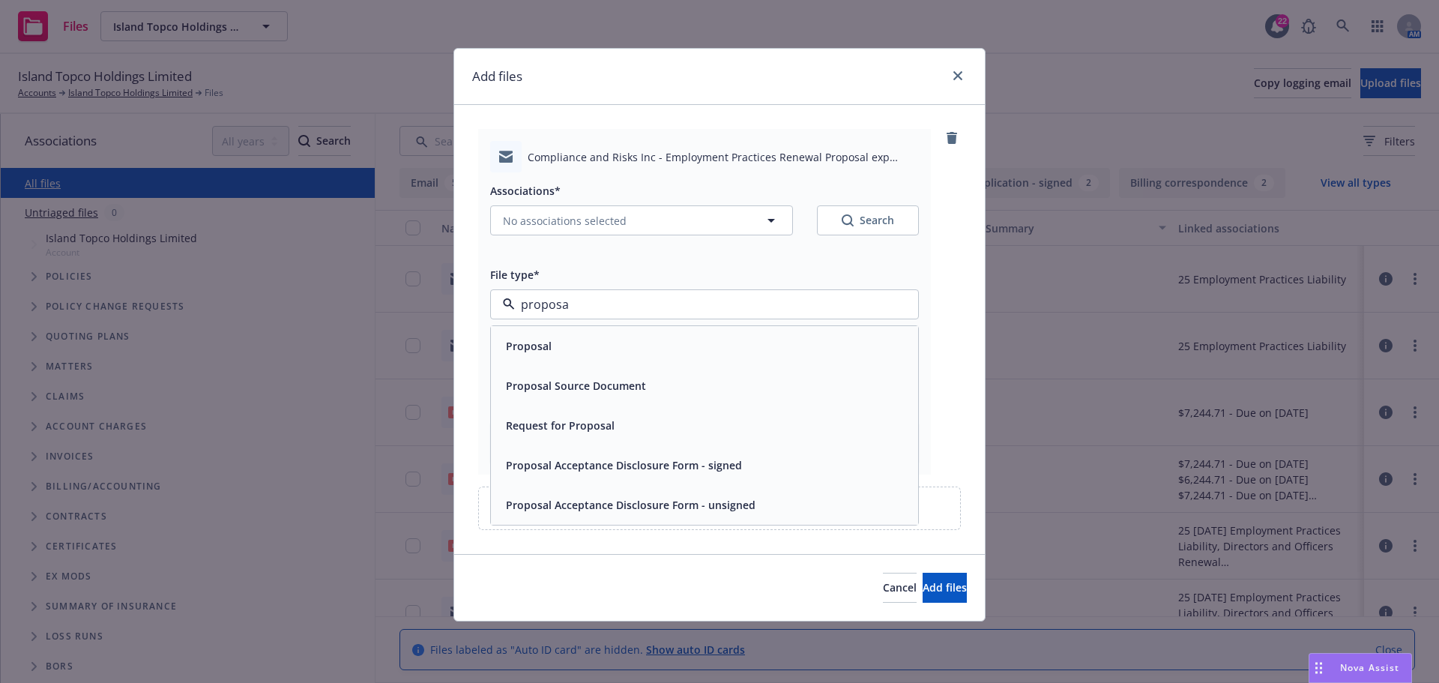
type input "proposal"
click at [532, 352] on span "Proposal" at bounding box center [529, 346] width 46 height 16
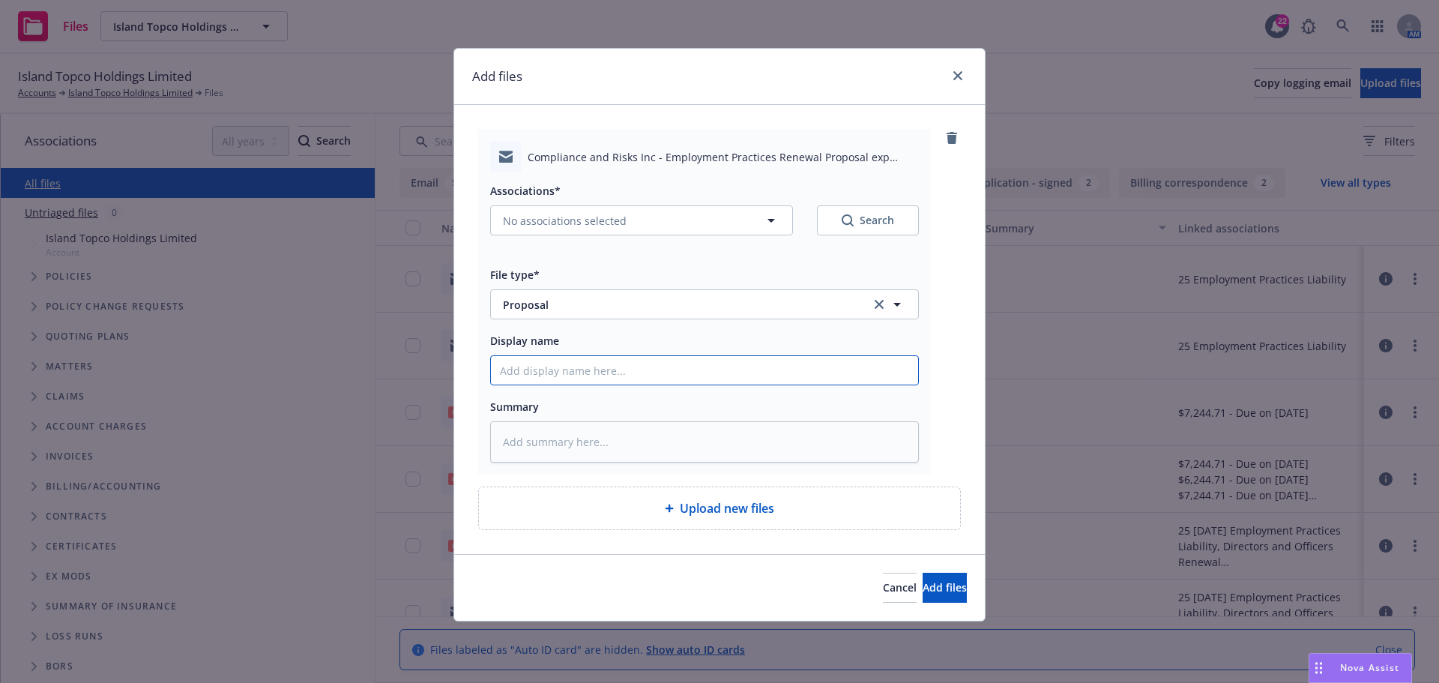
click at [621, 369] on input "Display name" at bounding box center [704, 370] width 427 height 28
paste input "Compliance and Risks Inc - Employment Practices Renewal Proposal exp 08/31/2025"
type textarea "x"
type input "Compliance and Risks Inc - Employment Practices Renewal Proposal exp 08/31/2025"
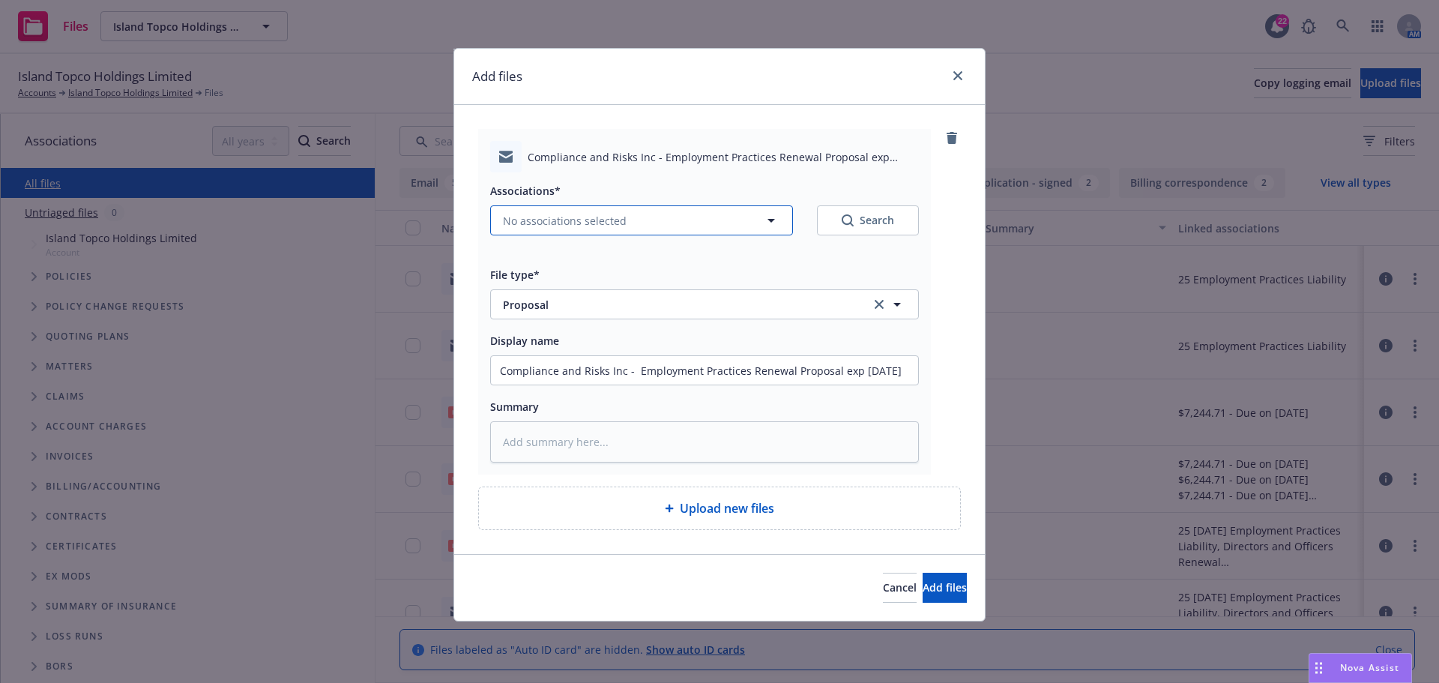
click at [770, 217] on icon "button" at bounding box center [771, 220] width 18 height 18
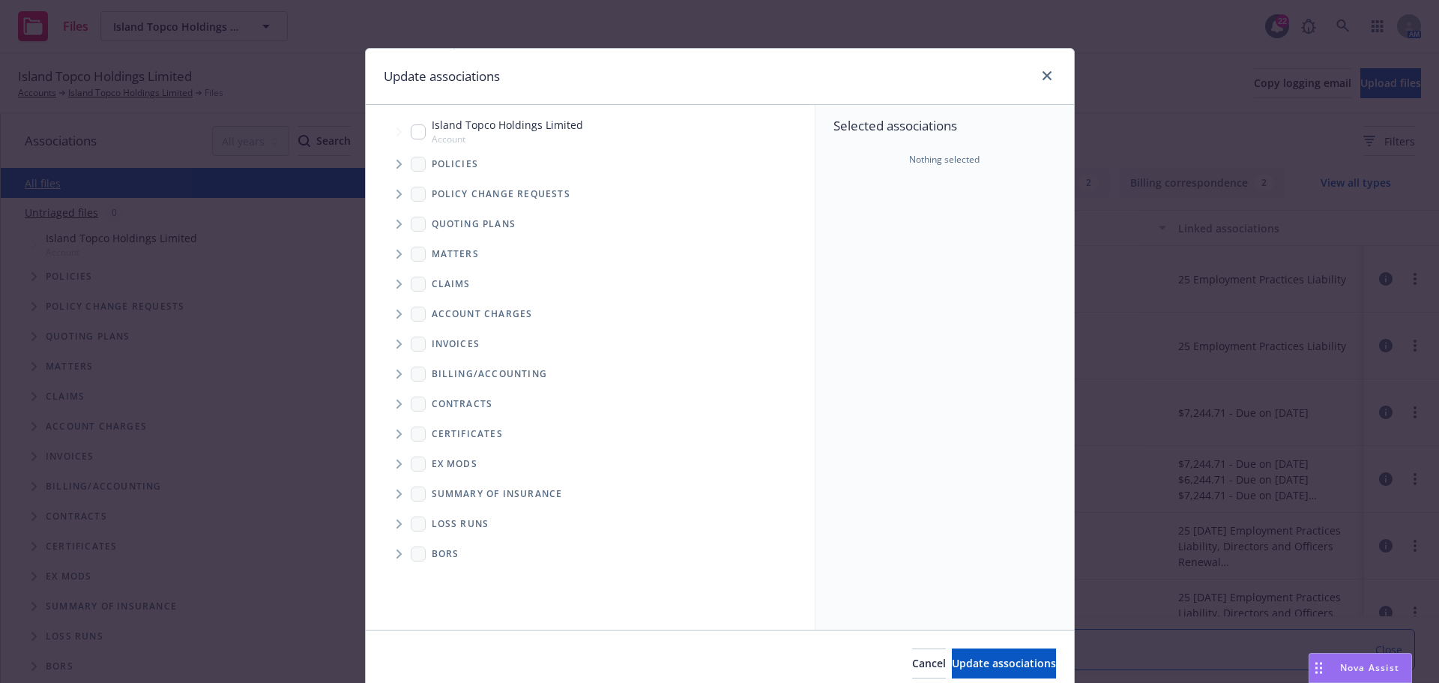
scroll to position [0, 0]
click at [396, 168] on icon "Tree Example" at bounding box center [398, 164] width 5 height 9
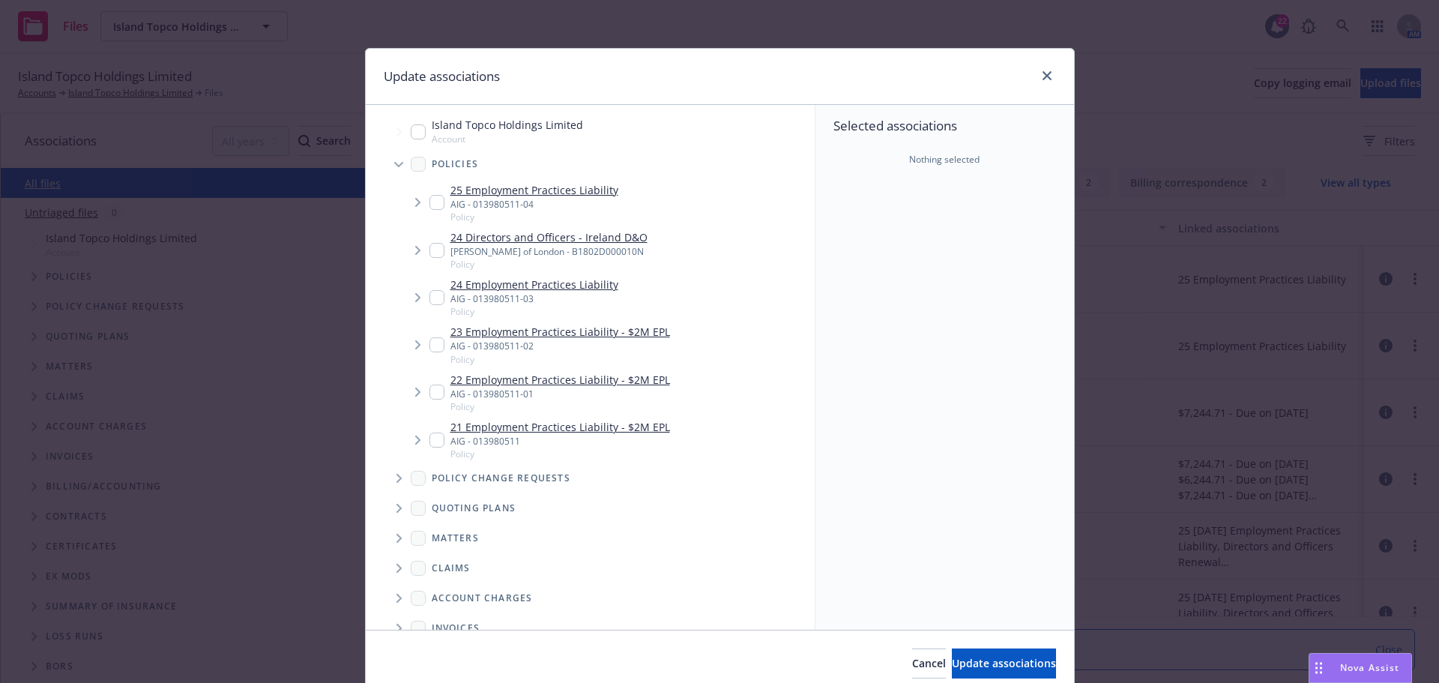
type textarea "x"
click at [429, 196] on input "Tree Example" at bounding box center [436, 202] width 15 height 15
checkbox input "true"
click at [396, 512] on icon "Tree Example" at bounding box center [399, 508] width 6 height 9
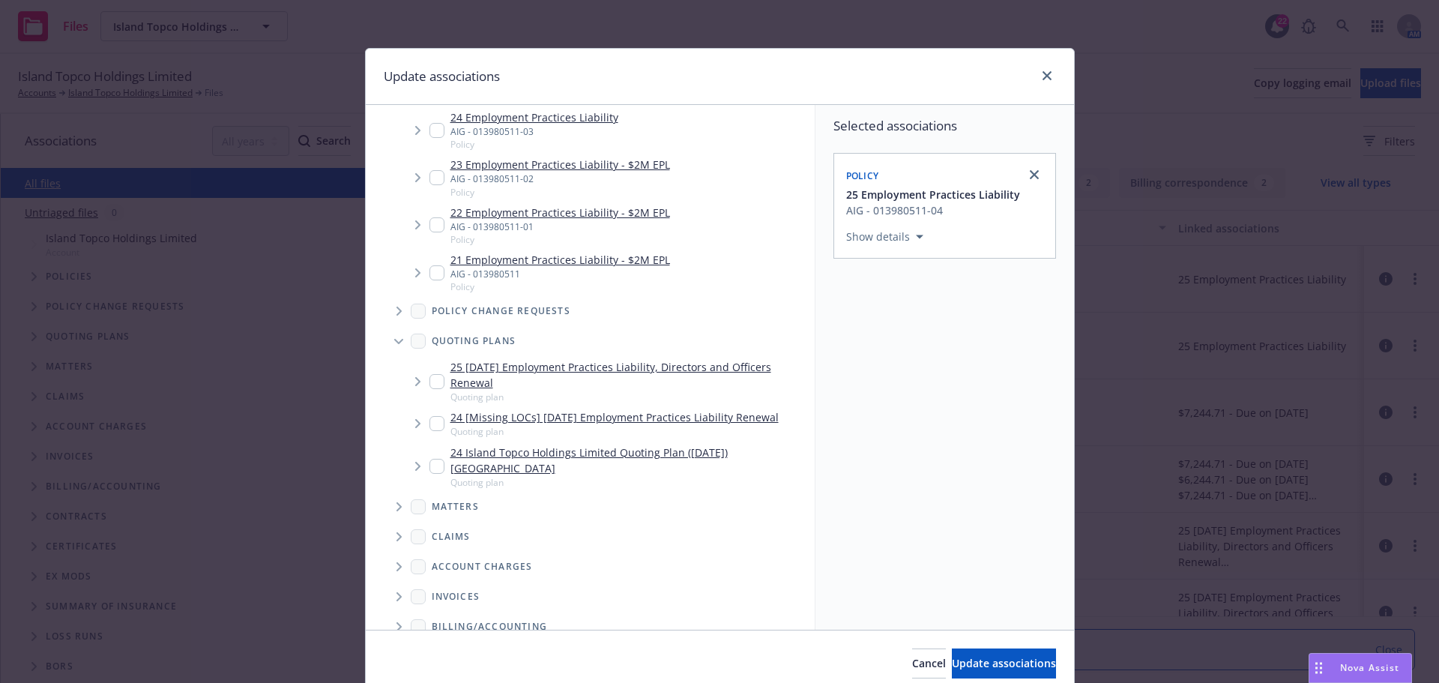
scroll to position [225, 0]
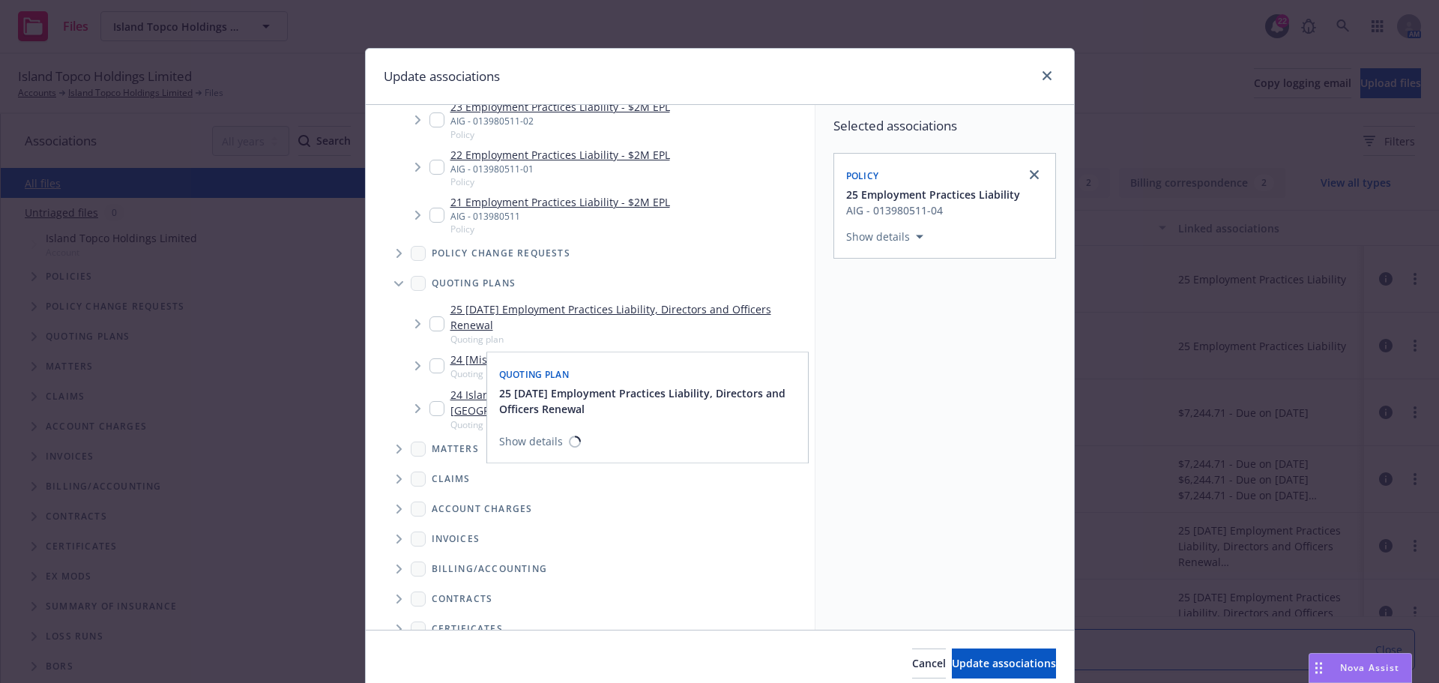
click at [434, 320] on input "Tree Example" at bounding box center [436, 323] width 15 height 15
checkbox input "true"
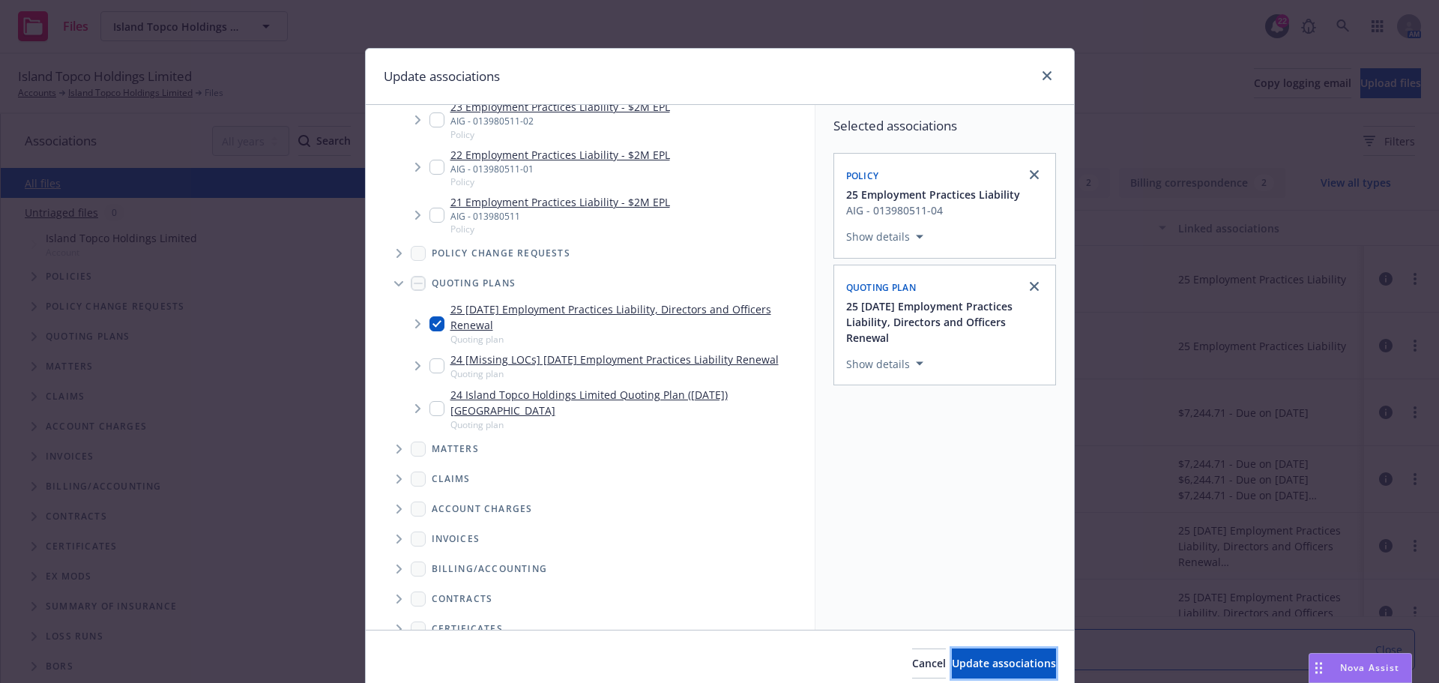
click at [952, 668] on span "Update associations" at bounding box center [1004, 663] width 104 height 14
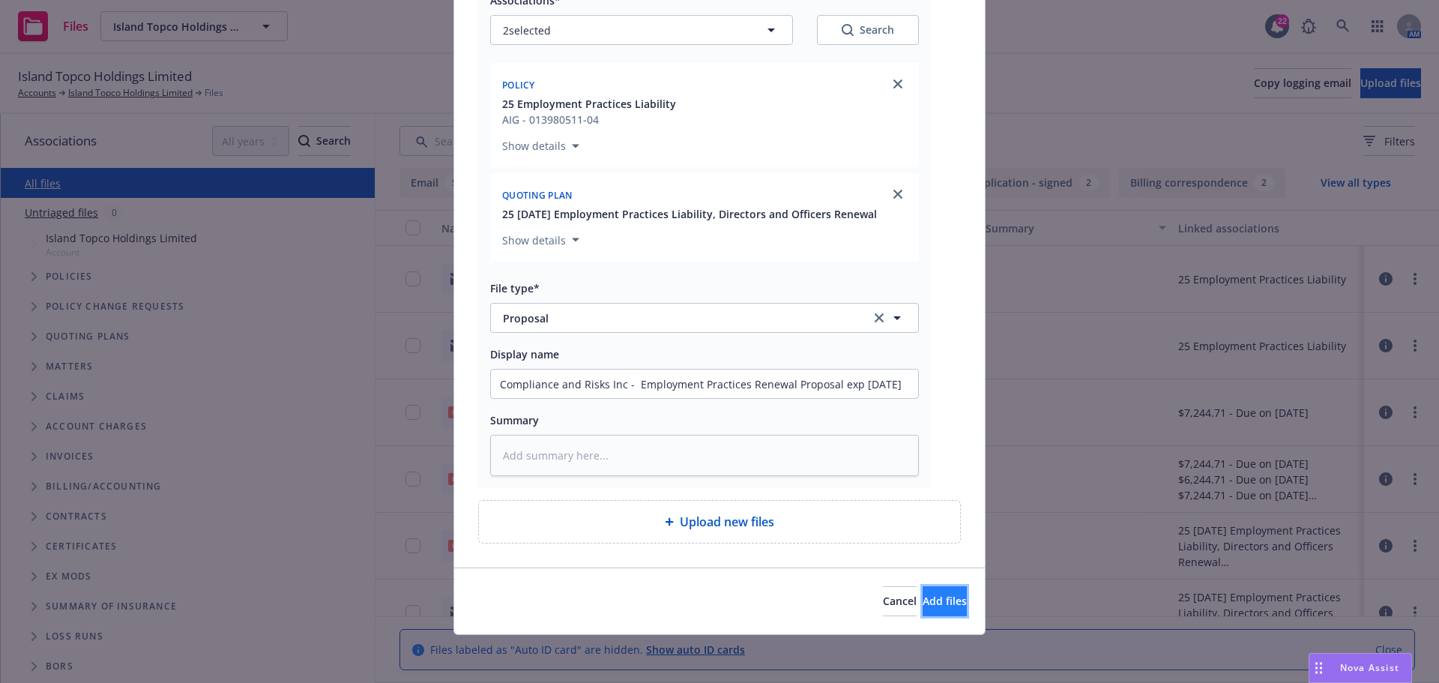
click at [929, 607] on span "Add files" at bounding box center [945, 601] width 44 height 14
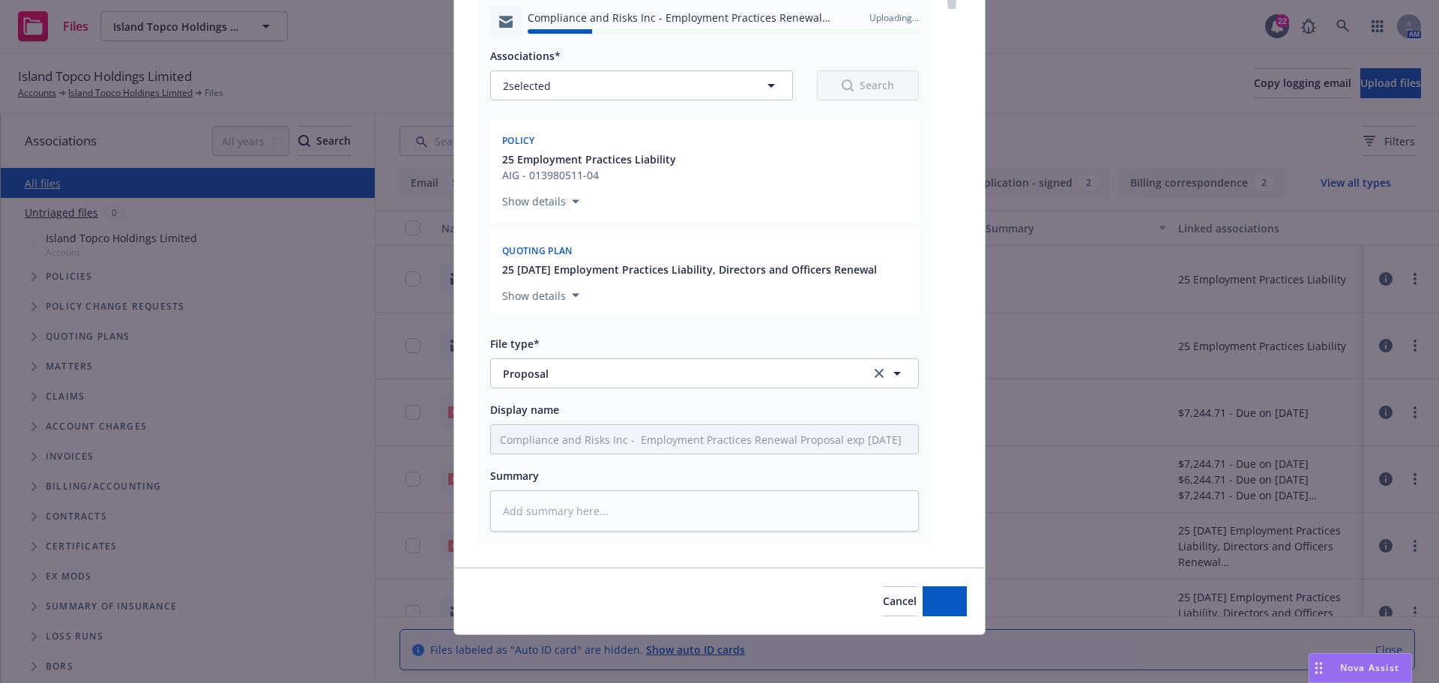
type textarea "x"
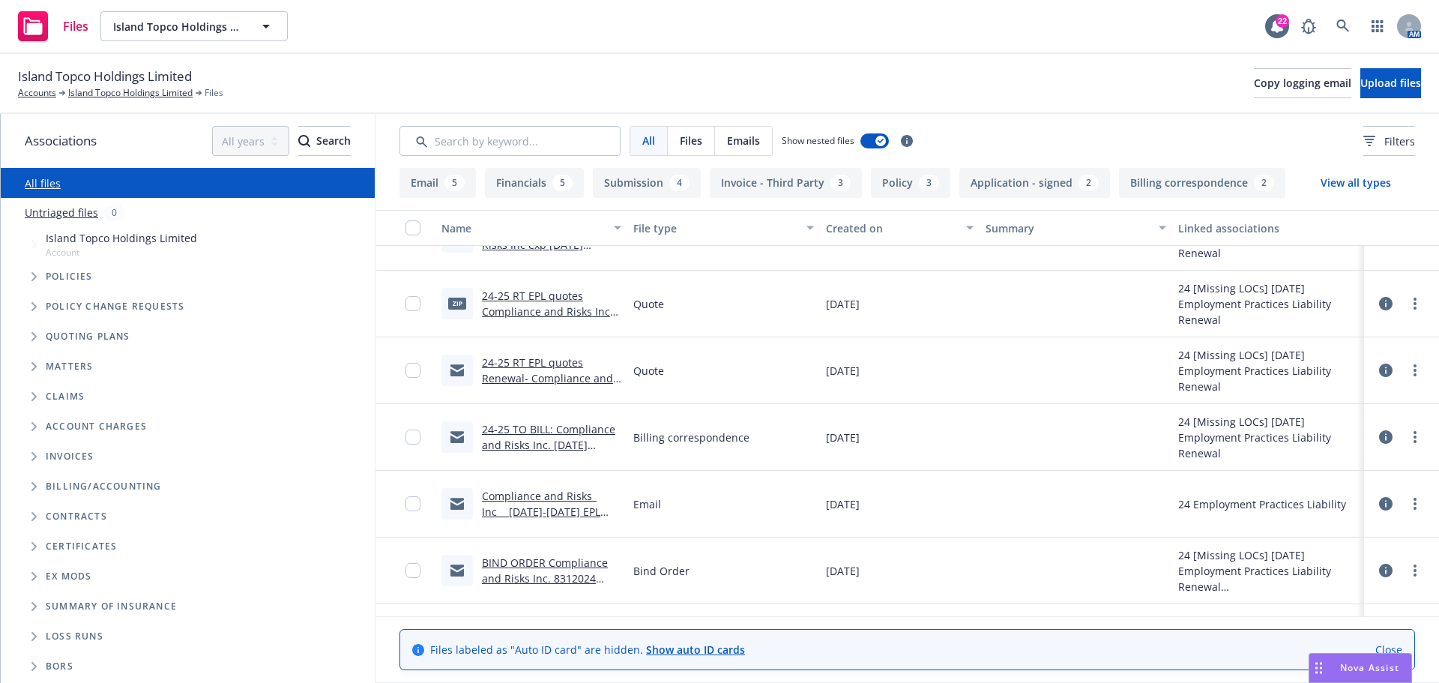
scroll to position [1649, 0]
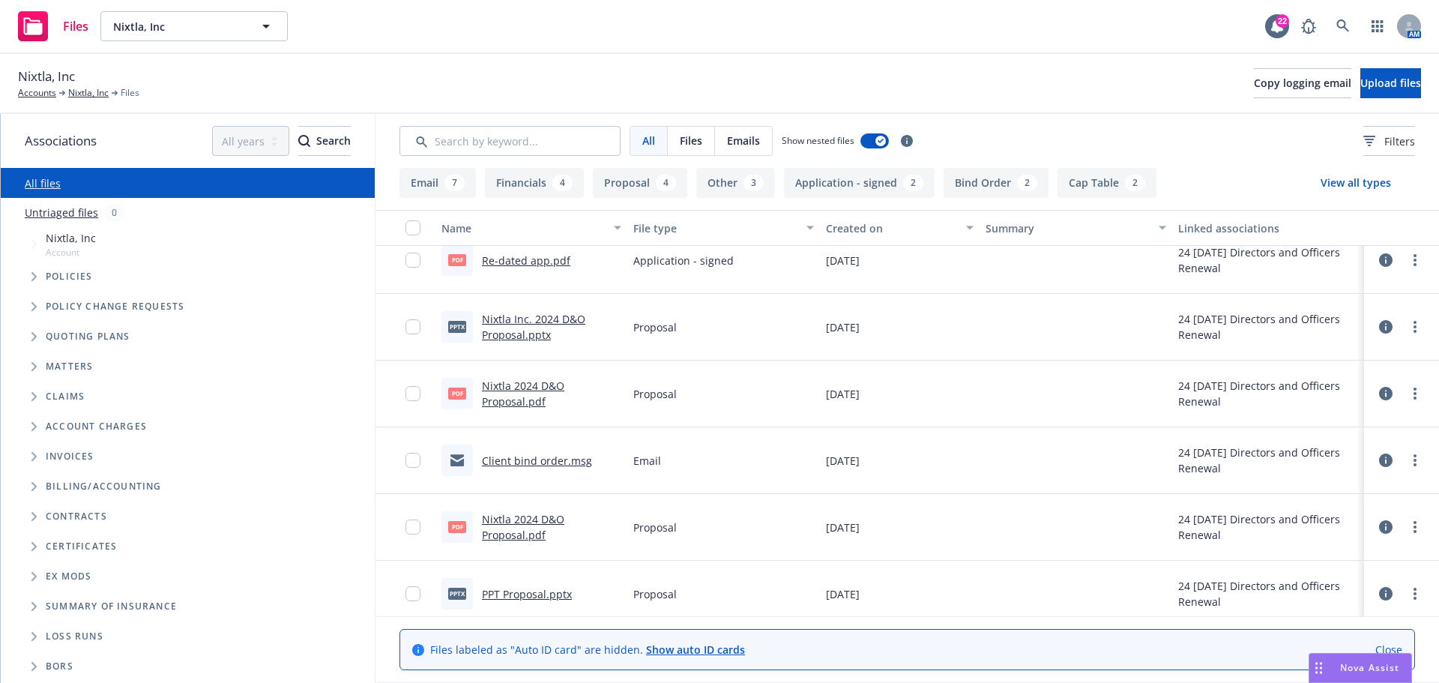
scroll to position [1274, 0]
click at [411, 327] on input "checkbox" at bounding box center [412, 325] width 15 height 15
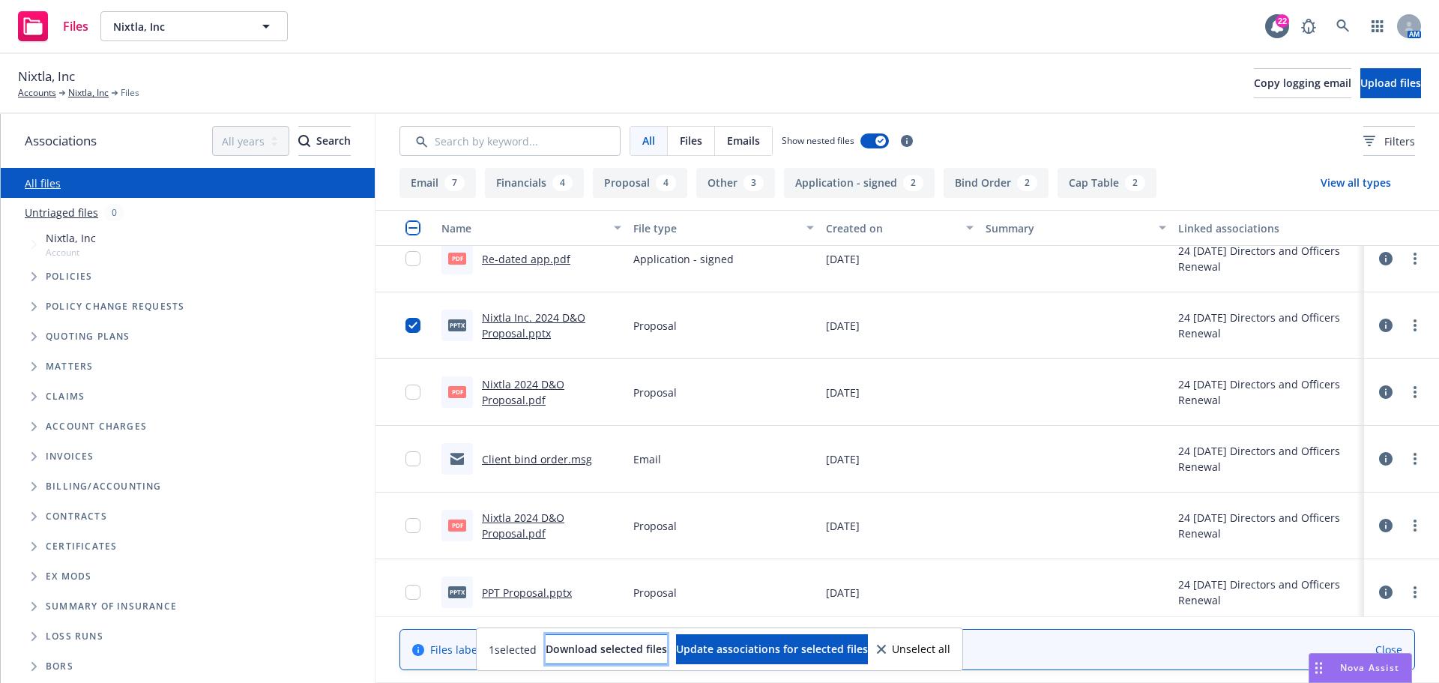
click at [579, 649] on span "Download selected files" at bounding box center [606, 649] width 121 height 14
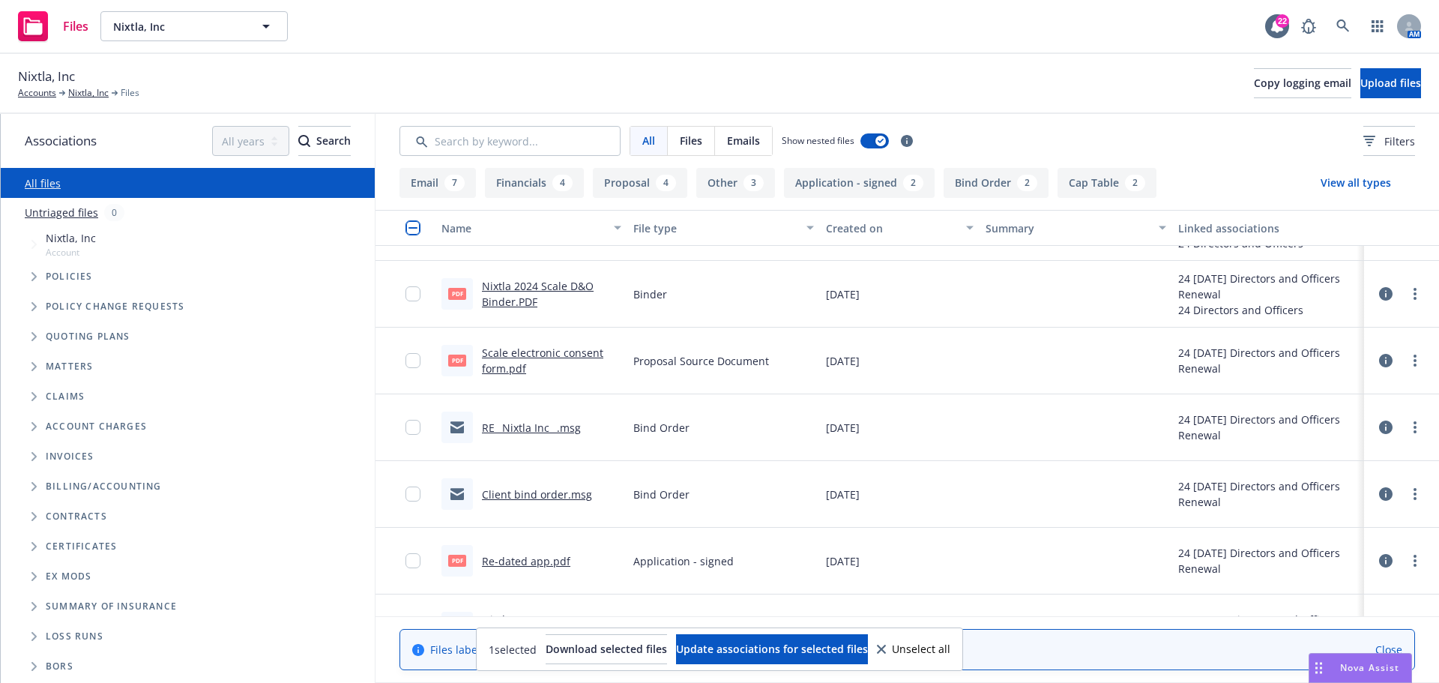
scroll to position [974, 0]
click at [531, 433] on link "RE_ Nixtla Inc_ .msg" at bounding box center [531, 429] width 99 height 14
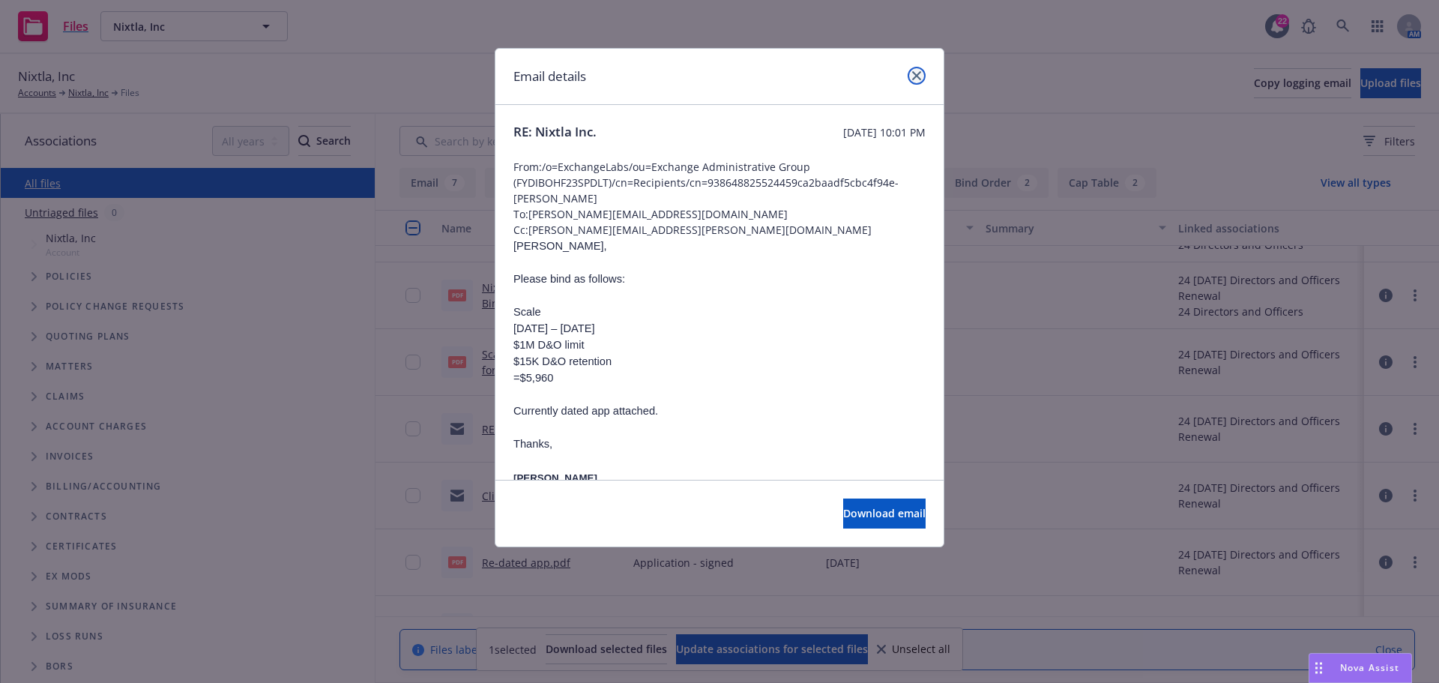
click at [915, 75] on icon "close" at bounding box center [916, 75] width 9 height 9
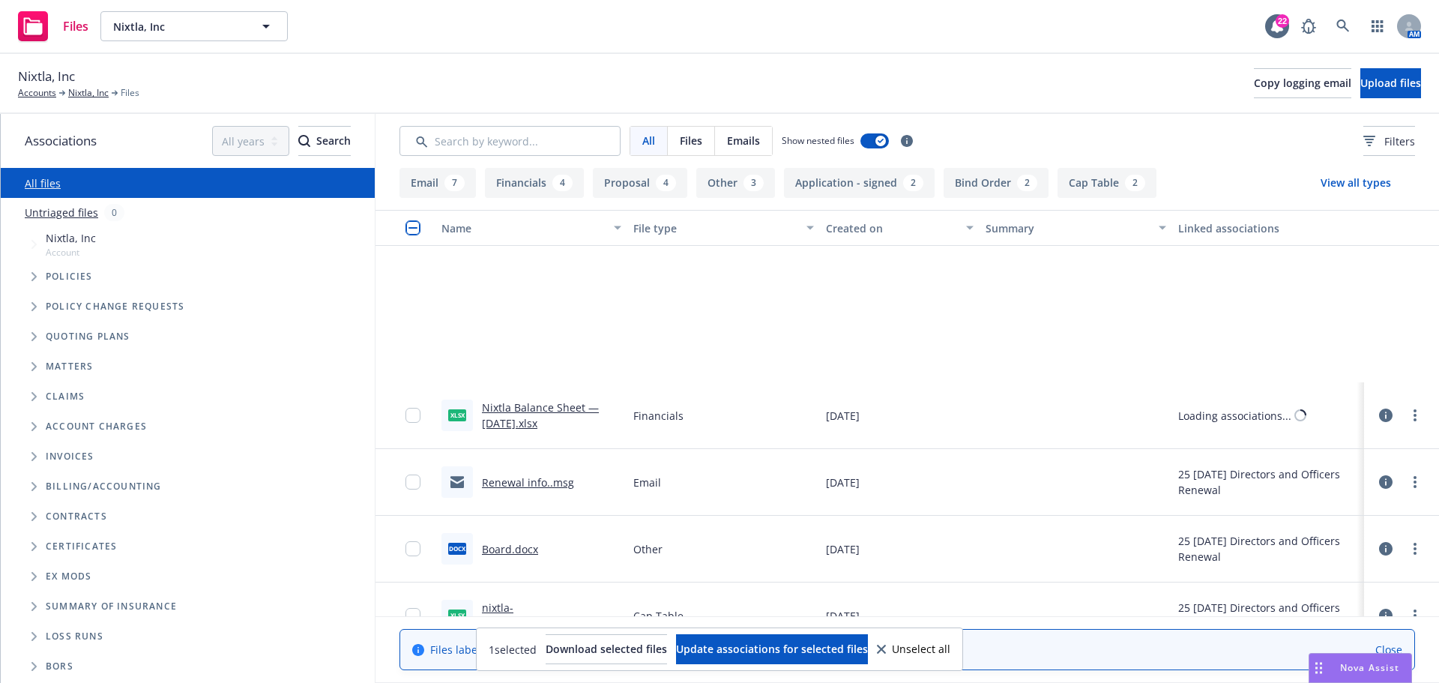
scroll to position [0, 0]
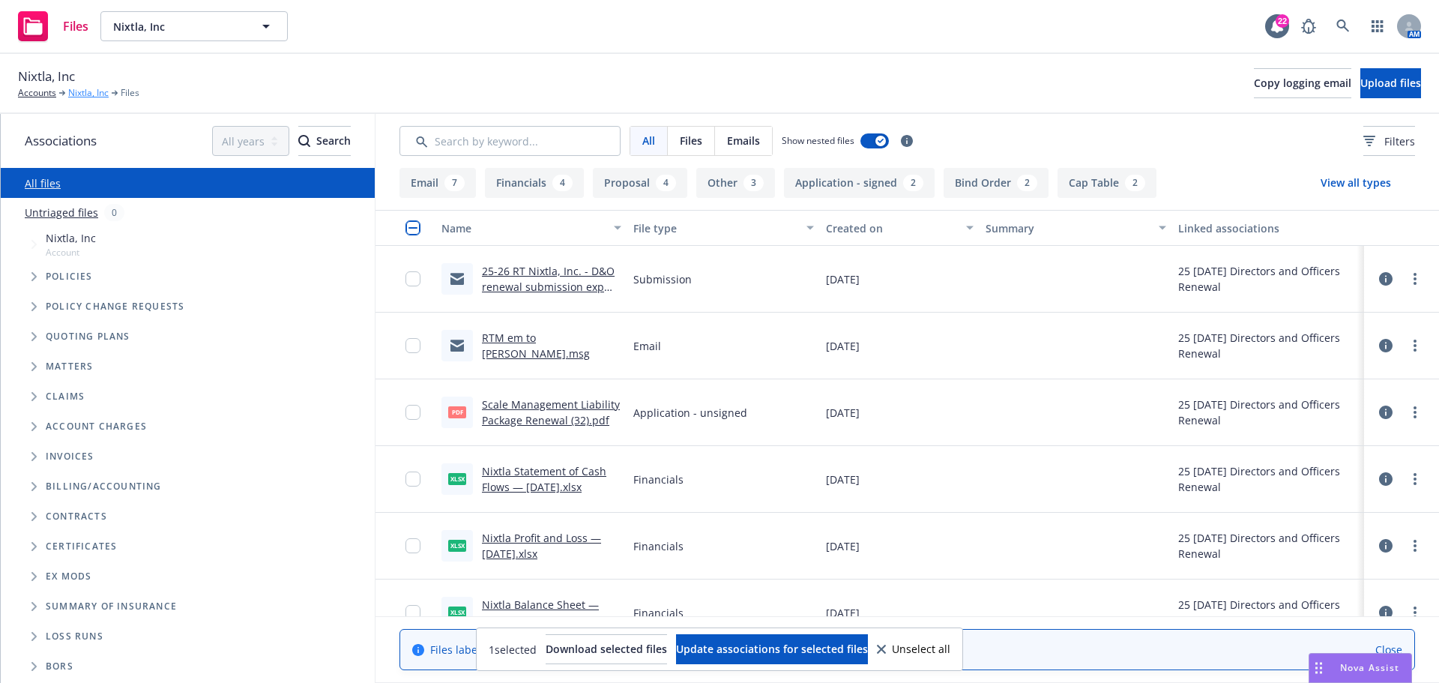
click at [82, 85] on div "Nixtla, Inc Accounts Nixtla, Inc Files" at bounding box center [78, 83] width 121 height 33
click at [82, 91] on link "Nixtla, Inc" at bounding box center [88, 92] width 40 height 13
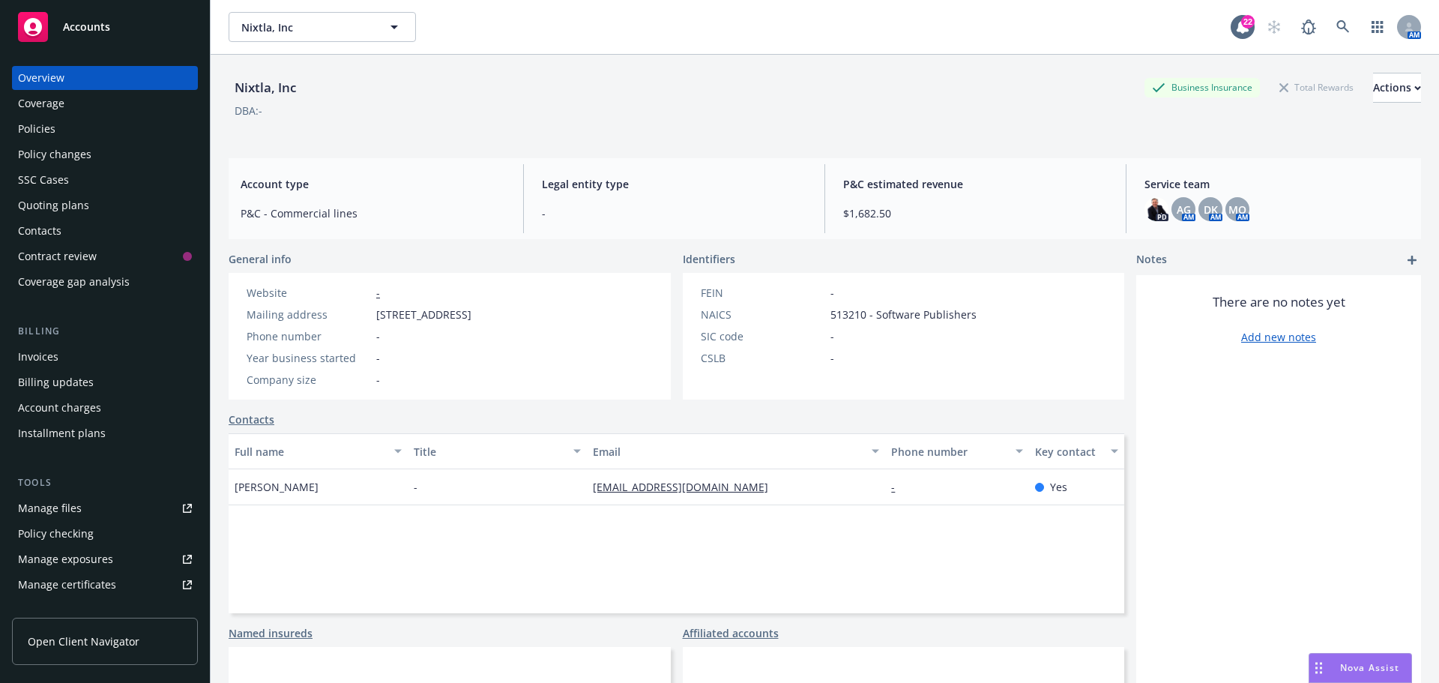
click at [1028, 573] on div "Full name Title Email Phone number Key contact [PERSON_NAME] - [EMAIL_ADDRESS][…" at bounding box center [677, 523] width 896 height 180
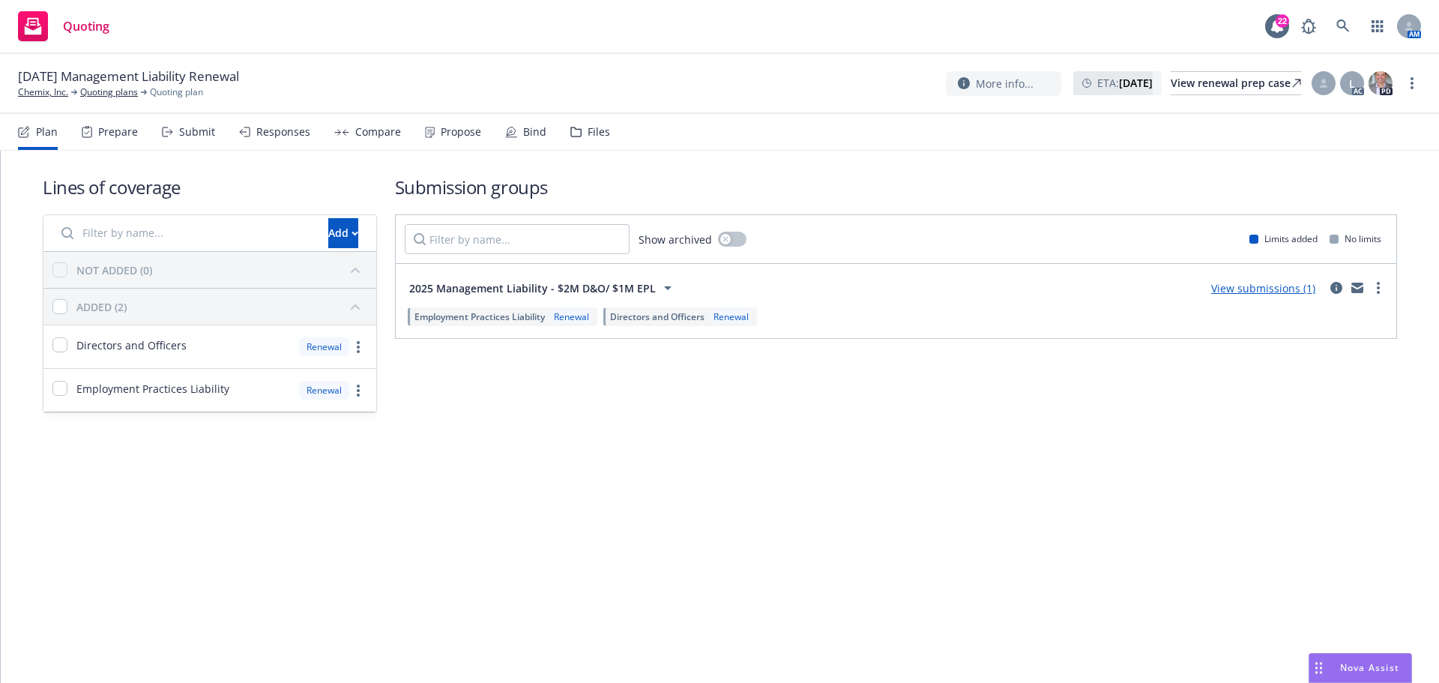
click at [590, 131] on div "Files" at bounding box center [599, 132] width 22 height 12
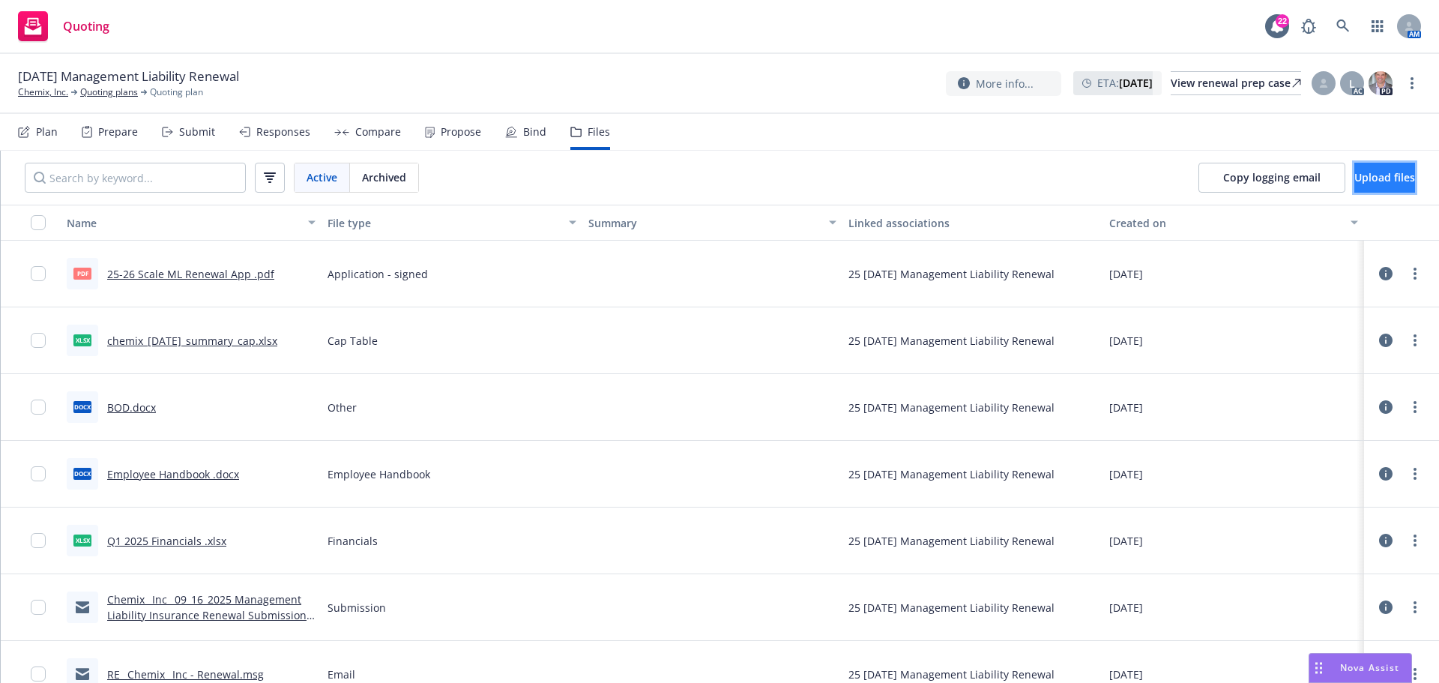
click at [1359, 178] on span "Upload files" at bounding box center [1384, 177] width 61 height 14
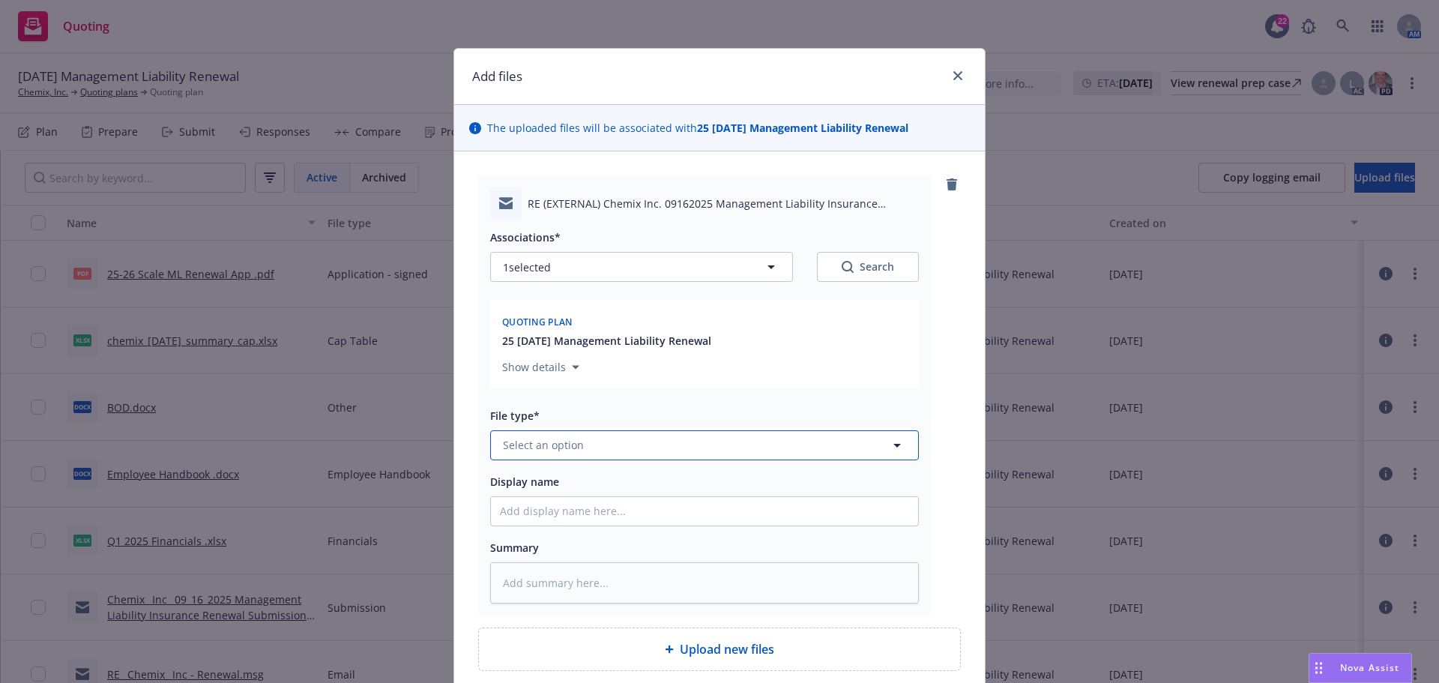
click at [581, 447] on button "Select an option" at bounding box center [704, 445] width 429 height 30
type input "quote"
click at [525, 362] on span "Quote" at bounding box center [522, 364] width 32 height 16
click at [541, 513] on input "Display name" at bounding box center [704, 511] width 427 height 28
click at [531, 511] on input "Display name" at bounding box center [704, 511] width 427 height 28
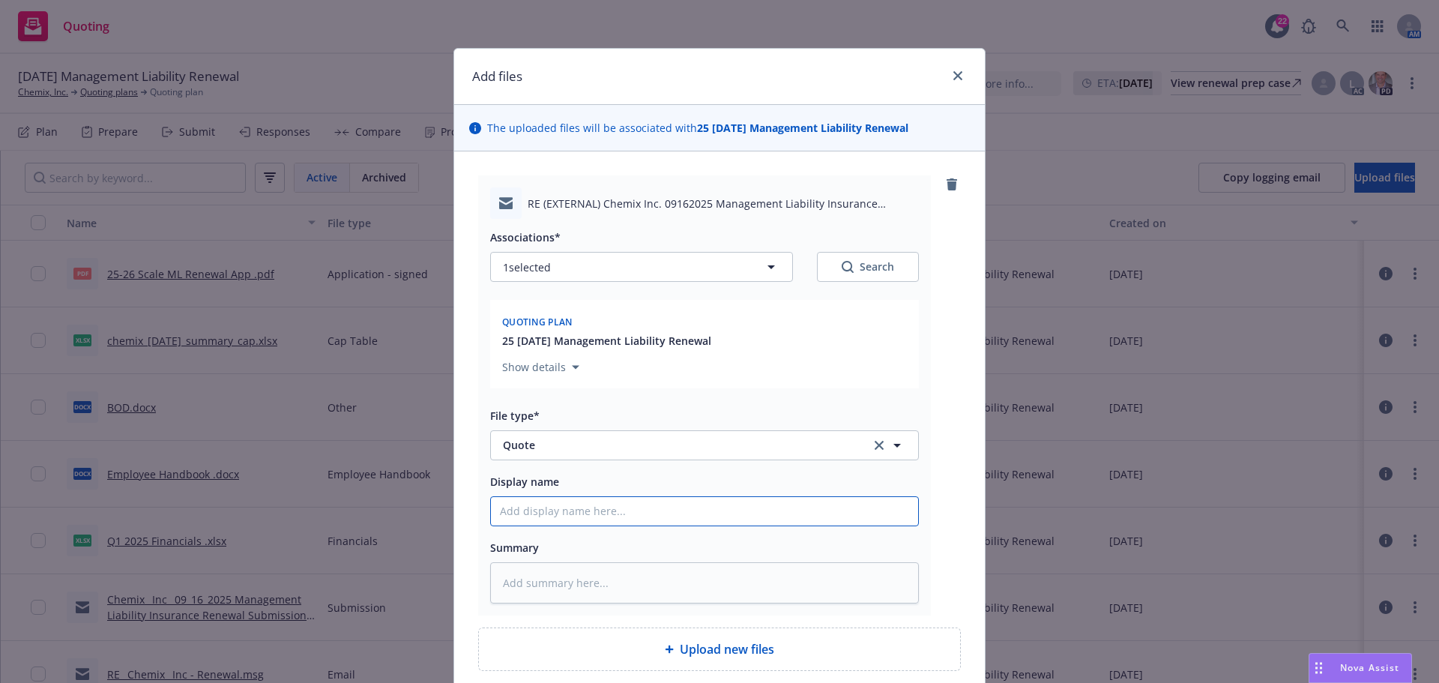
type textarea "x"
type input "B"
type textarea "x"
type input "Be"
type textarea "x"
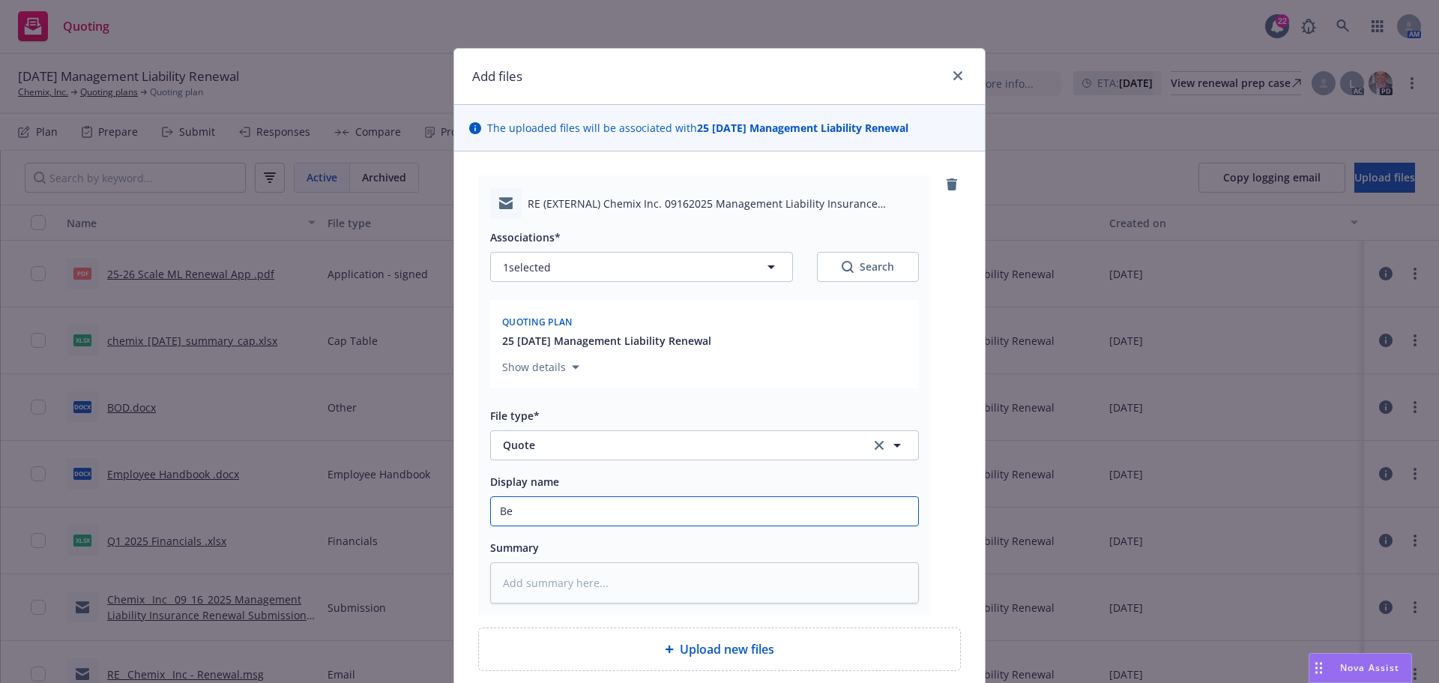
type input "Ber"
type textarea "x"
type input "[PERSON_NAME]"
type textarea "x"
type input "Berkl"
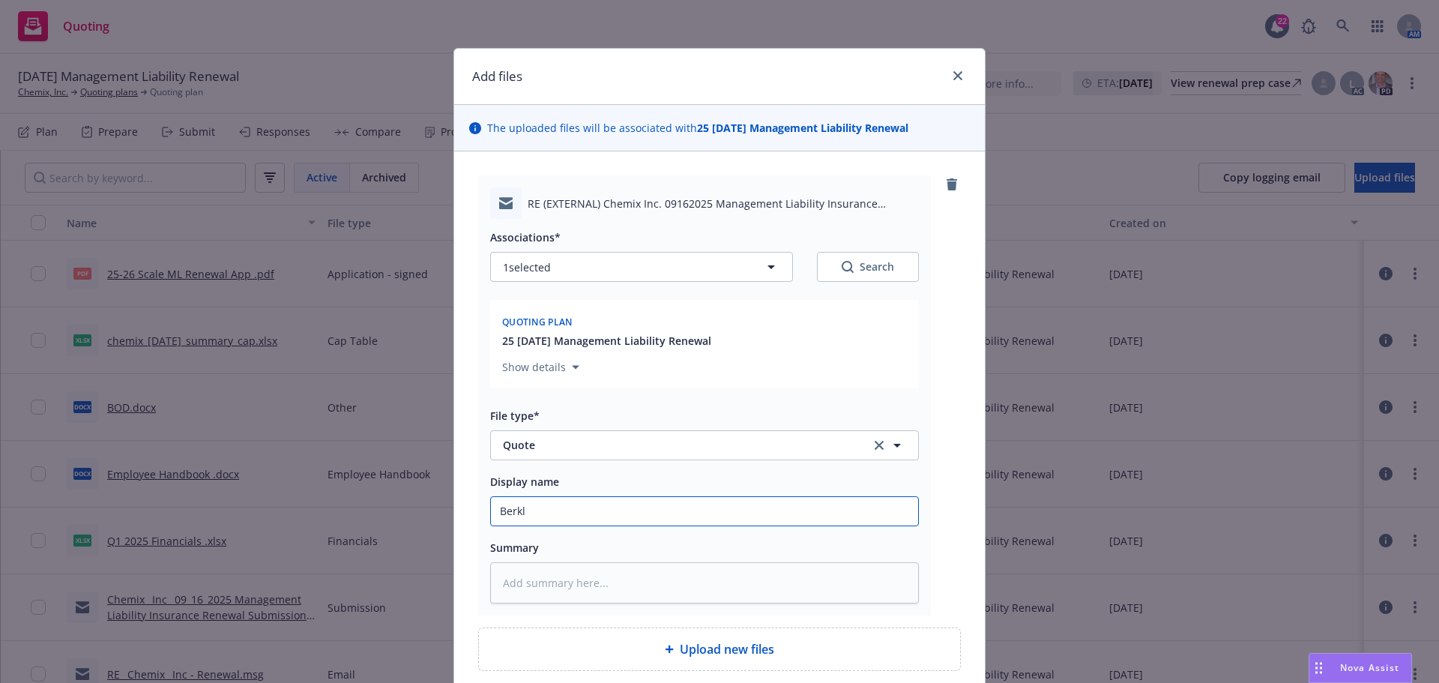
type textarea "x"
type input "Berkle"
type textarea "x"
type input "Berkley"
type textarea "x"
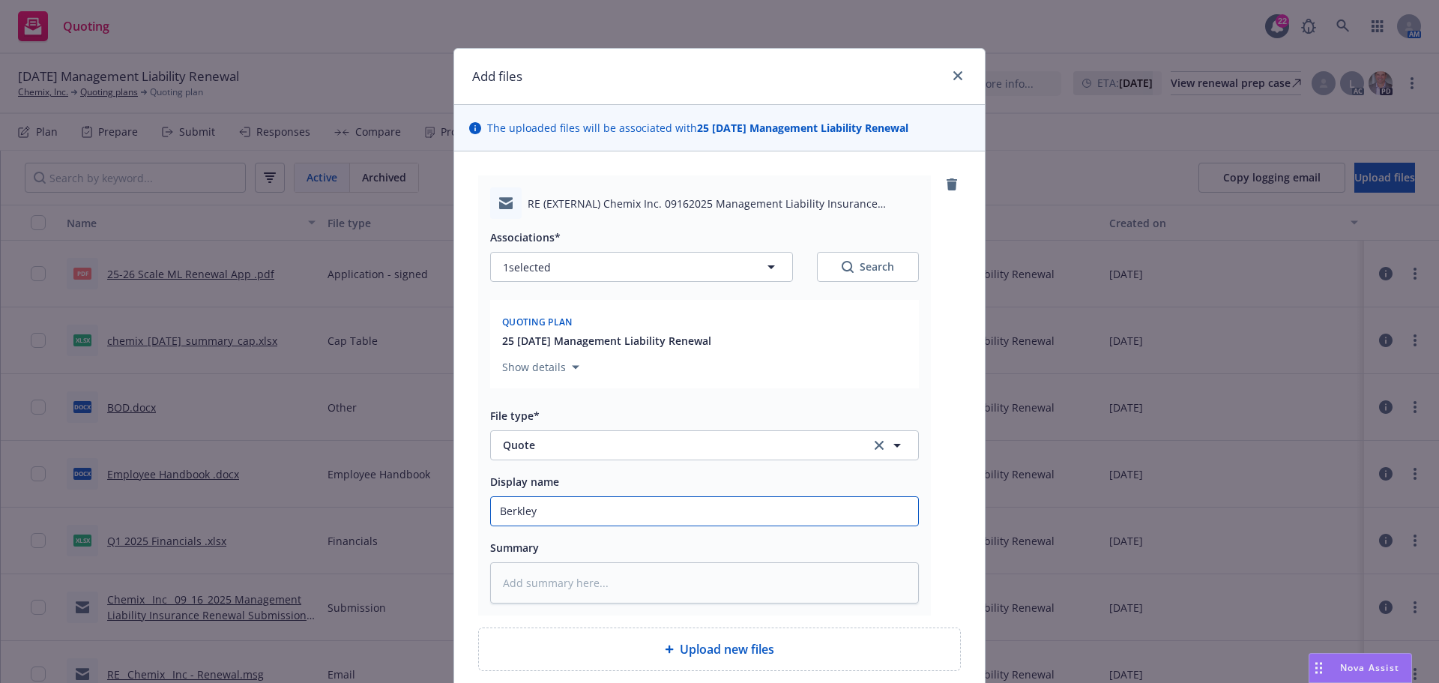
type input "Berkley"
type textarea "x"
type input "Berkley M"
type textarea "x"
type input "Berkley MS"
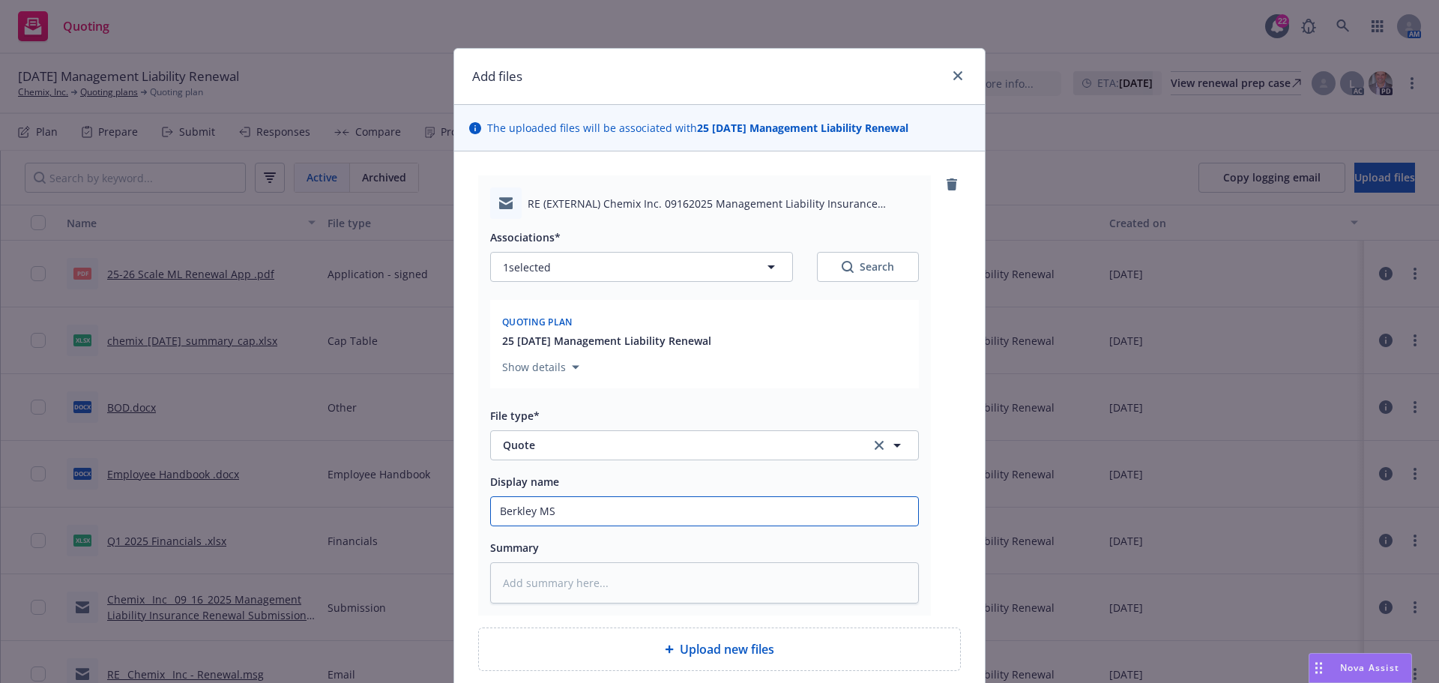
type textarea "x"
type input "Berkley MSI"
type textarea "x"
type input "Berkley MSI"
type textarea "x"
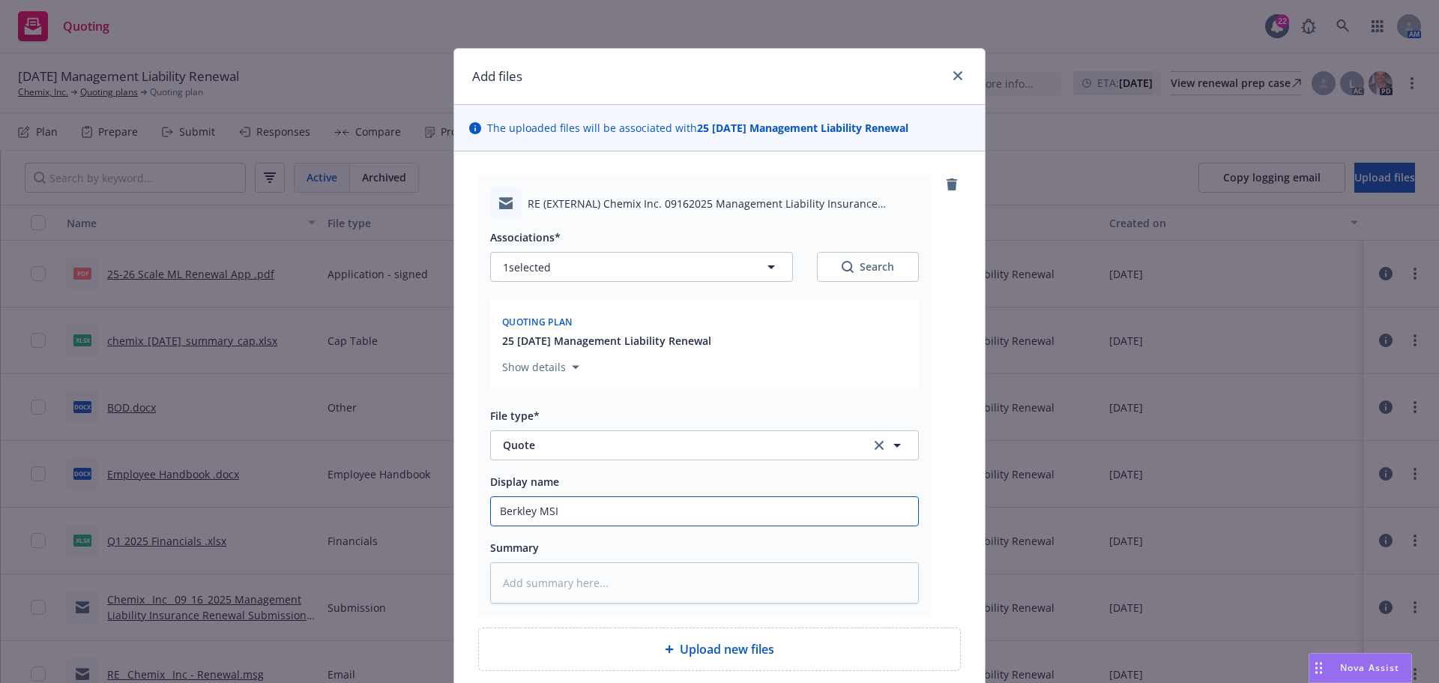
type input "Berkley MSI r"
type textarea "x"
type input "Berkley MSI re"
type textarea "x"
type input "Berkley MSI rev"
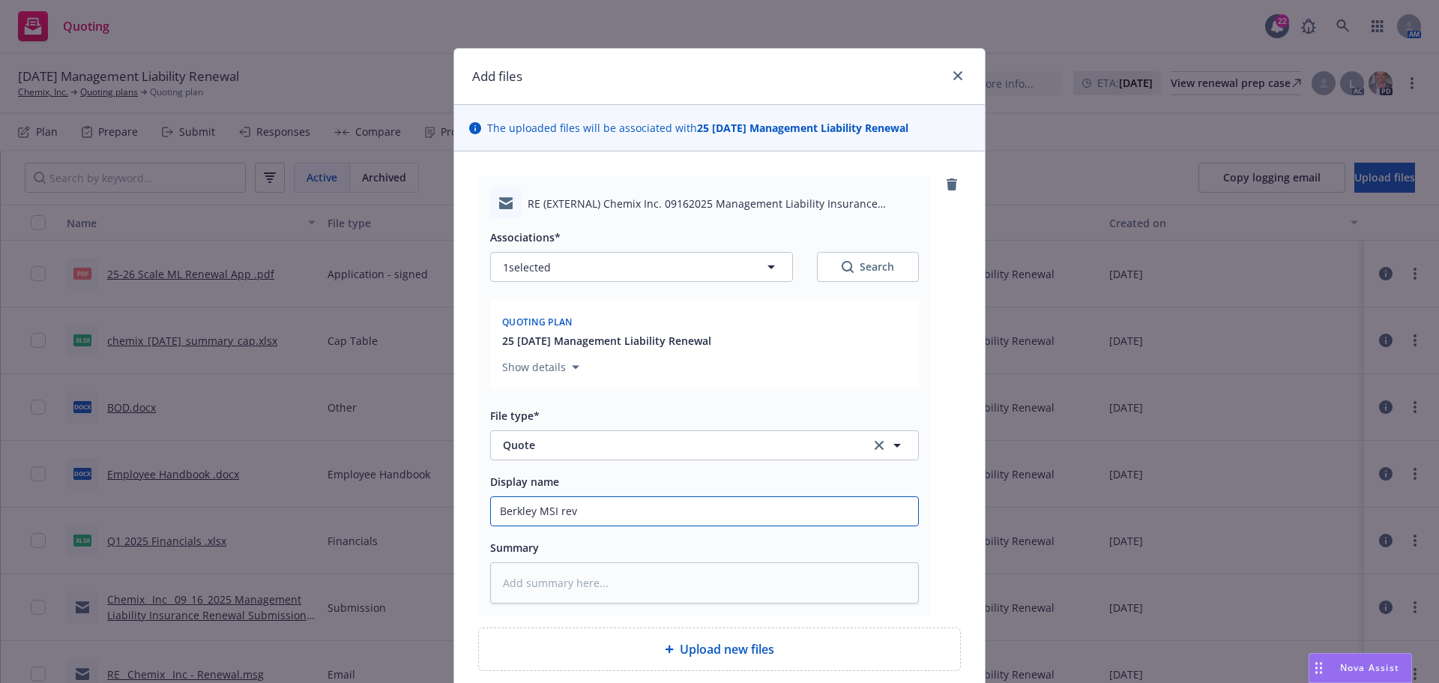
type textarea "x"
type input "Berkley MSI revi"
type textarea "x"
type input "Berkley MSI [PERSON_NAME]"
type textarea "x"
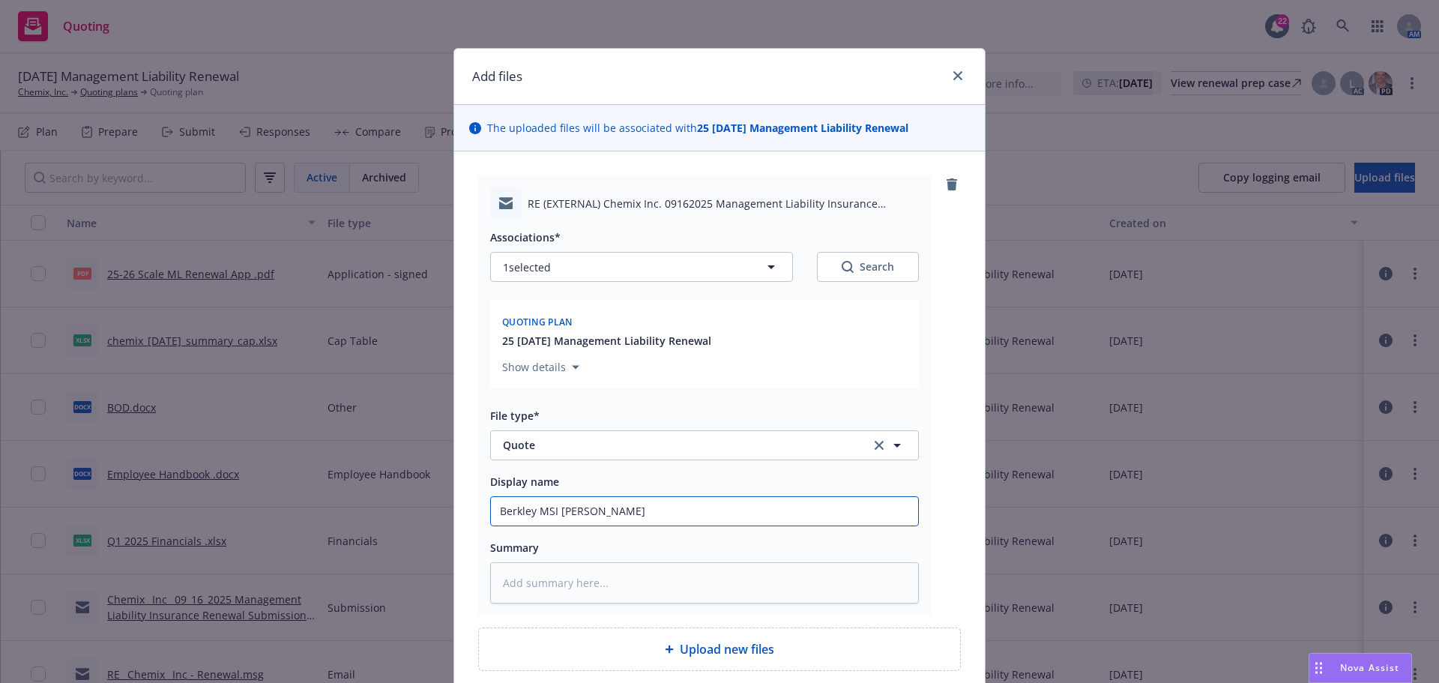
type input "Berkley MSI revise"
type textarea "x"
type input "Berkley MSI revised"
type textarea "x"
type input "Berkley MSI revised"
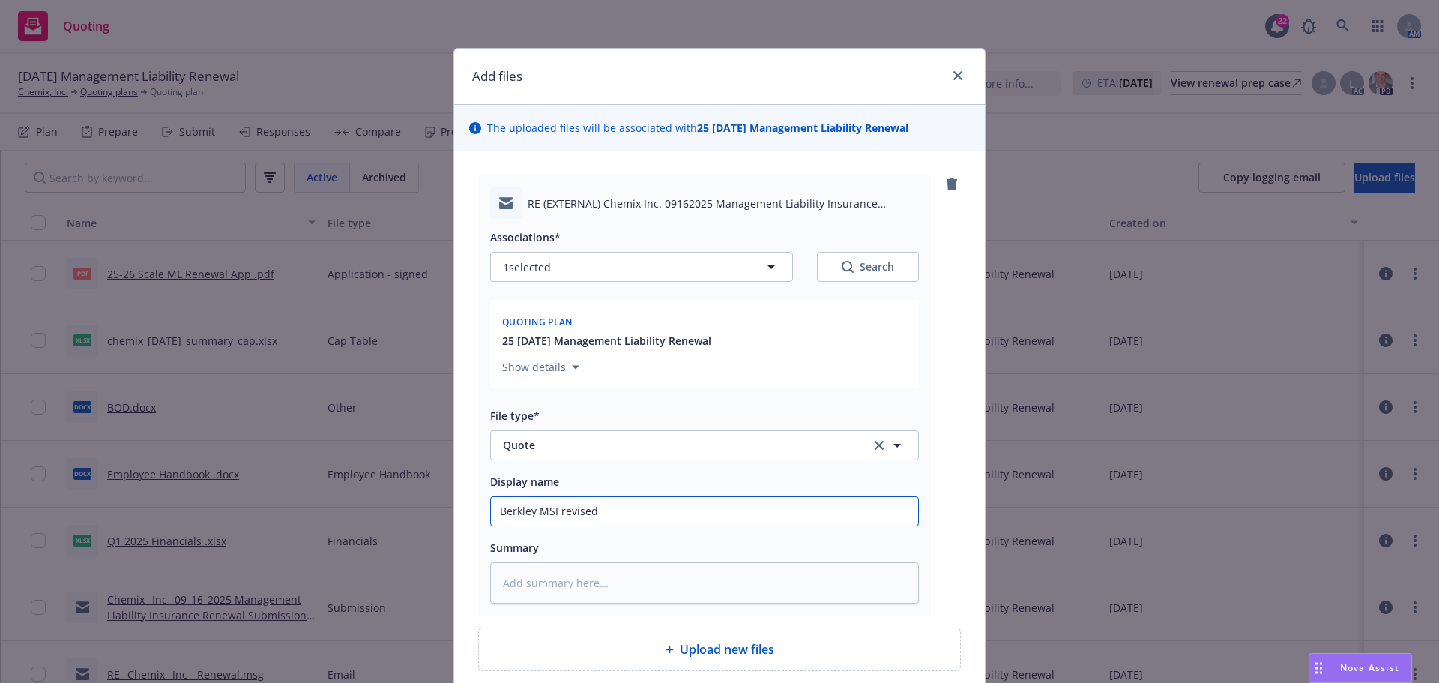
type textarea "x"
type input "Berkley MSI revised q"
type textarea "x"
type input "Berkley MSI revised qu"
type textarea "x"
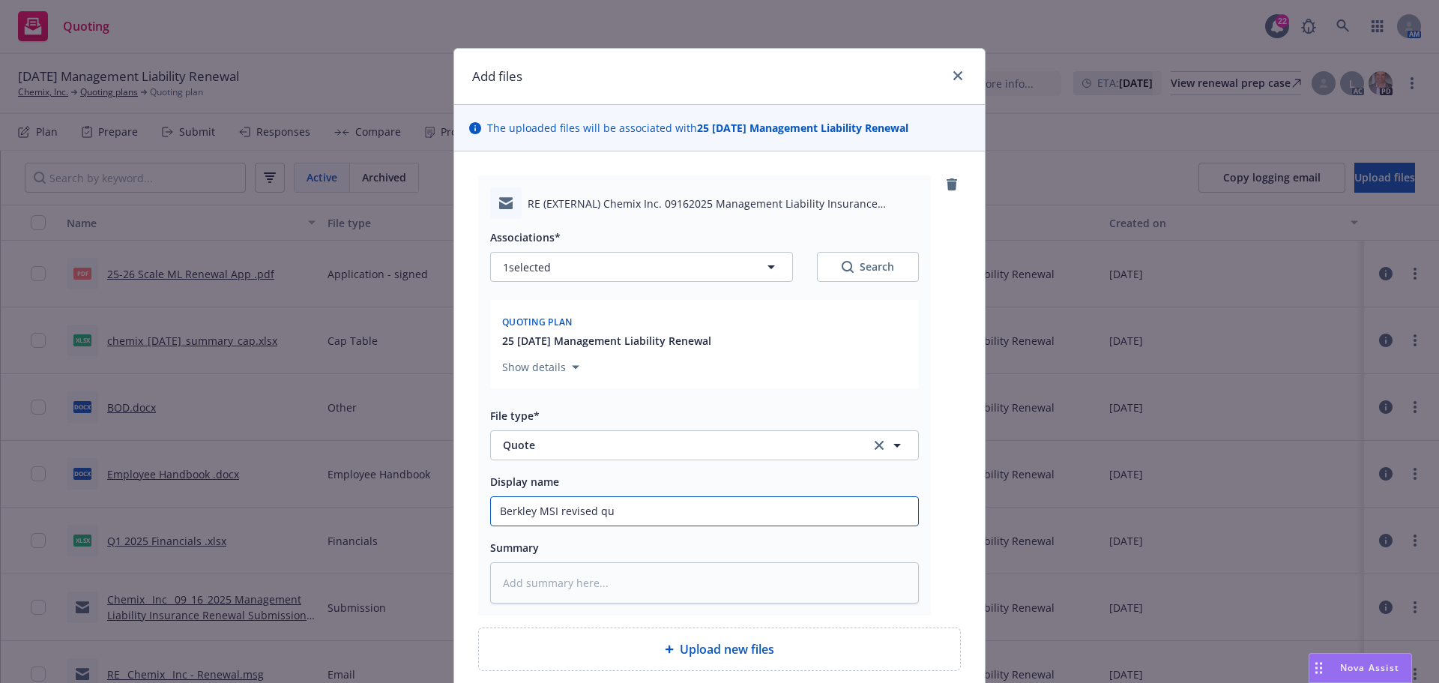
type input "Berkley MSI revised quo"
type textarea "x"
type input "Berkley MSI revised quot"
type textarea "x"
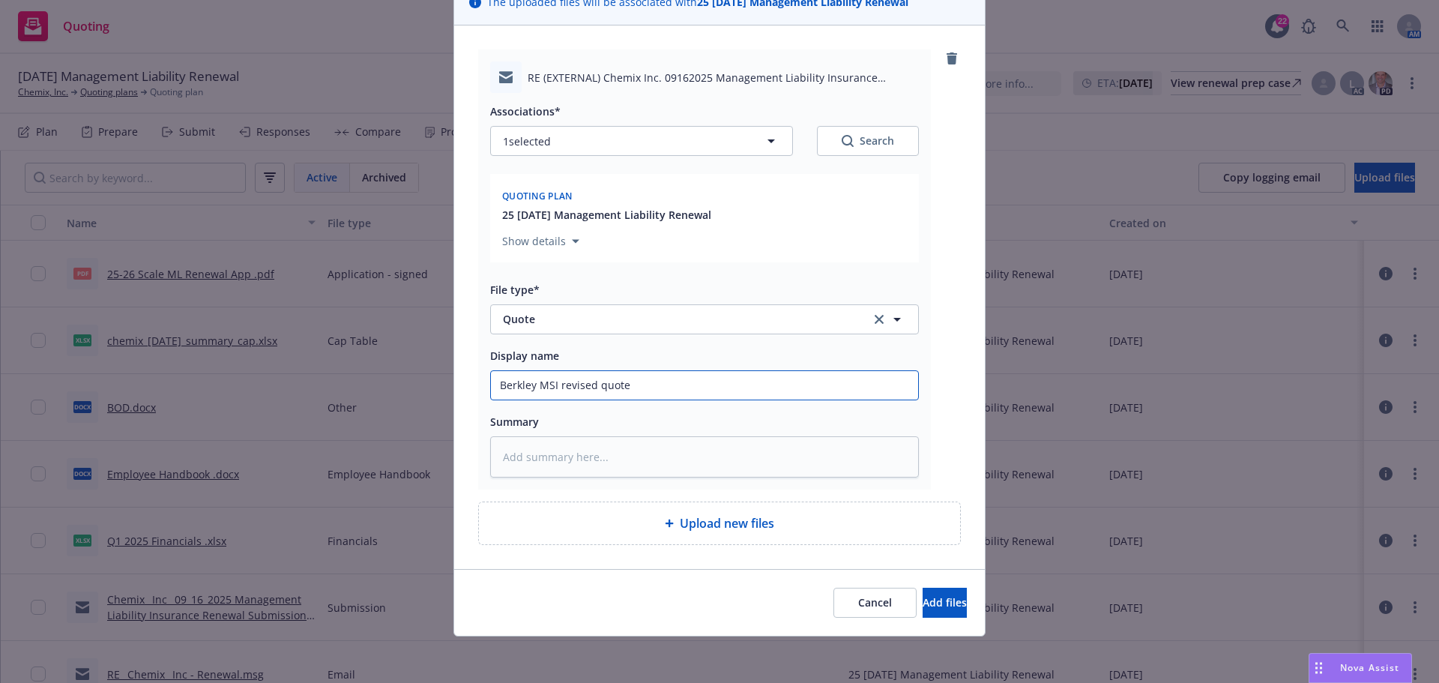
scroll to position [127, 0]
type input "Berkley MSI revised quote"
click at [923, 606] on span "Add files" at bounding box center [945, 601] width 44 height 14
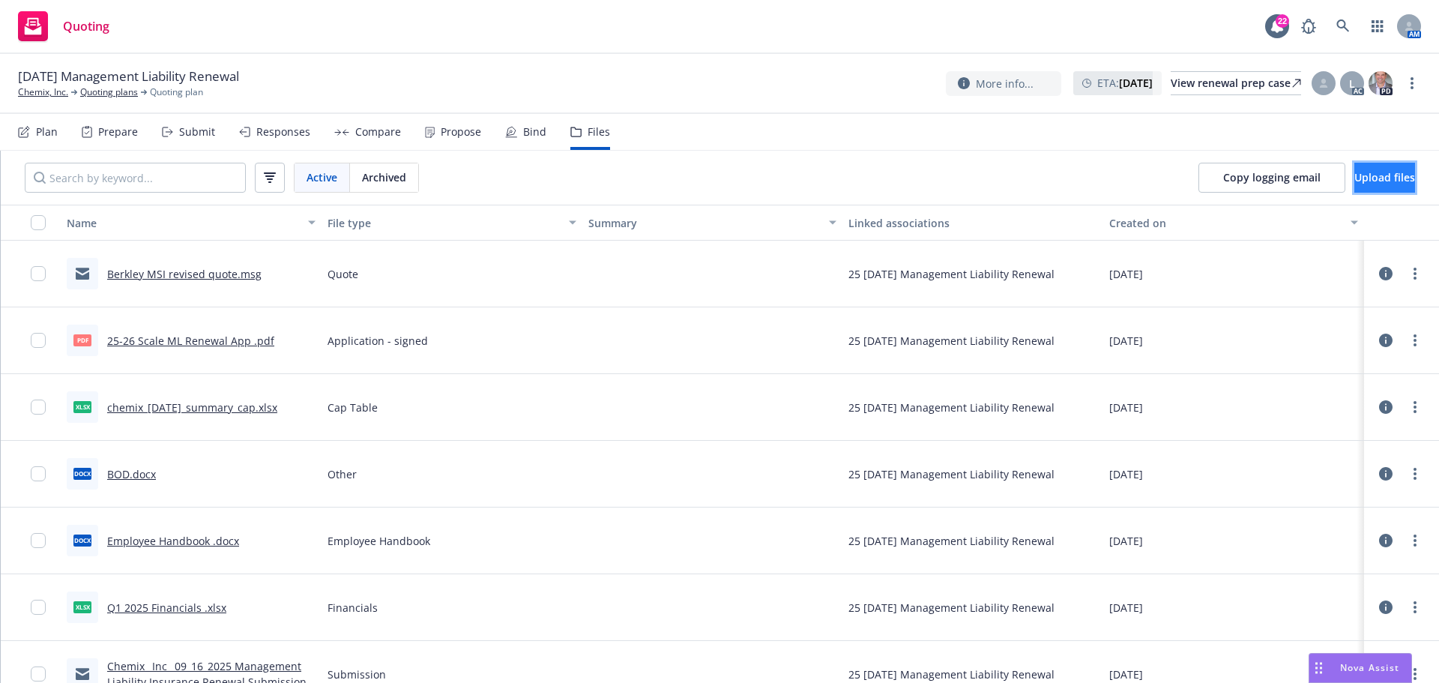
click at [1369, 176] on span "Upload files" at bounding box center [1384, 177] width 61 height 14
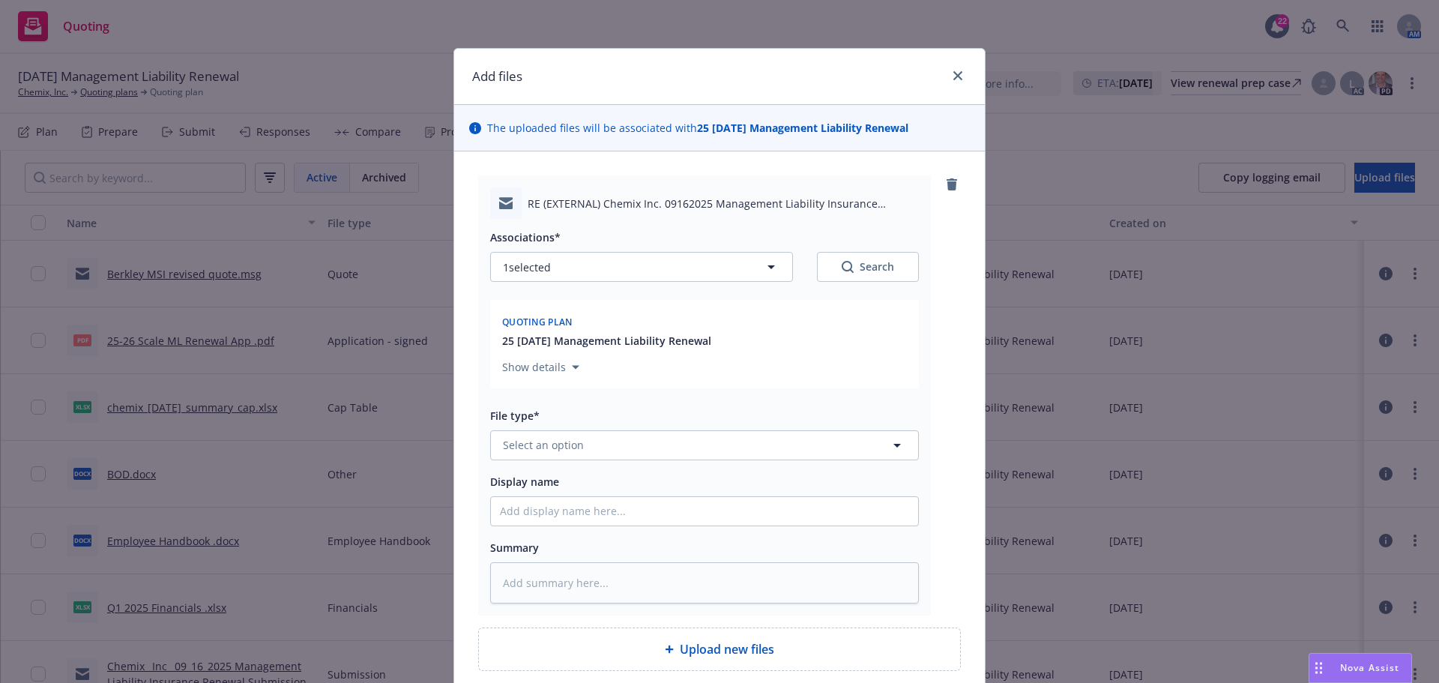
type textarea "x"
click at [530, 447] on span "Select an option" at bounding box center [543, 445] width 81 height 16
type input "quote"
click at [524, 362] on span "Quote" at bounding box center [522, 364] width 32 height 16
click at [546, 516] on input "Display name" at bounding box center [704, 511] width 427 height 28
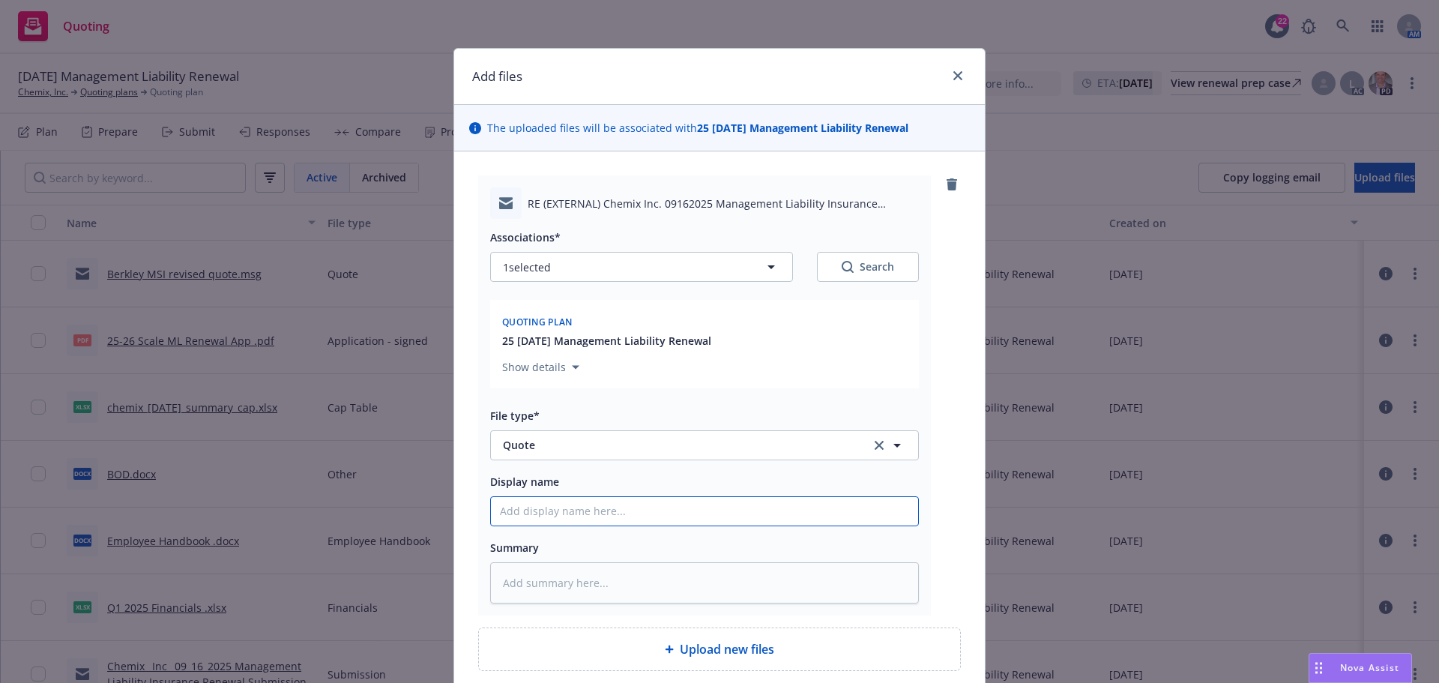
type textarea "x"
type input "A"
type textarea "x"
type input "Ae"
type textarea "x"
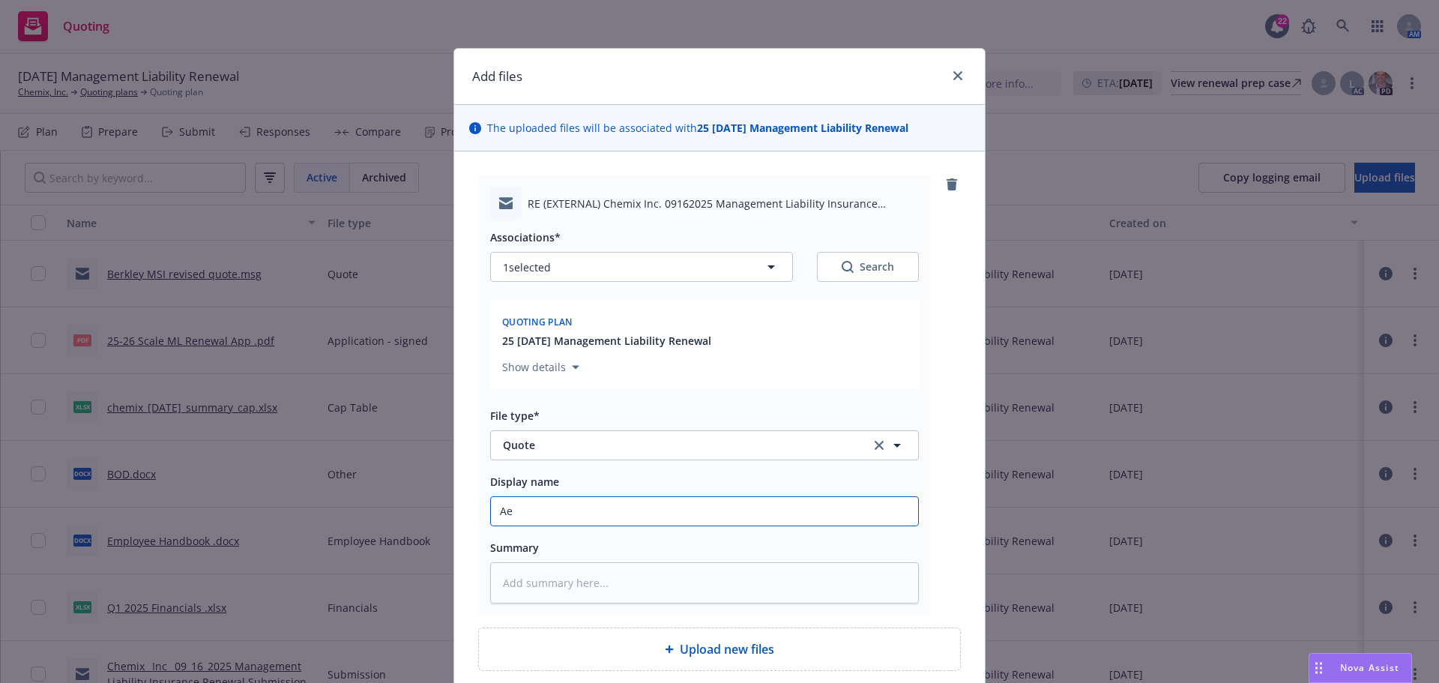
type input "Aeg"
type textarea "x"
type input "Aegi"
type textarea "x"
type input "Aegis"
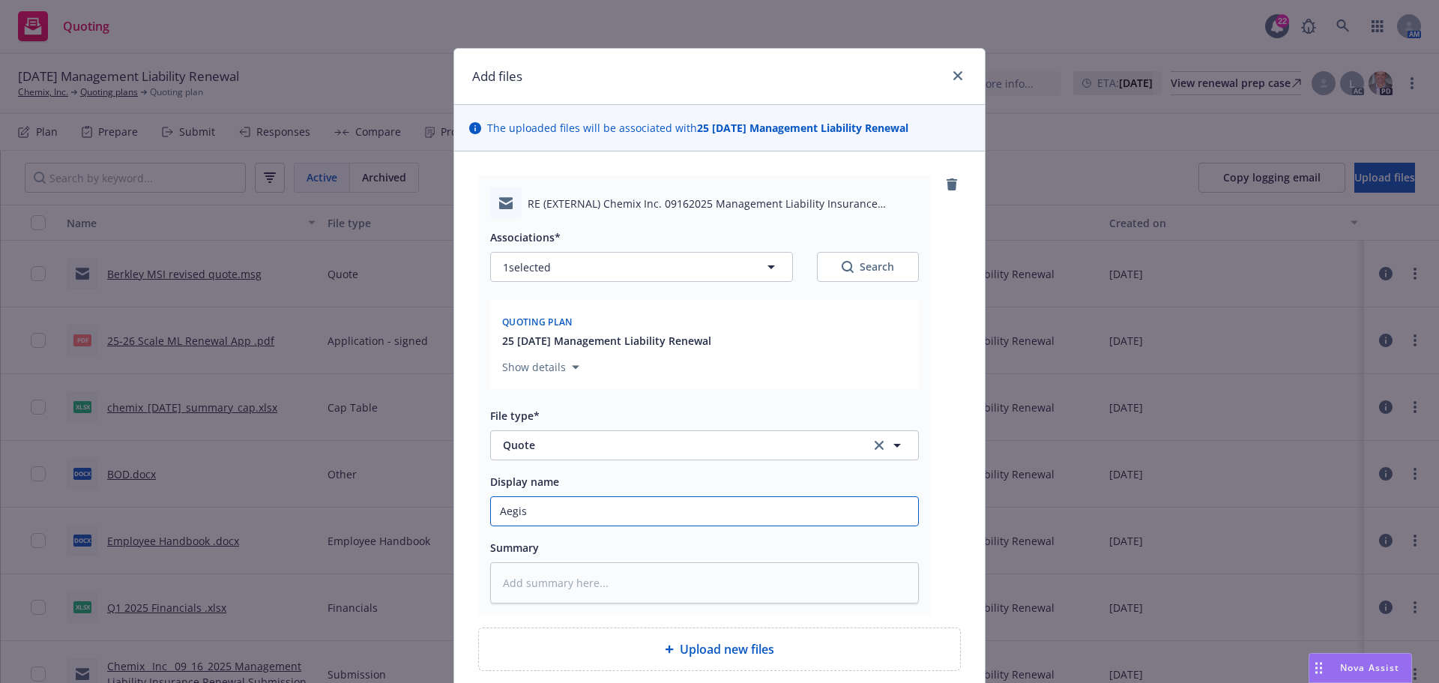
type textarea "x"
type input "Aegis,"
type textarea "x"
type input "Aegis,"
type textarea "x"
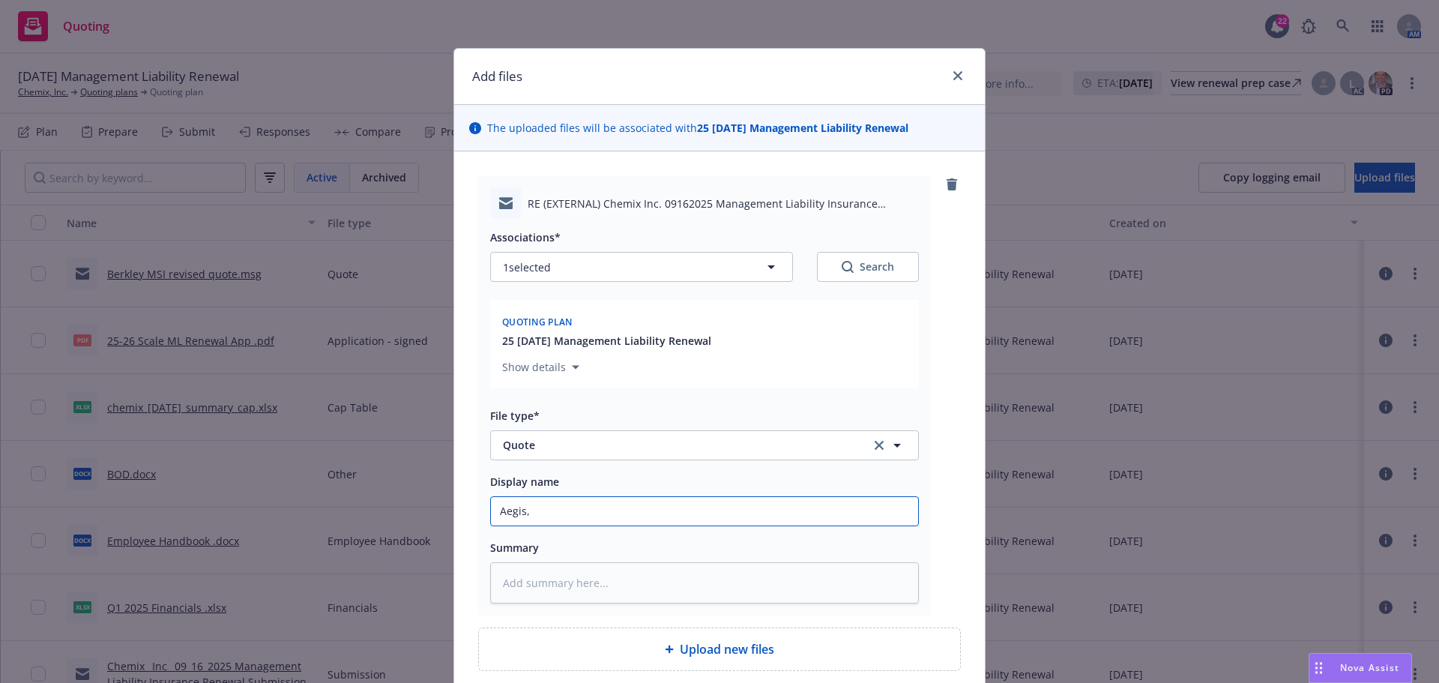
type input "Aegis, A"
type textarea "x"
type input "Aegis, Al"
type textarea "x"
type input "Aegis, All"
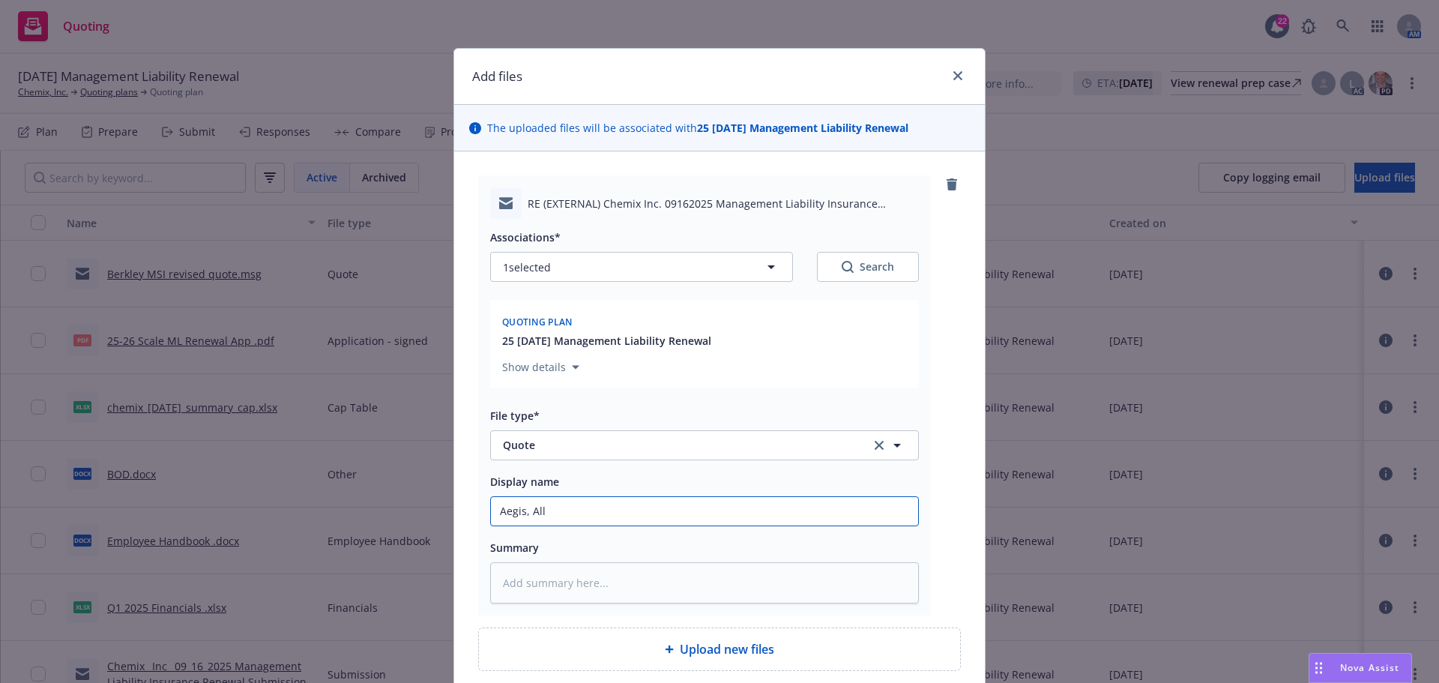
type textarea "x"
type input "Aegis, AllD"
type textarea "x"
type input "Aegis, AllDi"
type textarea "x"
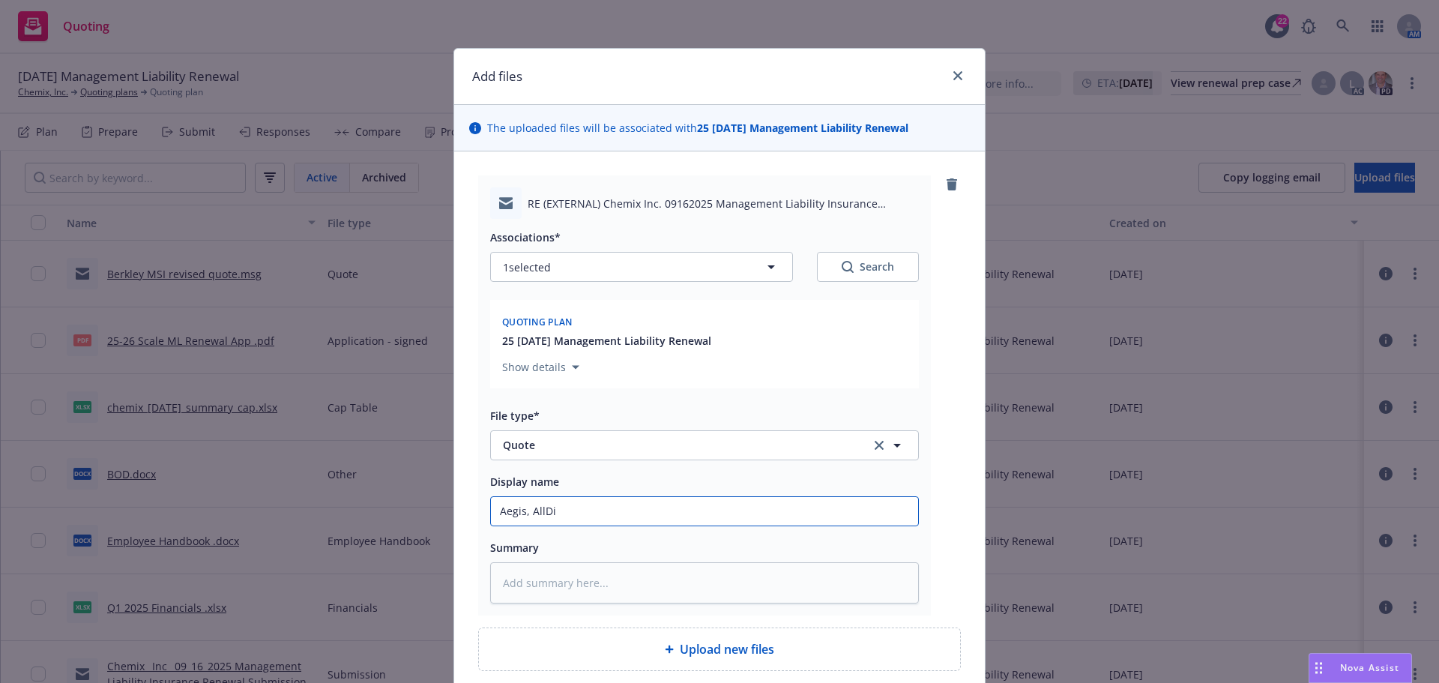
type input "Aegis, AllDig"
type textarea "x"
type input "Aegis, AllDigi"
type textarea "x"
type input "Aegis, AllDigit"
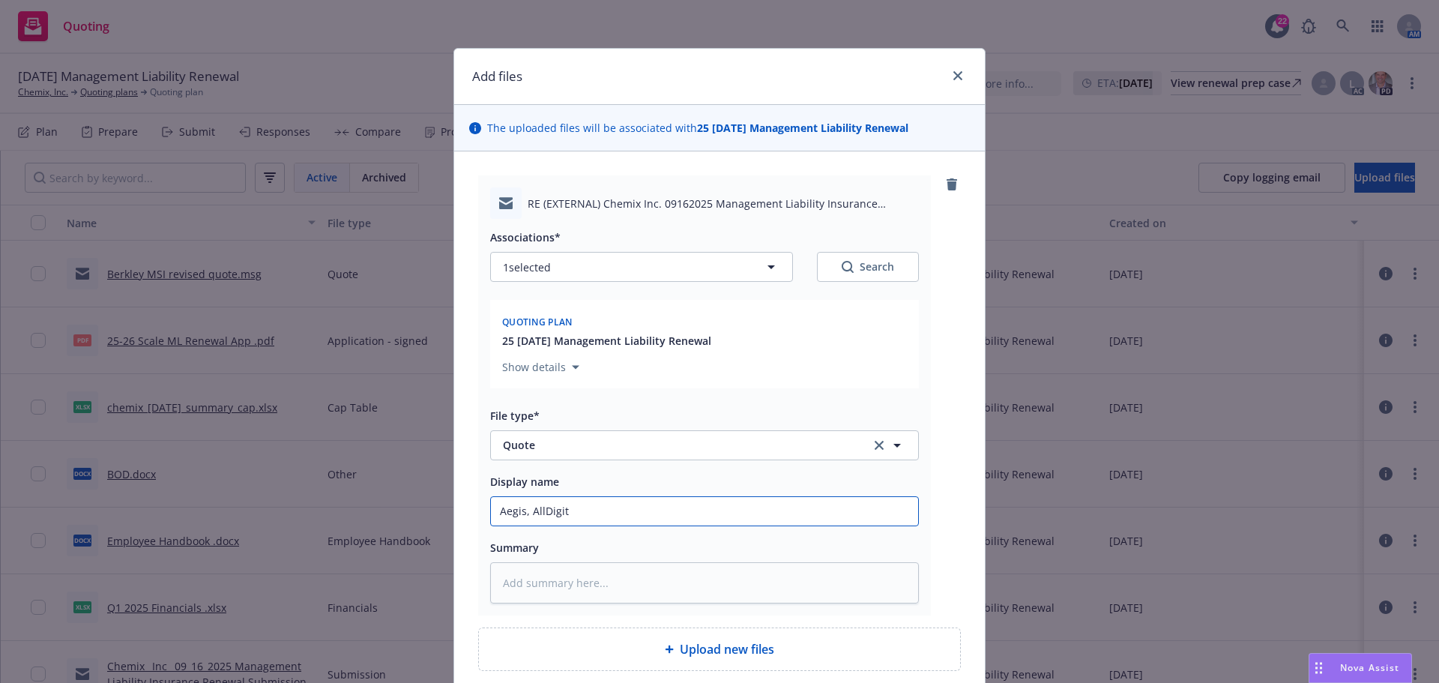
type textarea "x"
type input "Aegis, AllDigita"
type textarea "x"
type input "Aegis, AllDigital"
type textarea "x"
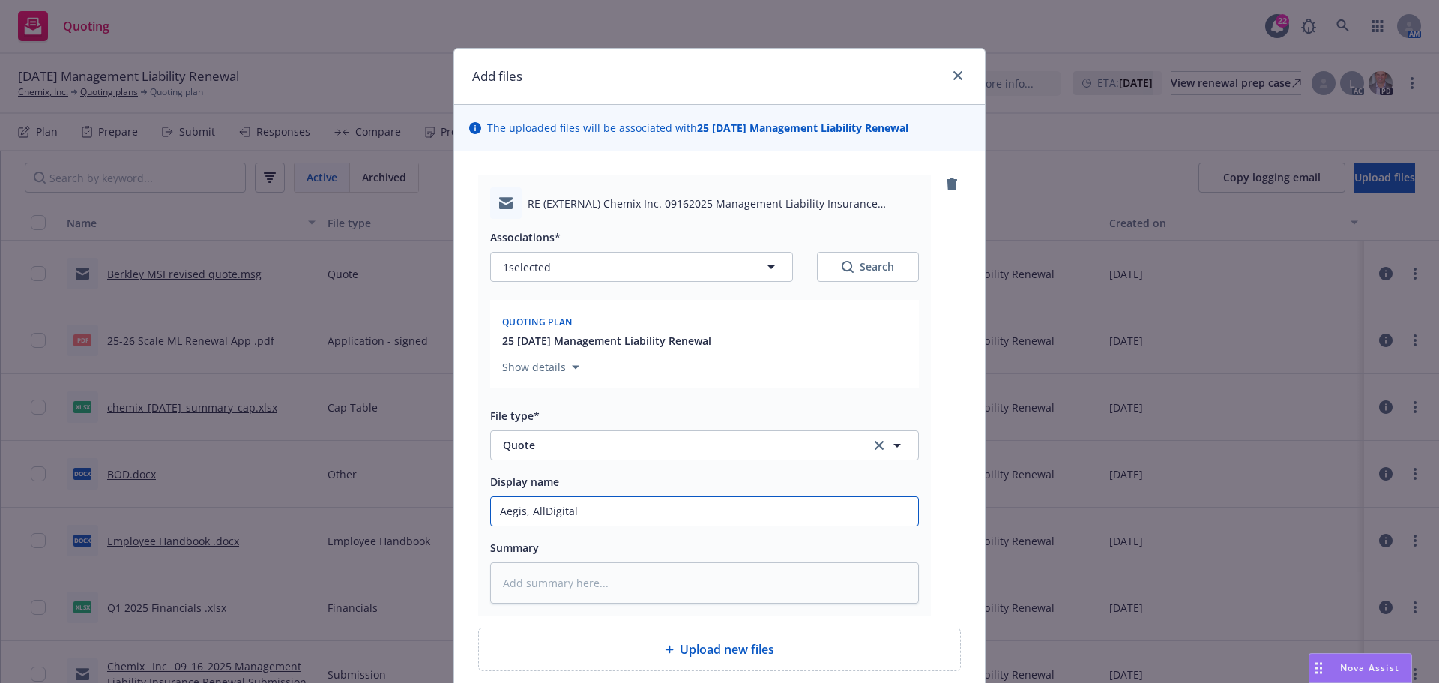
type input "Aegis, AllDigital,"
type textarea "x"
type input "Aegis, AllDigital,"
type textarea "x"
type input "Aegis, AllDigital, E"
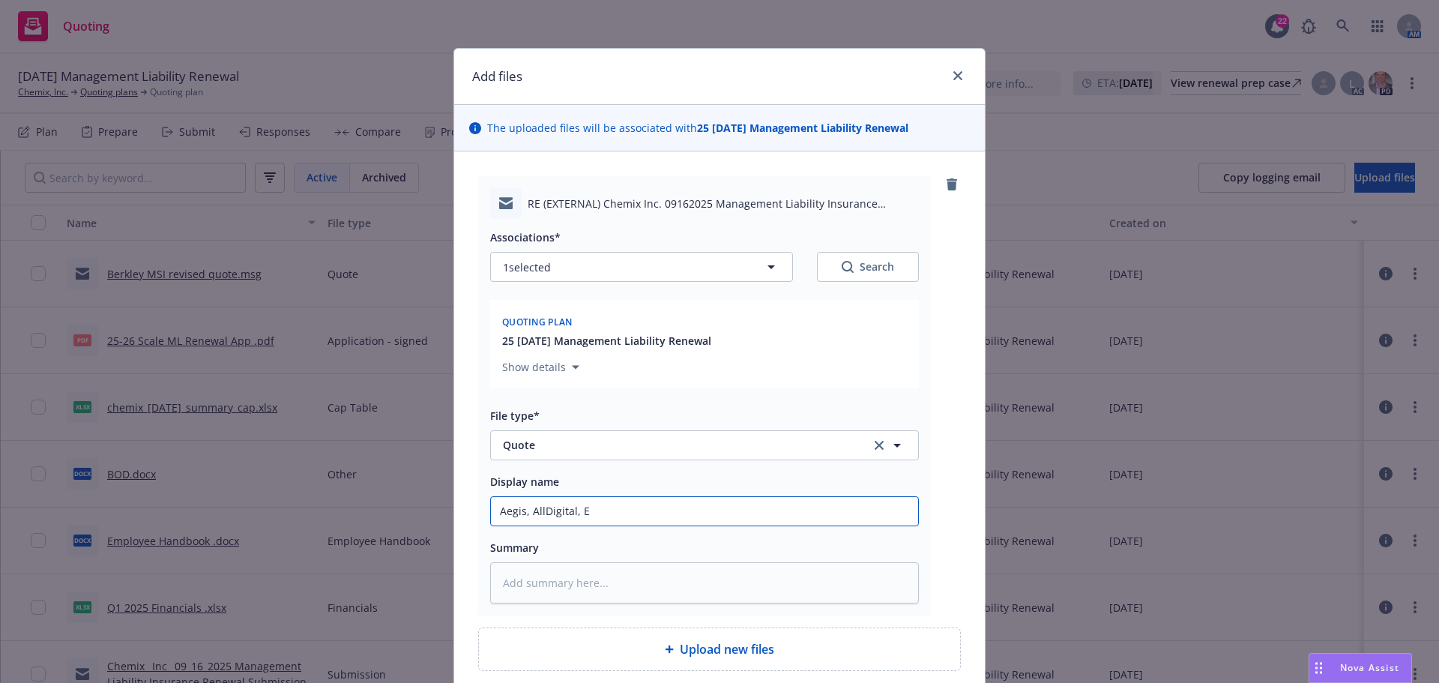
type textarea "x"
type input "Aegis, AllDigital, Er"
type textarea "x"
type input "Aegis, AllDigital, Eri"
type textarea "x"
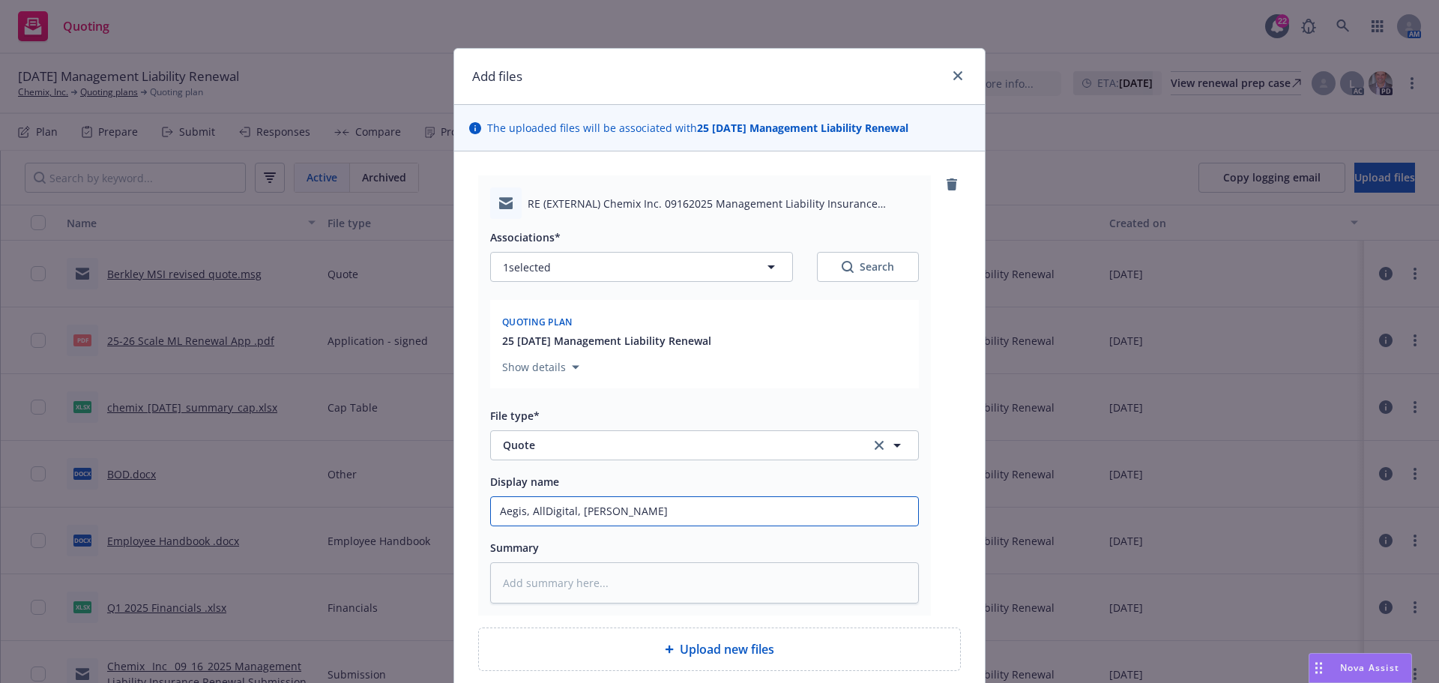
type input "Aegis, AllDigital, Eris"
type textarea "x"
type input "Aegis, AllDigital, Eris"
type textarea "x"
type input "Aegis, AllDigital, Eris C"
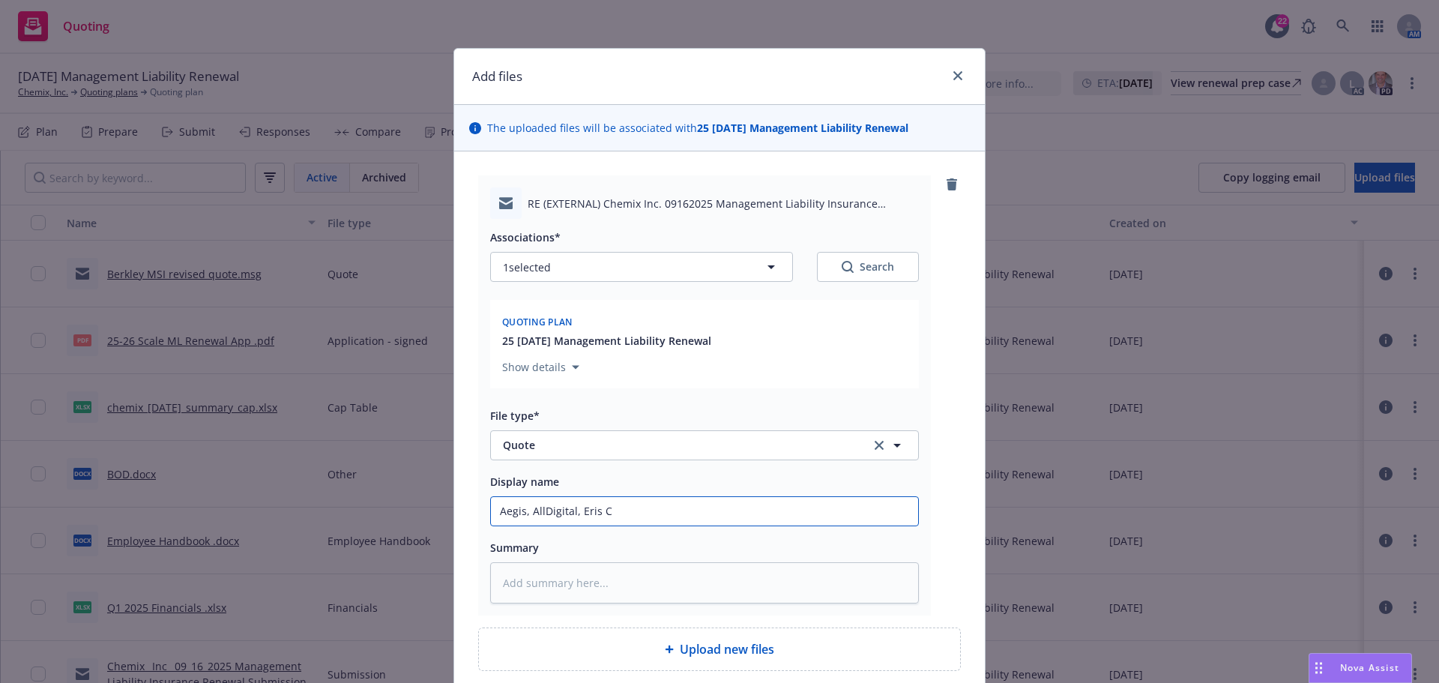
type textarea "x"
type input "Aegis, AllDigital, Eris Co"
type textarea "x"
type input "Aegis, AllDigital, Eris Coa"
type textarea "x"
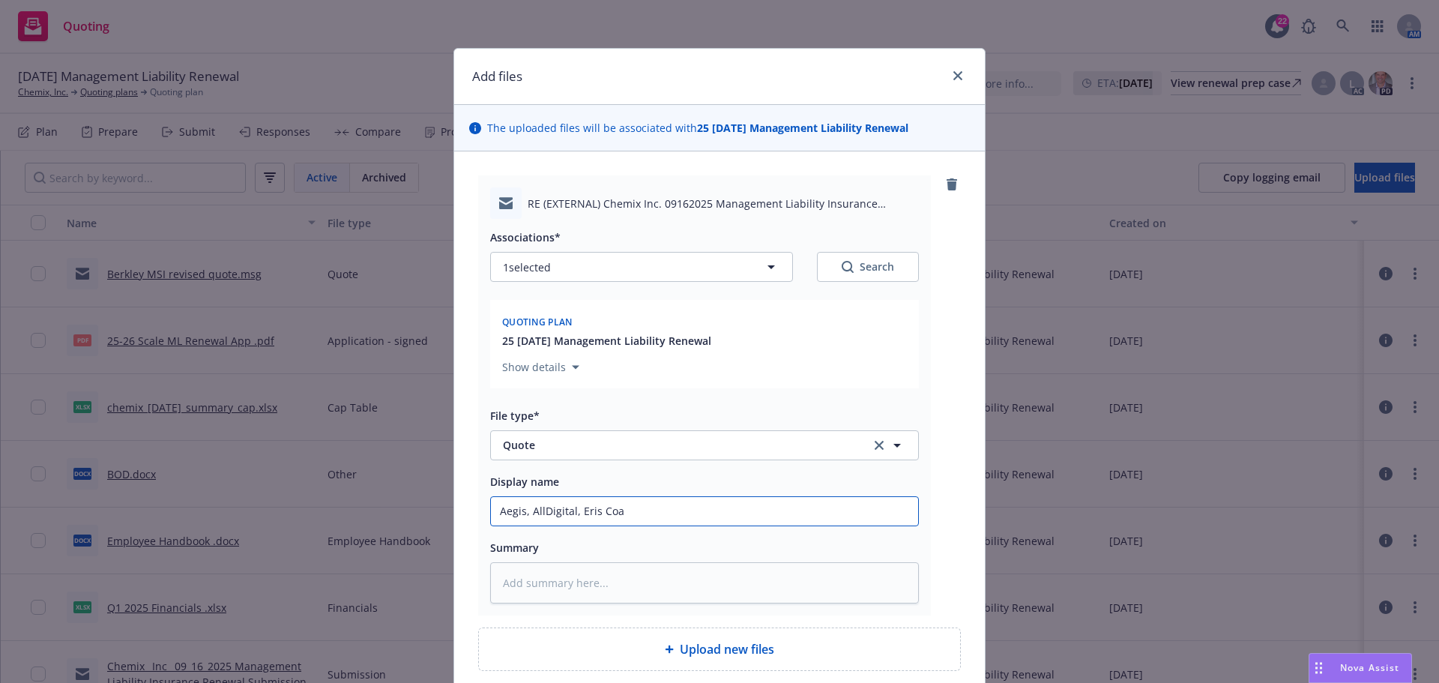
type input "Aegis, AllDigital, Eris Coal"
type textarea "x"
type input "Aegis, AllDigital, Eris Coali"
type textarea "x"
type input "Aegis, AllDigital, Eris Coalit"
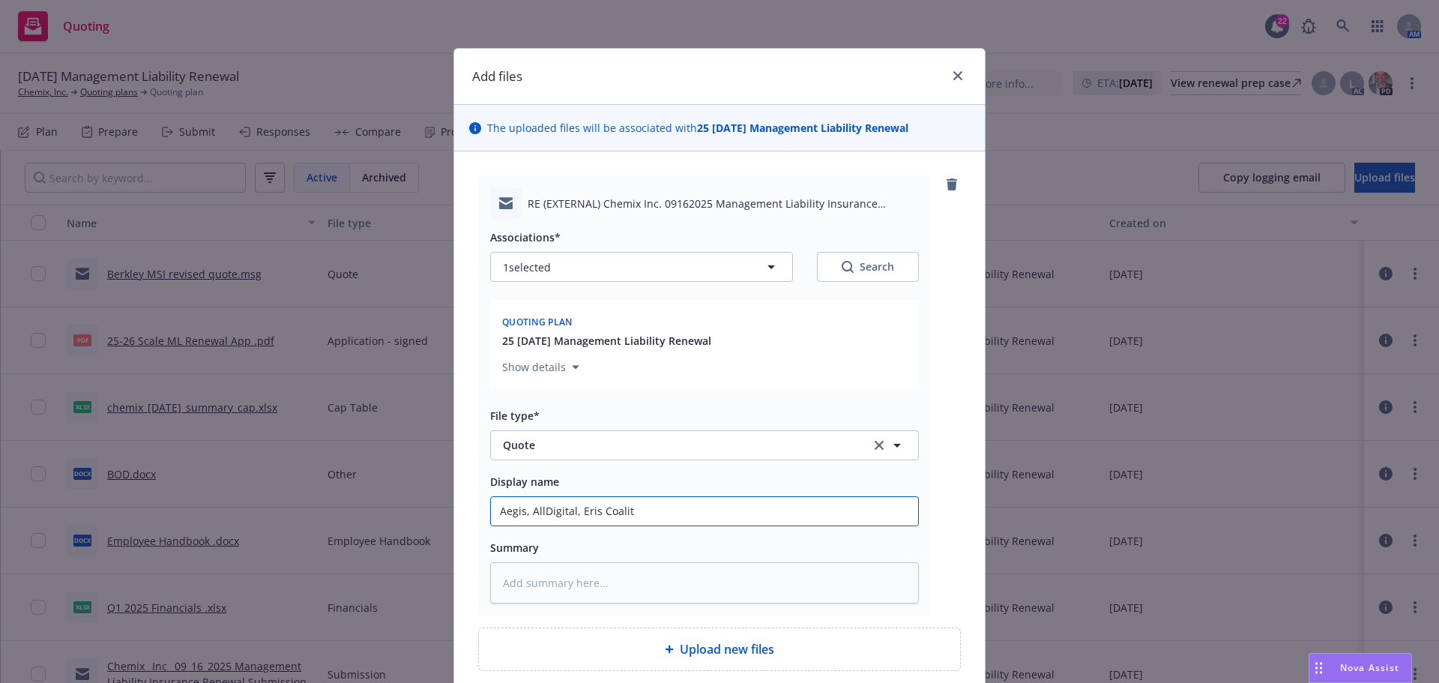
type textarea "x"
type input "Aegis, AllDigital, Eris Coaliti"
type textarea "x"
type input "Aegis, AllDigital, Eris Coalitio"
type textarea "x"
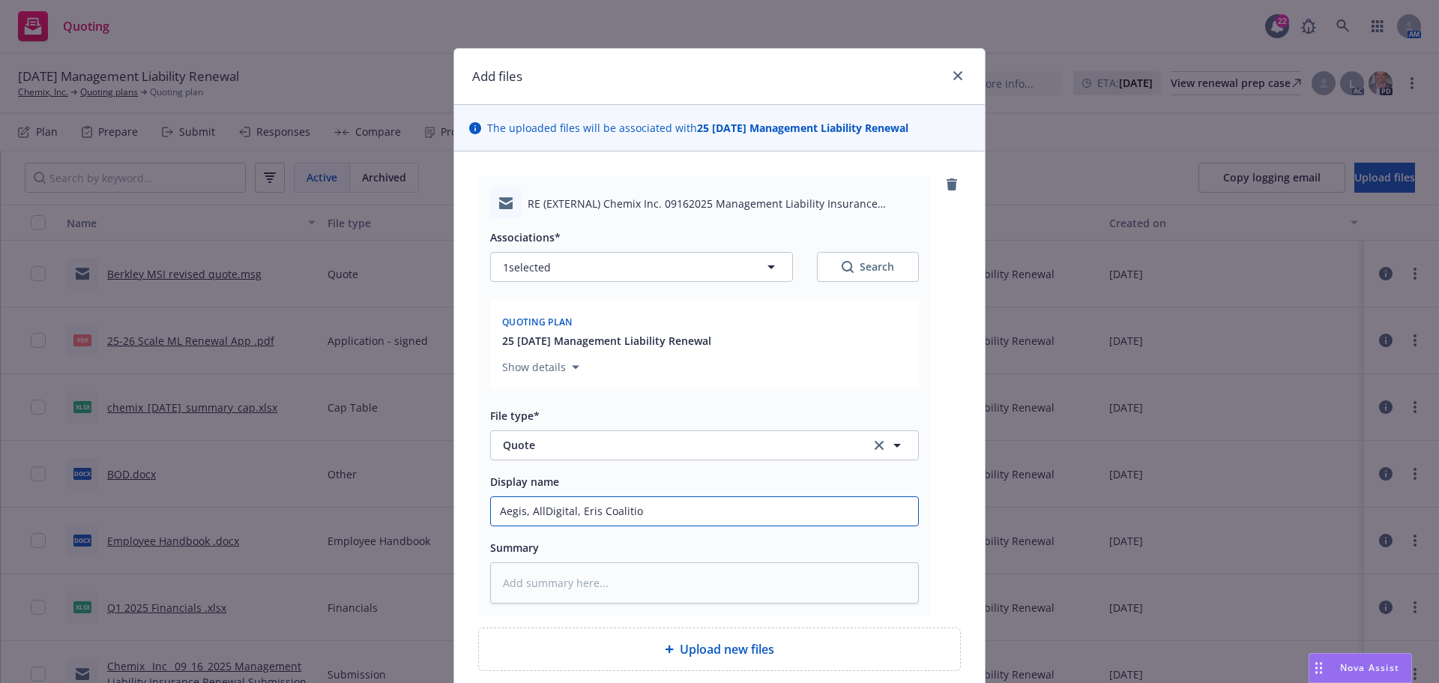
type input "Aegis, AllDigital, Eris Coalition"
type textarea "x"
type input "Aegis, AllDigital, Eris Coalition"
type textarea "x"
type input "Aegis, AllDigital, Eris Coalition q"
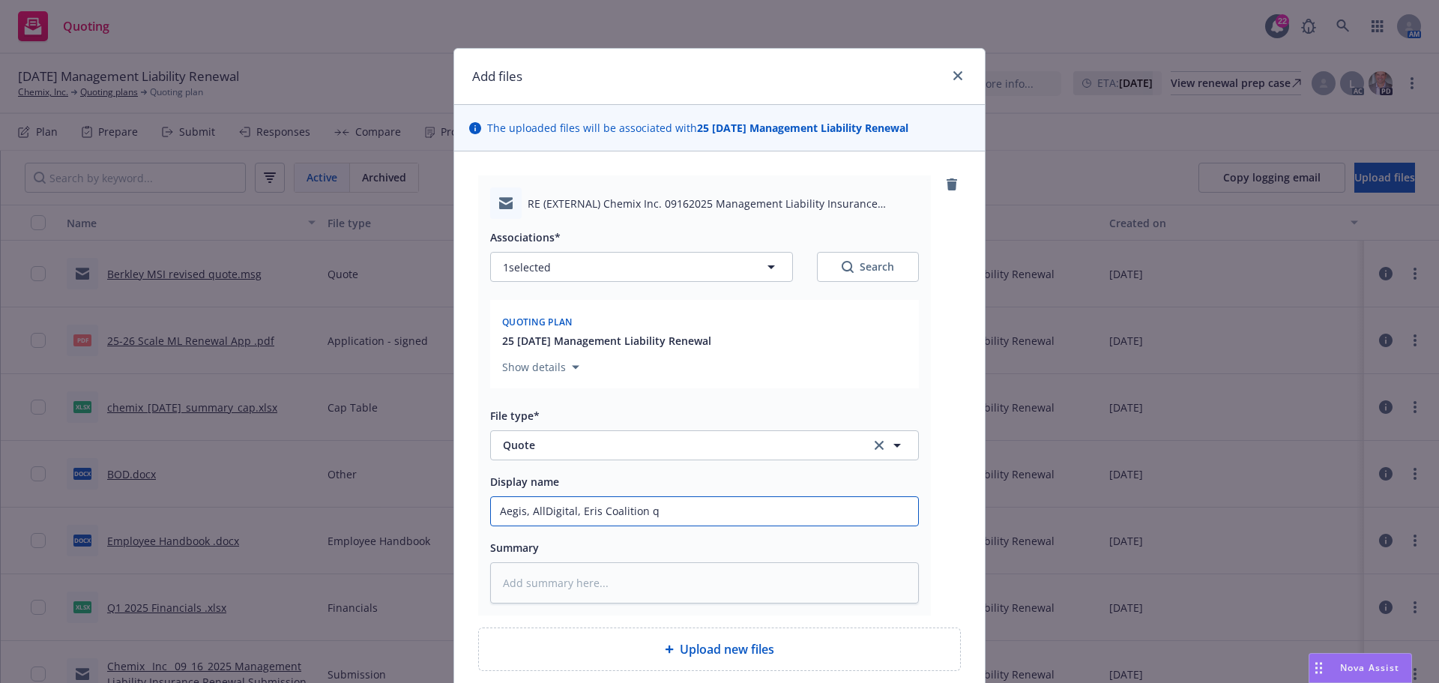
type textarea "x"
type input "Aegis, AllDigital, Eris Coalition qu"
type textarea "x"
type input "Aegis, AllDigital, Eris Coalition quo"
type textarea "x"
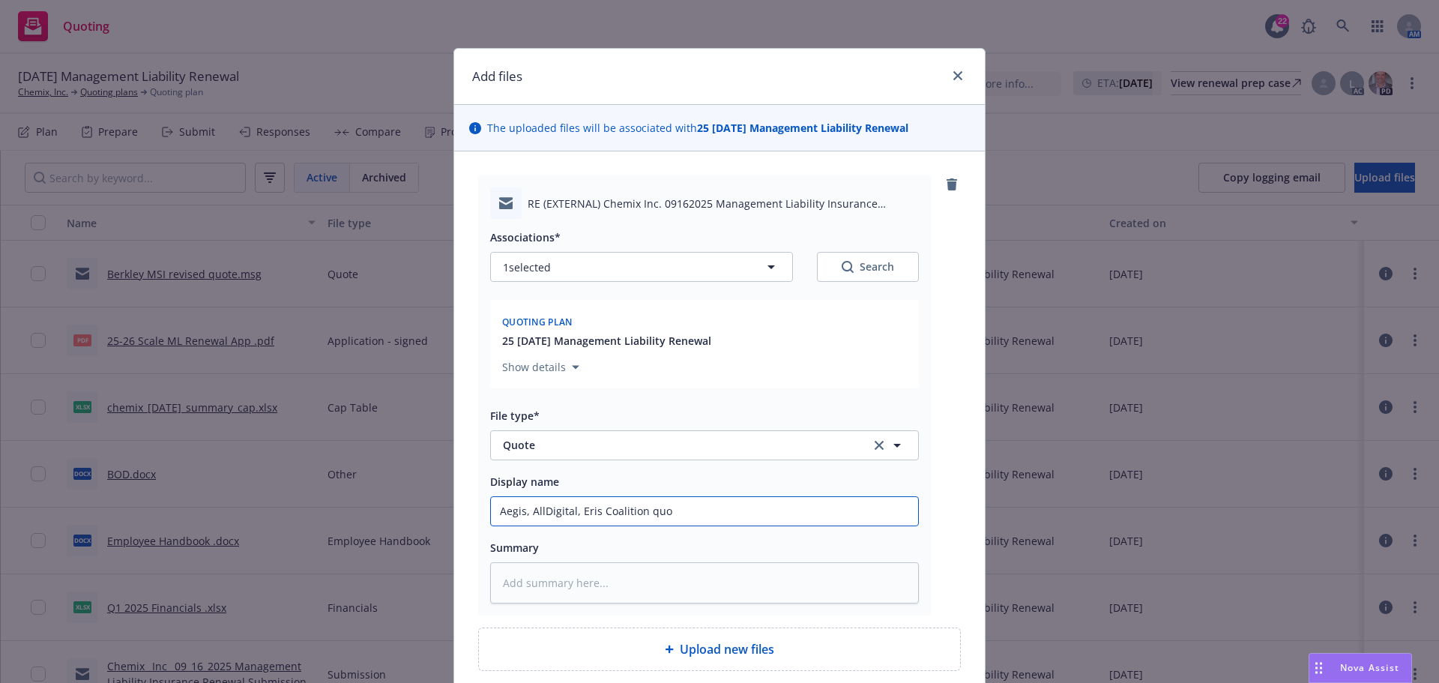
type input "Aegis, AllDigital, Eris Coalition quot"
type textarea "x"
type input "Aegis, AllDigital, Eris Coalition quote"
type textarea "x"
type input "Aegis, AllDigital, Eris Coalition quotes"
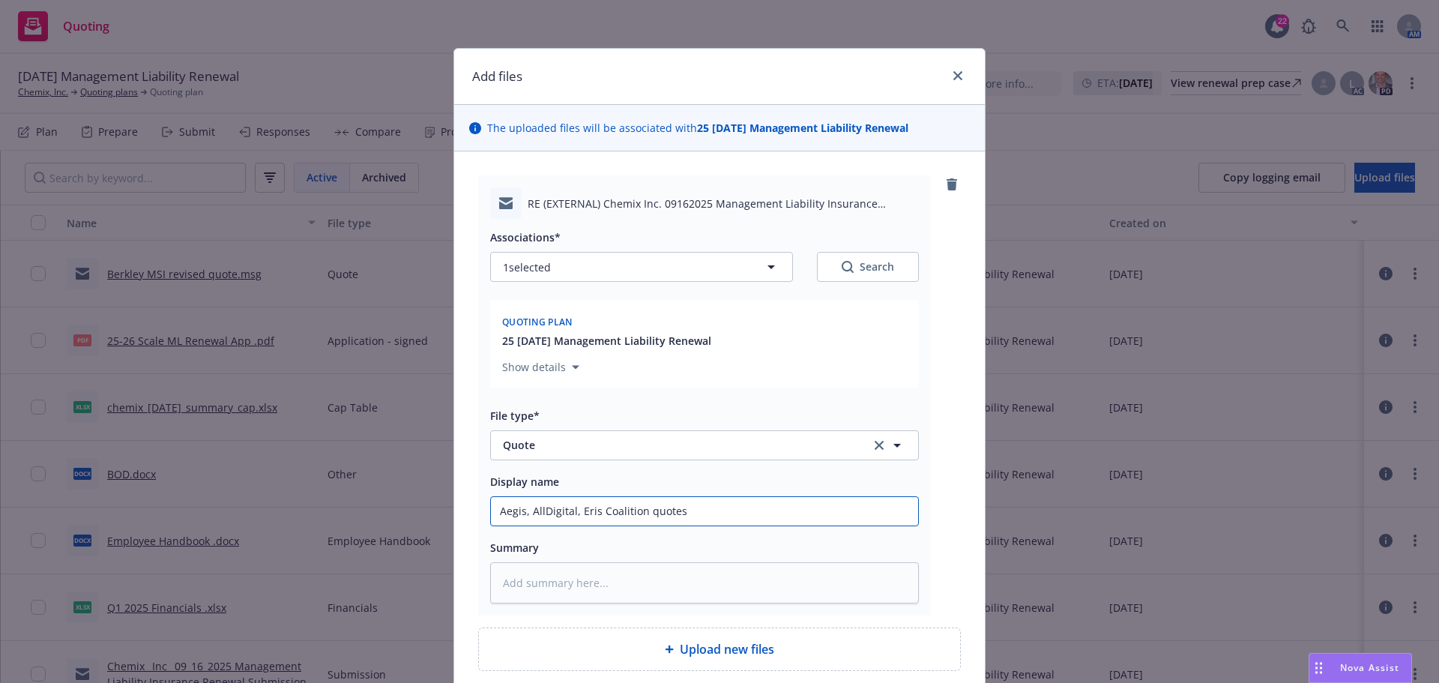
click at [592, 511] on input "Aegis, AllDigital, Eris Coalition quotes" at bounding box center [704, 511] width 427 height 28
type textarea "x"
type input "Aegis, AllDigital, Erisk Coalition quotes"
type textarea "x"
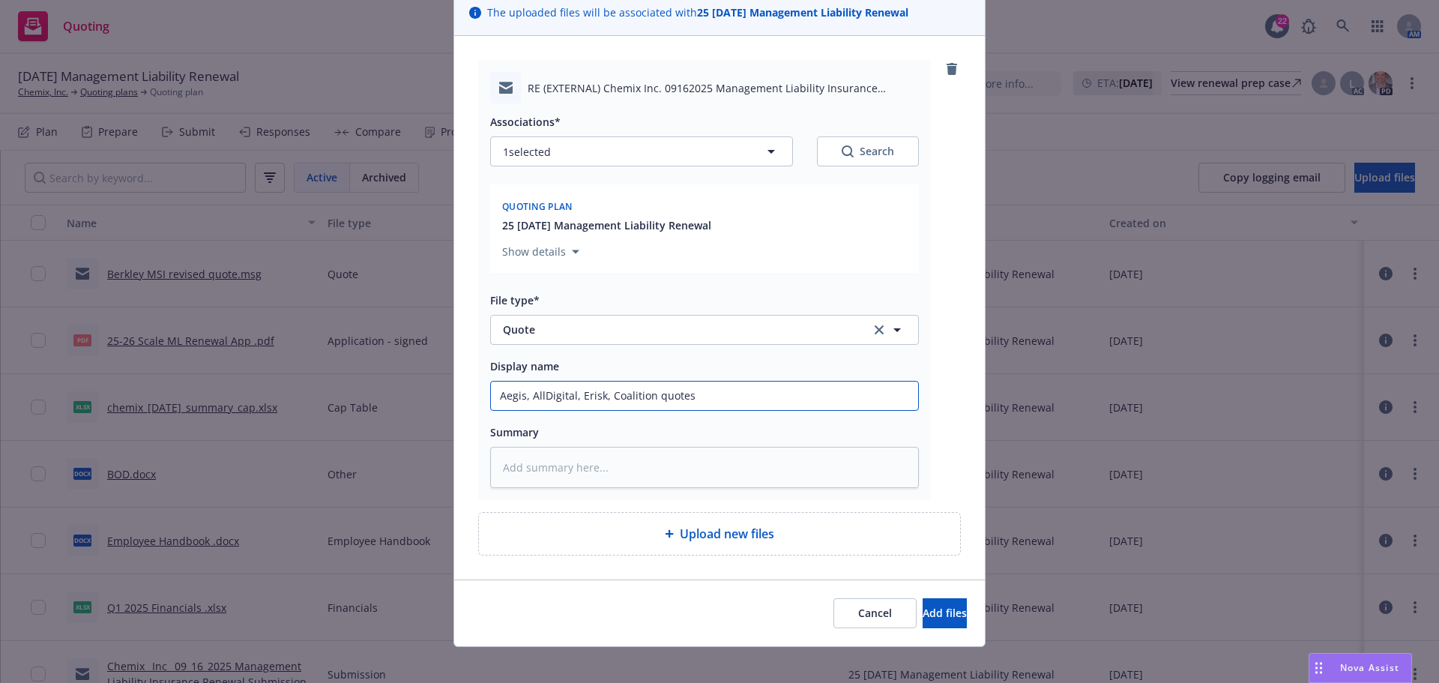
scroll to position [127, 0]
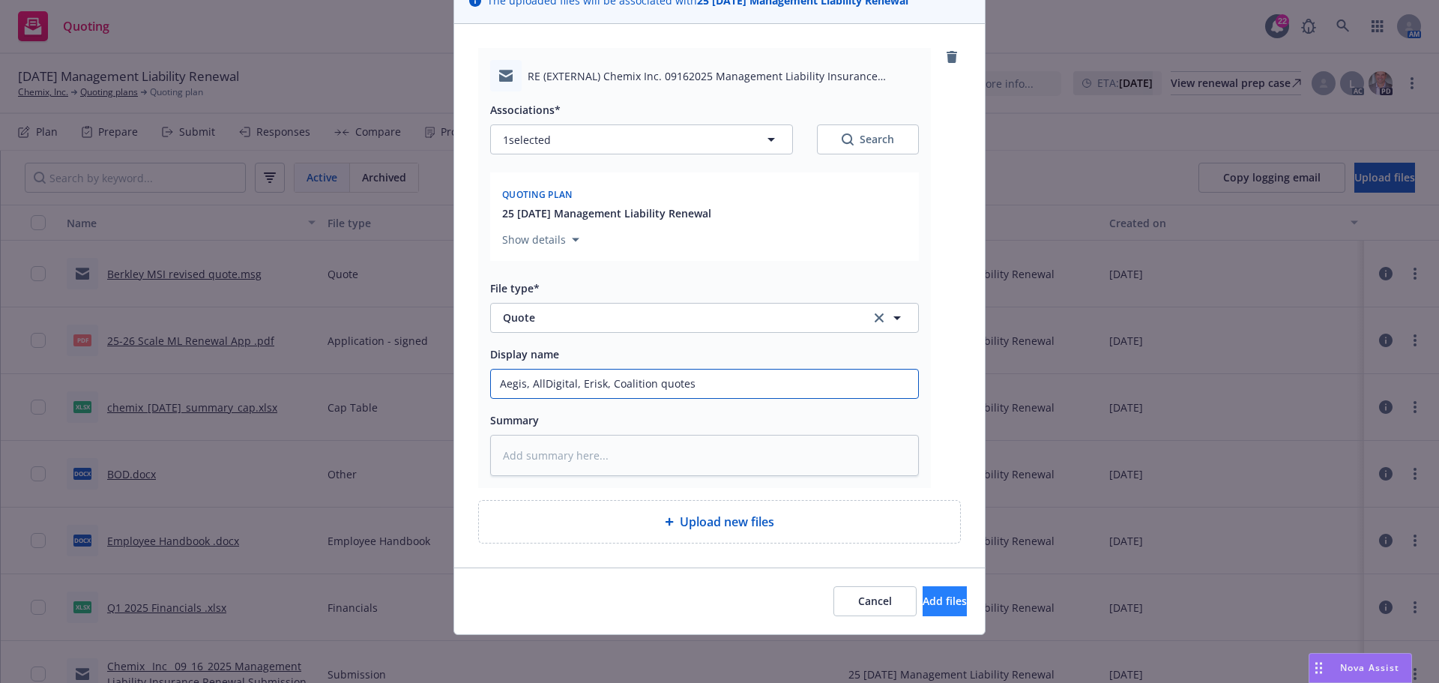
type input "Aegis, AllDigital, Erisk, Coalition quotes"
drag, startPoint x: 902, startPoint y: 598, endPoint x: 887, endPoint y: 629, distance: 34.5
click at [923, 599] on span "Add files" at bounding box center [945, 601] width 44 height 14
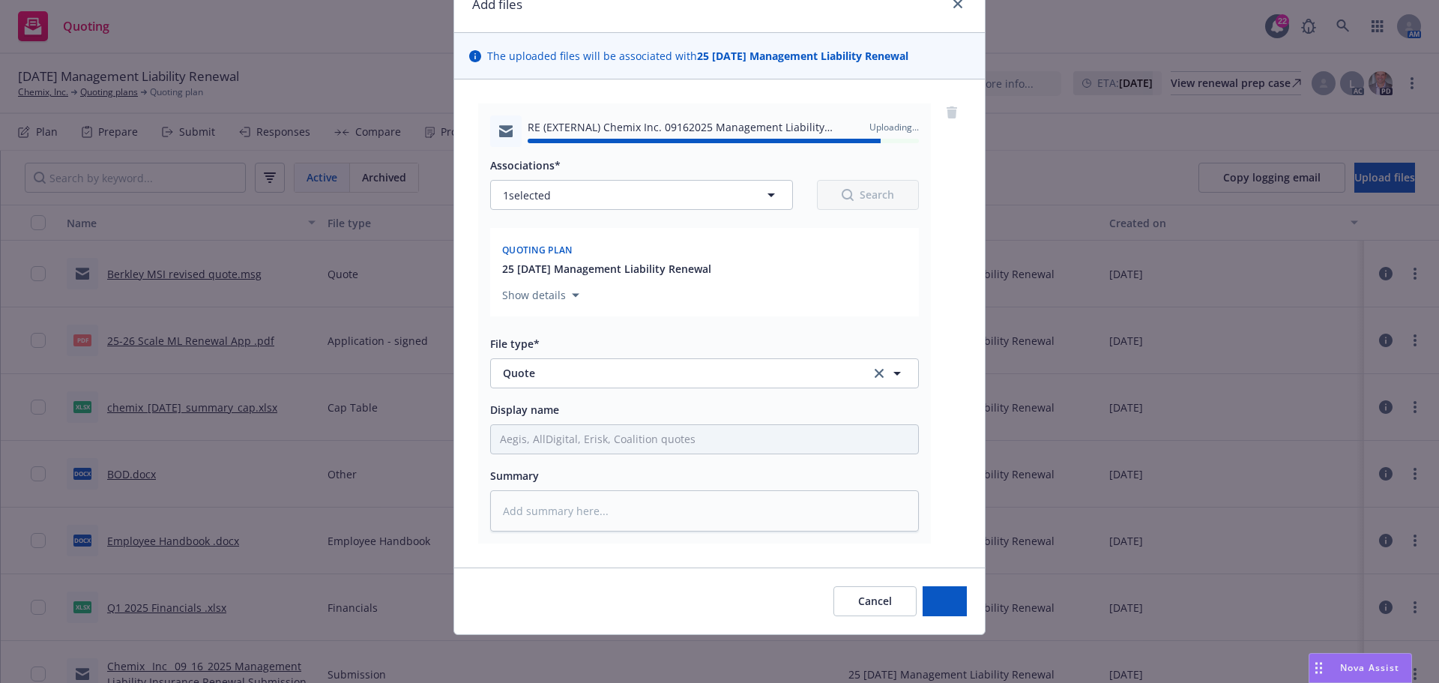
type textarea "x"
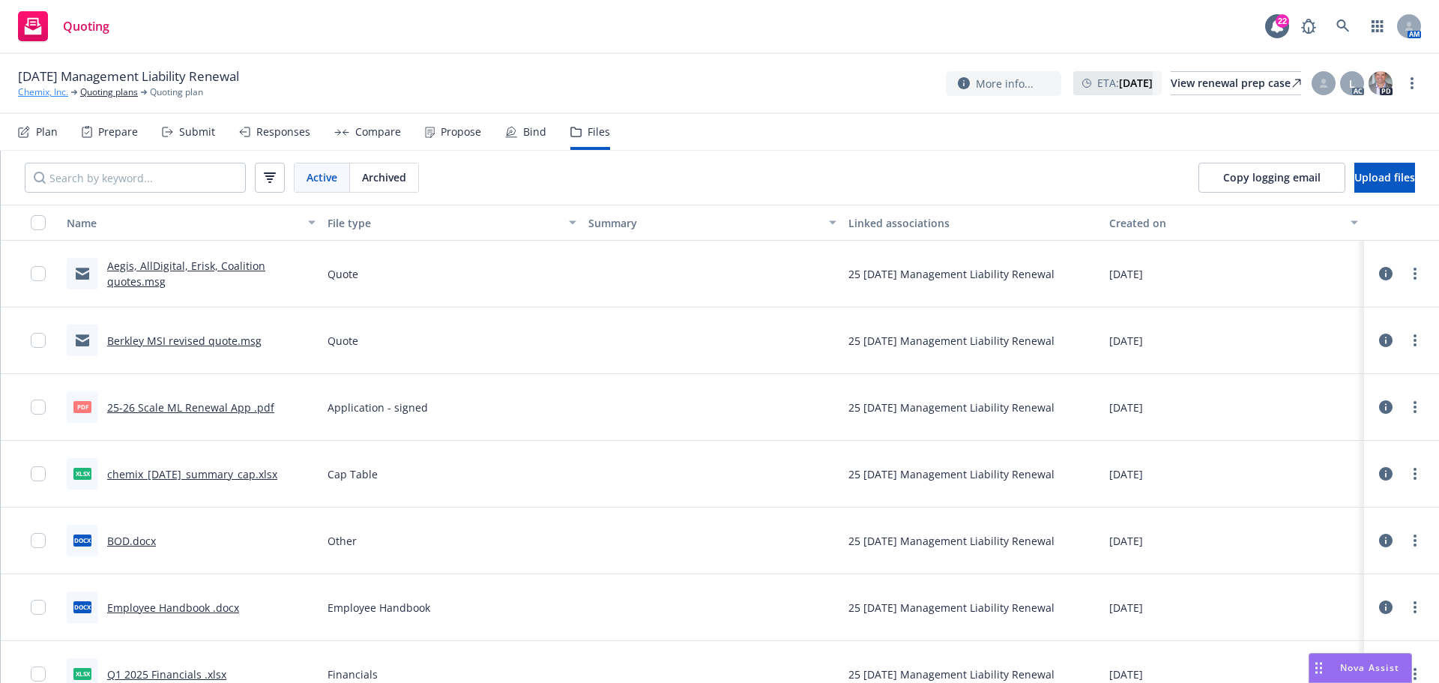
click at [48, 91] on link "Chemix, Inc." at bounding box center [43, 91] width 50 height 13
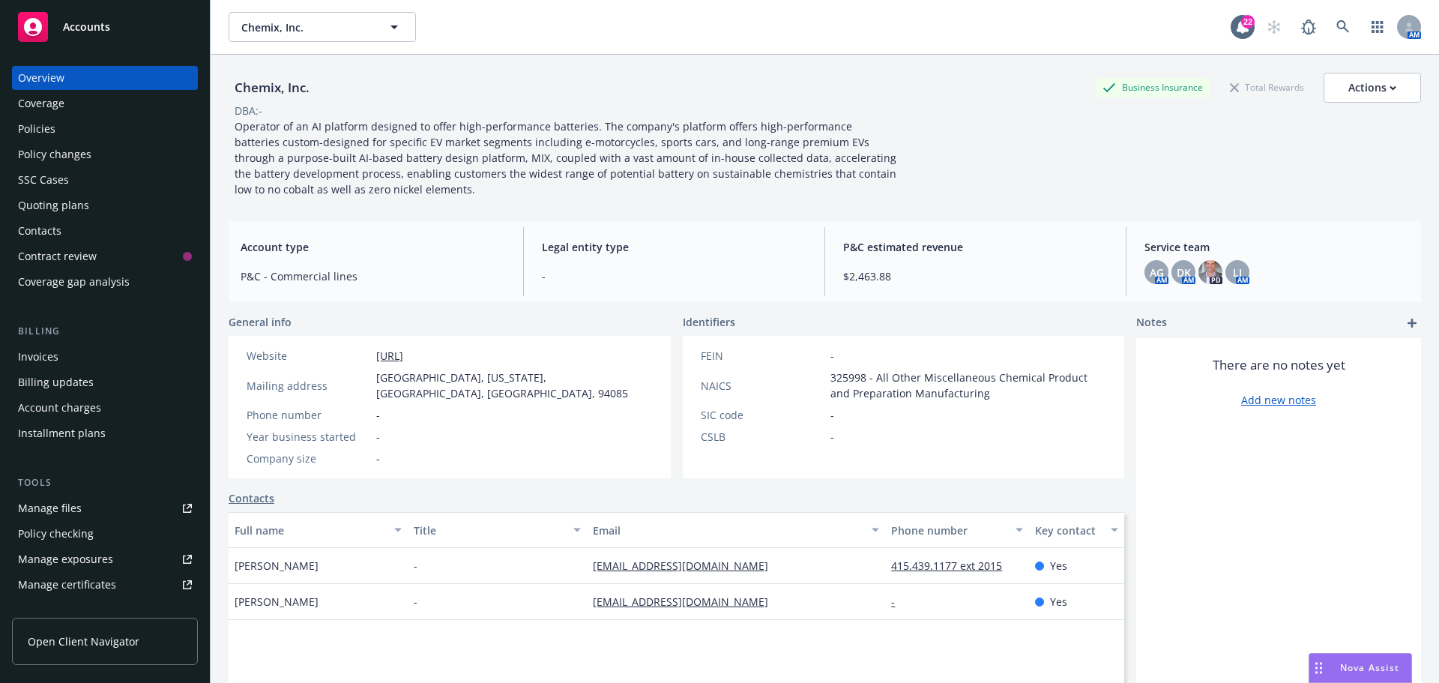
click at [40, 505] on div "Manage files" at bounding box center [50, 508] width 64 height 24
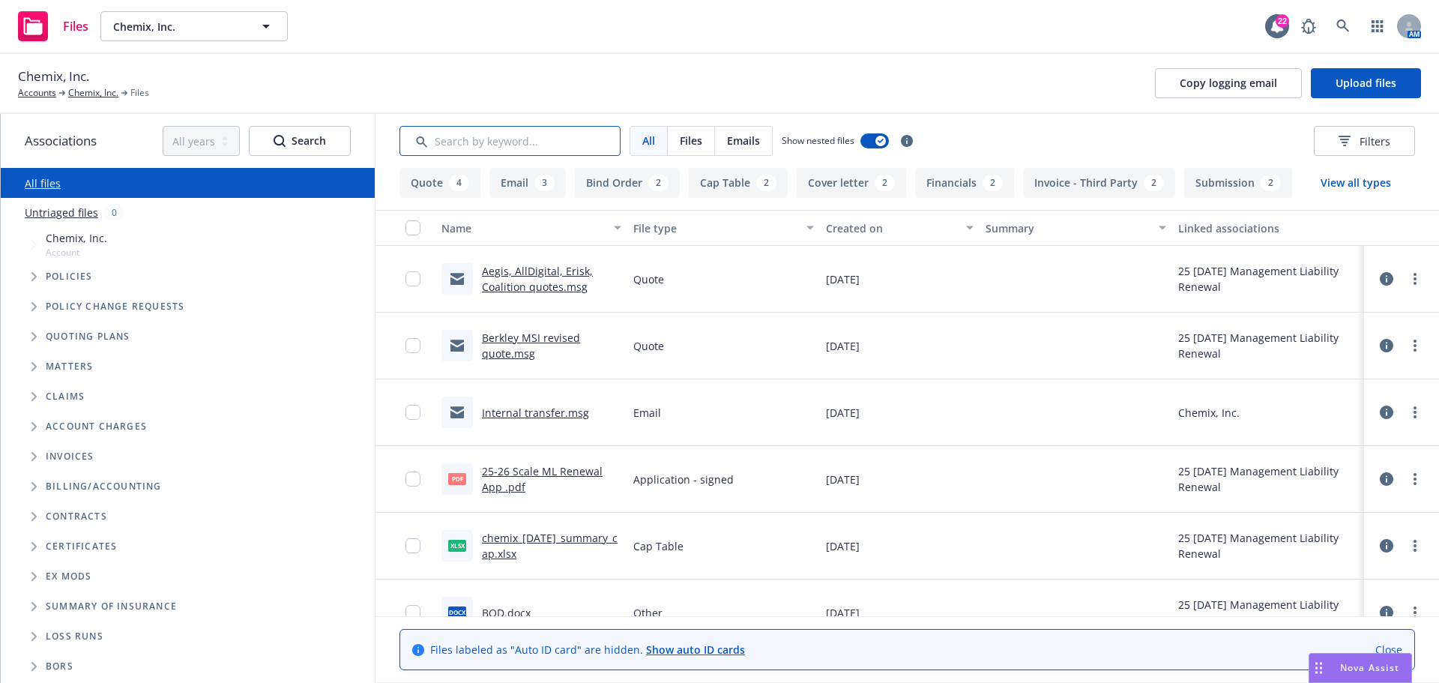
click at [532, 142] on input "Search by keyword..." at bounding box center [509, 141] width 221 height 30
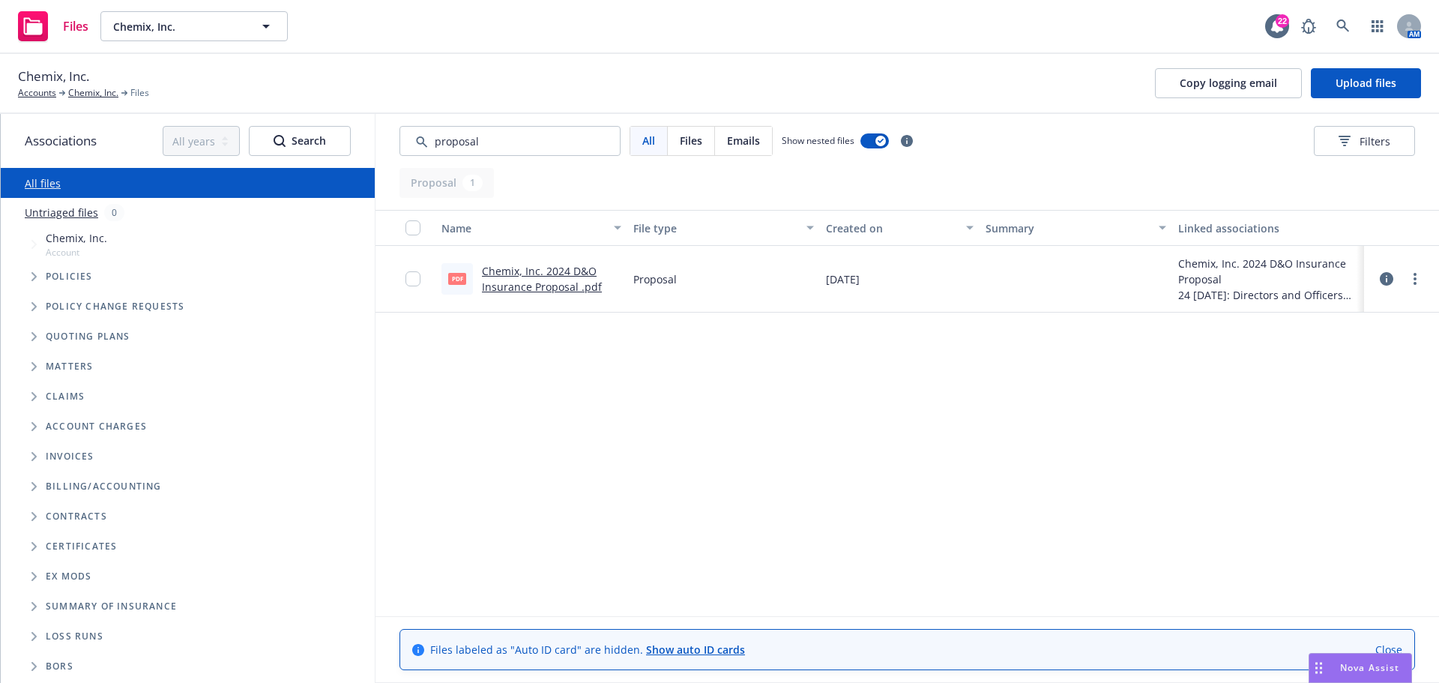
click at [28, 273] on span "Tree Example" at bounding box center [34, 277] width 24 height 24
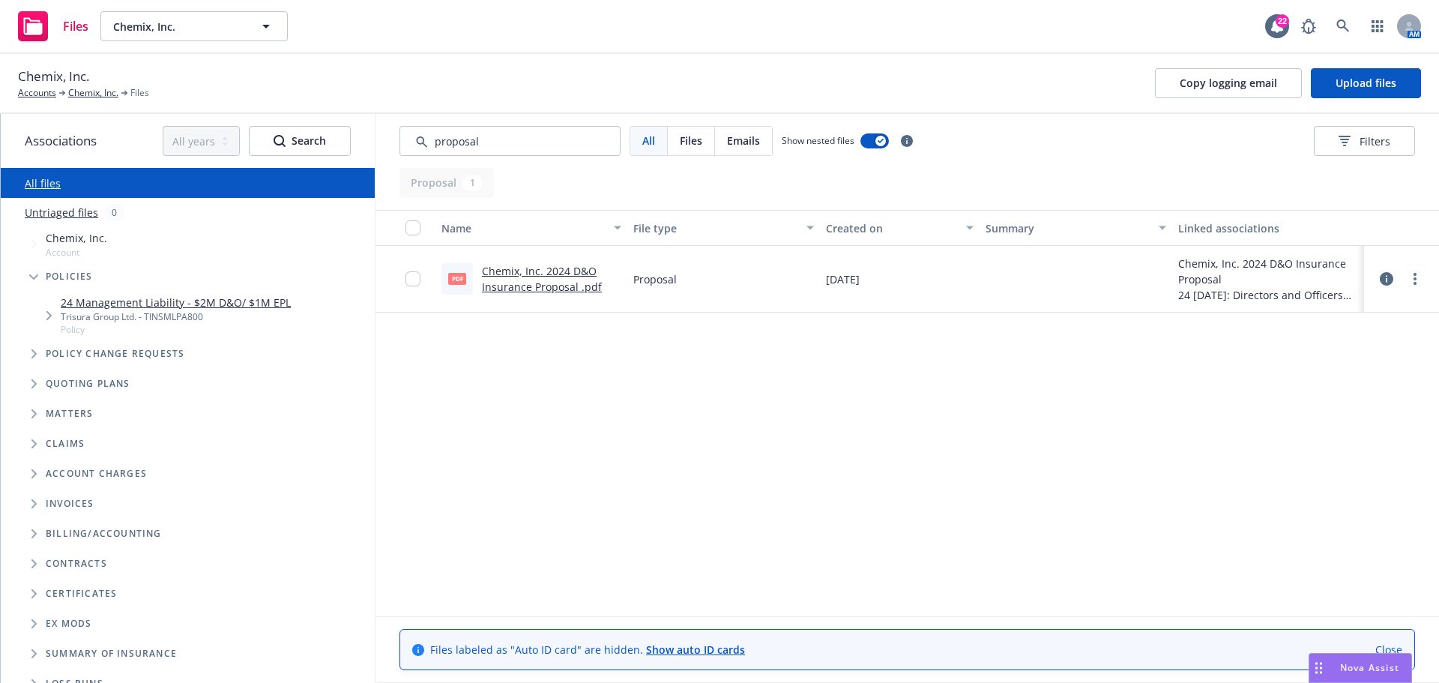
click at [28, 274] on span "Tree Example" at bounding box center [34, 277] width 24 height 24
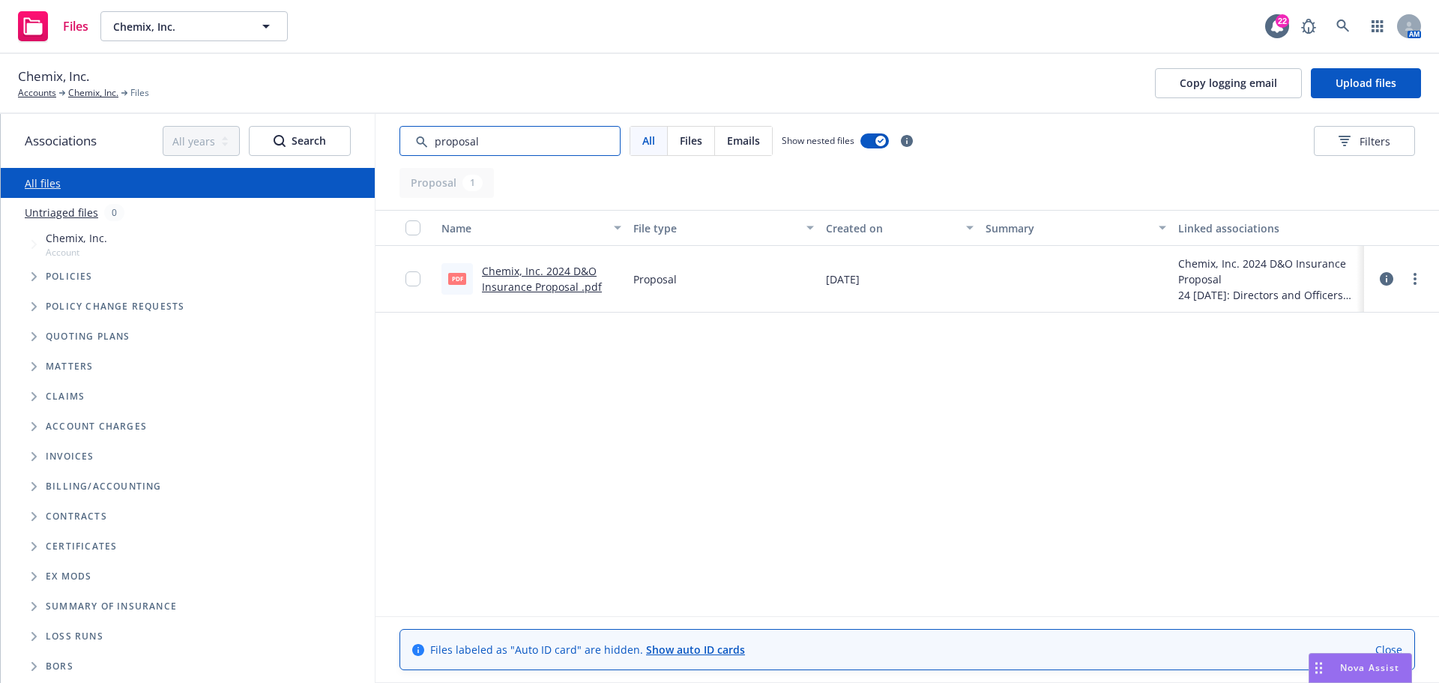
click at [496, 142] on input "Search by keyword..." at bounding box center [509, 141] width 221 height 30
drag, startPoint x: 503, startPoint y: 140, endPoint x: 411, endPoint y: 133, distance: 92.4
click at [411, 133] on input "Search by keyword..." at bounding box center [509, 141] width 221 height 30
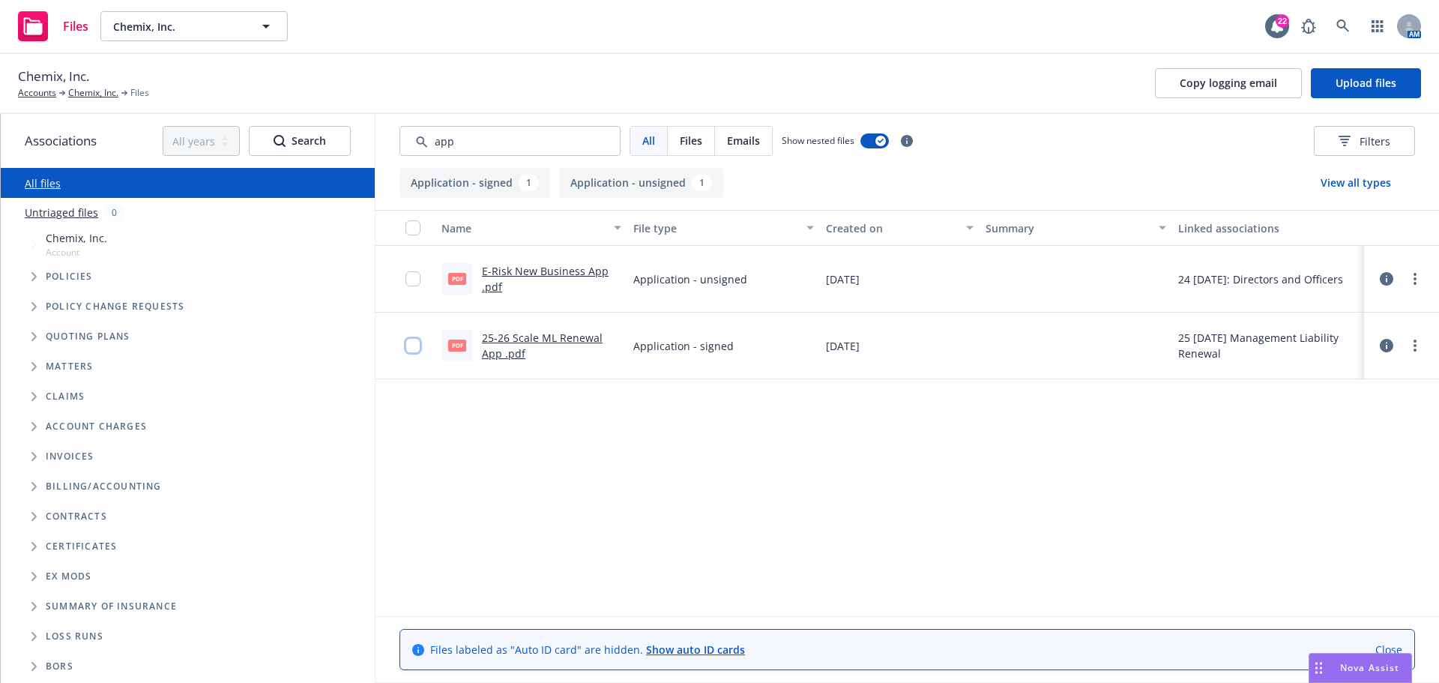
click at [412, 348] on input "checkbox" at bounding box center [412, 345] width 15 height 15
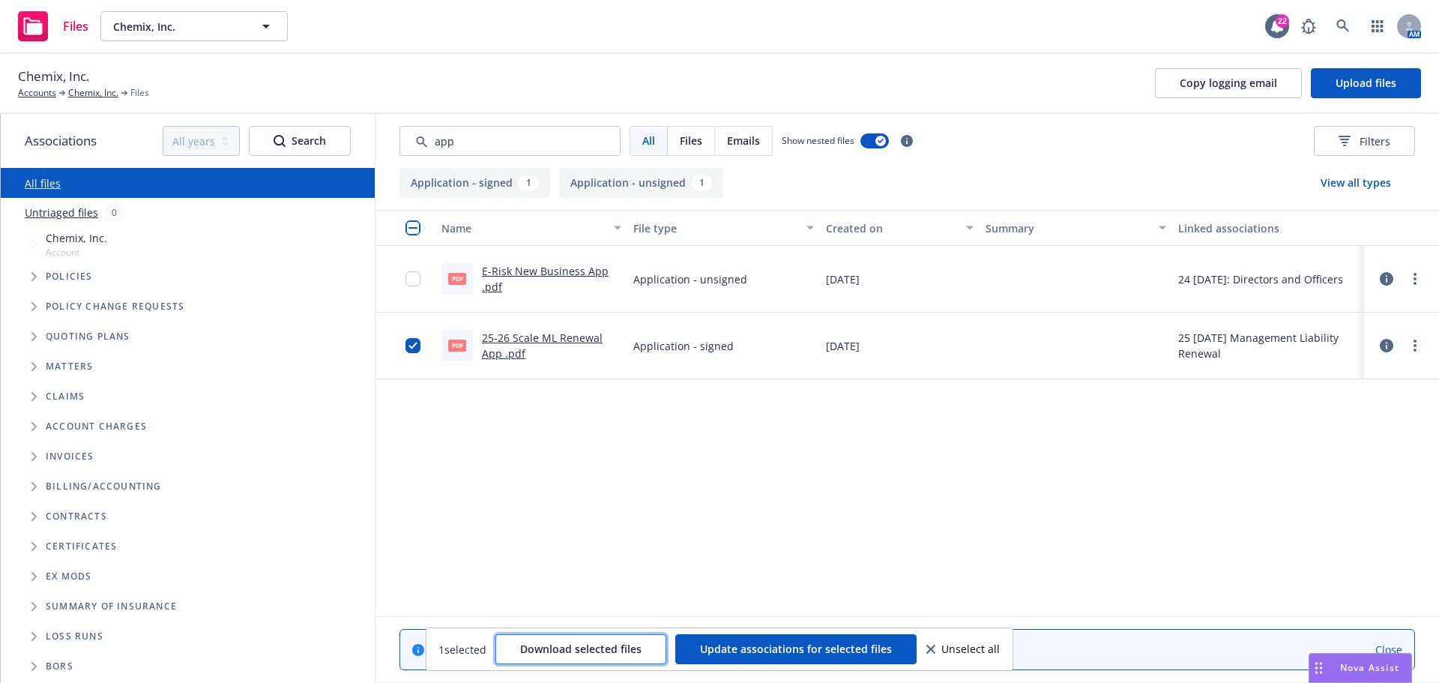
click at [619, 648] on span "Download selected files" at bounding box center [580, 649] width 121 height 14
click at [469, 138] on input "Search by keyword..." at bounding box center [509, 141] width 221 height 30
drag, startPoint x: 473, startPoint y: 140, endPoint x: 412, endPoint y: 141, distance: 60.7
click at [412, 141] on input "Search by keyword..." at bounding box center [509, 141] width 221 height 30
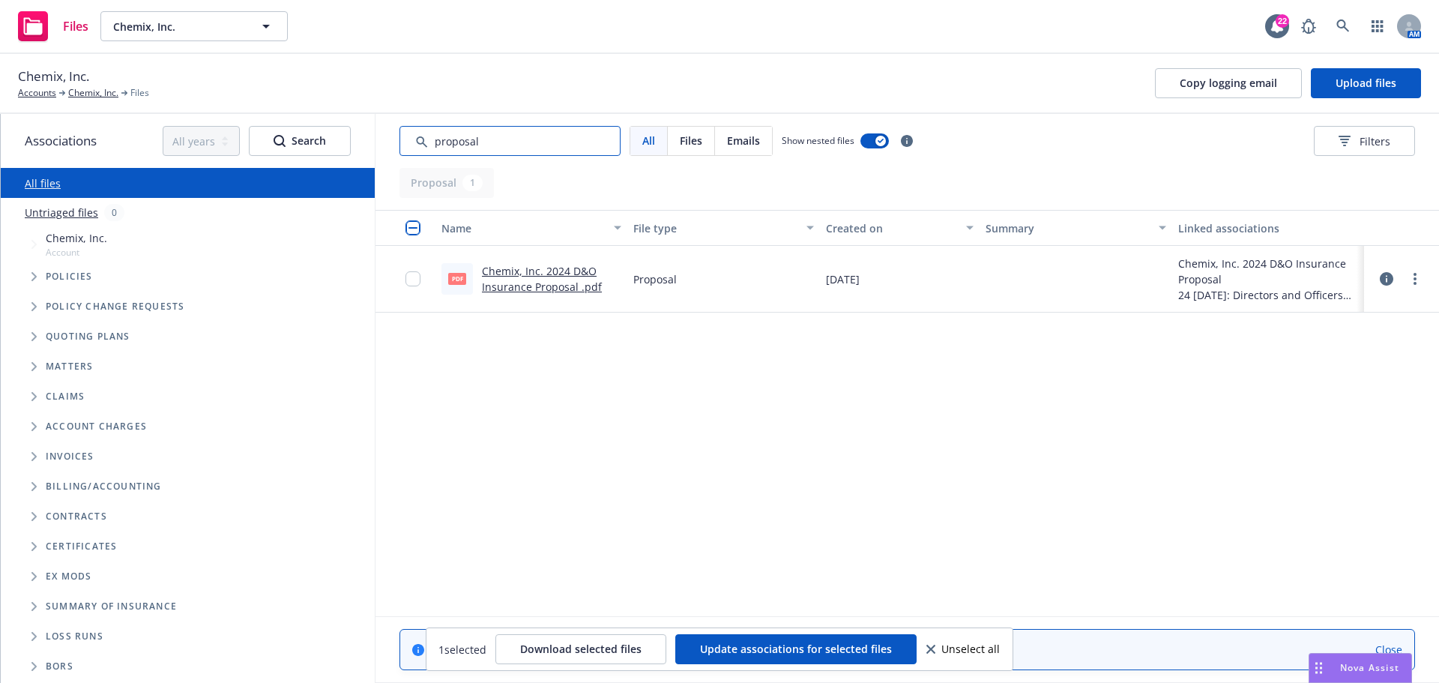
type input "proposal"
click at [409, 278] on input "checkbox" at bounding box center [412, 278] width 15 height 15
click at [579, 643] on span "Download selected files" at bounding box center [580, 649] width 121 height 14
drag, startPoint x: 413, startPoint y: 229, endPoint x: 387, endPoint y: 283, distance: 59.3
click at [413, 229] on input "checkbox" at bounding box center [412, 227] width 15 height 15
